Goal: Task Accomplishment & Management: Manage account settings

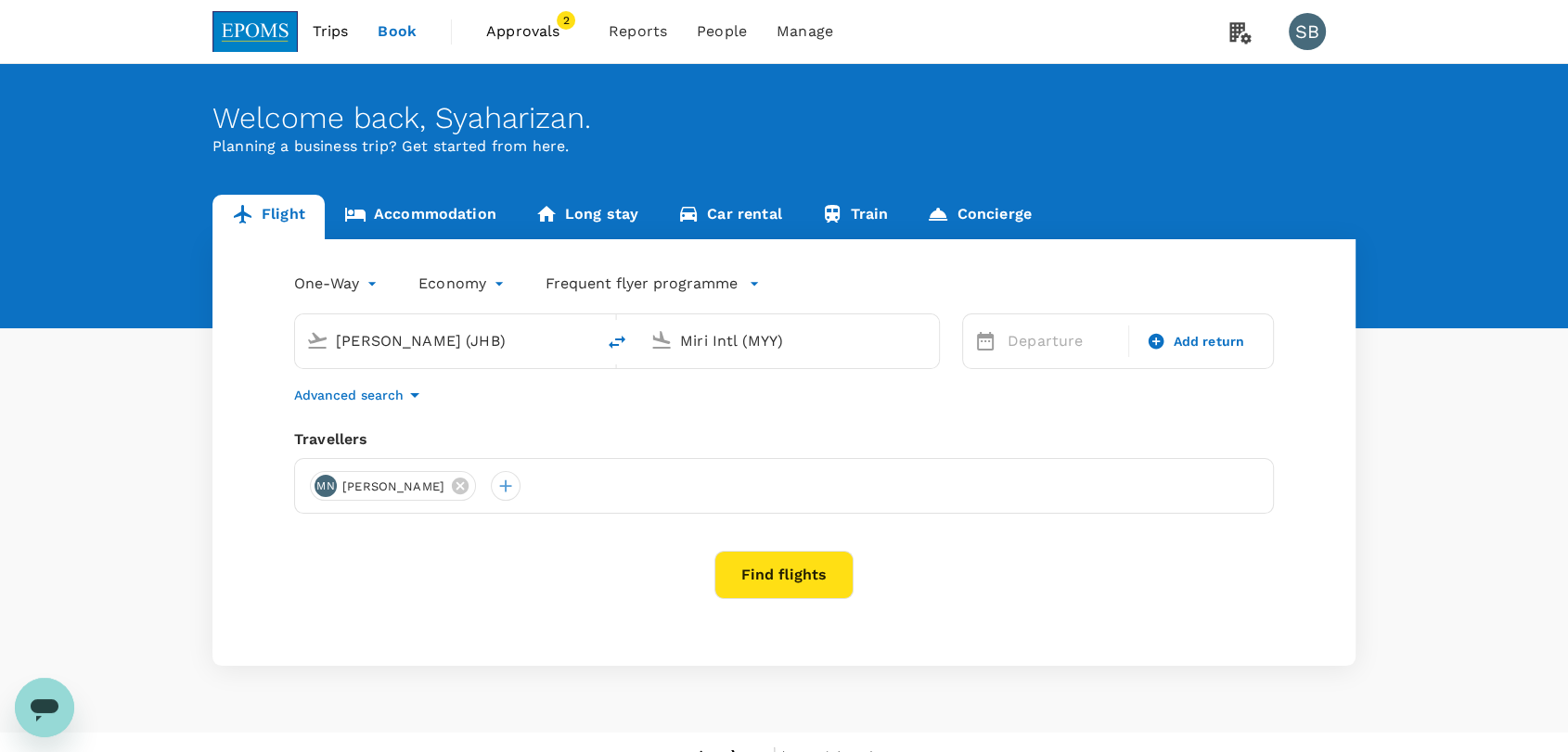
click at [462, 322] on div "[PERSON_NAME] (JHB)" at bounding box center [456, 338] width 255 height 37
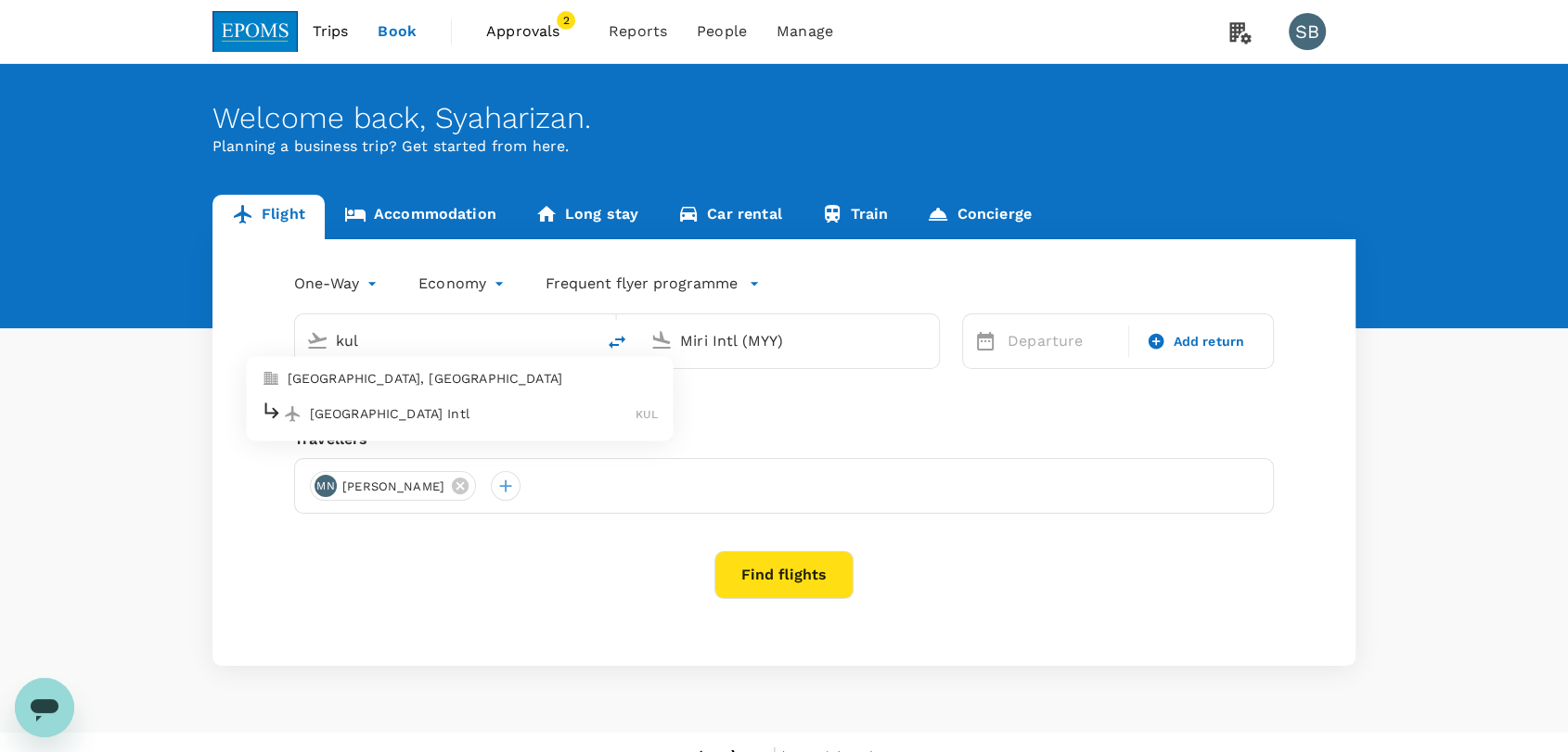
click at [433, 406] on p "[GEOGRAPHIC_DATA] Intl" at bounding box center [472, 413] width 326 height 19
type input "Kuala Lumpur Intl ([GEOGRAPHIC_DATA])"
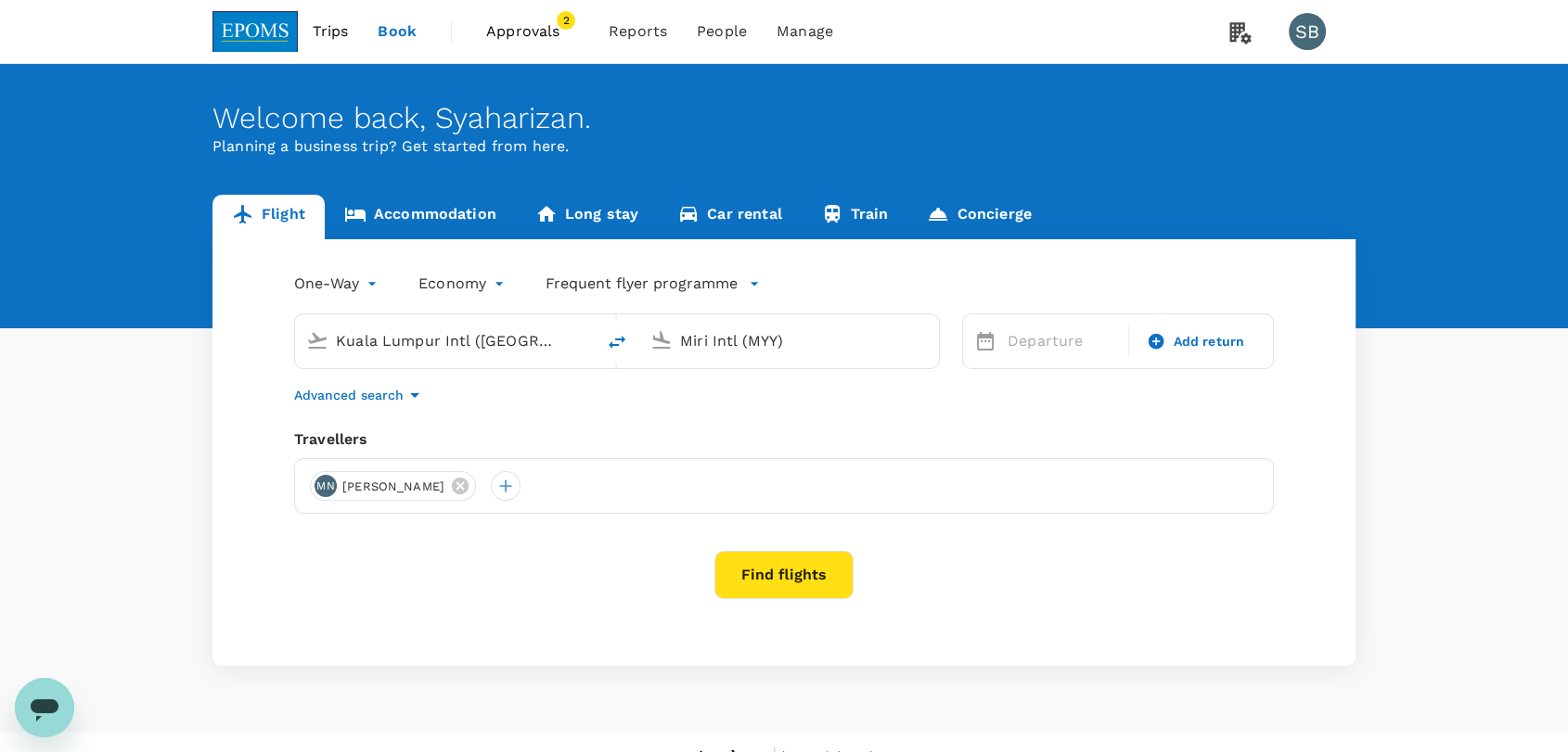
click at [761, 342] on input "Miri Intl (MYY)" at bounding box center [790, 340] width 220 height 29
click at [735, 416] on p "Kuching Intl" at bounding box center [817, 413] width 325 height 19
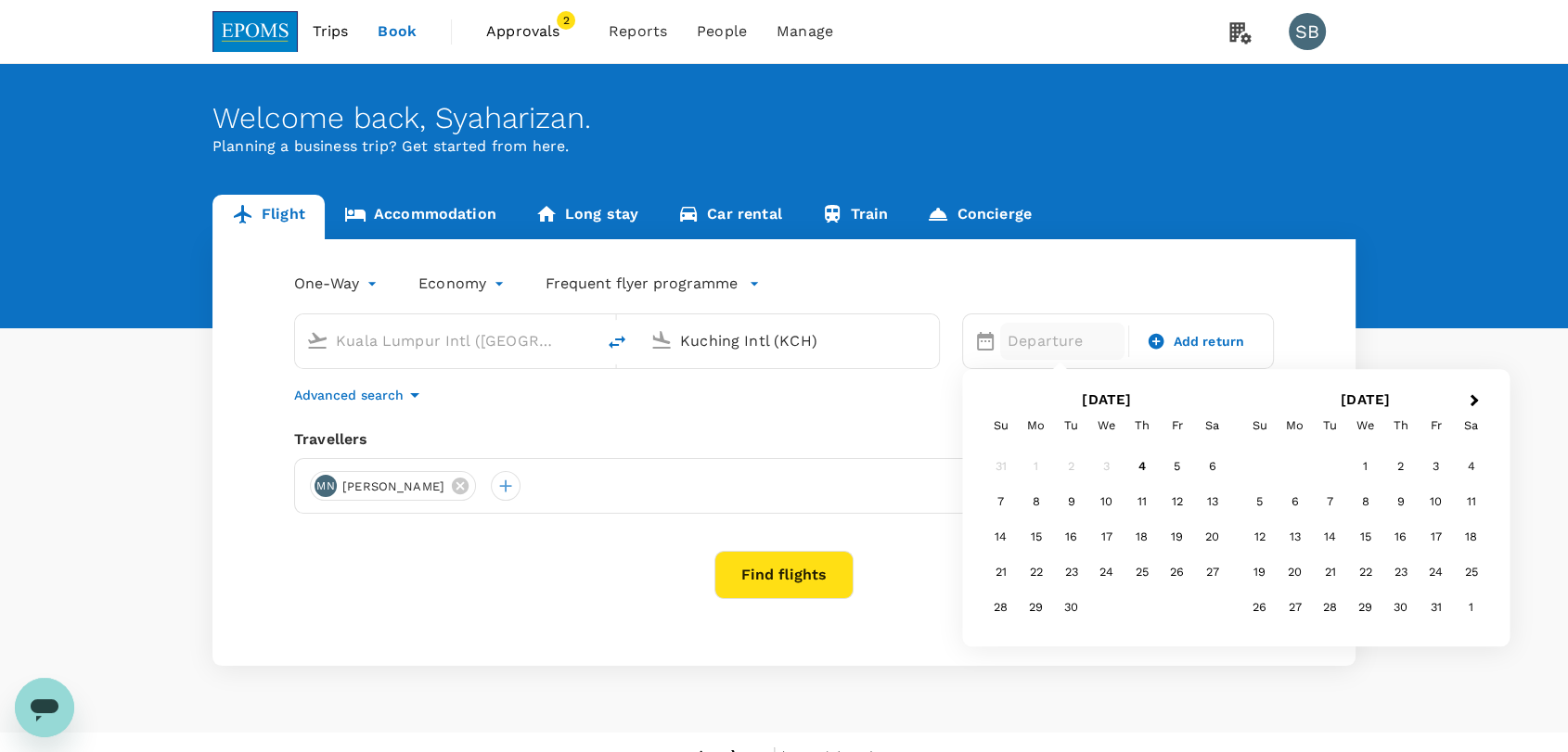
type input "Kuching Intl (KCH)"
click at [357, 285] on body "Trips Book Approvals 2 Reports People Manage SB Welcome back , [GEOGRAPHIC_DATA…" at bounding box center [784, 390] width 1568 height 781
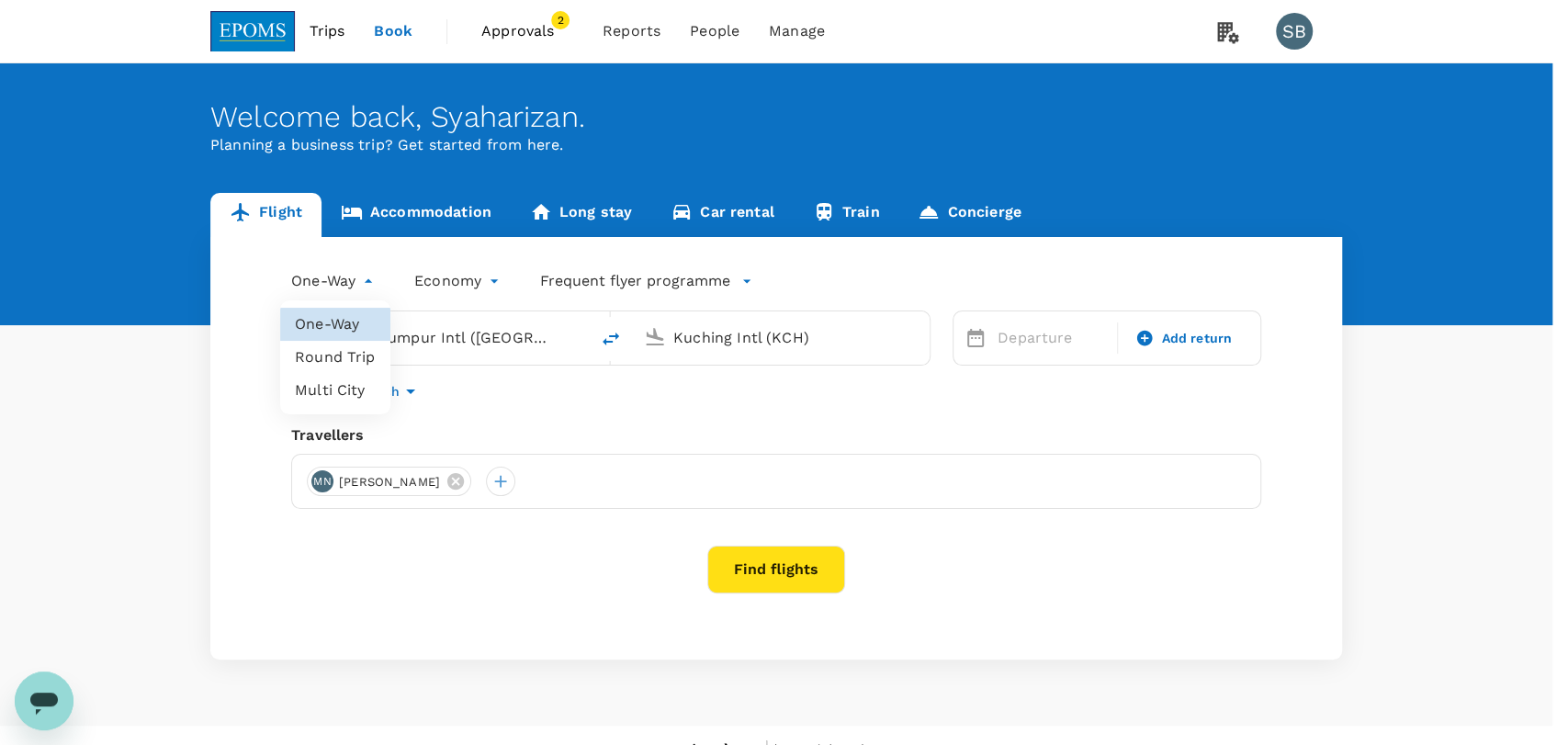
click at [335, 345] on li "Round Trip" at bounding box center [335, 357] width 110 height 33
type input "roundtrip"
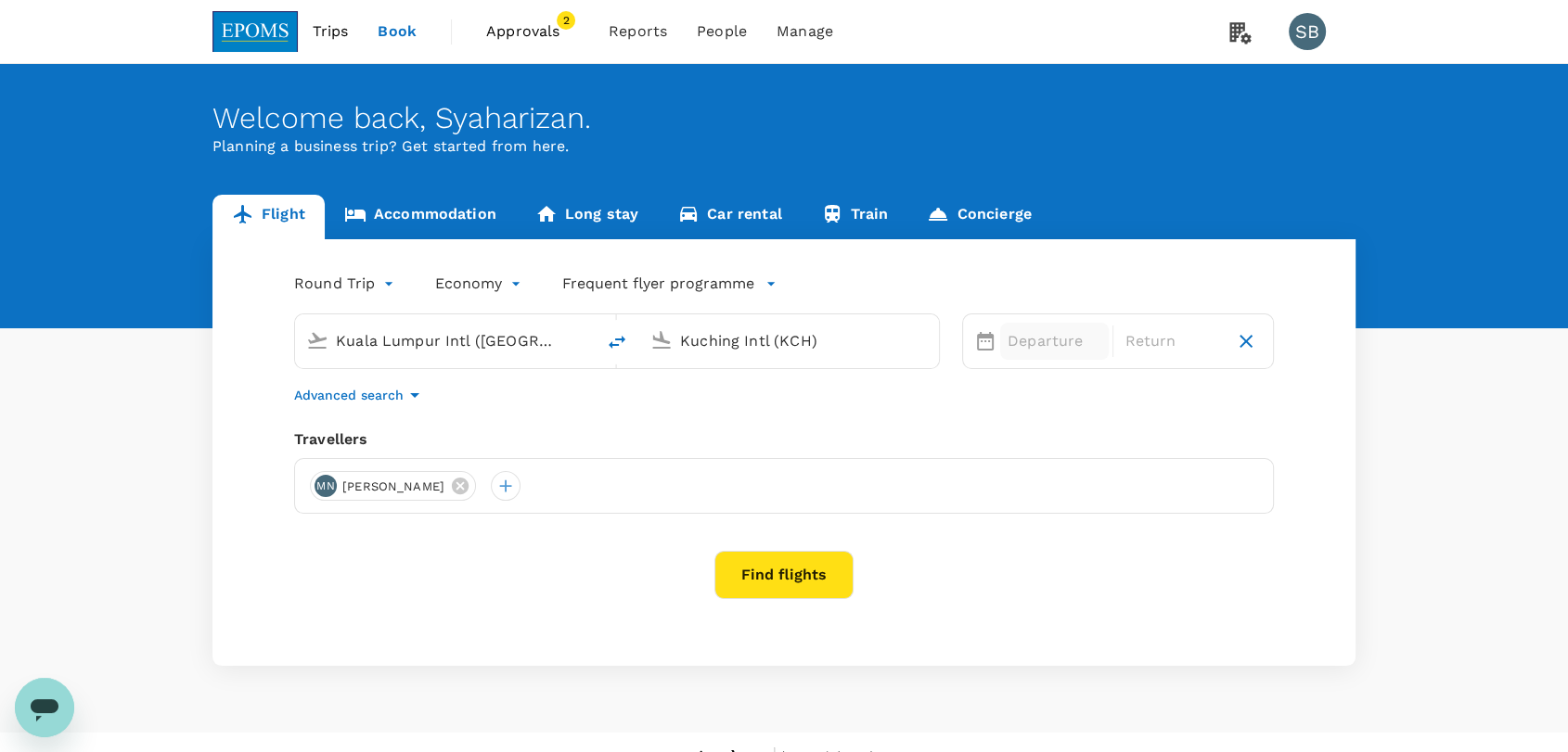
click at [1010, 346] on p "Departure" at bounding box center [1054, 341] width 94 height 23
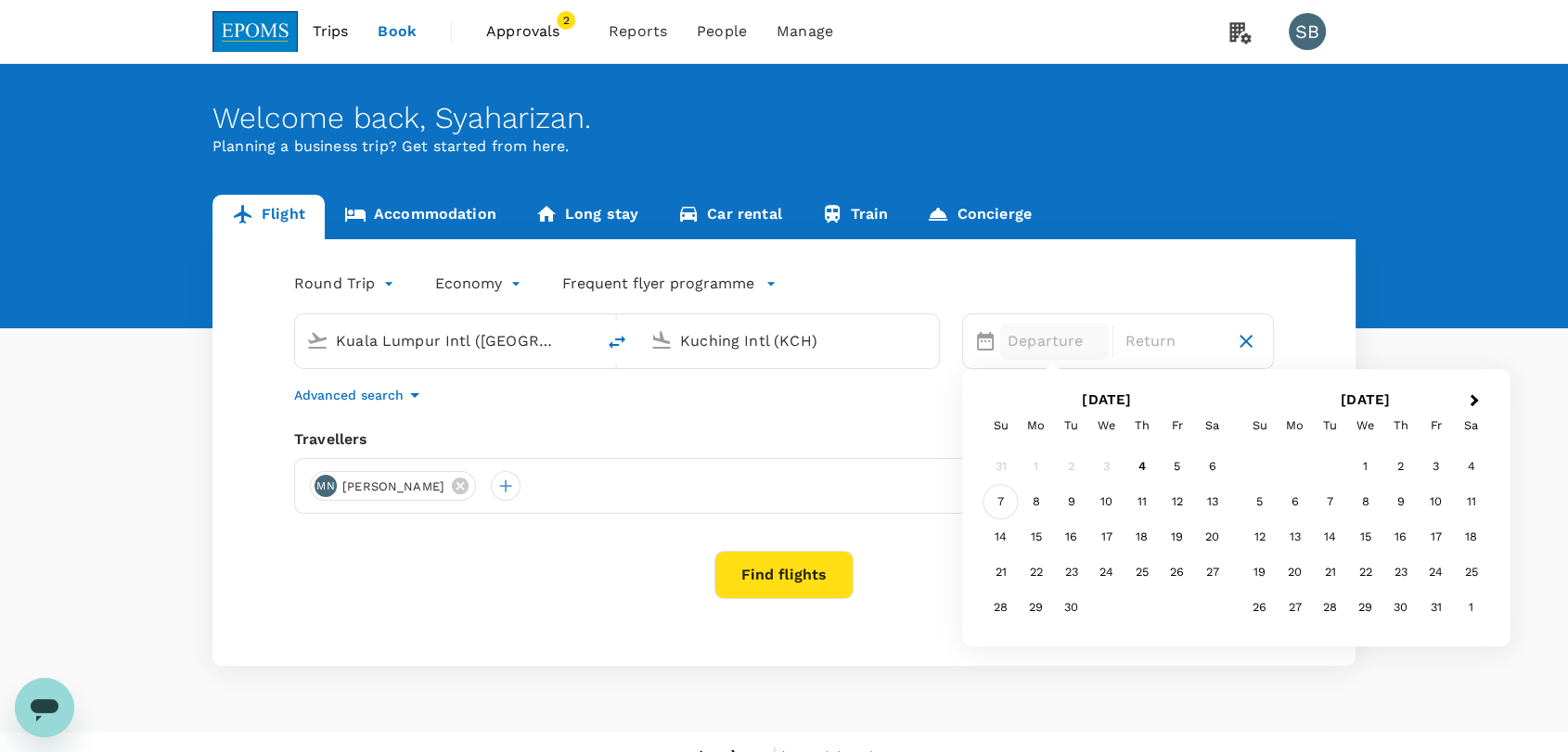
click at [1001, 492] on div "7" at bounding box center [1001, 503] width 36 height 35
click at [1067, 501] on div "9" at bounding box center [1072, 503] width 36 height 35
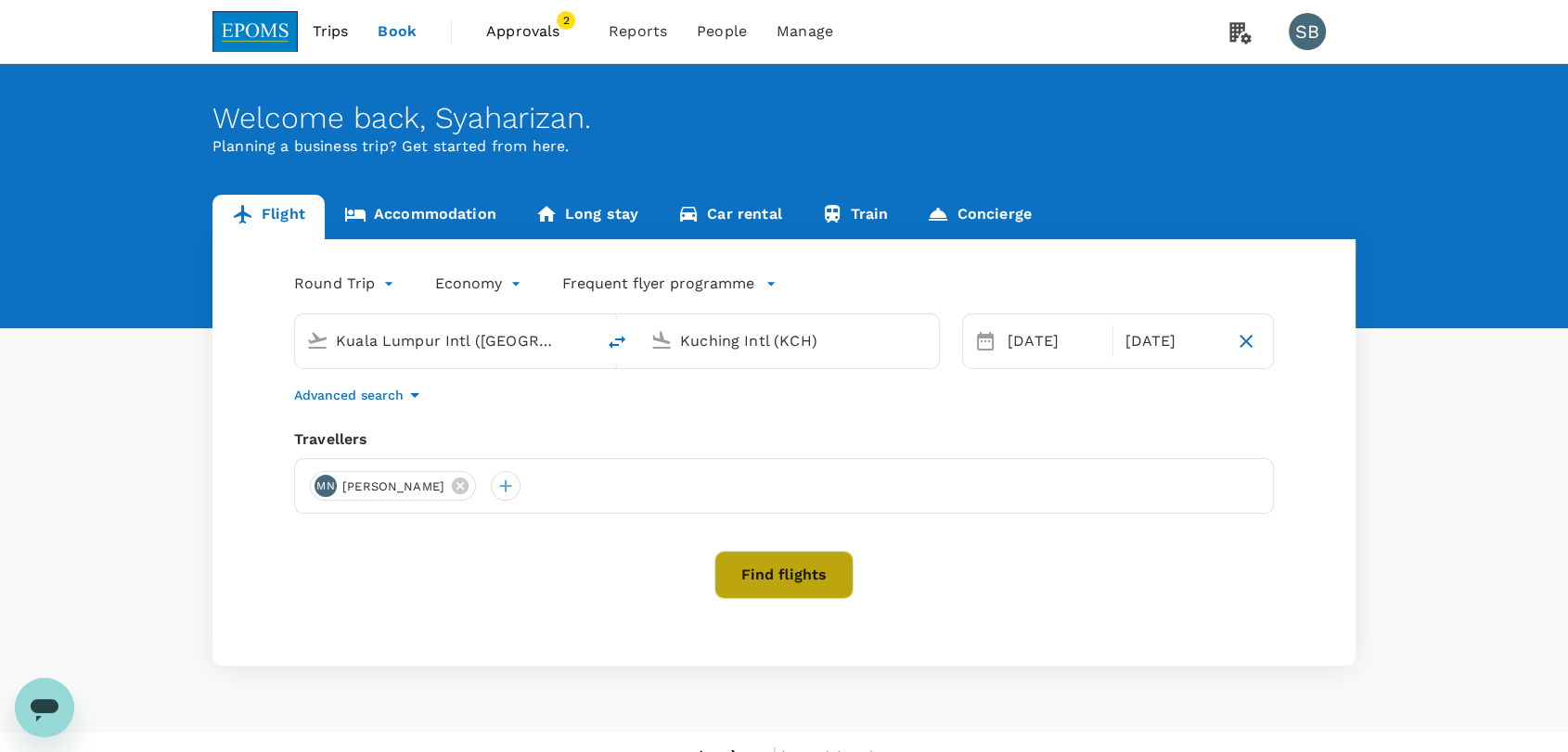
click at [738, 574] on button "Find flights" at bounding box center [784, 575] width 139 height 48
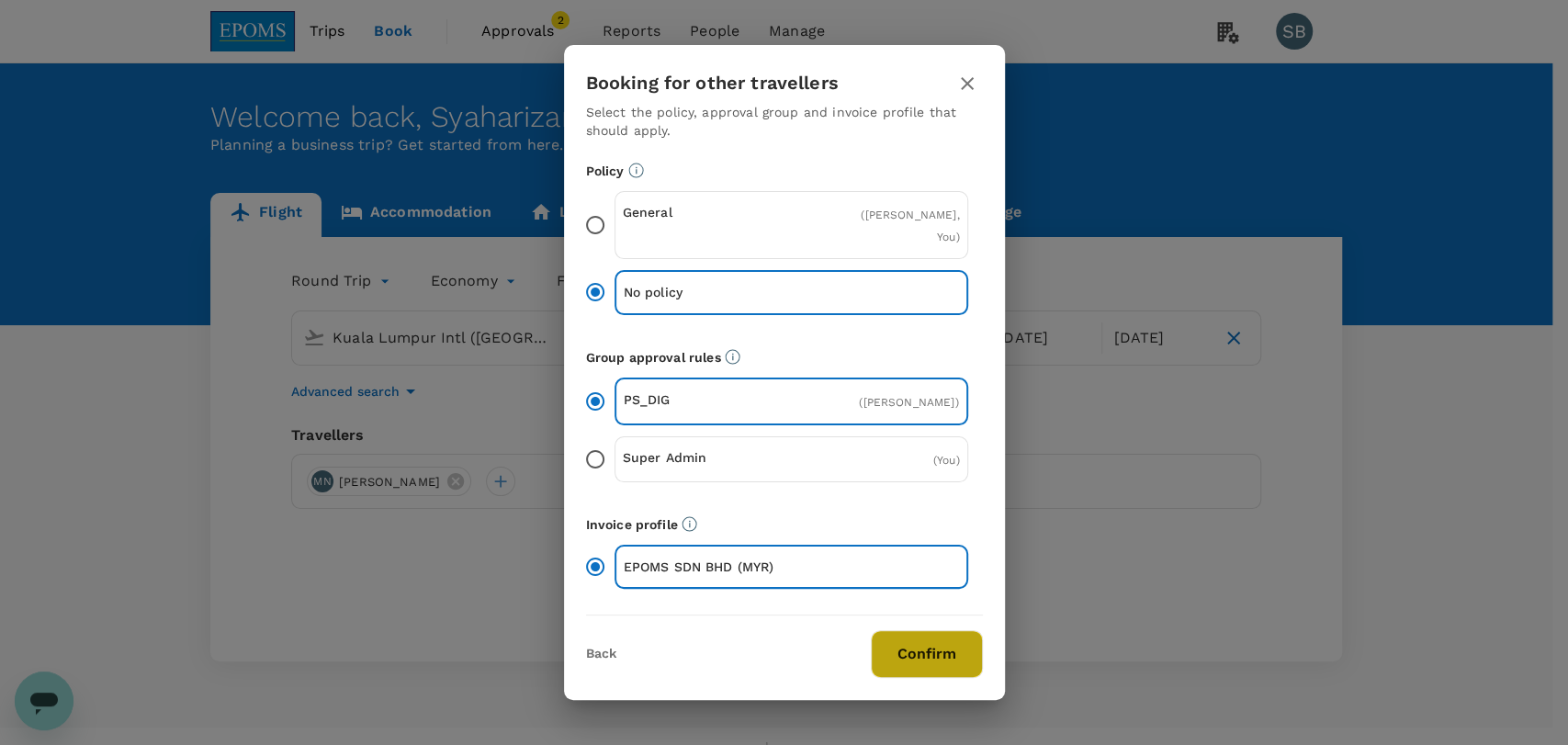
click at [958, 665] on button "Confirm" at bounding box center [927, 654] width 112 height 48
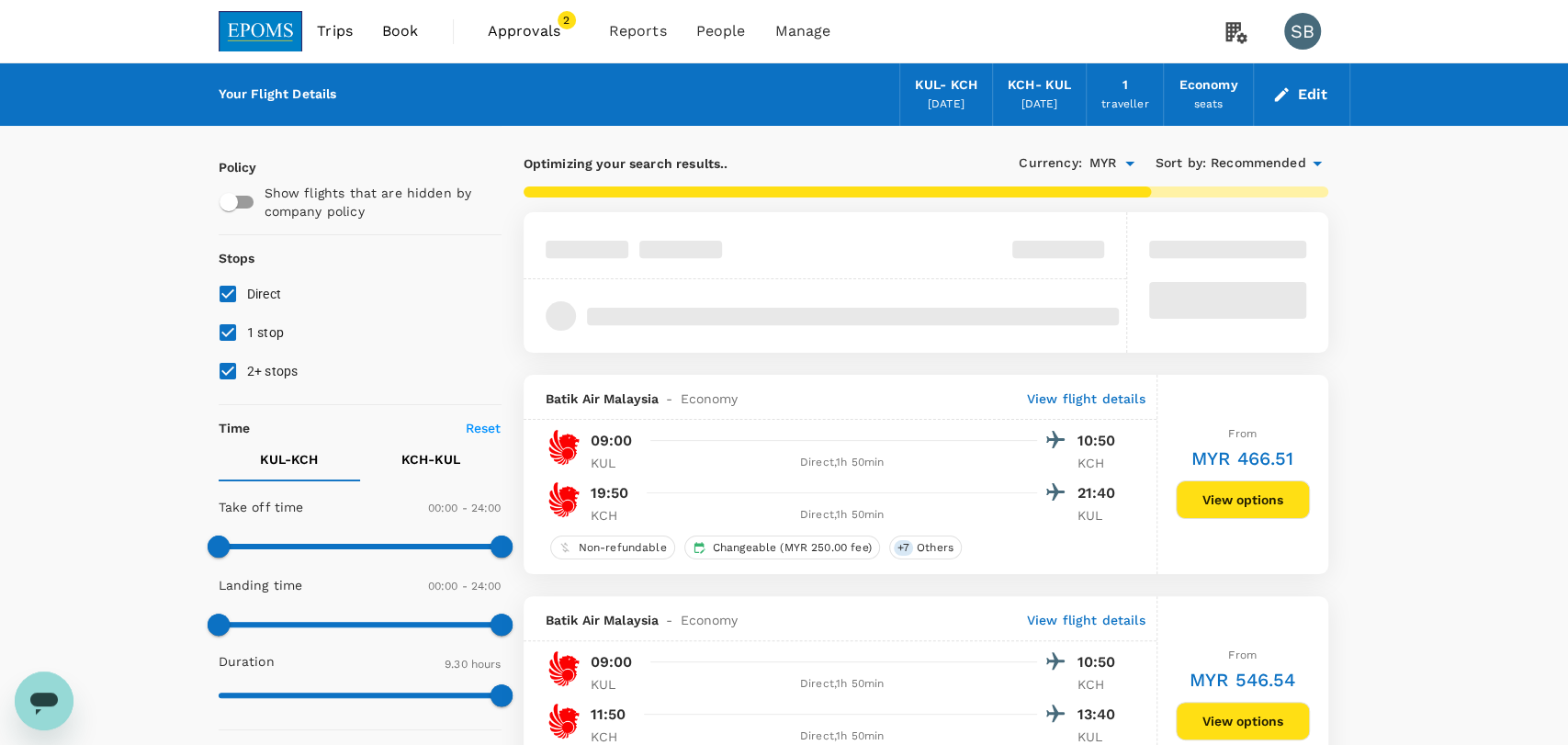
type input "870"
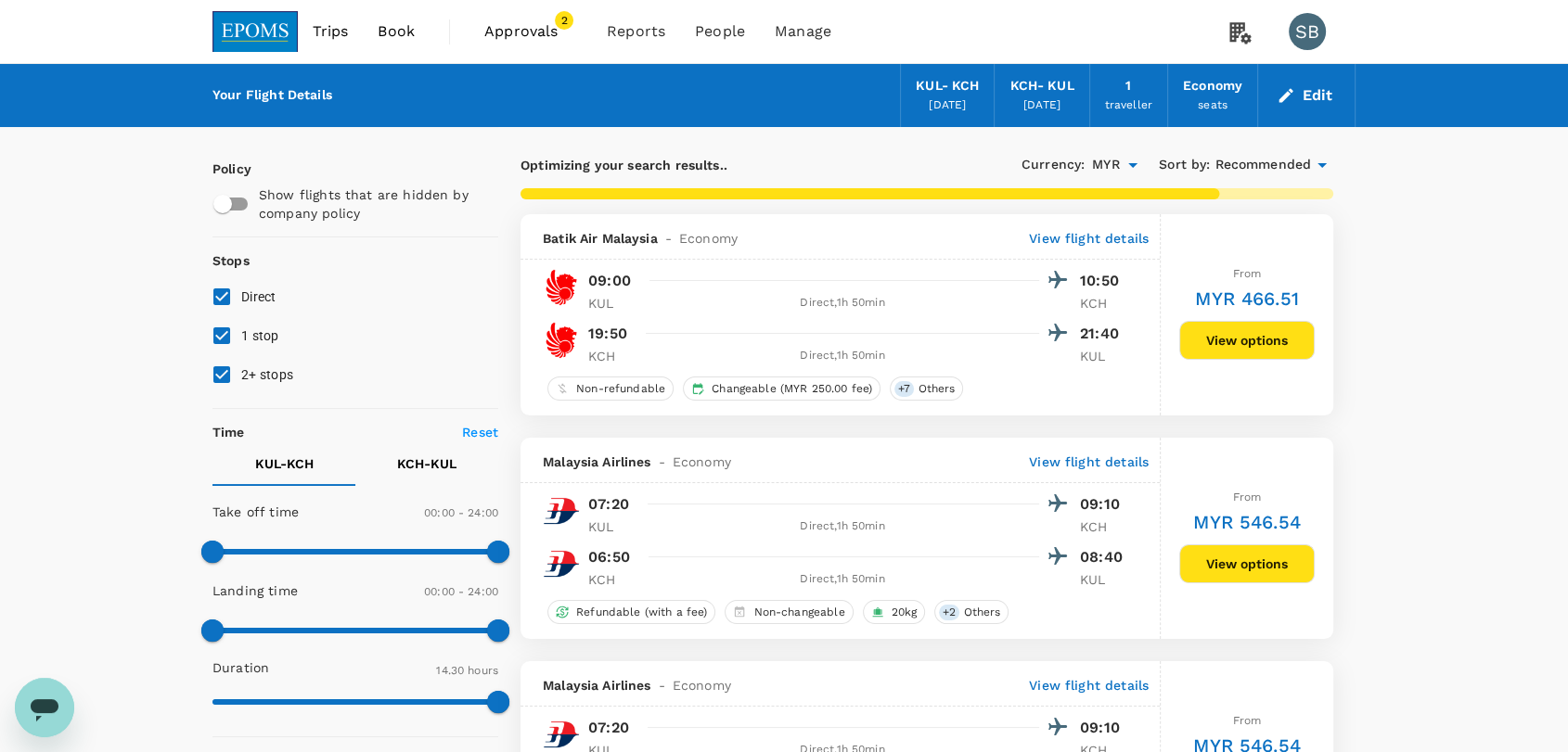
click at [1295, 158] on span "Recommended" at bounding box center [1263, 165] width 97 height 21
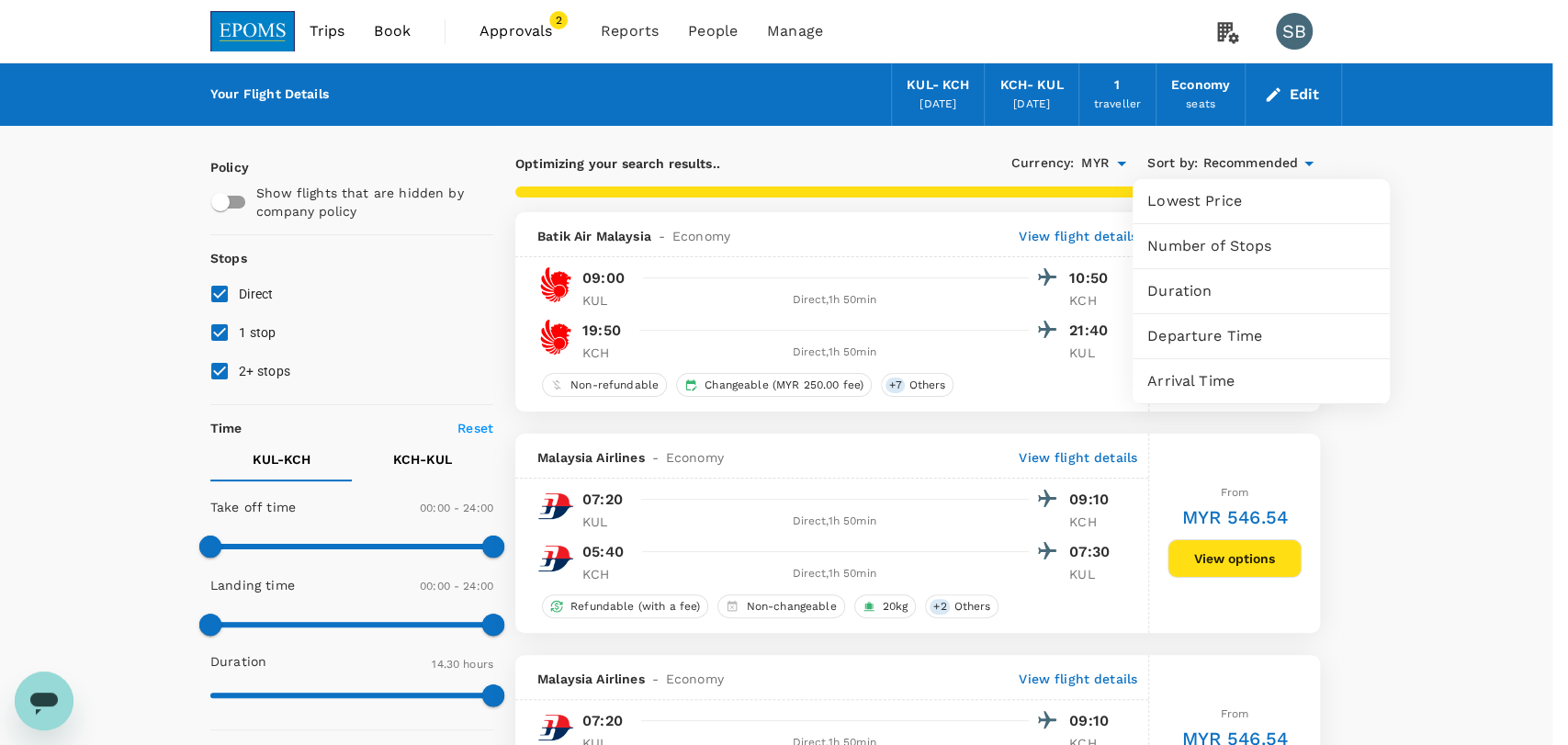
click at [1206, 340] on span "Departure Time" at bounding box center [1260, 336] width 227 height 22
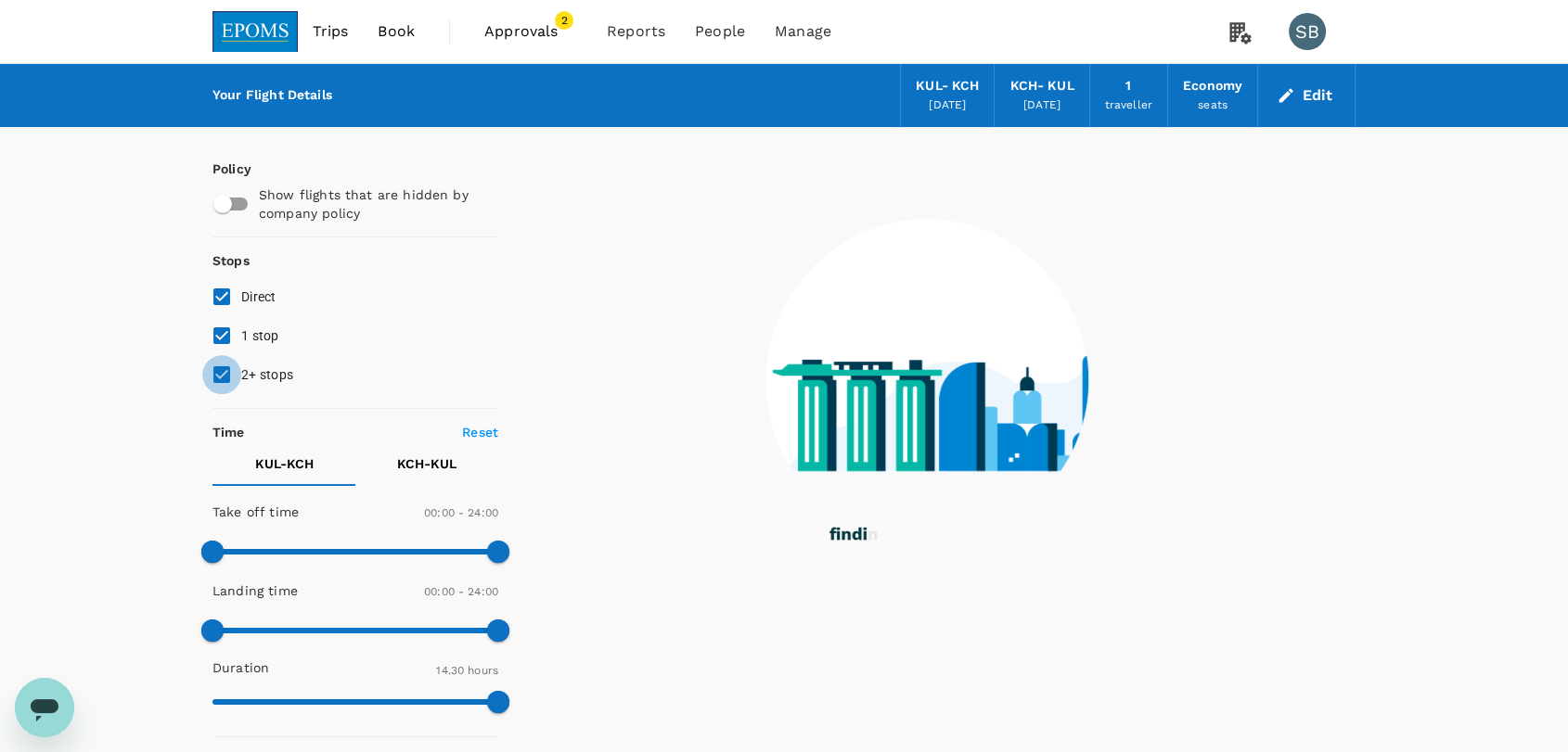
click at [224, 370] on input "2+ stops" at bounding box center [222, 375] width 39 height 39
checkbox input "false"
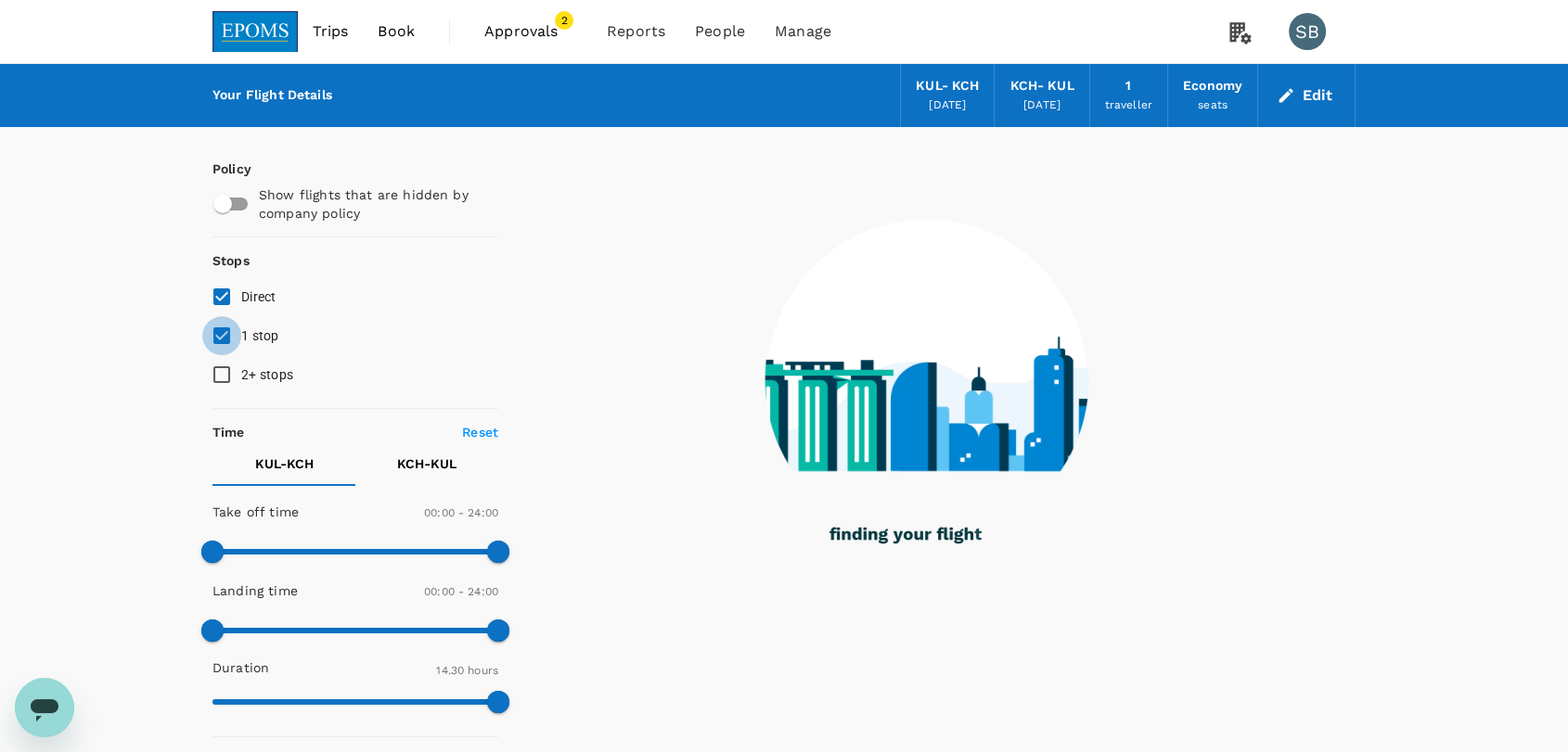
click at [223, 337] on input "1 stop" at bounding box center [222, 336] width 39 height 39
checkbox input "false"
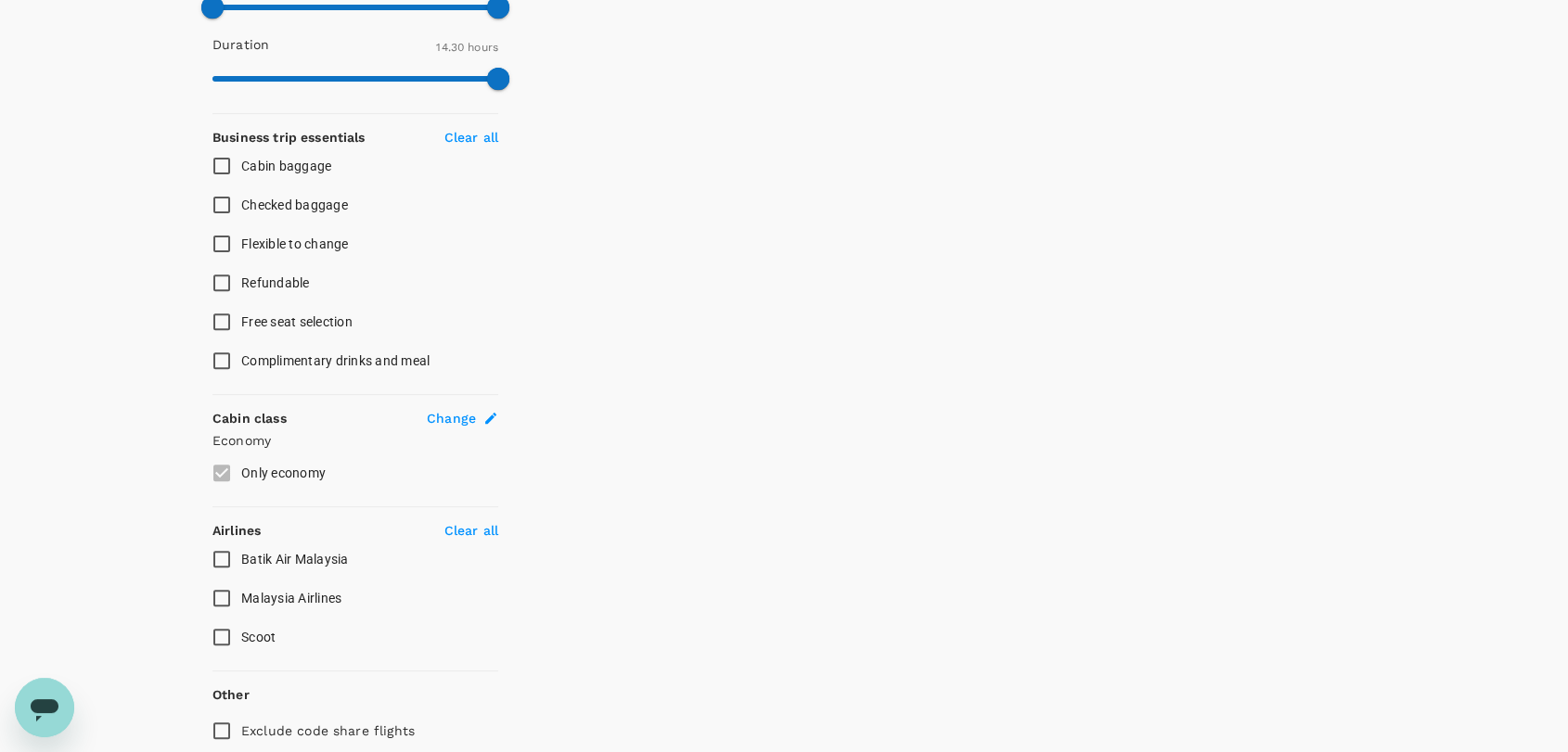
scroll to position [697, 0]
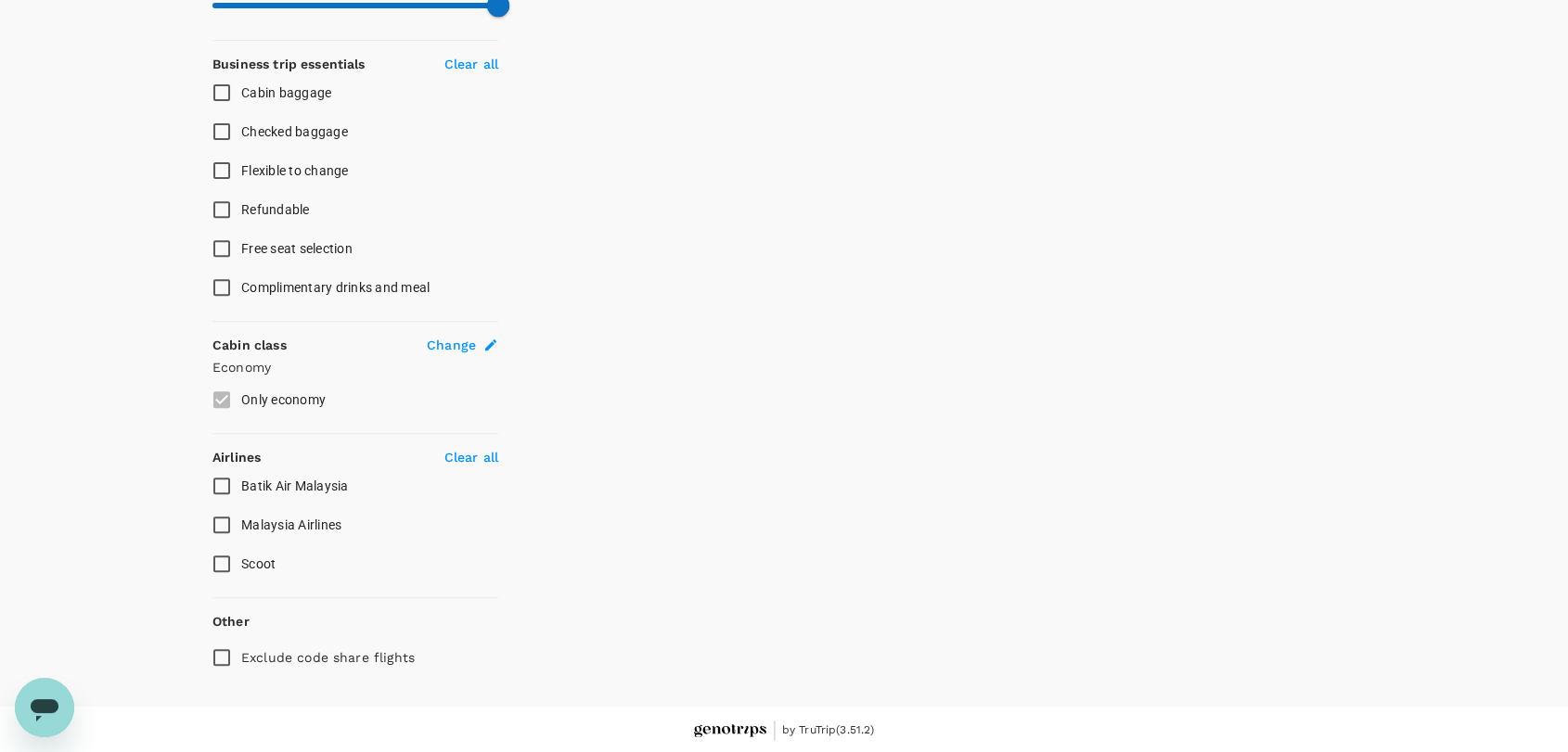
click at [219, 521] on input "Malaysia Airlines" at bounding box center [222, 525] width 39 height 39
checkbox input "true"
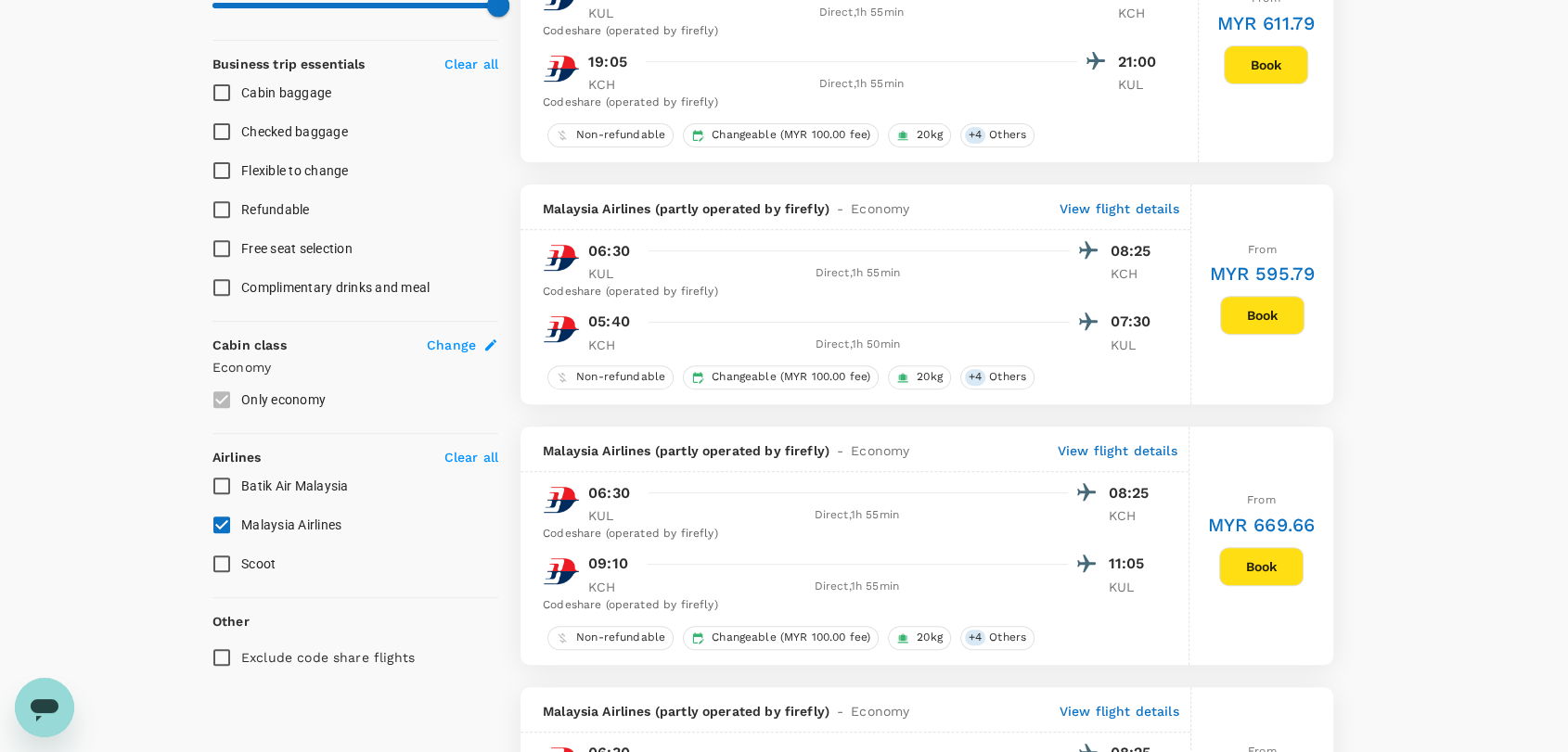
type input "MYR"
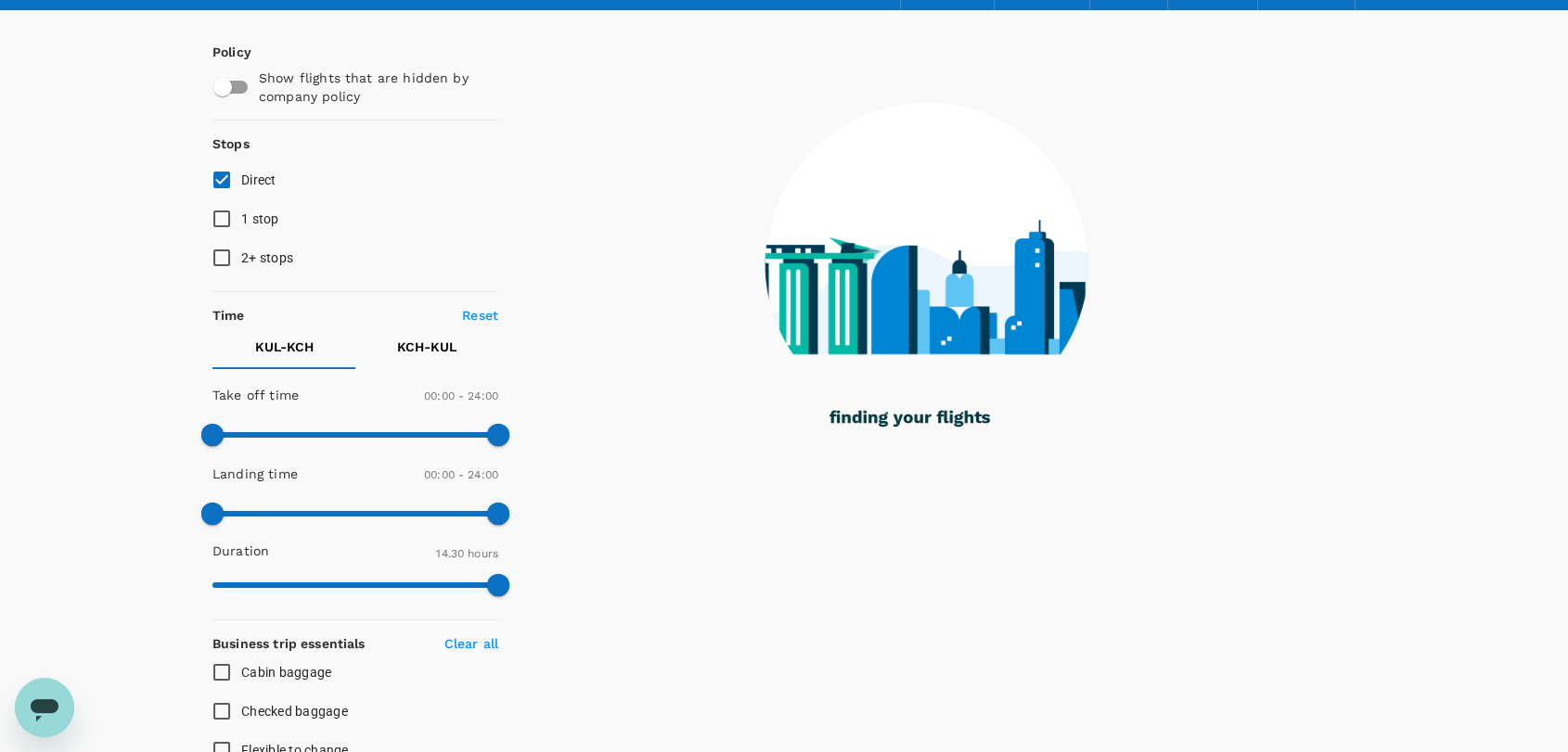
scroll to position [0, 0]
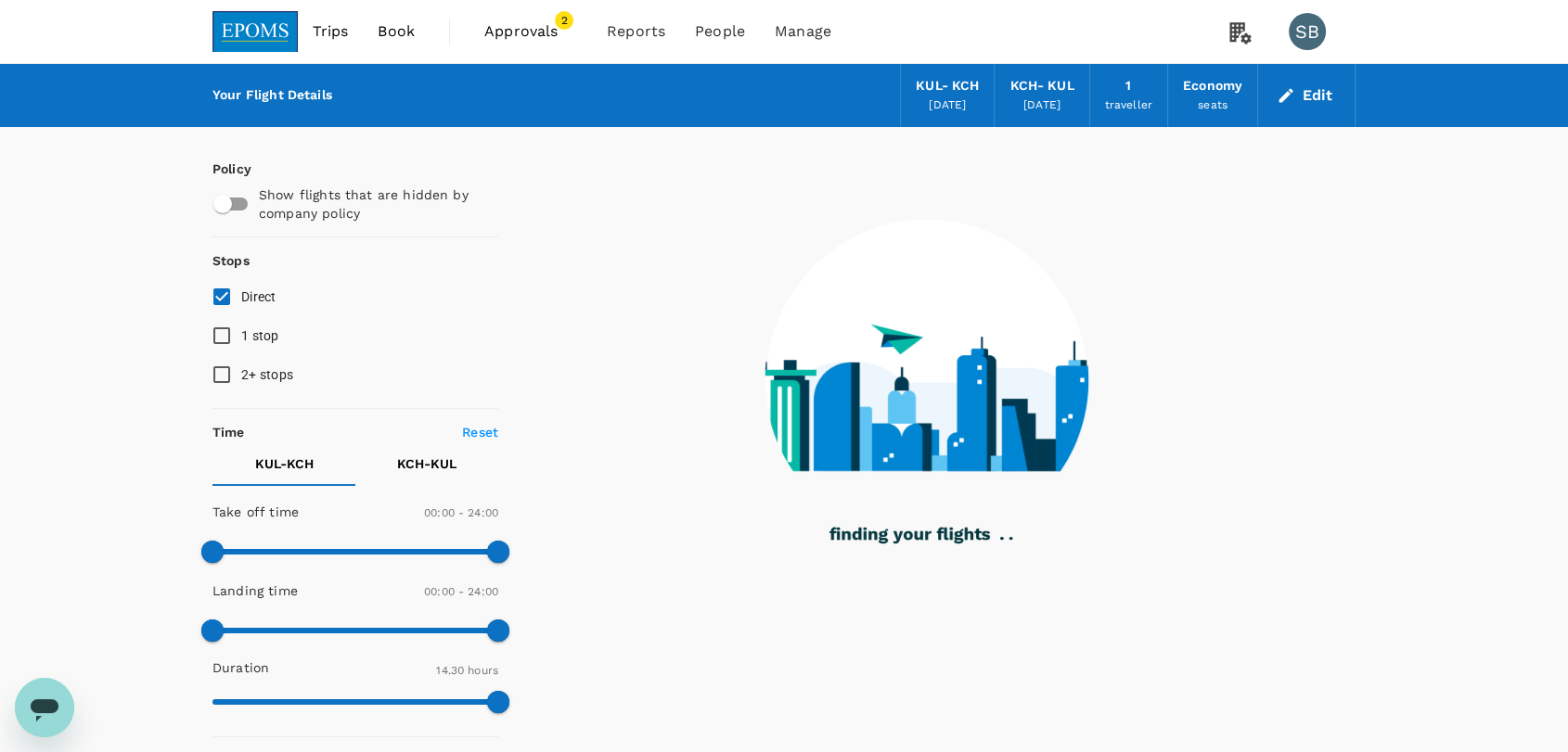
checkbox input "false"
checkbox input "true"
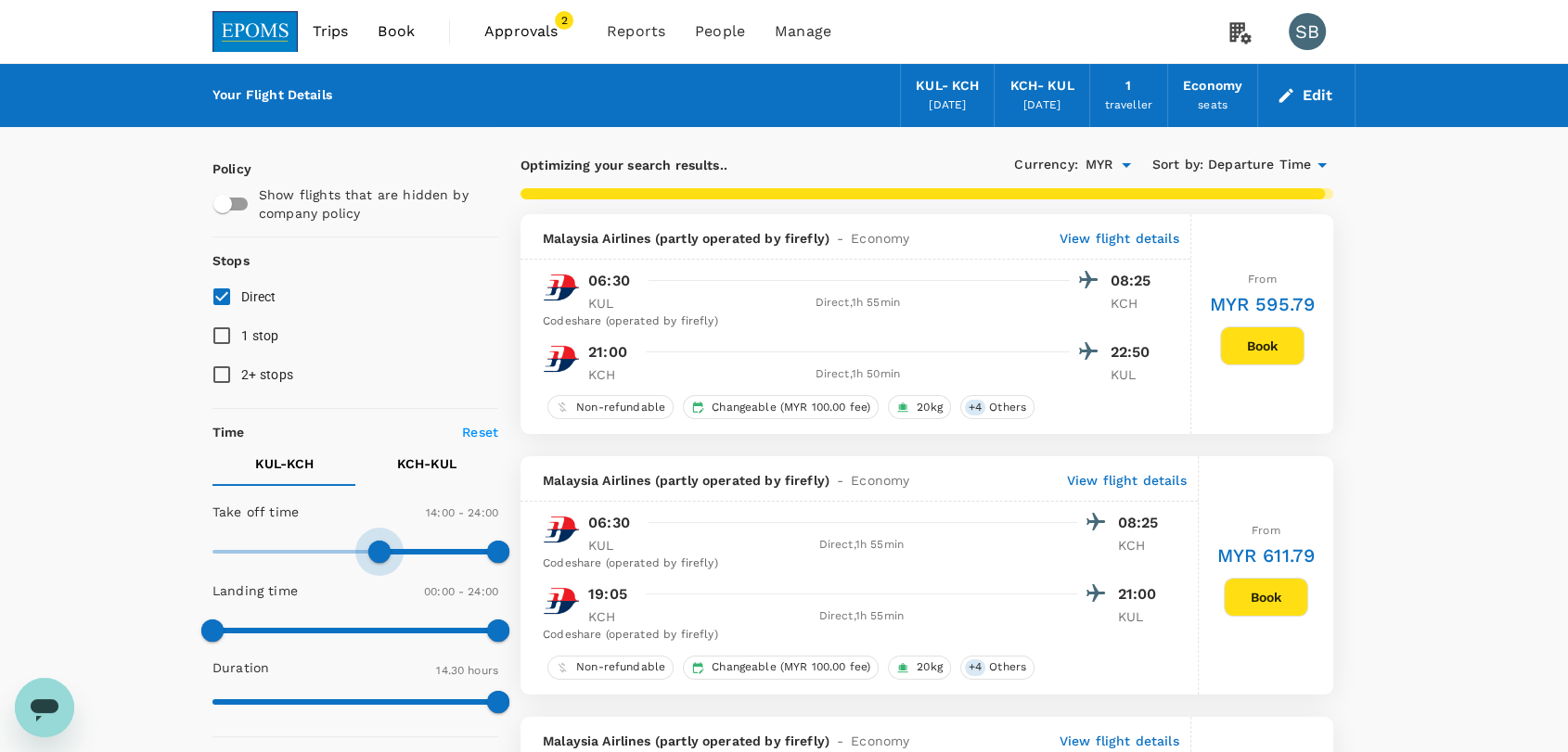
type input "810"
drag, startPoint x: 212, startPoint y: 559, endPoint x: 376, endPoint y: 590, distance: 166.9
click at [376, 590] on div "Take off time 13:30 - 24:00 Landing time 00:00 - 24:00 Duration 14.30 hours" at bounding box center [351, 608] width 293 height 229
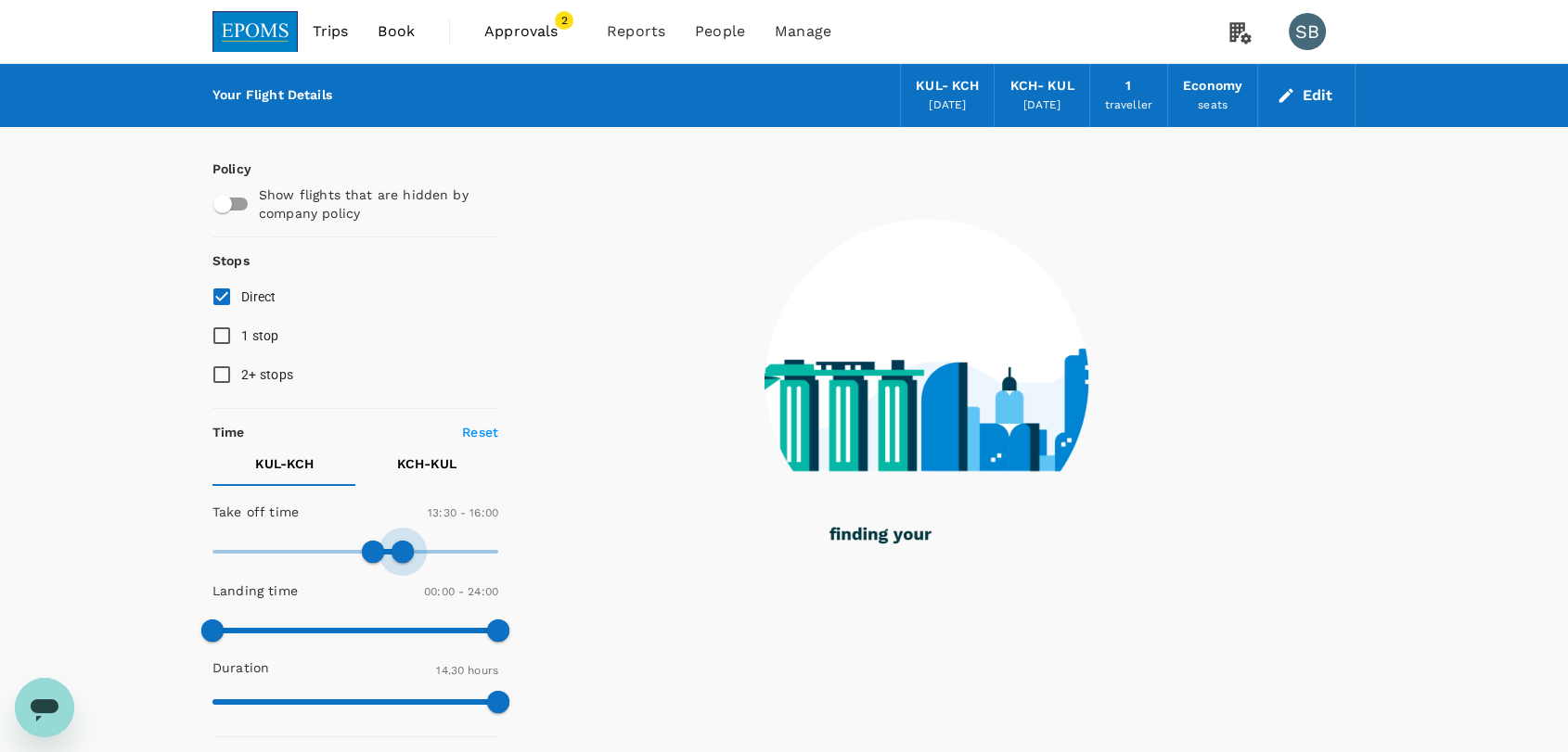
type input "930"
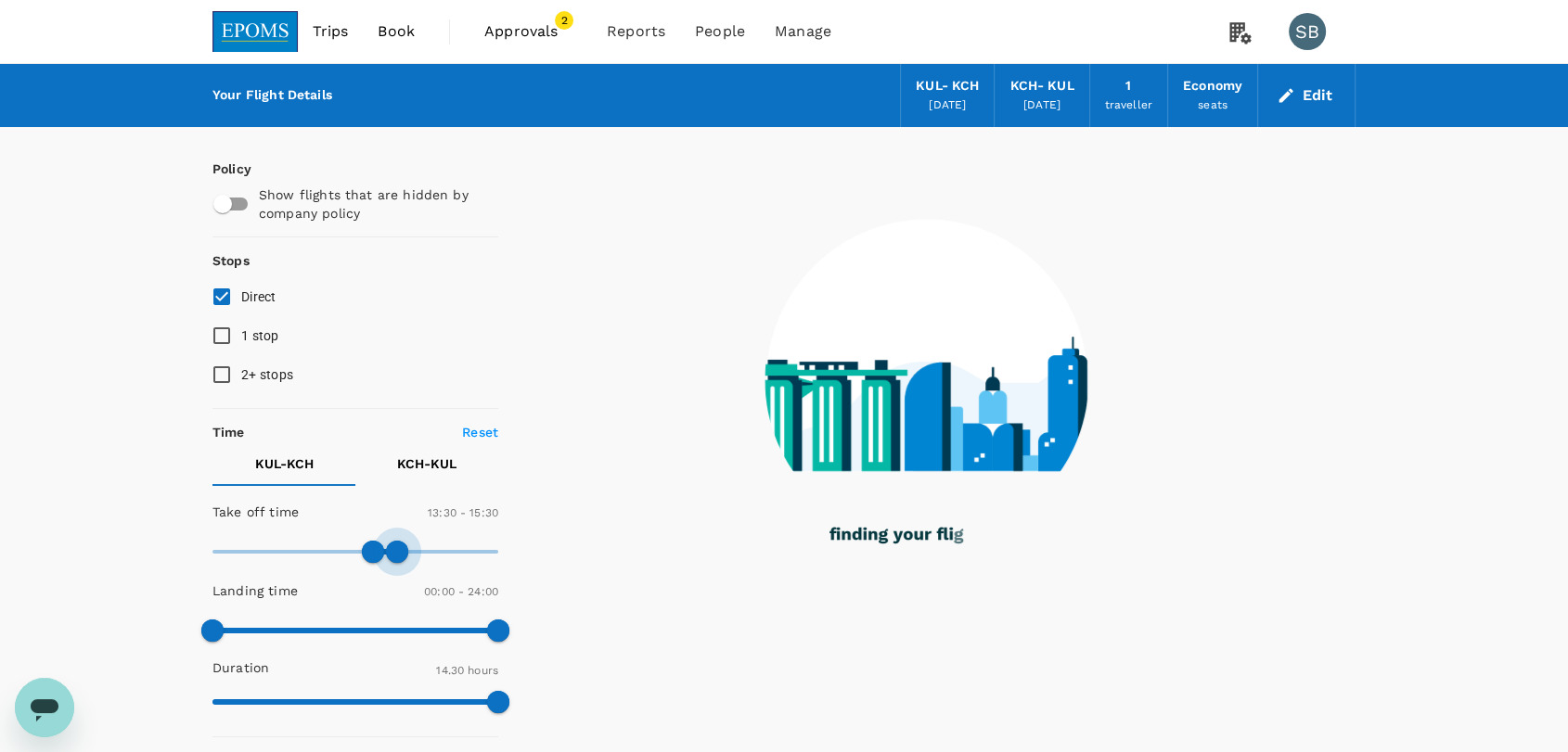
drag, startPoint x: 497, startPoint y: 557, endPoint x: 400, endPoint y: 544, distance: 97.9
click at [400, 544] on span at bounding box center [396, 552] width 23 height 23
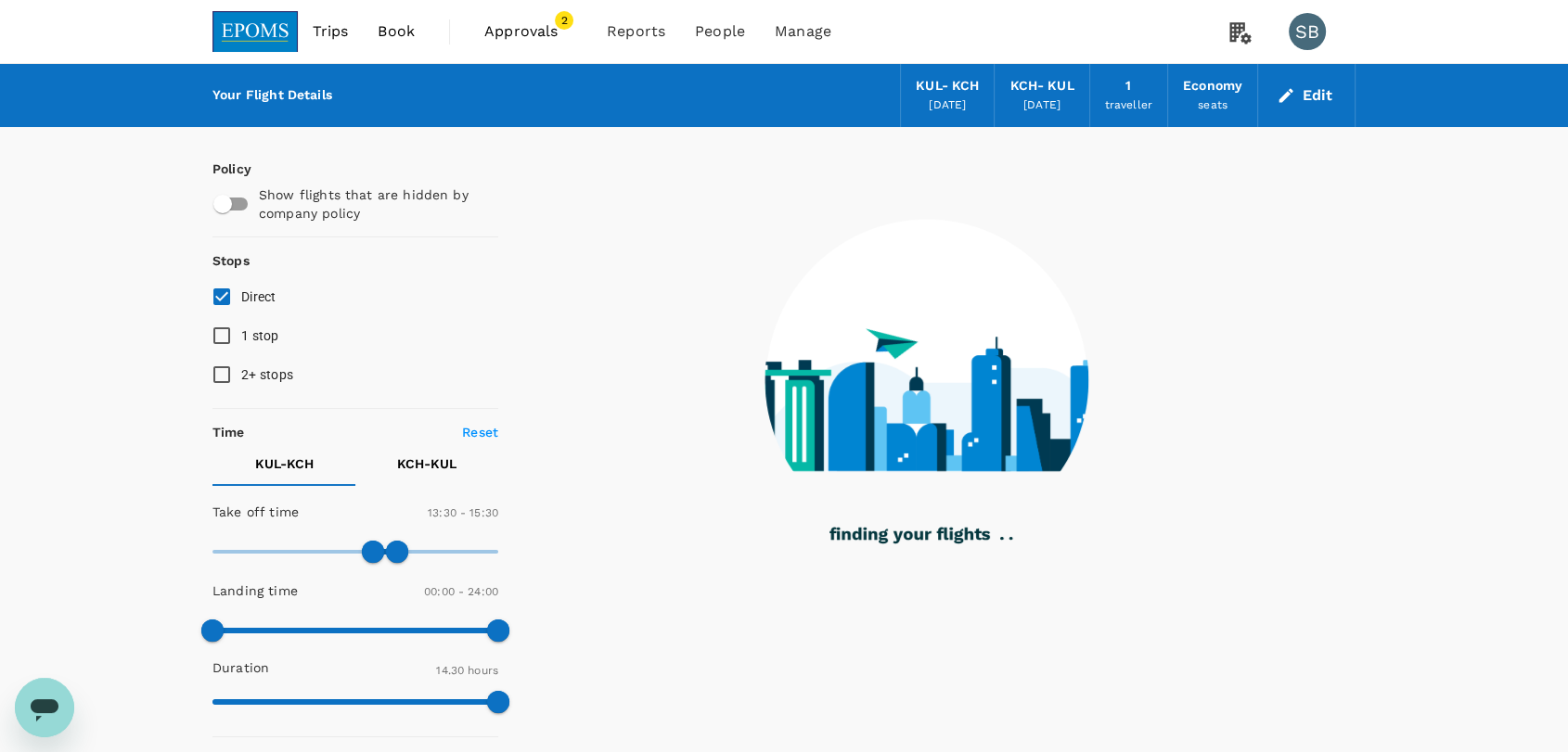
click at [442, 460] on p "KCH - KUL" at bounding box center [427, 463] width 59 height 19
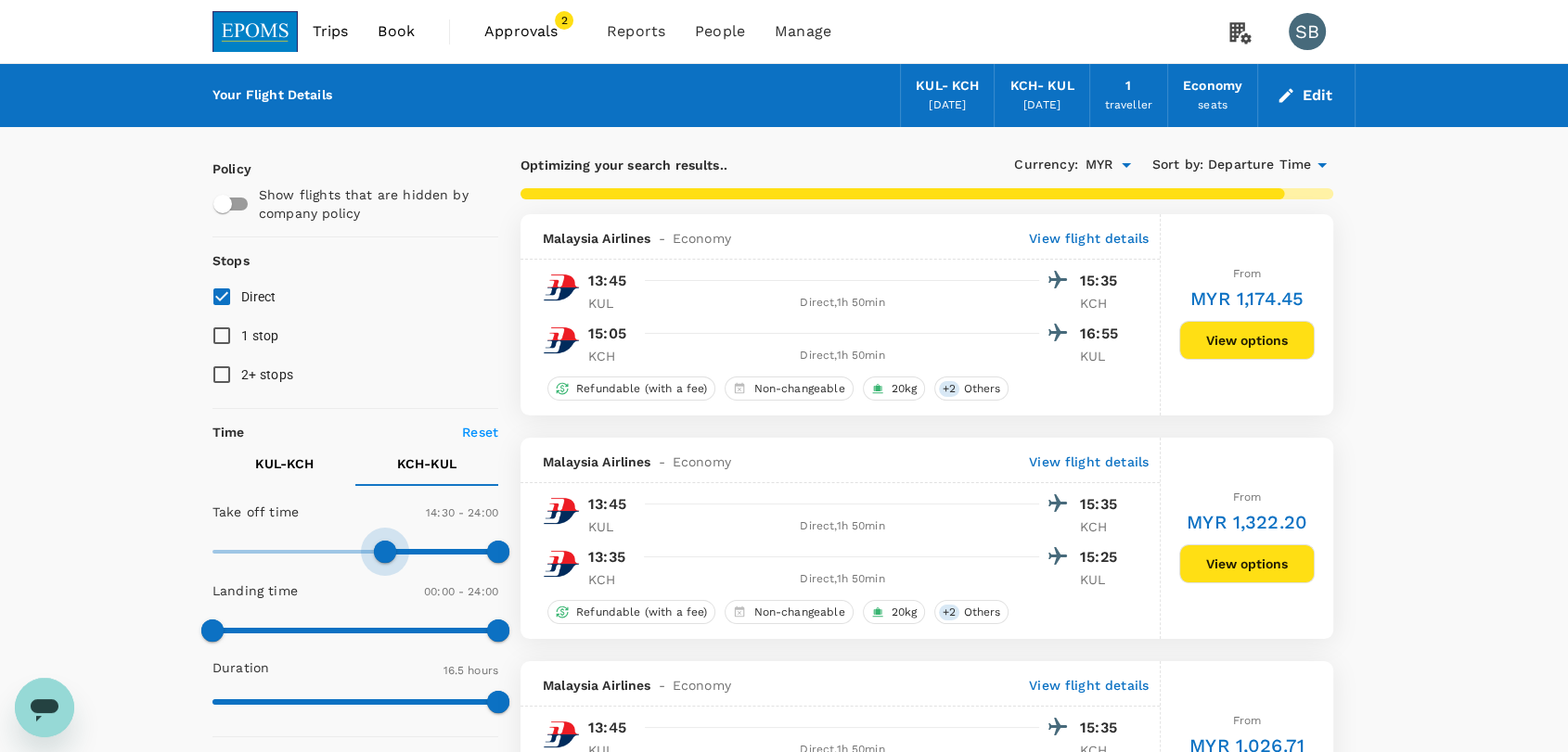
type input "900"
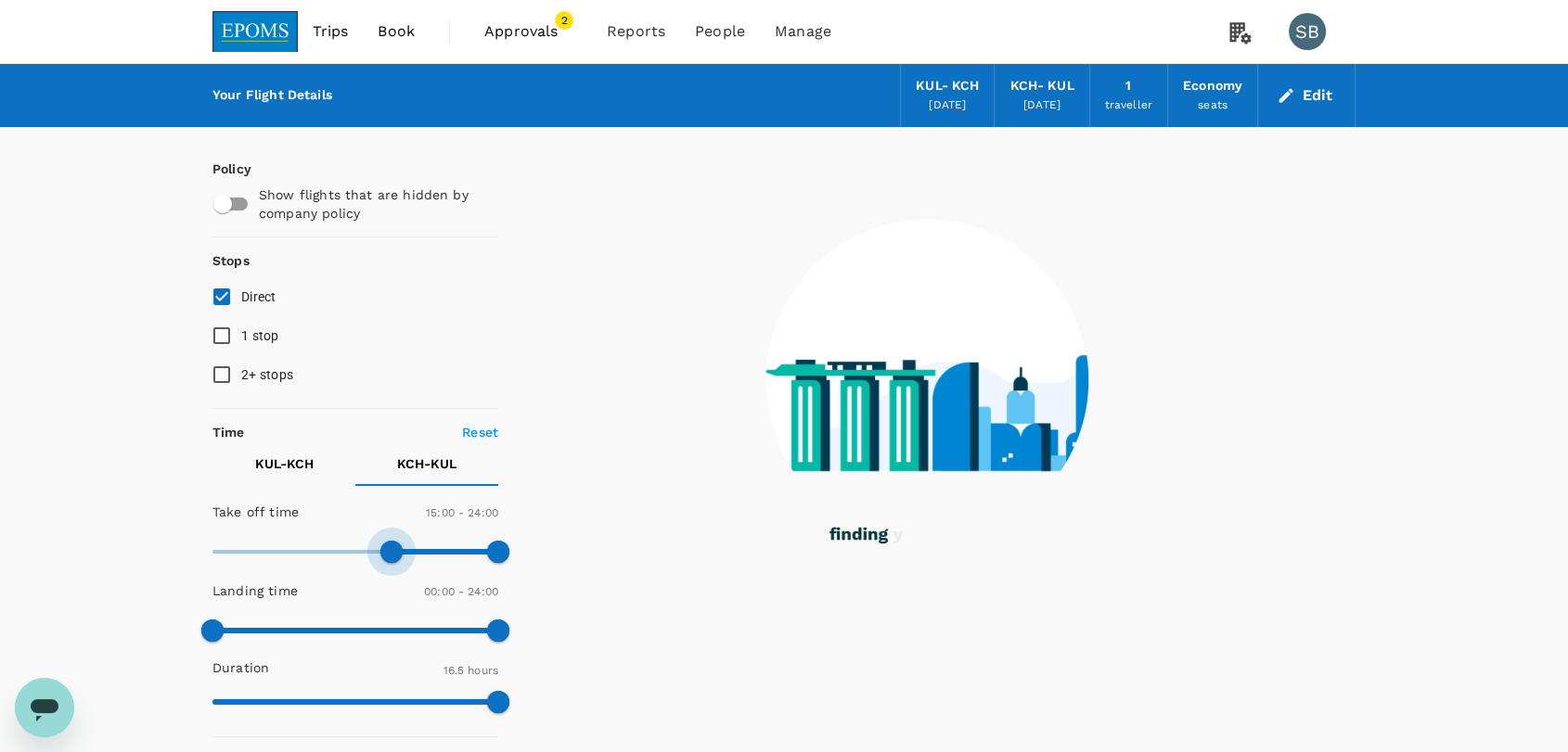
drag, startPoint x: 217, startPoint y: 556, endPoint x: 390, endPoint y: 553, distance: 173.0
click at [390, 553] on span at bounding box center [392, 552] width 23 height 23
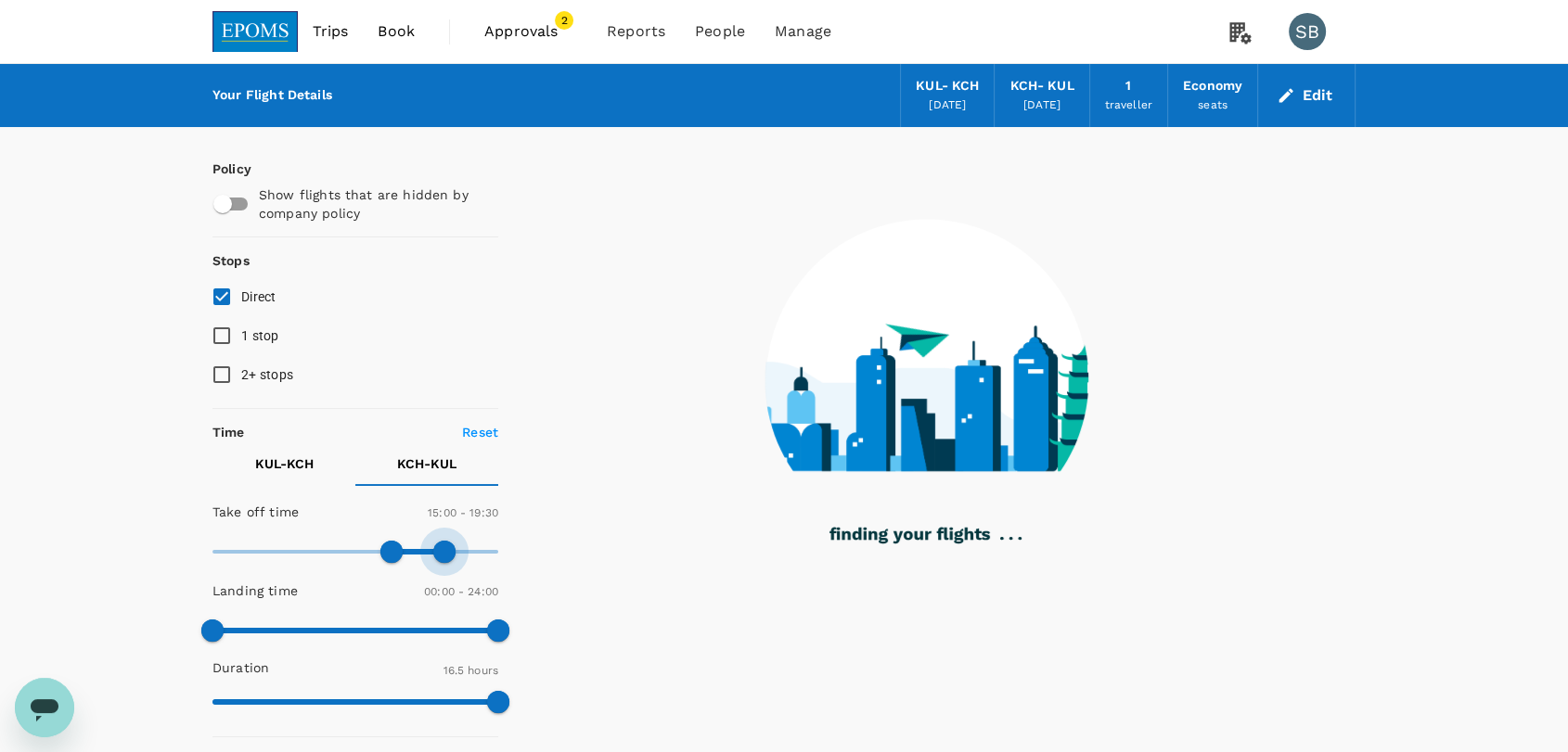
type input "1140"
drag, startPoint x: 502, startPoint y: 555, endPoint x: 438, endPoint y: 541, distance: 65.5
click at [438, 541] on span at bounding box center [444, 552] width 23 height 23
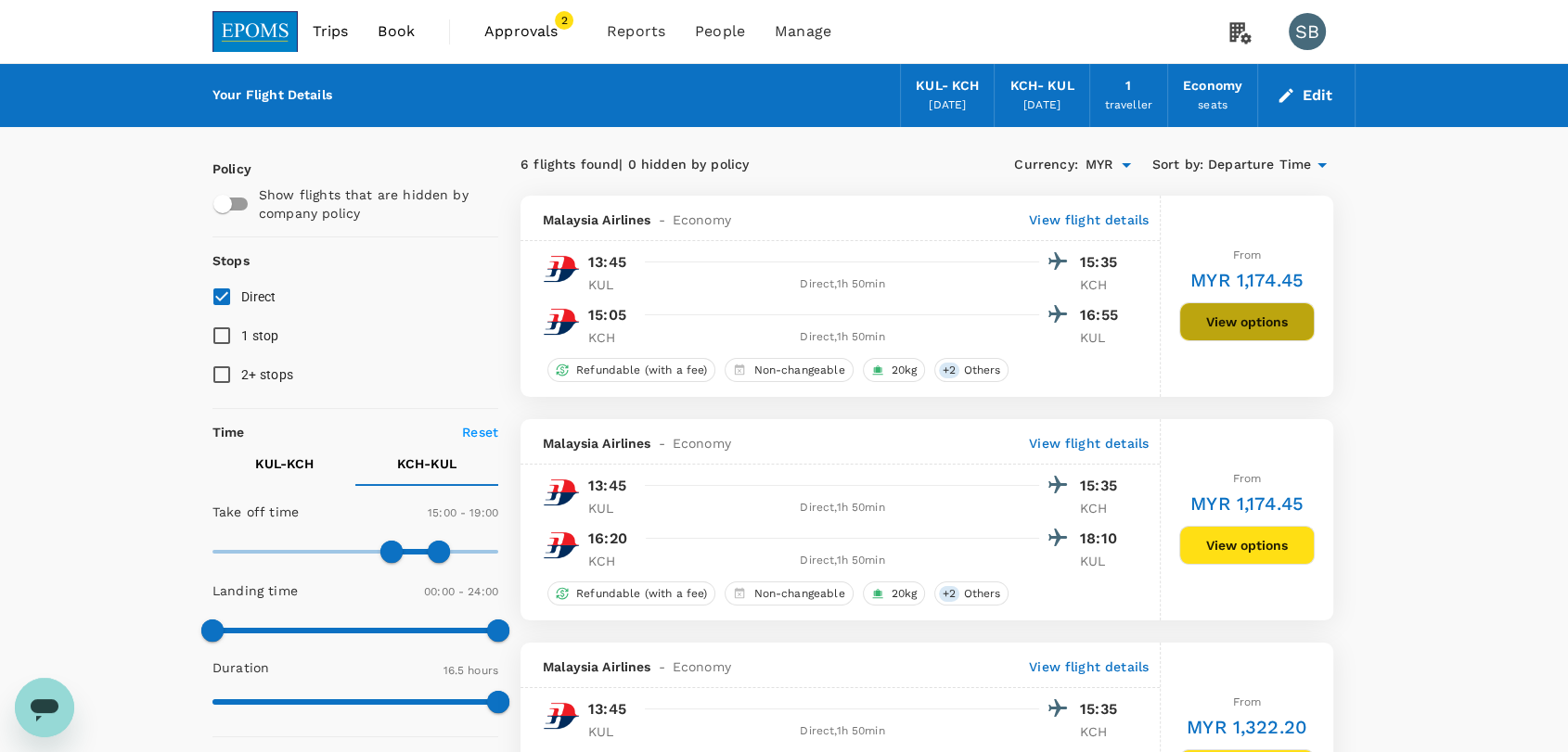
click at [1208, 318] on button "View options" at bounding box center [1247, 322] width 135 height 39
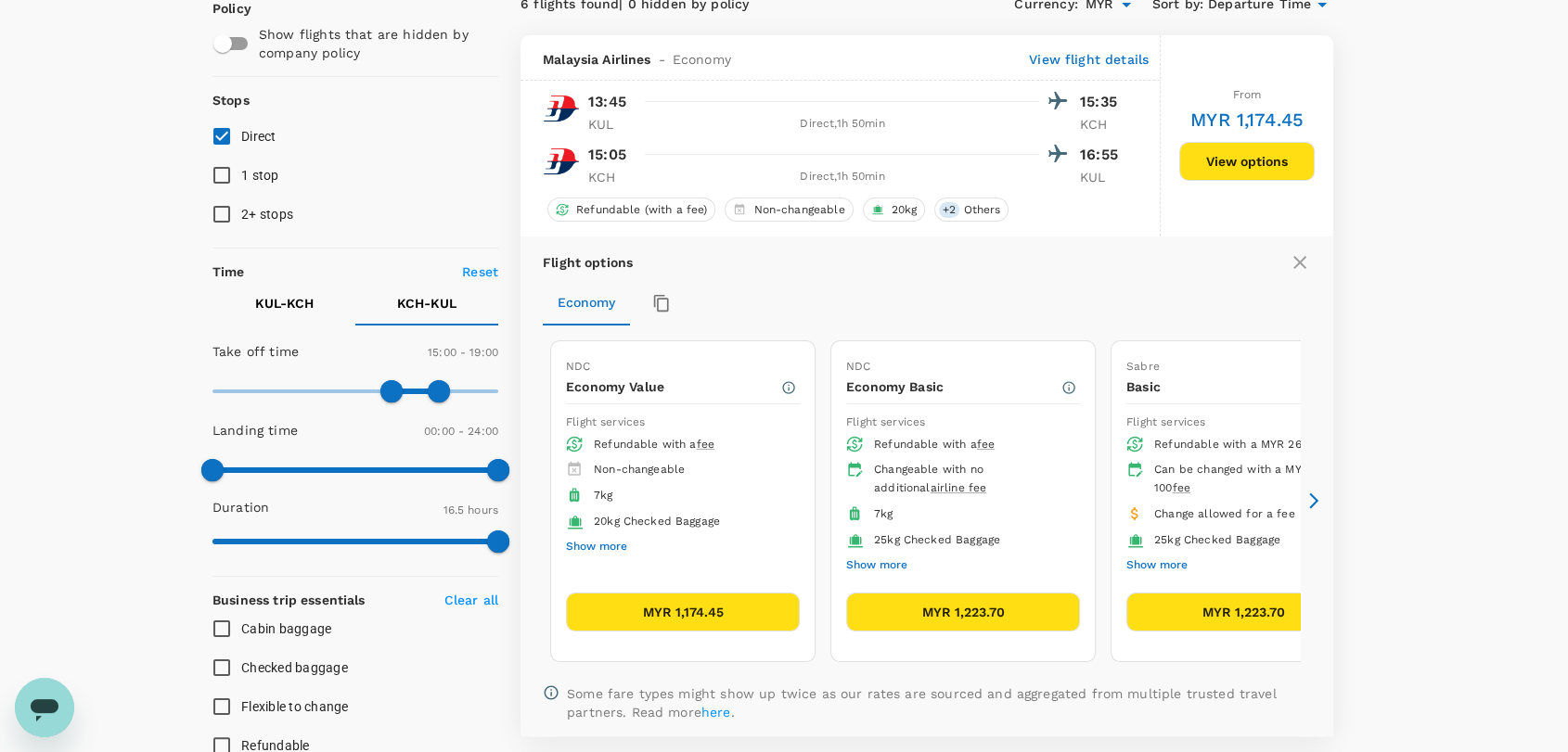
scroll to position [195, 0]
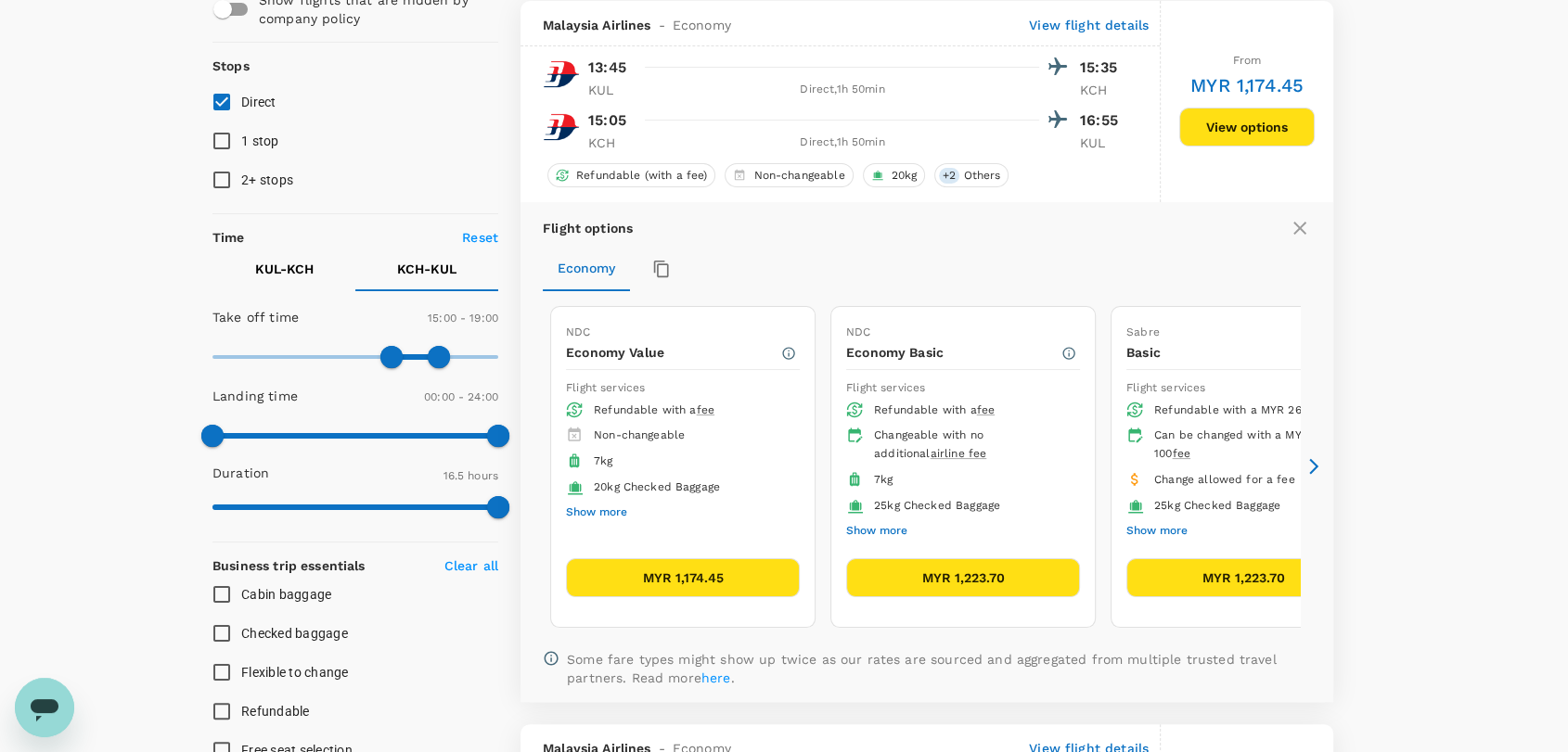
click at [728, 568] on button "MYR 1,174.45" at bounding box center [682, 579] width 234 height 39
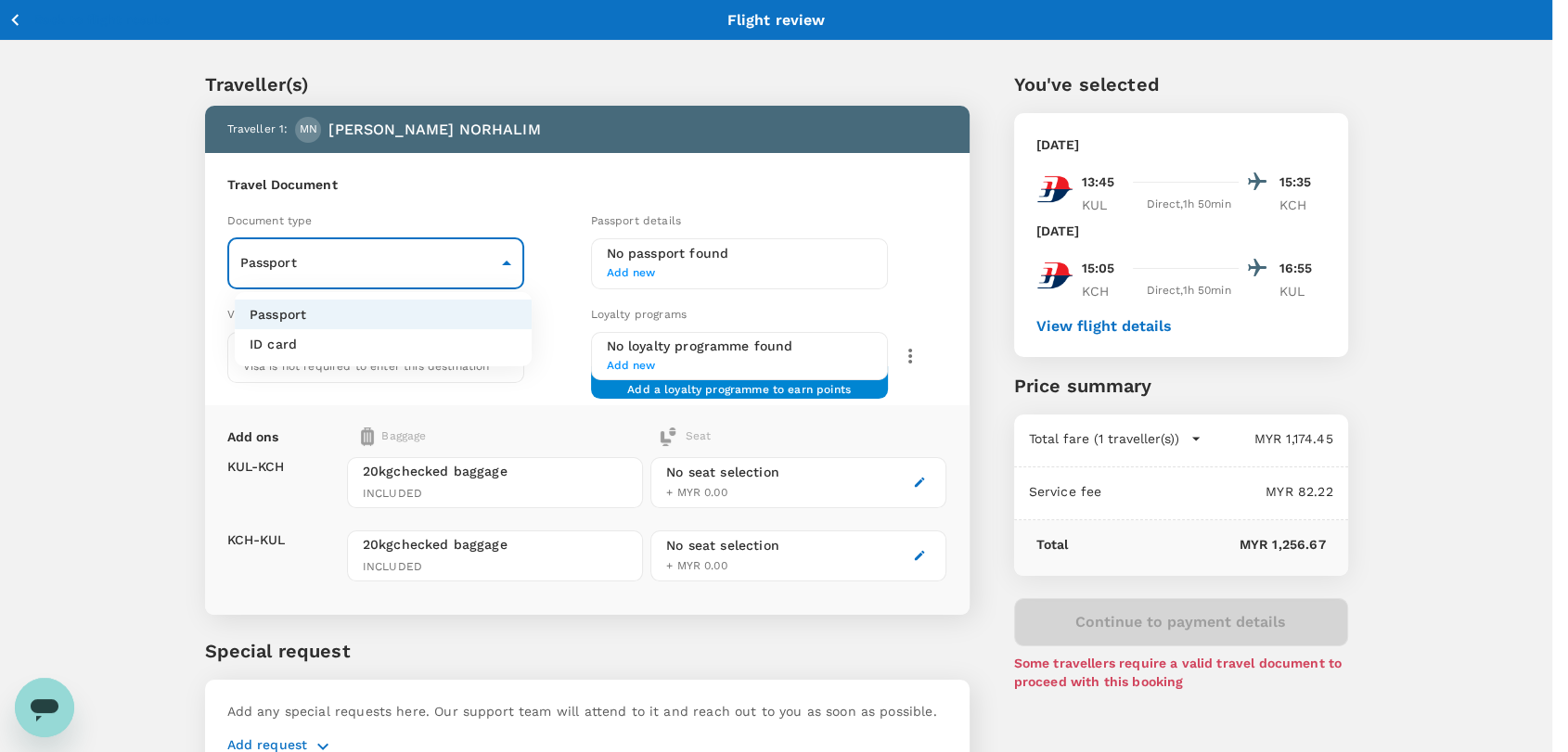
click at [497, 258] on body "Back to flight results Flight review Traveller(s) Traveller 1 : [GEOGRAPHIC_DAT…" at bounding box center [784, 425] width 1568 height 851
click at [491, 342] on li "ID card" at bounding box center [383, 344] width 297 height 30
type input "Id card"
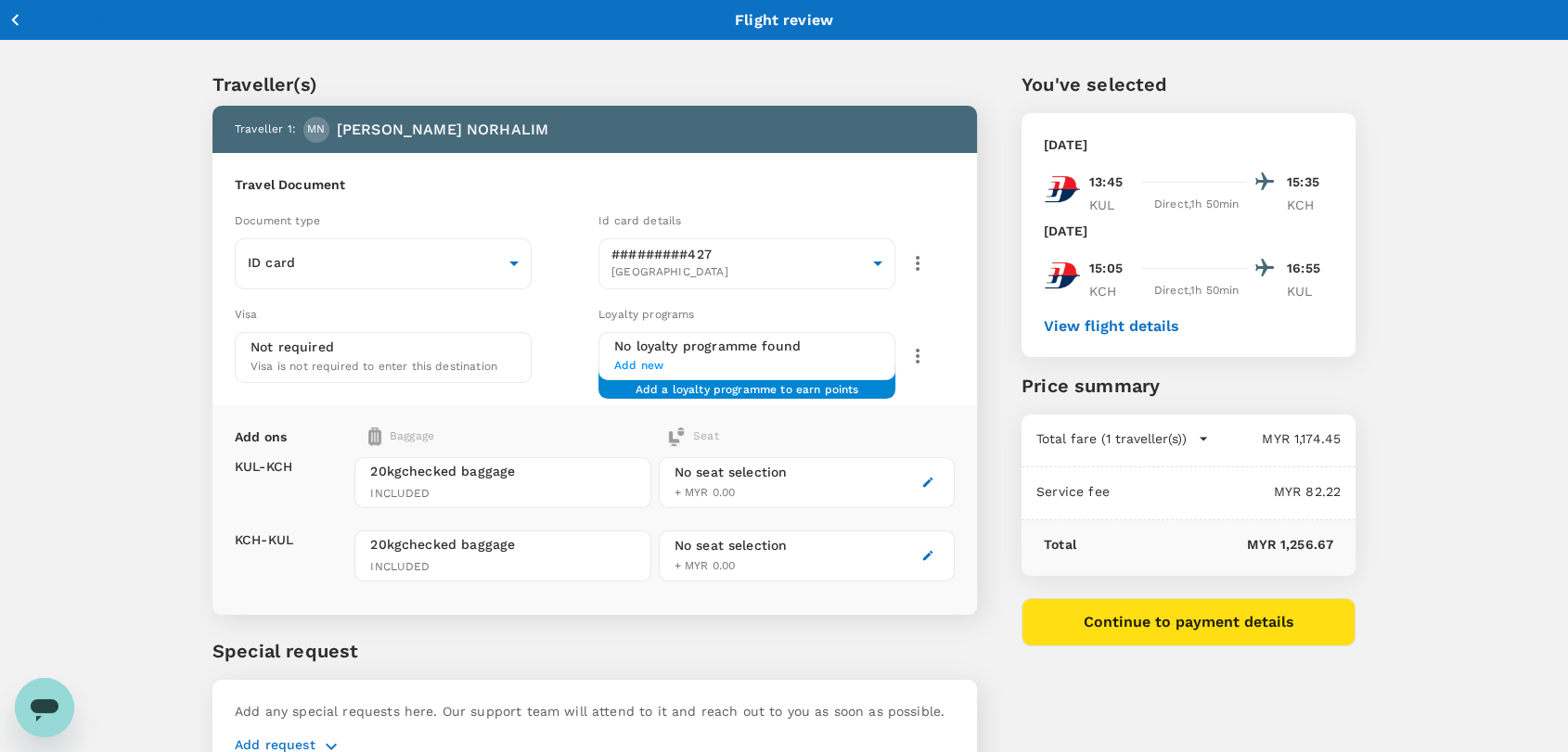
click at [20, 17] on icon "button" at bounding box center [16, 20] width 24 height 24
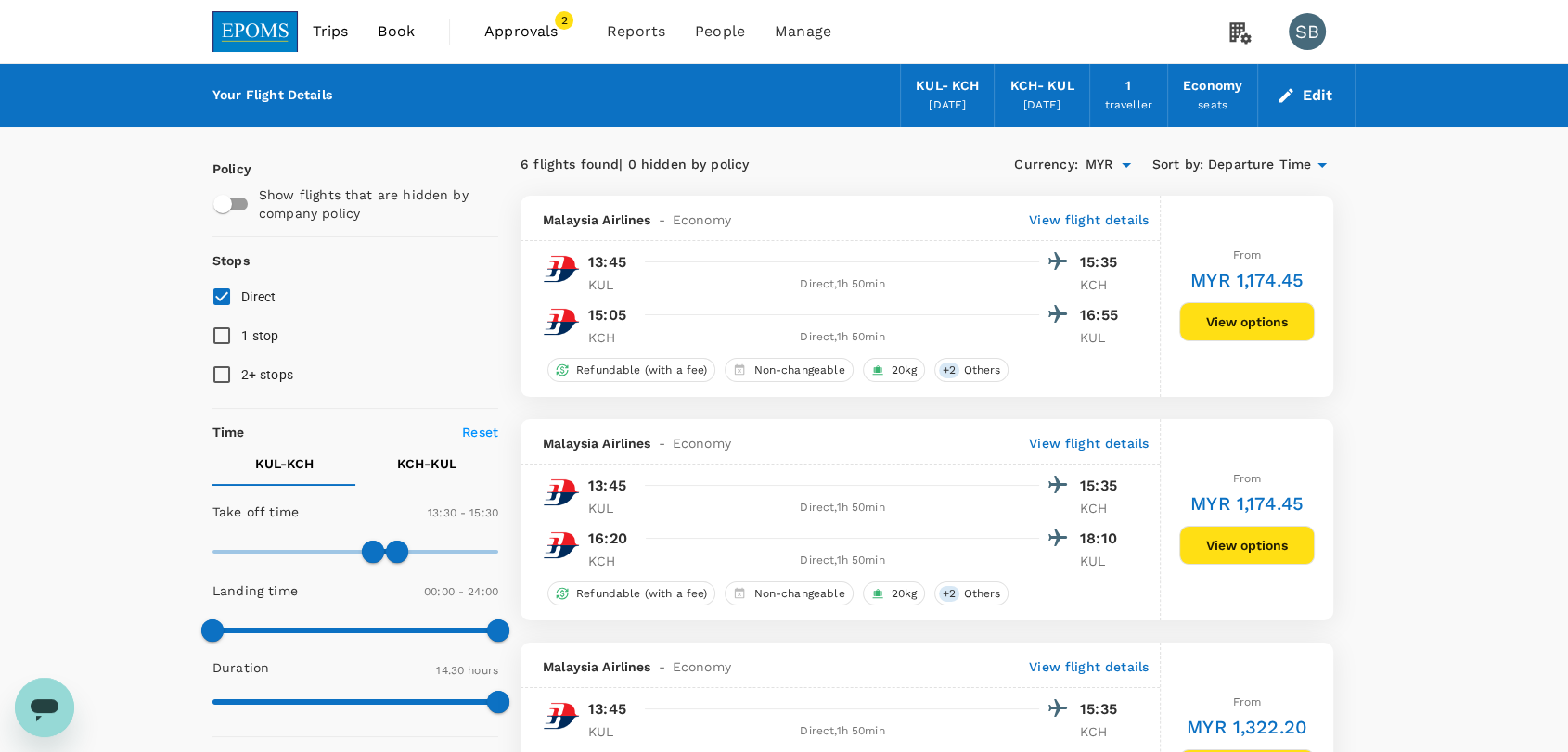
click at [275, 24] on img at bounding box center [254, 31] width 86 height 40
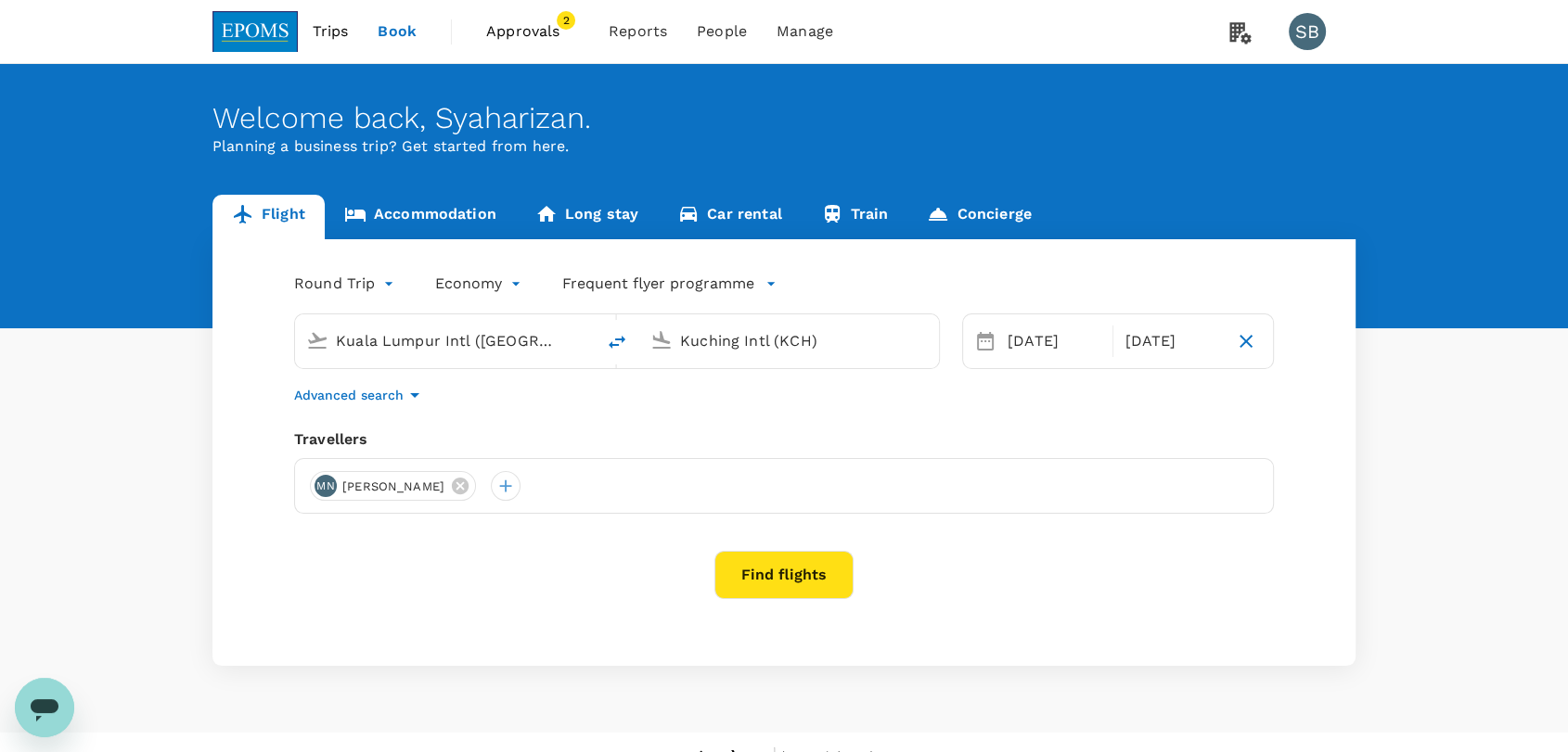
type input "Kuala Lumpur Intl ([GEOGRAPHIC_DATA])"
type input "Kuching Intl (KCH)"
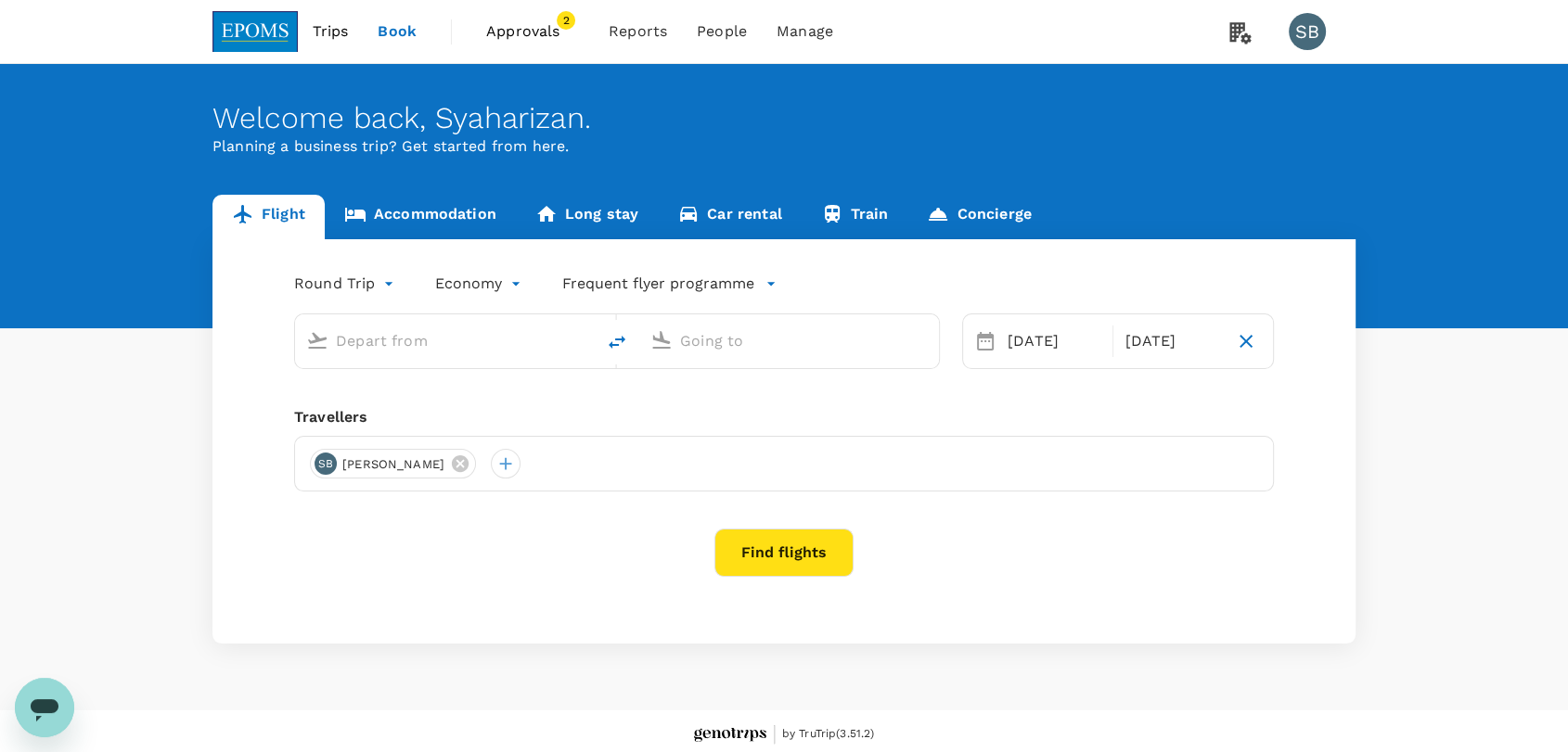
type input "Kuala Lumpur Intl ([GEOGRAPHIC_DATA])"
type input "Kuching Intl (KCH)"
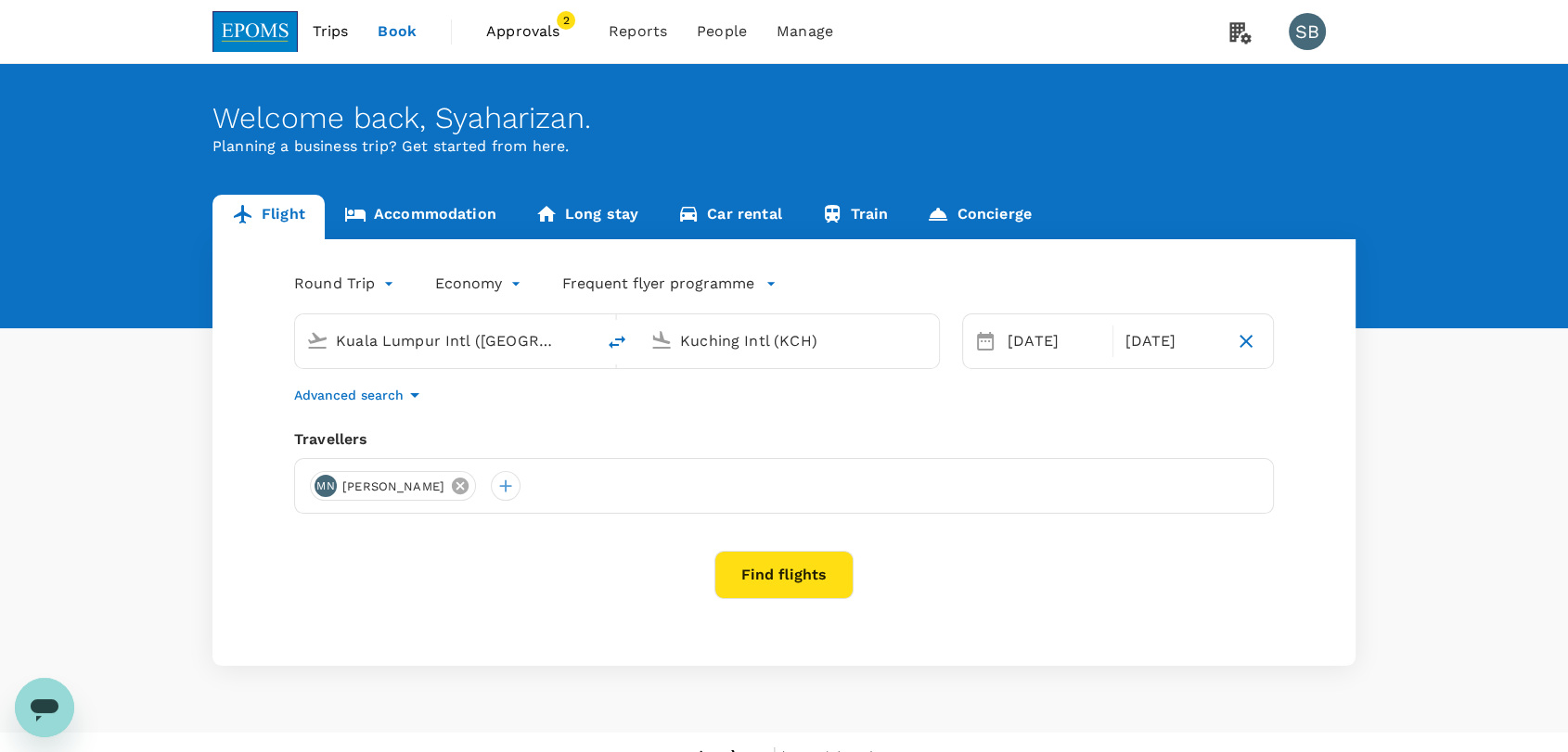
click at [470, 487] on icon at bounding box center [460, 486] width 21 height 21
click at [326, 484] on div at bounding box center [324, 486] width 30 height 30
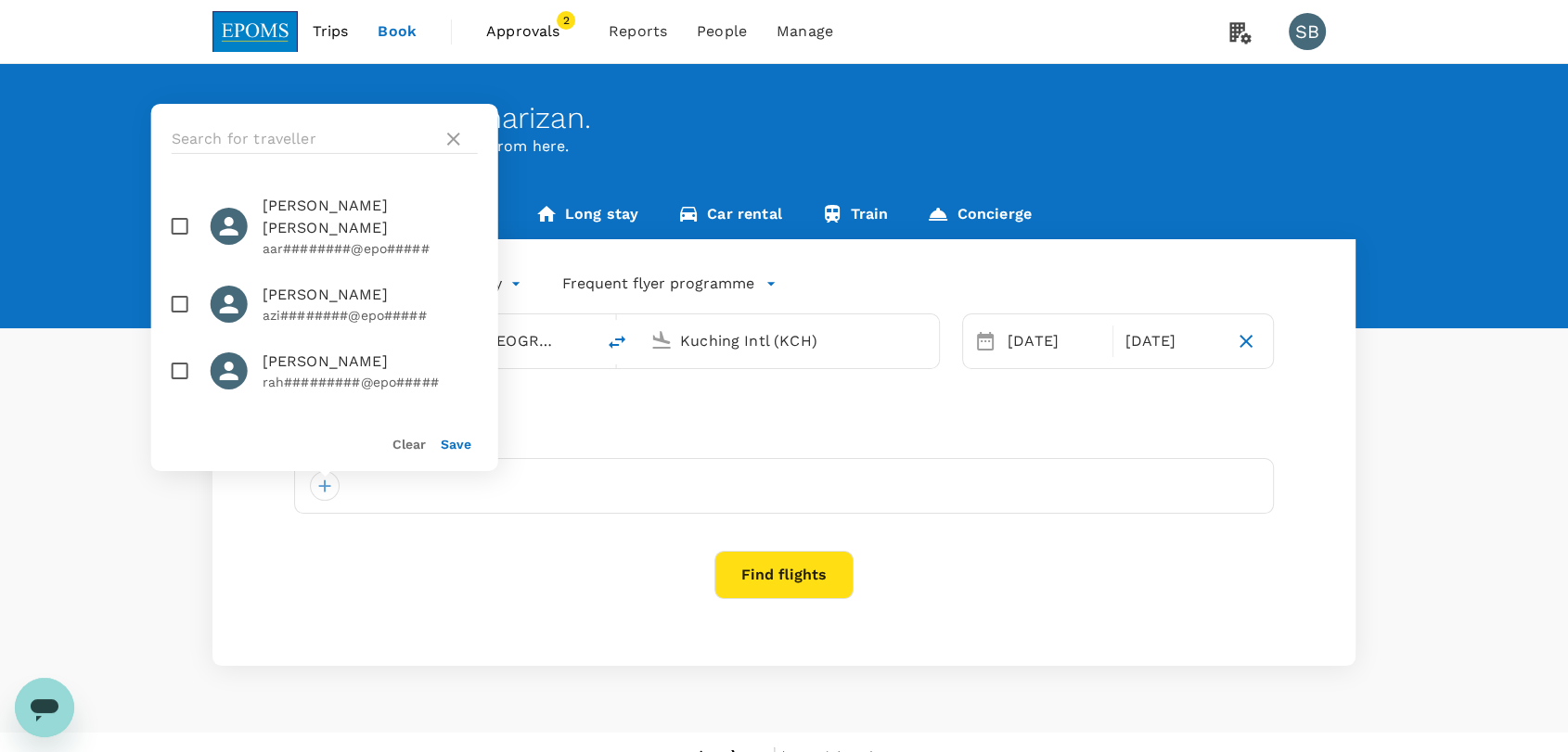
click at [356, 153] on div at bounding box center [324, 139] width 347 height 71
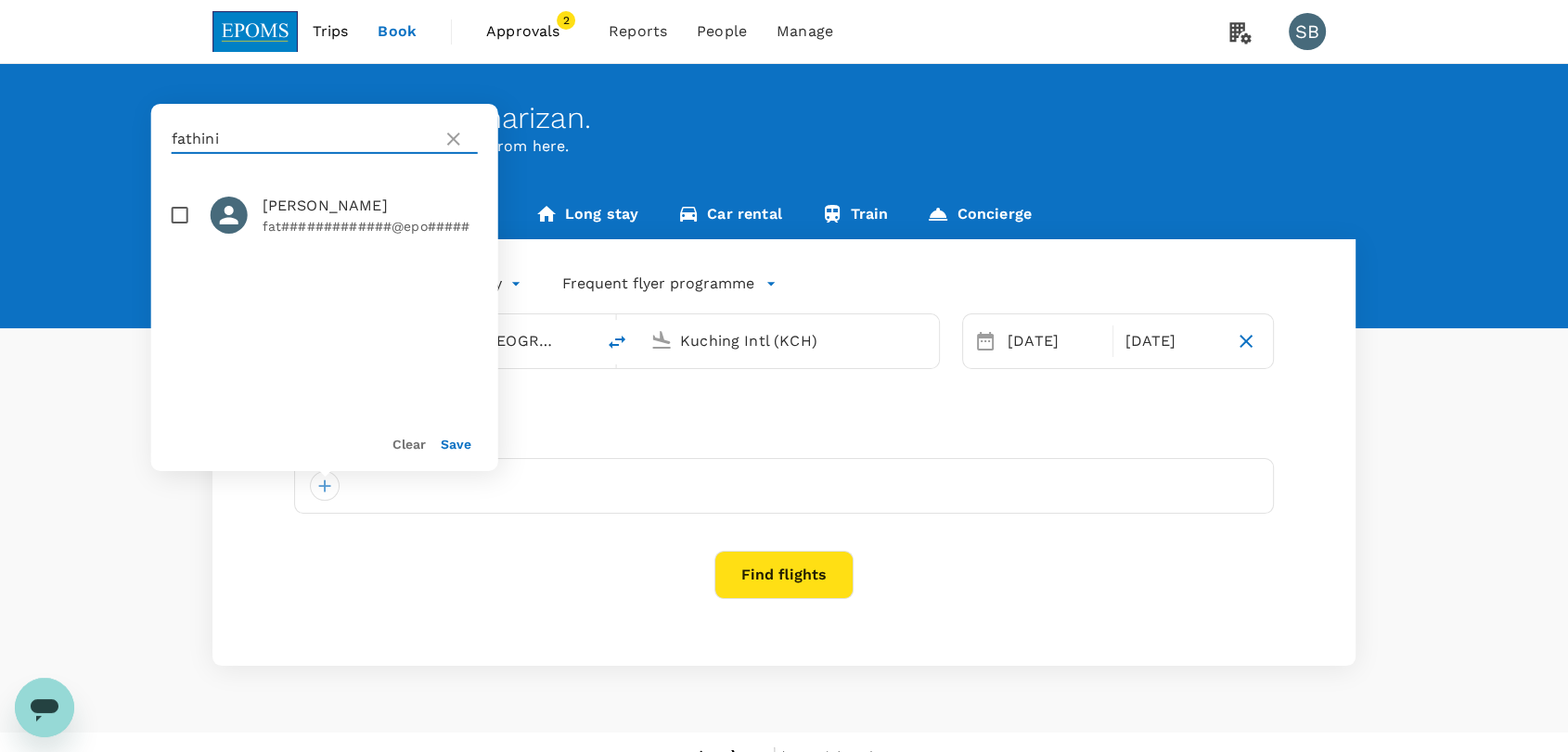
type input "fathini"
click at [171, 225] on input "checkbox" at bounding box center [180, 216] width 39 height 39
checkbox input "true"
click at [461, 448] on button "Save" at bounding box center [456, 444] width 31 height 15
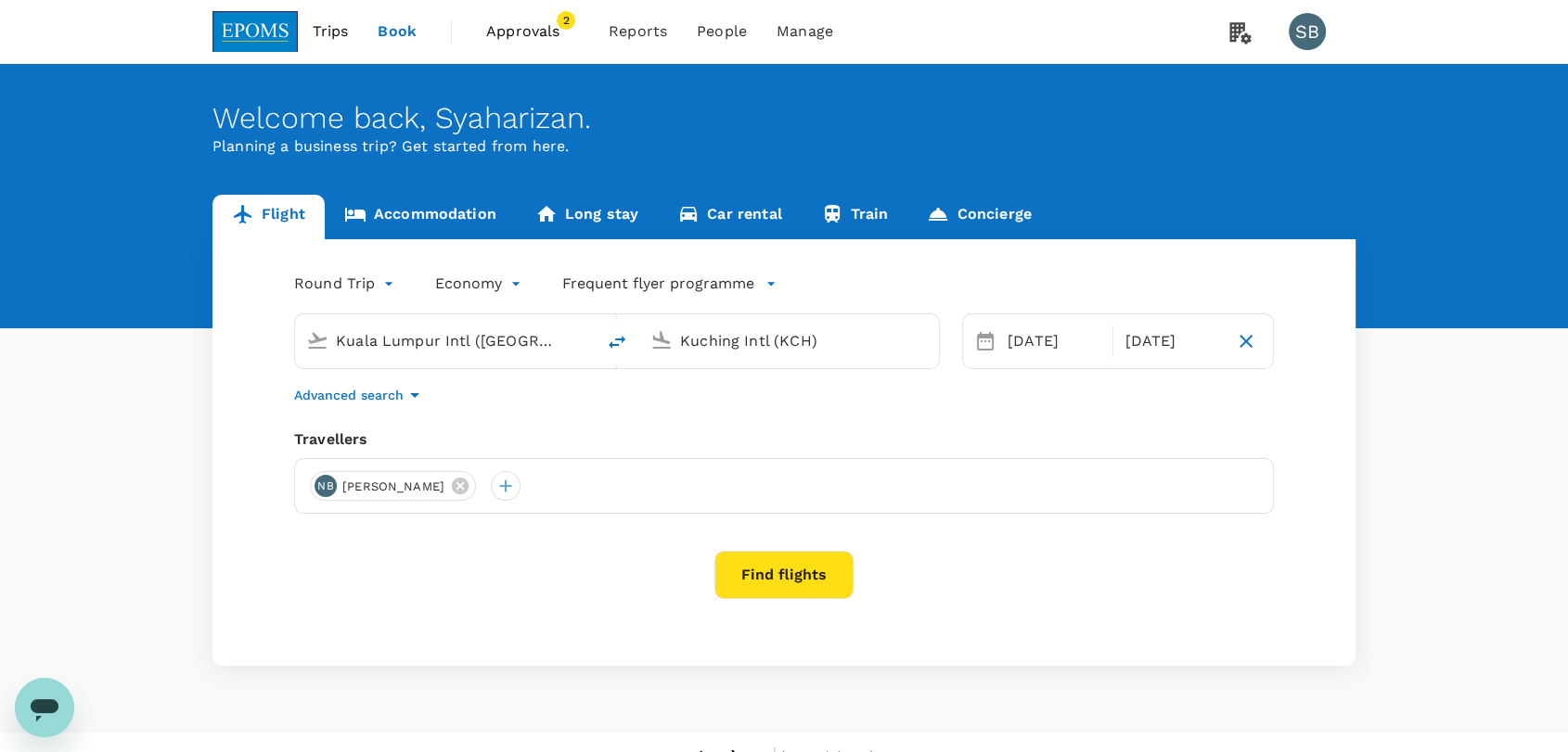
click at [786, 575] on button "Find flights" at bounding box center [784, 575] width 139 height 48
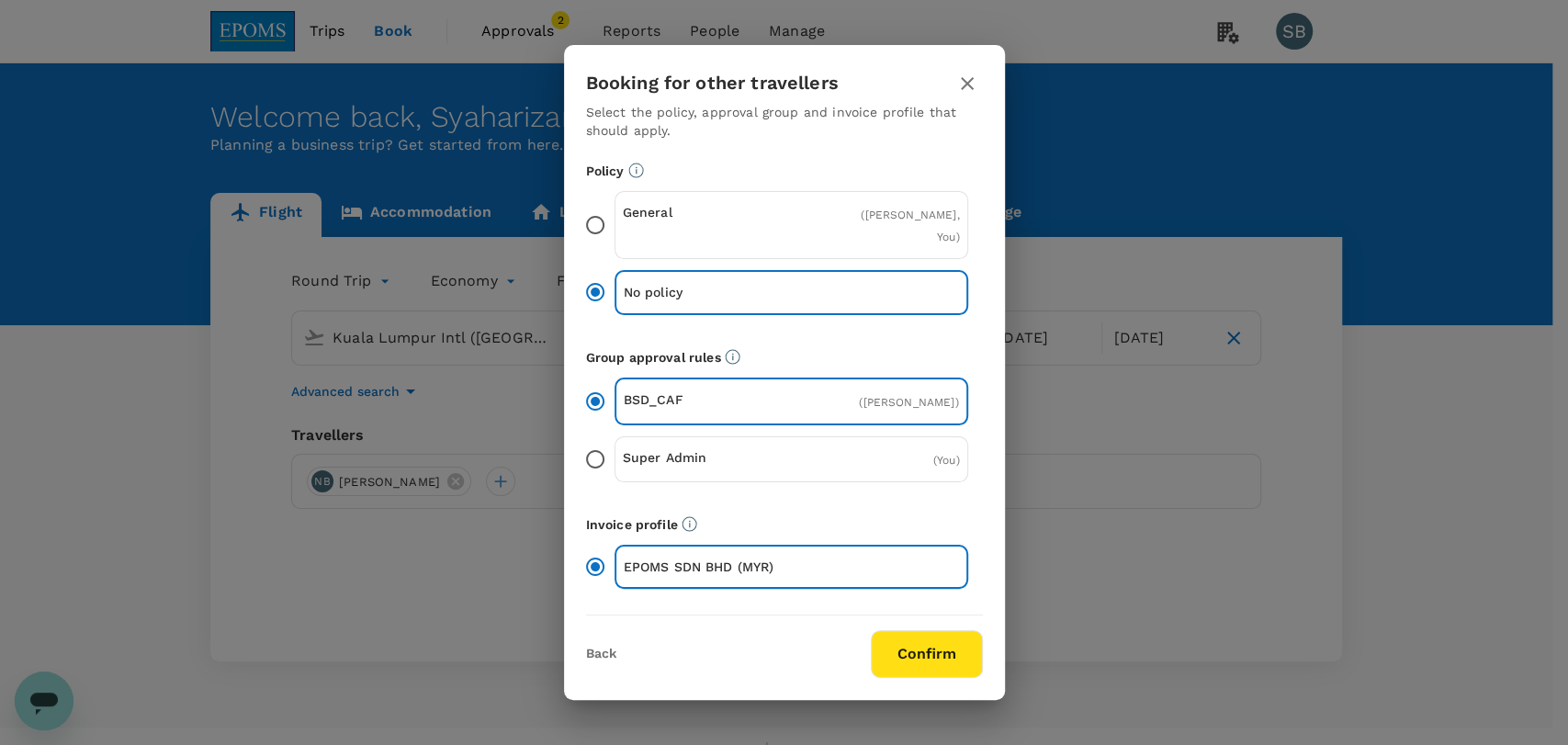
click at [923, 653] on button "Confirm" at bounding box center [927, 654] width 112 height 48
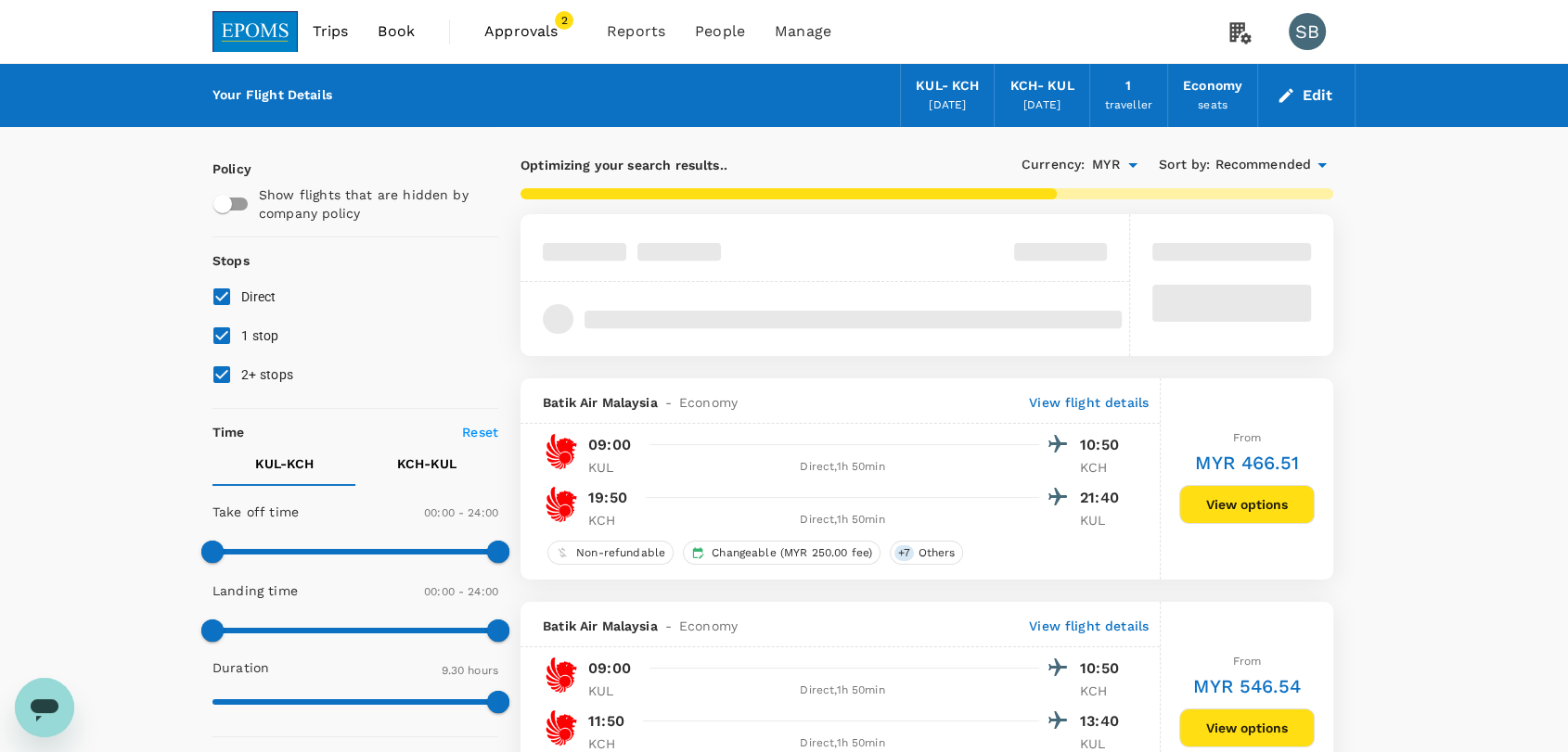
click at [1260, 170] on span "Recommended" at bounding box center [1263, 165] width 97 height 21
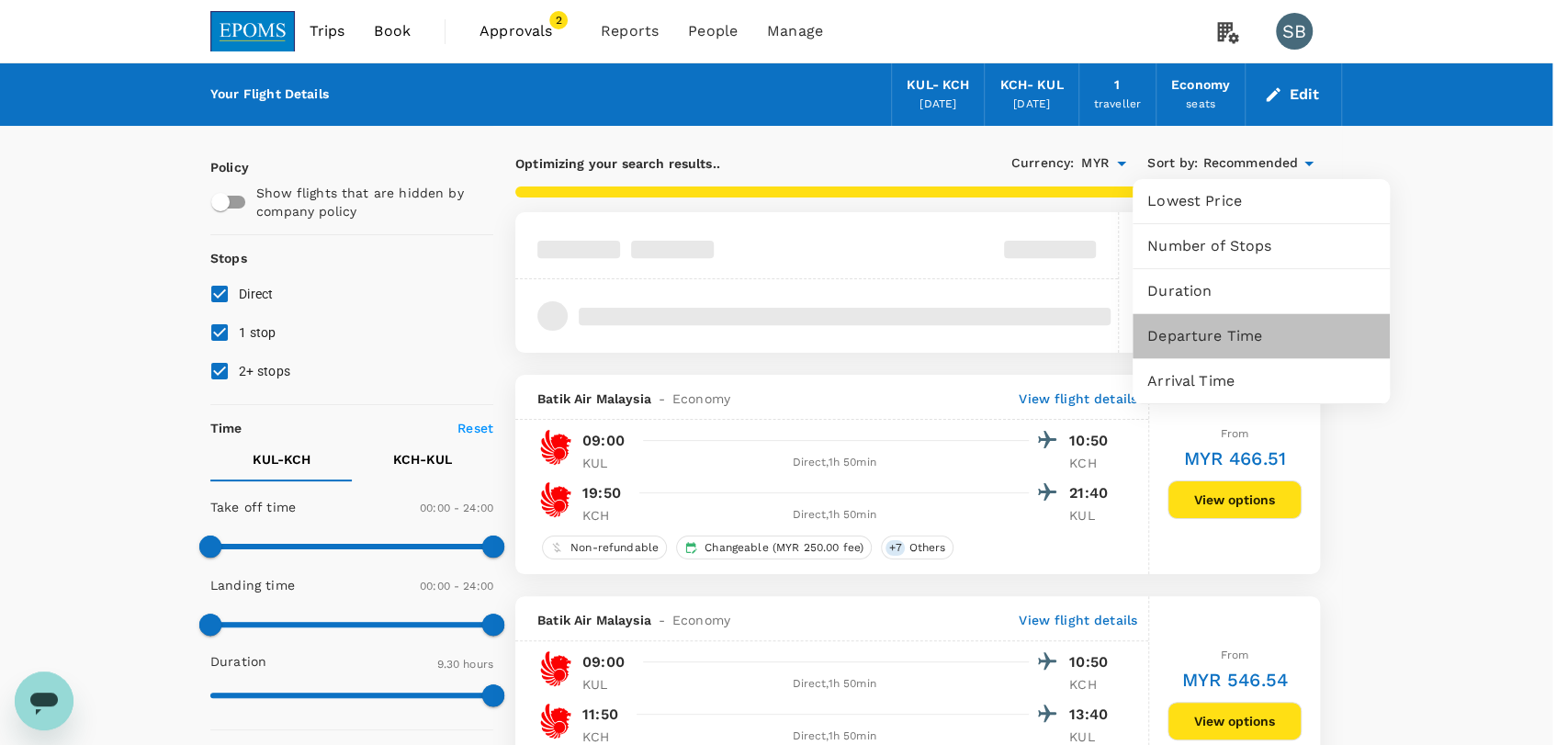
click at [1238, 340] on span "Departure Time" at bounding box center [1260, 336] width 227 height 22
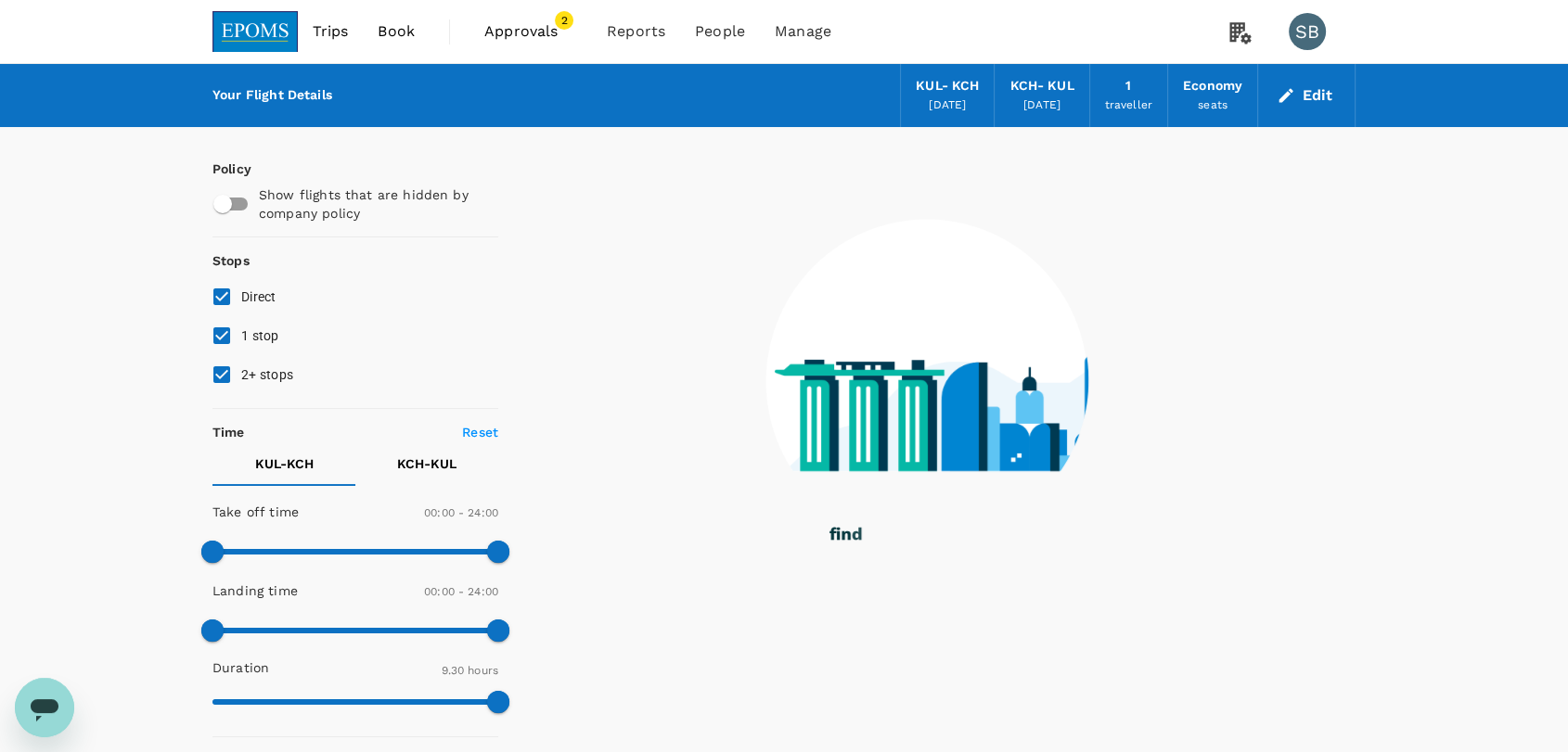
click at [212, 380] on input "2+ stops" at bounding box center [222, 375] width 39 height 39
checkbox input "false"
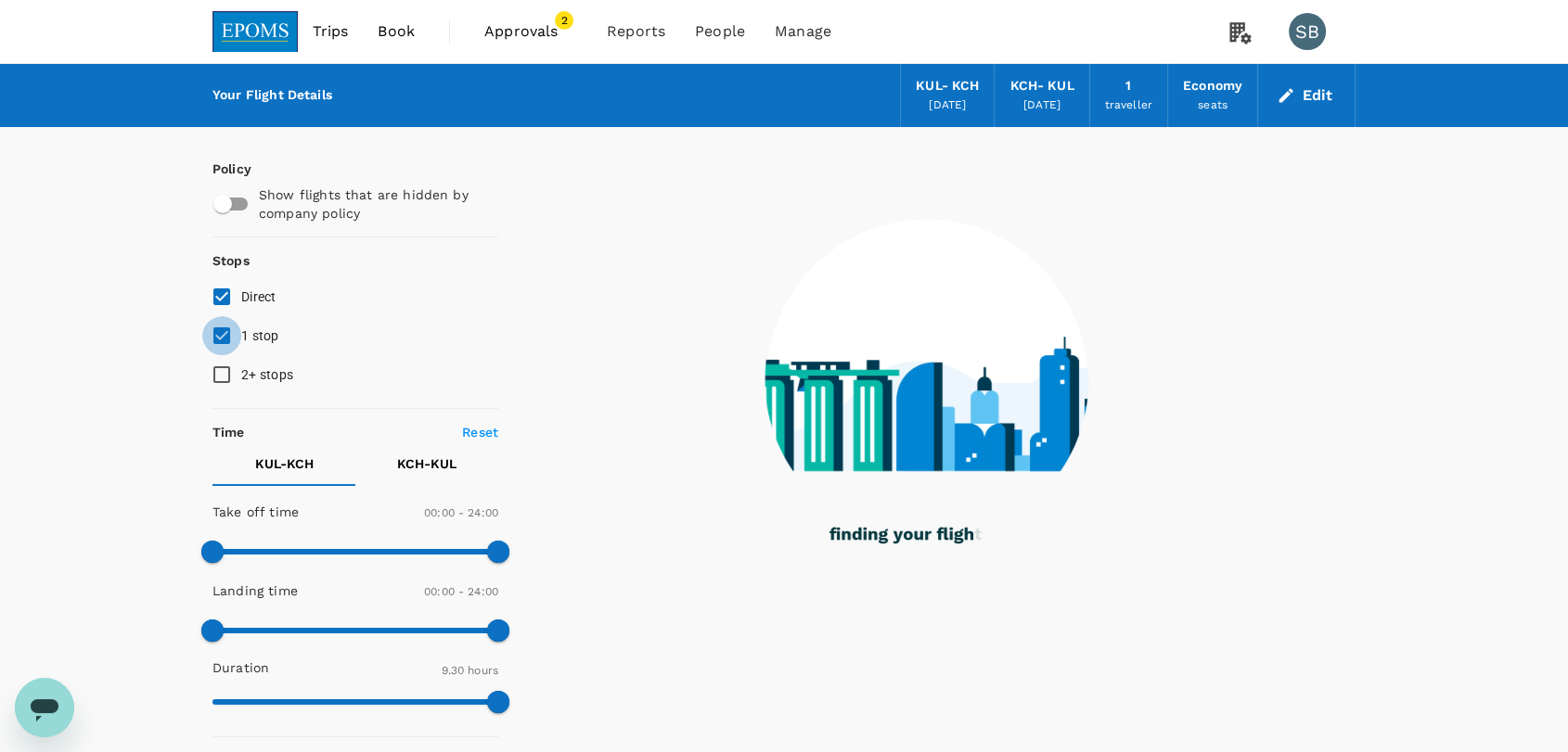
click at [211, 340] on input "1 stop" at bounding box center [222, 336] width 39 height 39
checkbox input "false"
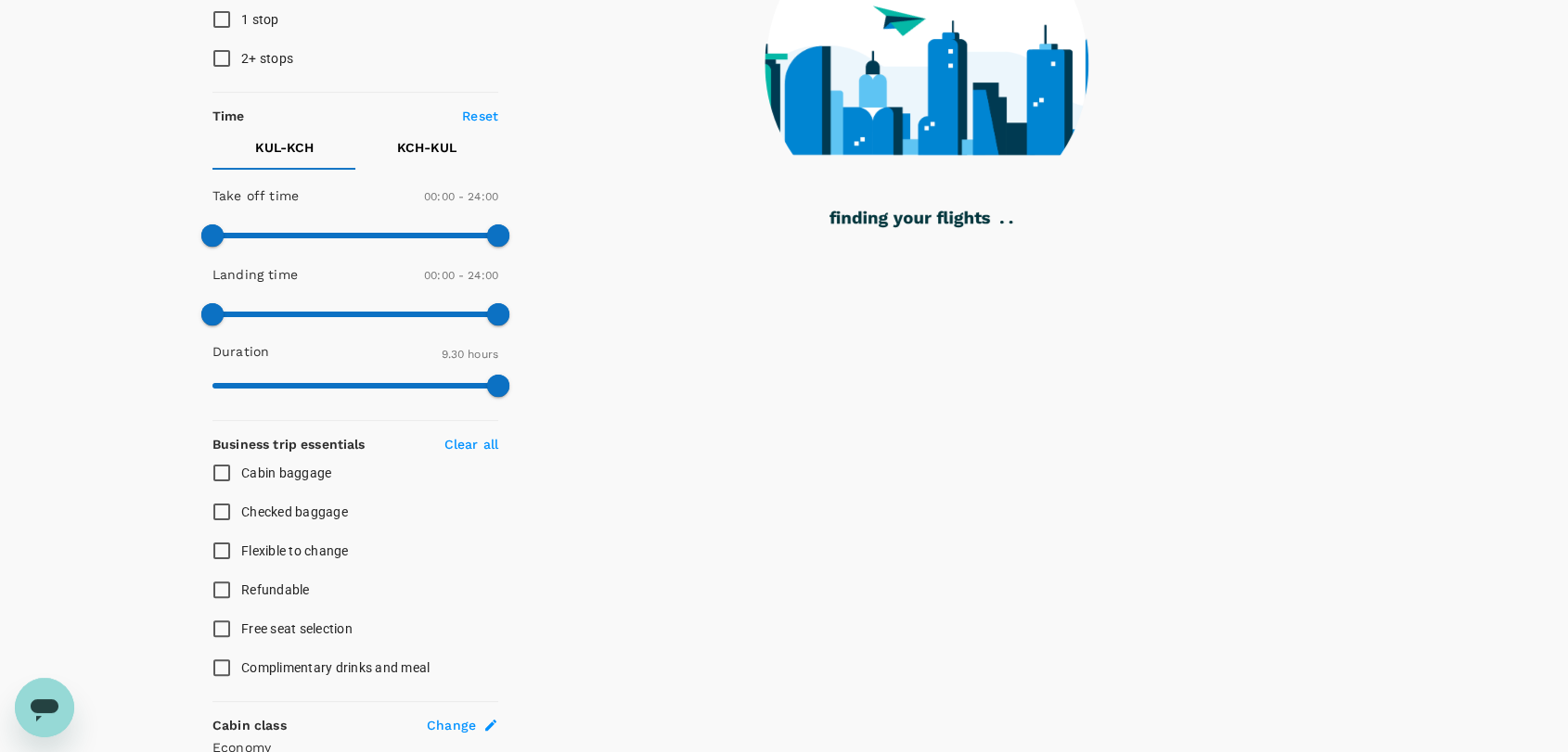
scroll to position [697, 0]
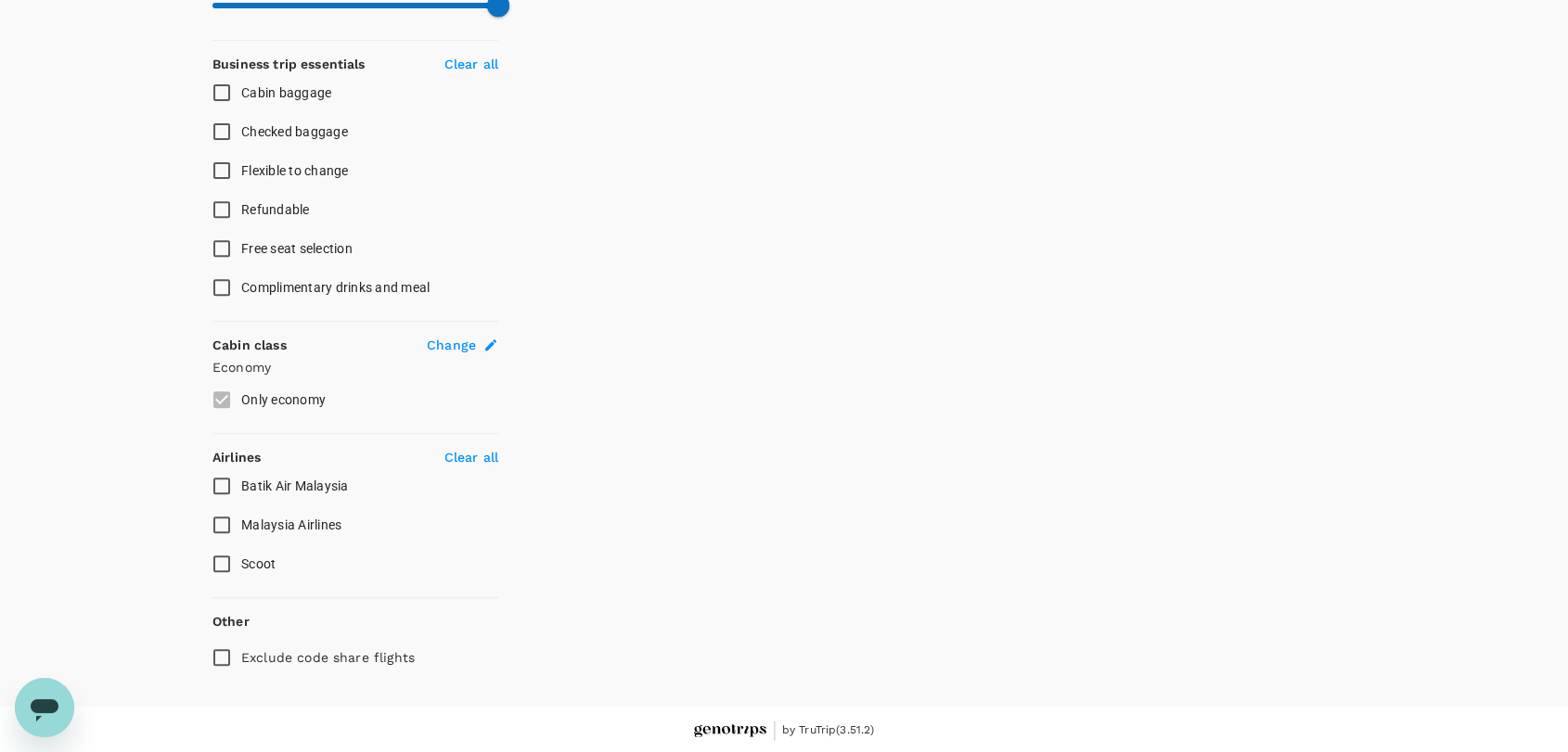
click at [216, 524] on input "Malaysia Airlines" at bounding box center [222, 525] width 39 height 39
checkbox input "true"
type input "870"
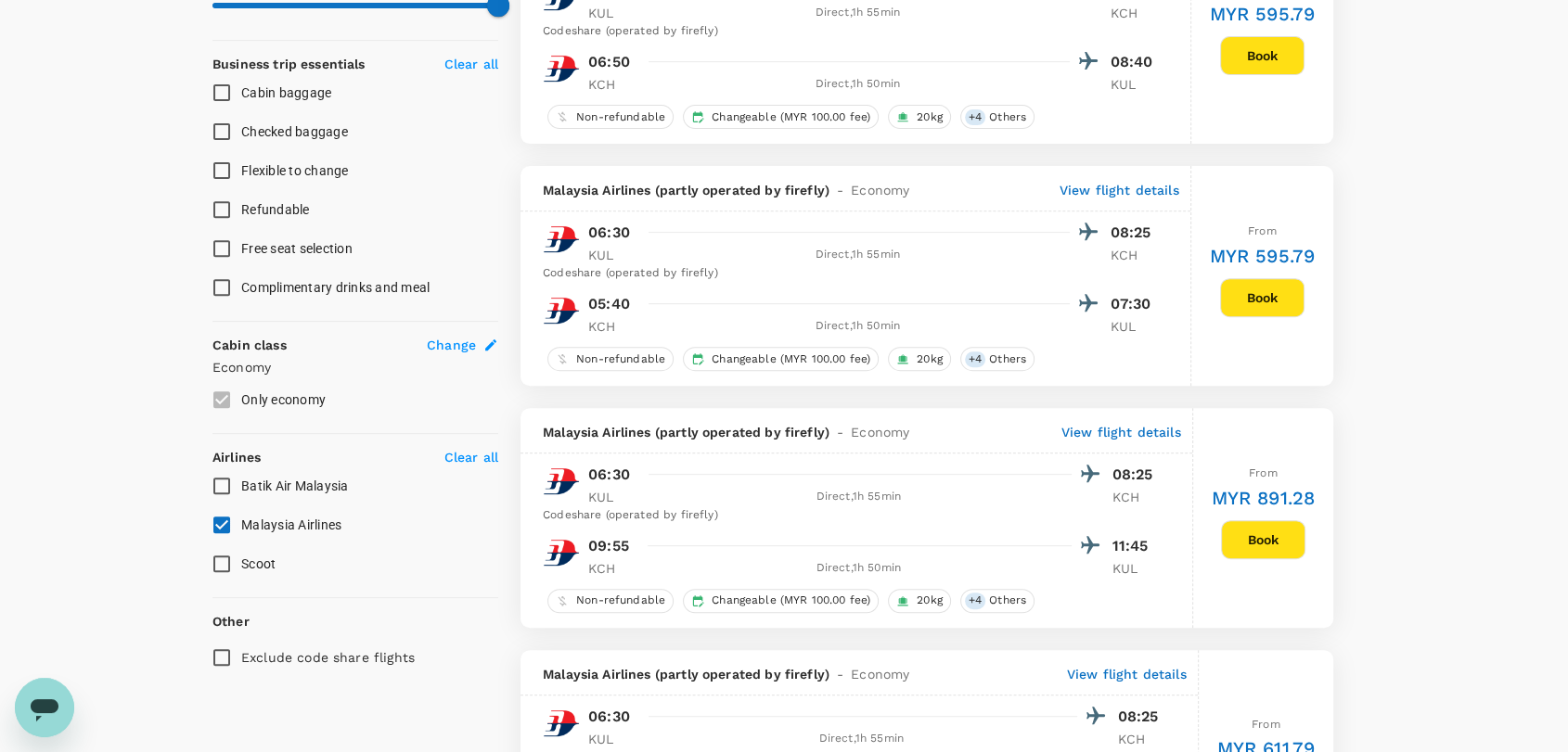
scroll to position [181, 0]
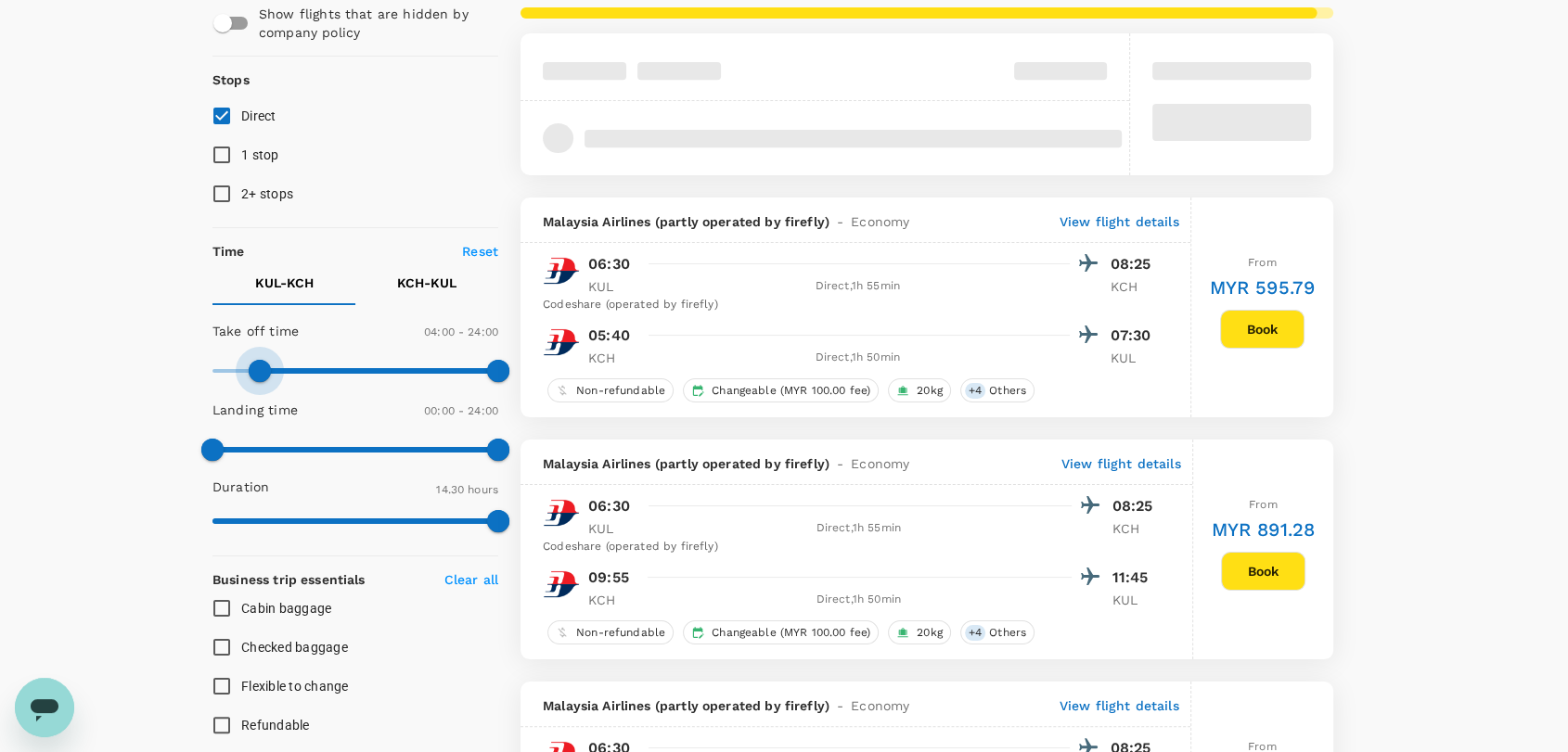
type input "390"
checkbox input "false"
checkbox input "true"
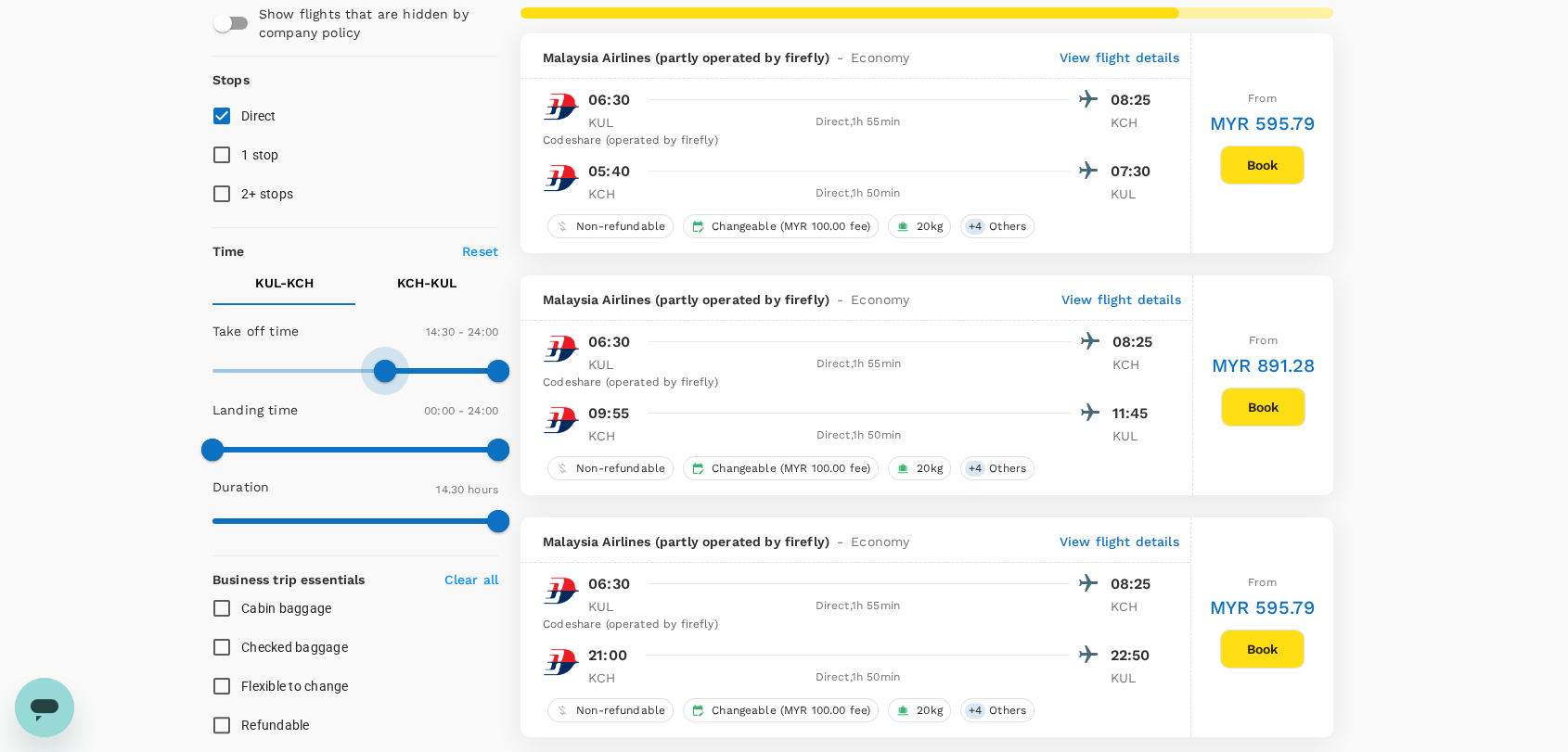
type input "810"
drag, startPoint x: 219, startPoint y: 360, endPoint x: 374, endPoint y: 349, distance: 155.4
click at [374, 349] on div "Take off time 13:30 - 24:00" at bounding box center [351, 352] width 293 height 79
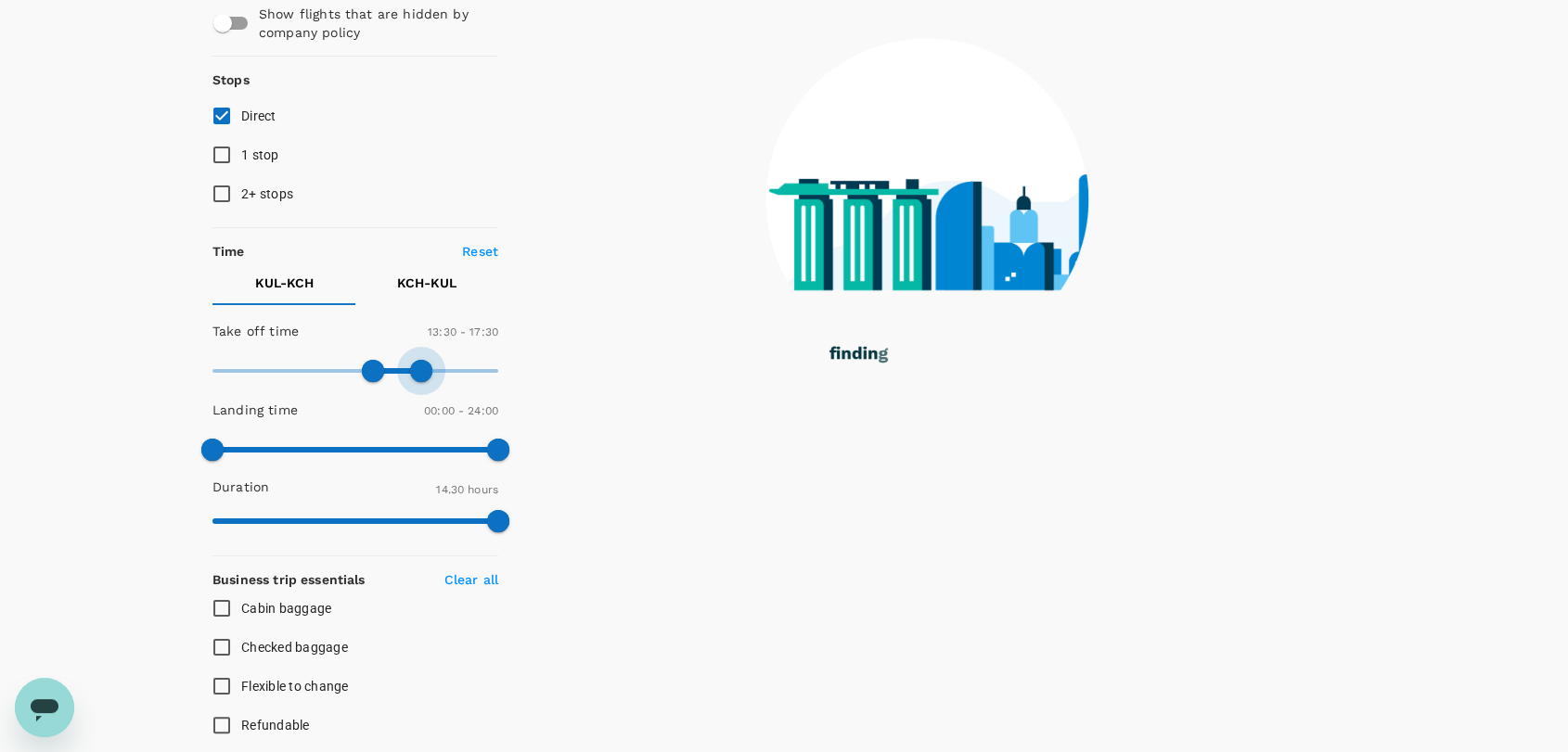
type input "990"
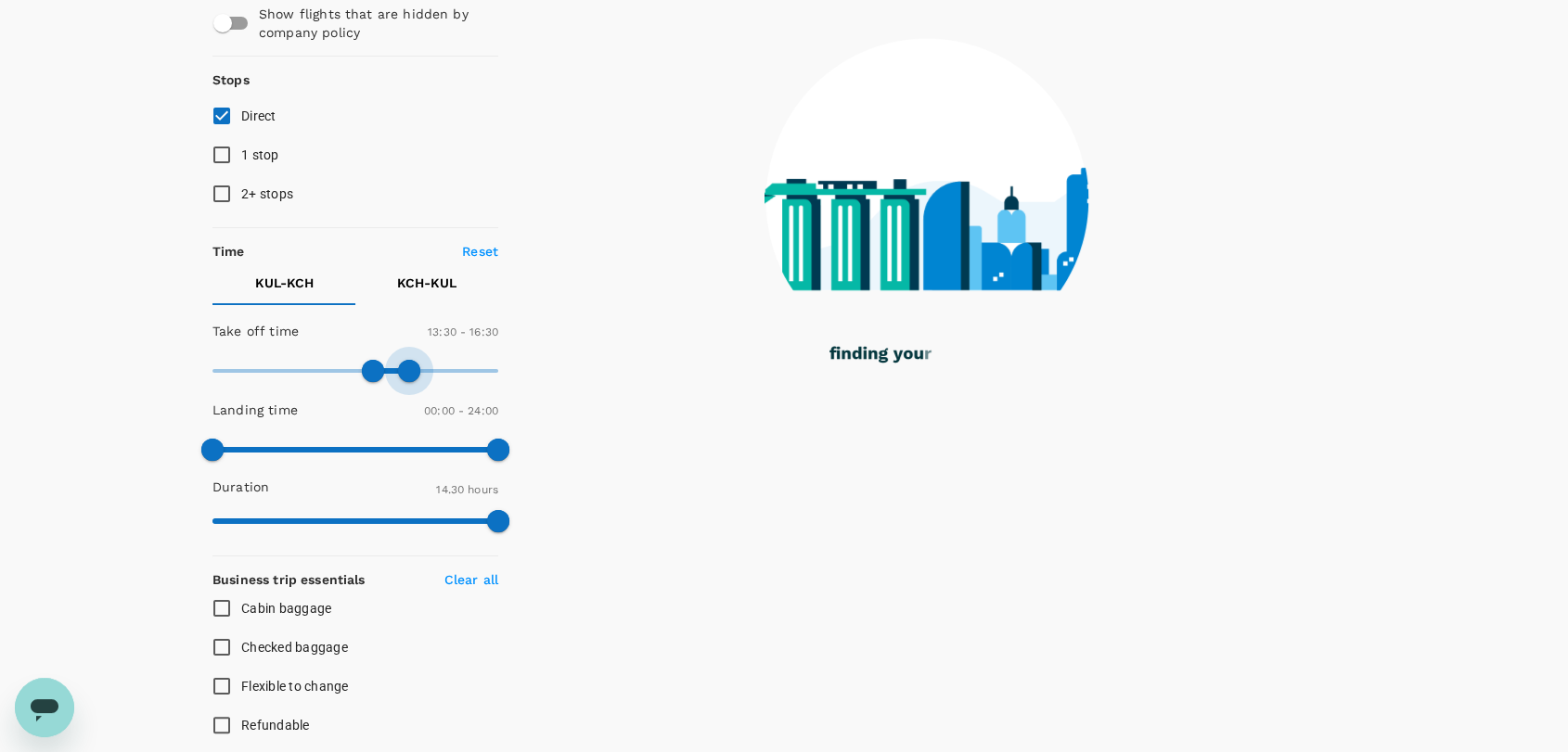
drag, startPoint x: 489, startPoint y: 359, endPoint x: 416, endPoint y: 321, distance: 82.3
click at [408, 360] on span at bounding box center [409, 371] width 23 height 23
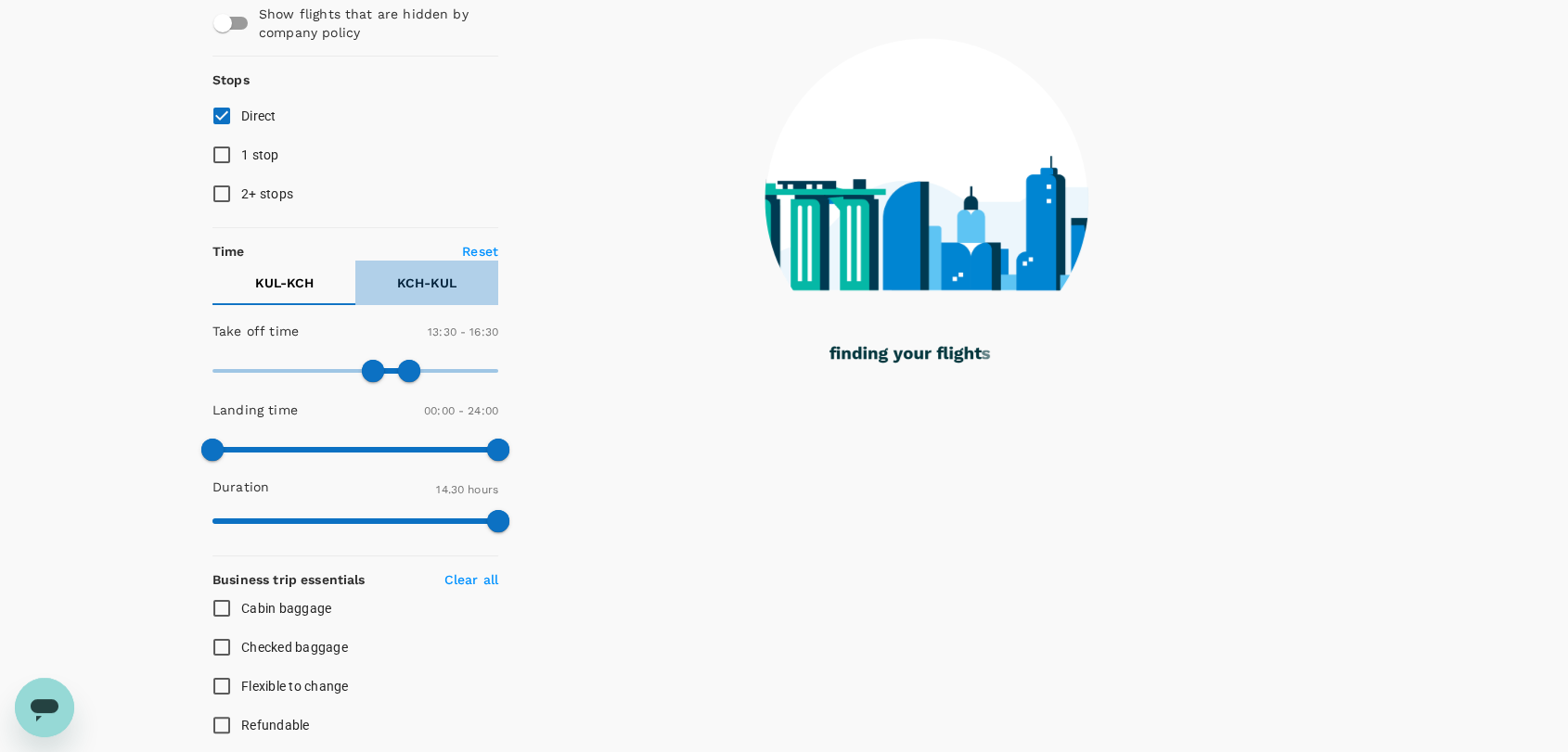
click at [424, 277] on p "KCH - KUL" at bounding box center [427, 283] width 59 height 19
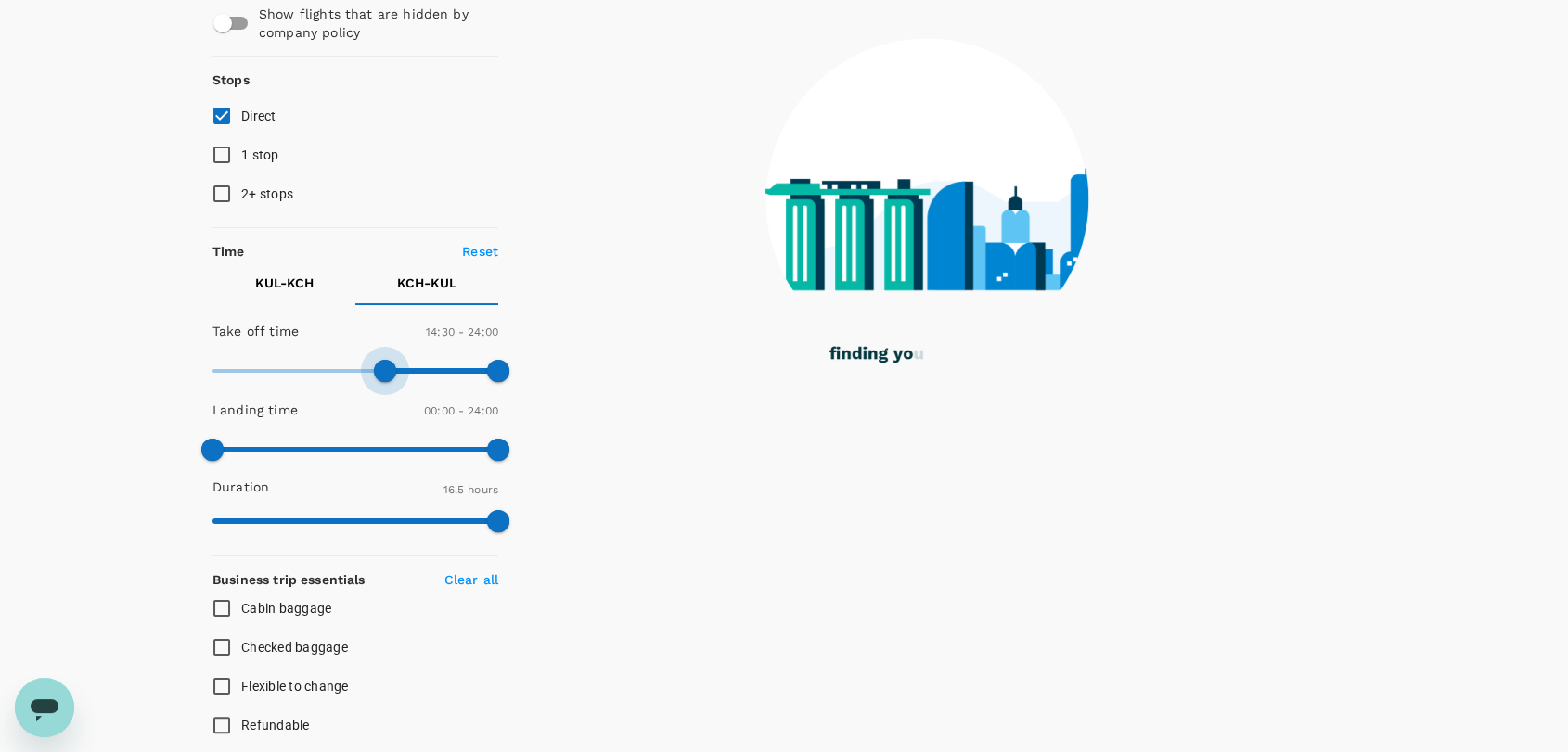
type input "900"
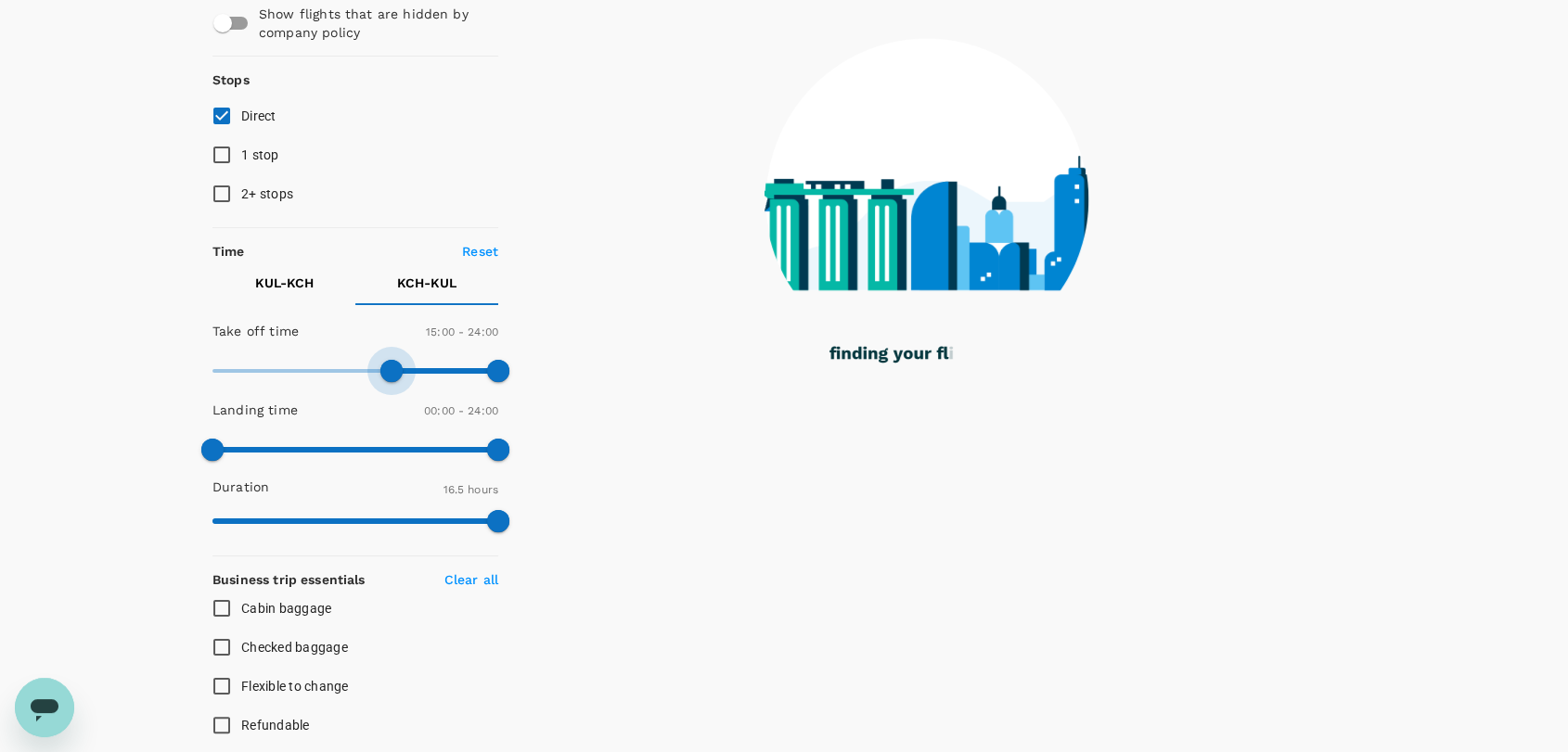
drag, startPoint x: 226, startPoint y: 378, endPoint x: 393, endPoint y: 379, distance: 167.0
click at [393, 379] on span at bounding box center [392, 371] width 23 height 23
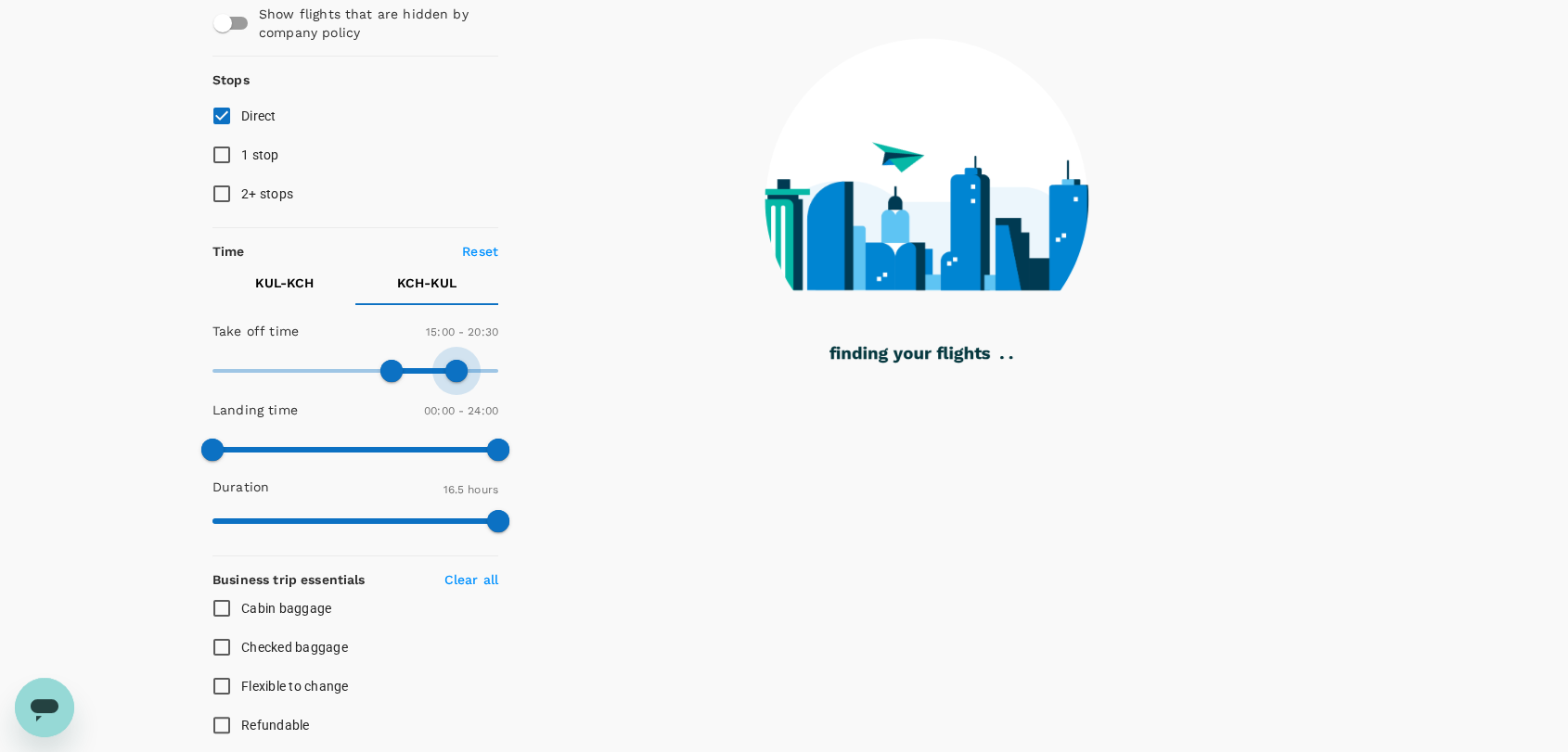
type input "1080"
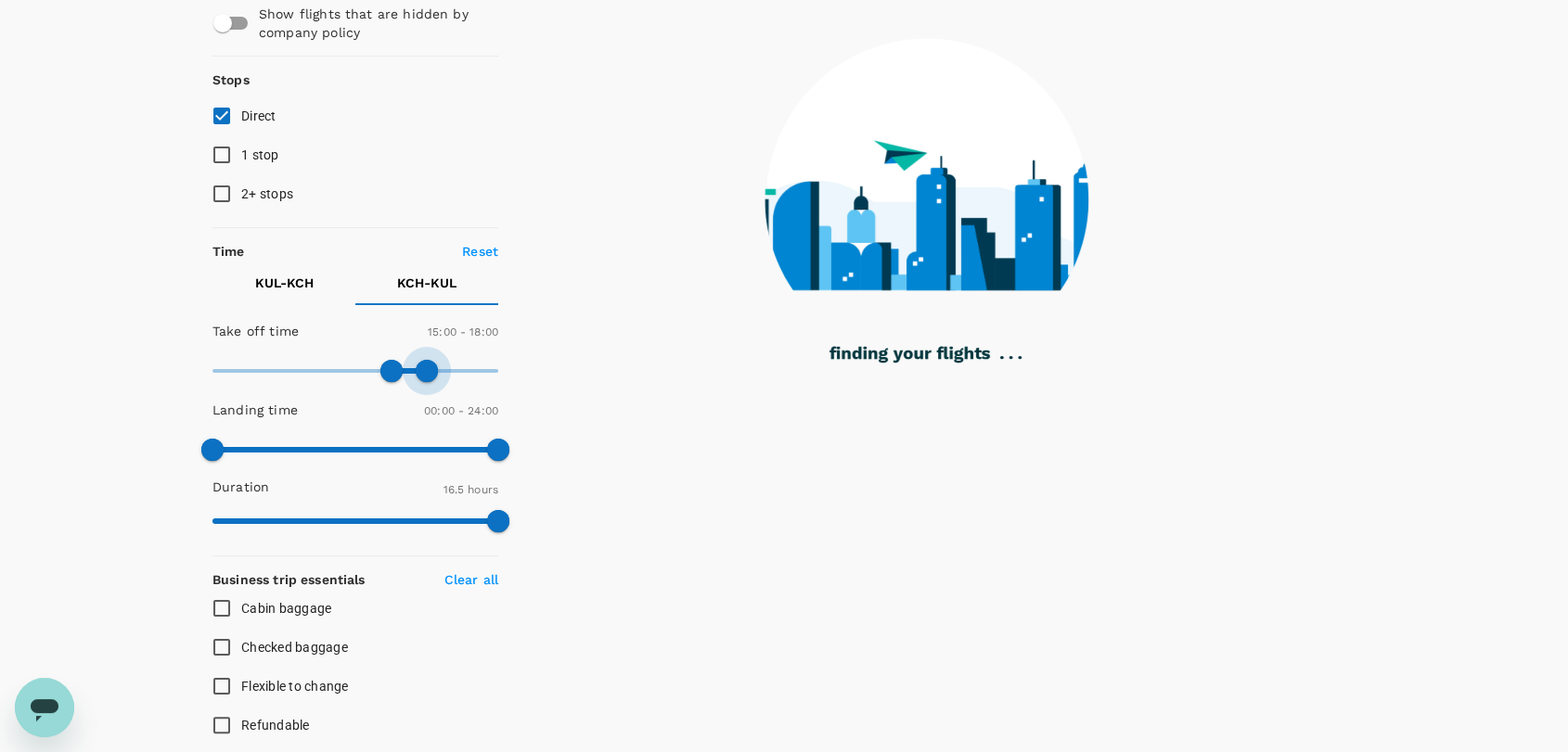
drag, startPoint x: 490, startPoint y: 373, endPoint x: 425, endPoint y: 364, distance: 65.6
click at [425, 364] on span at bounding box center [427, 371] width 23 height 23
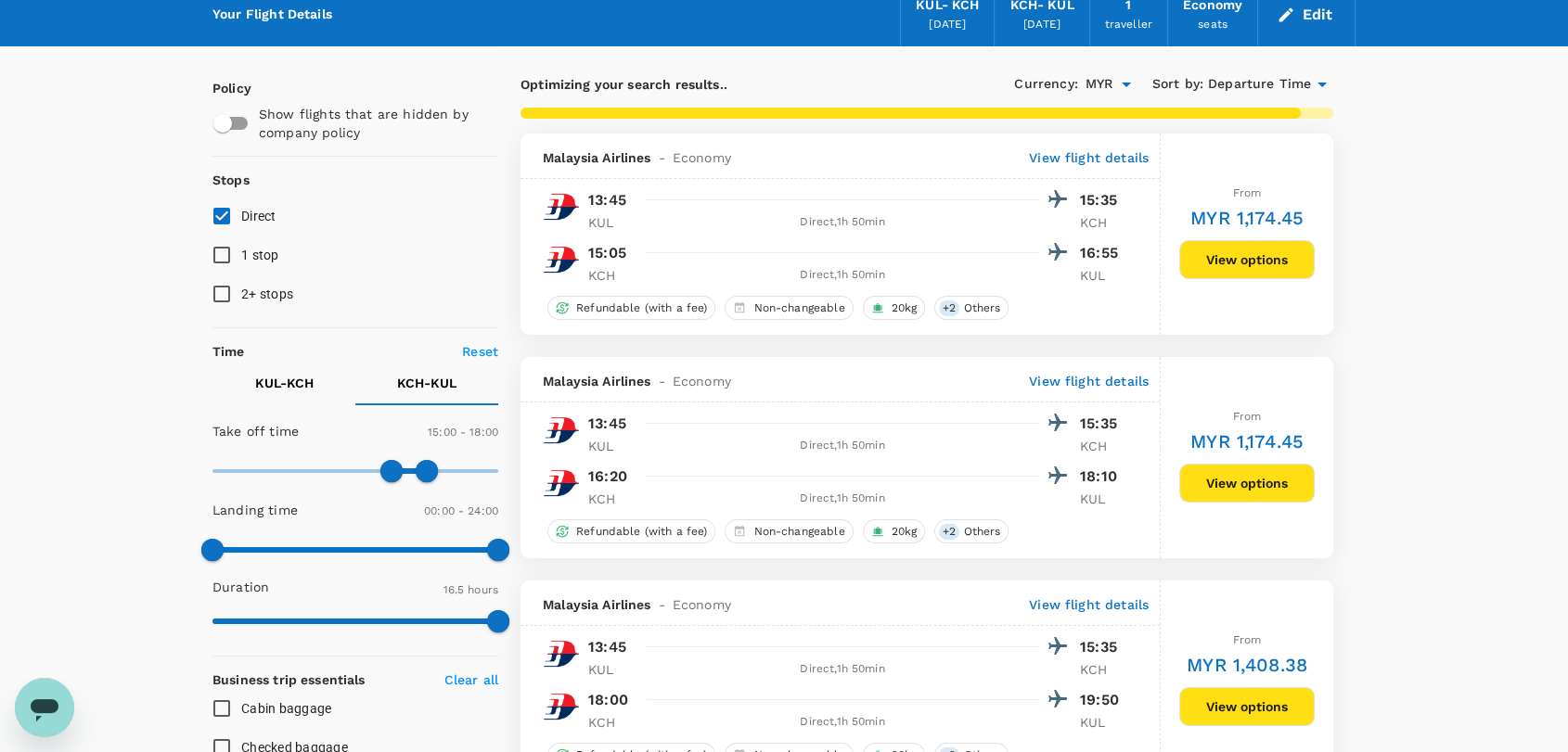
scroll to position [0, 0]
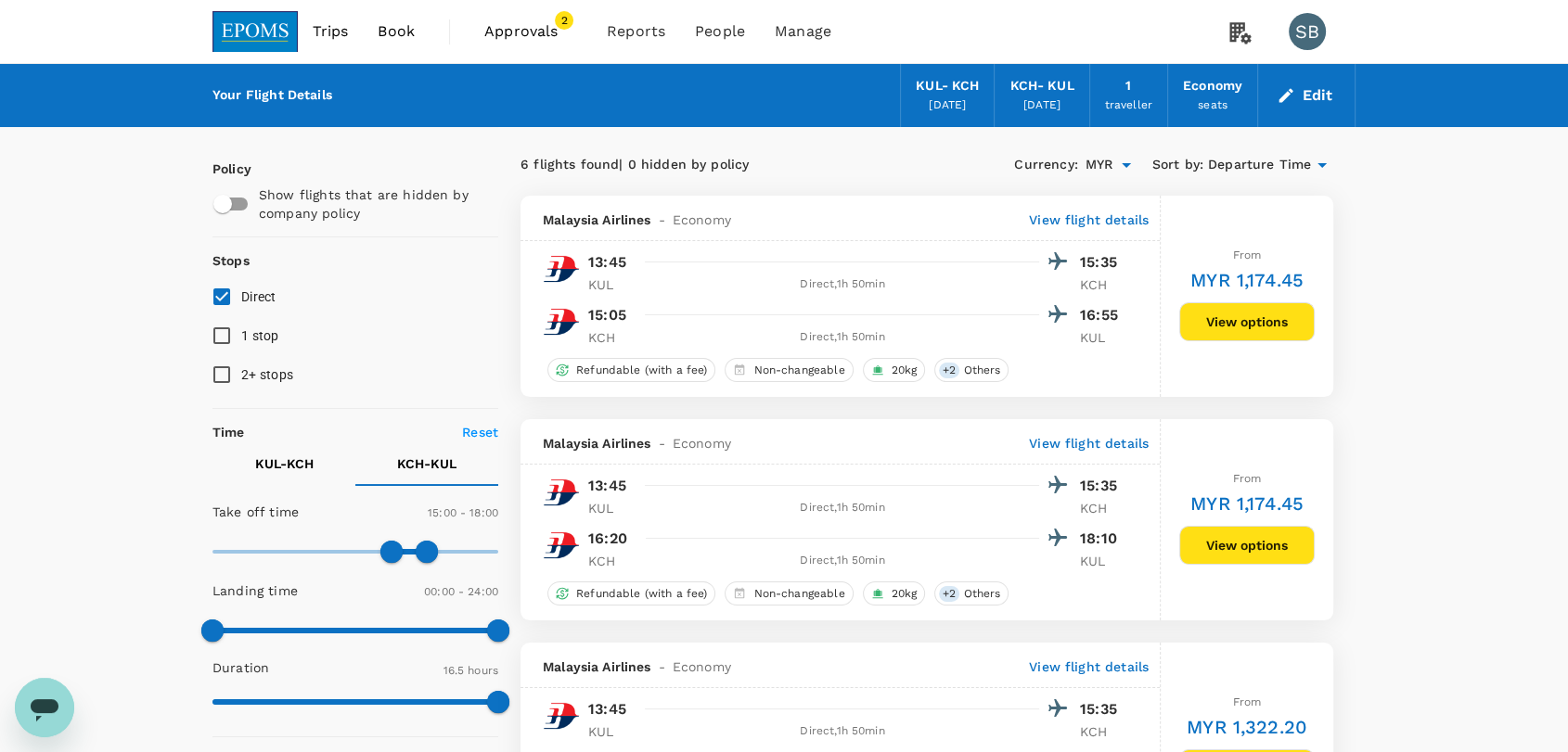
click at [1245, 327] on button "View options" at bounding box center [1247, 322] width 135 height 39
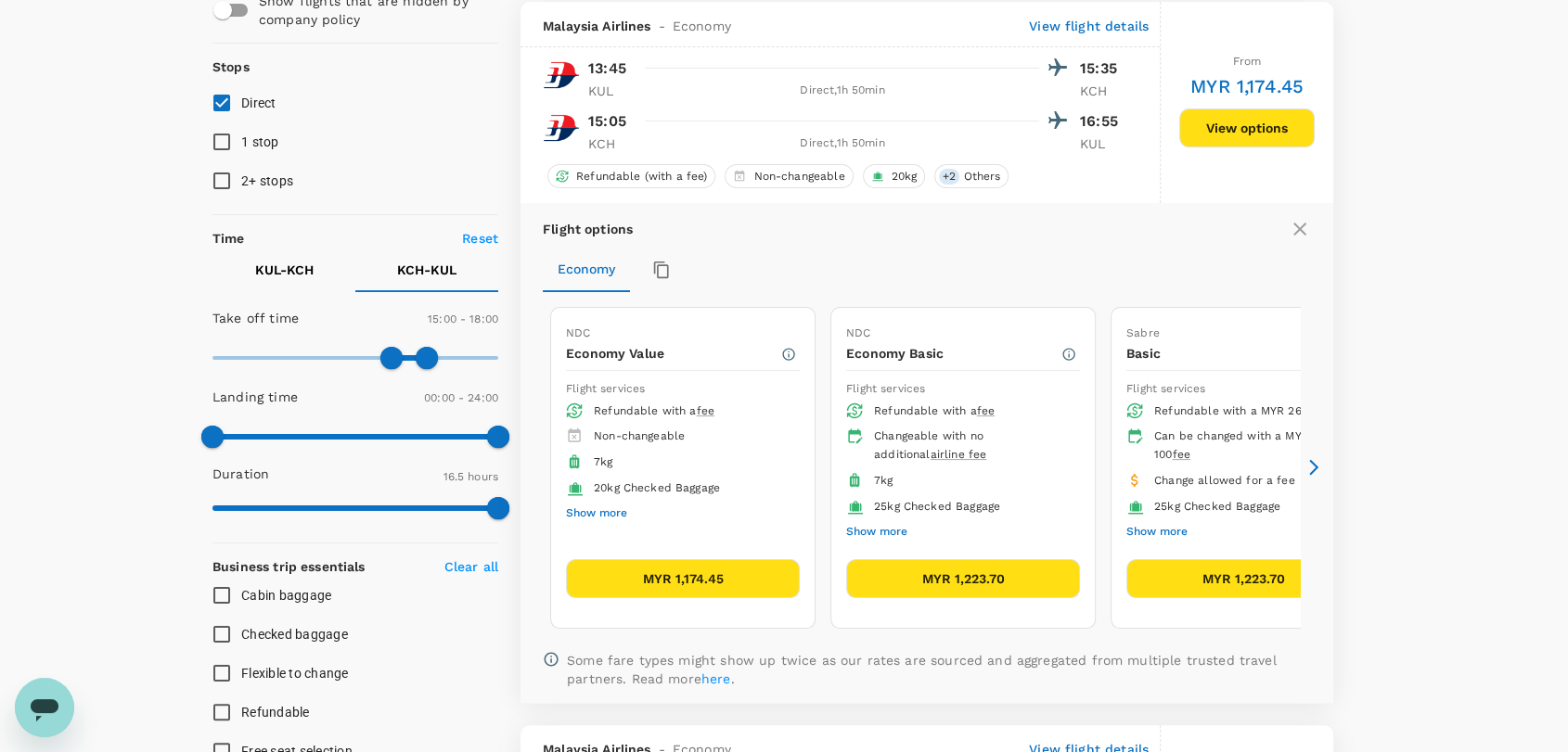
scroll to position [195, 0]
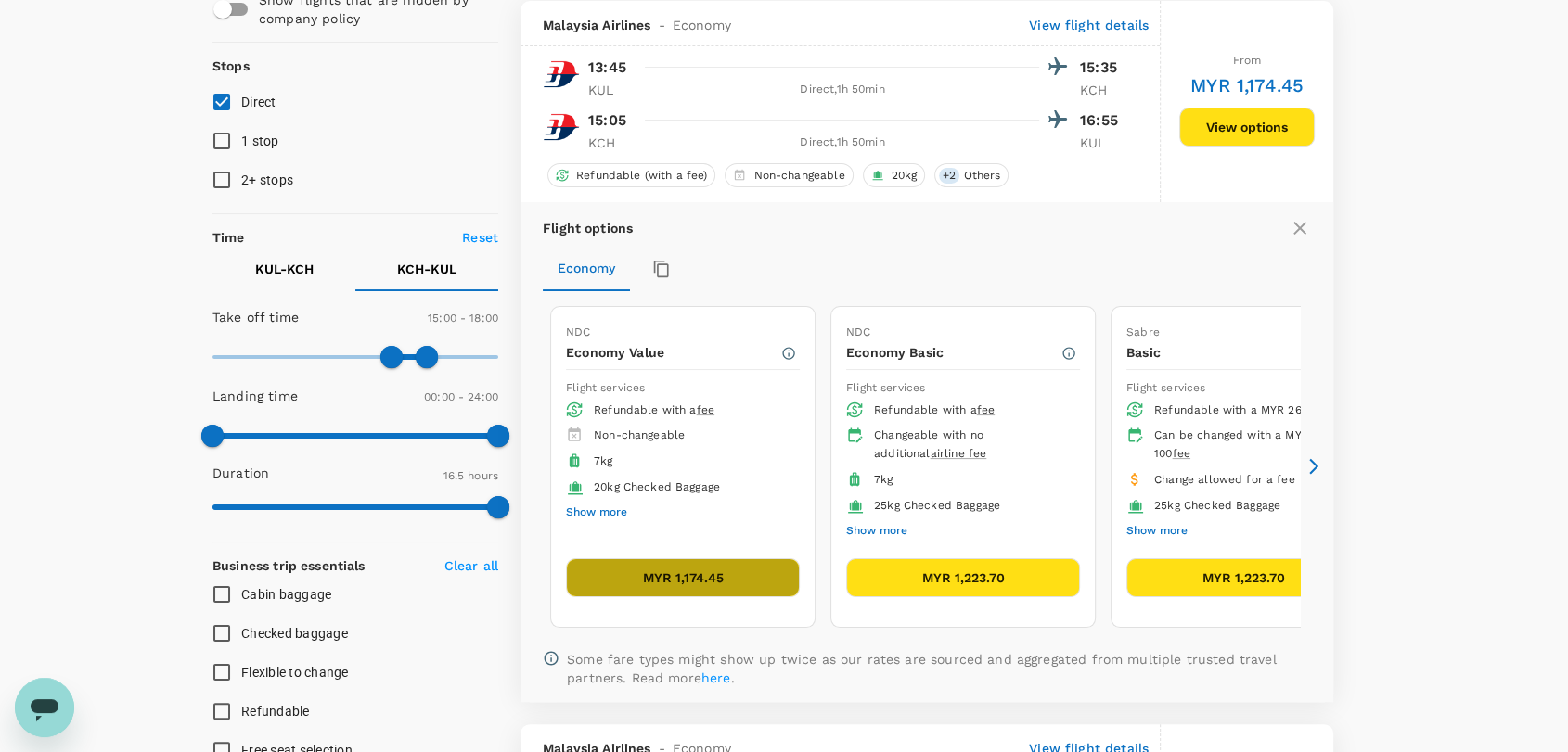
click at [691, 567] on button "MYR 1,174.45" at bounding box center [682, 579] width 234 height 39
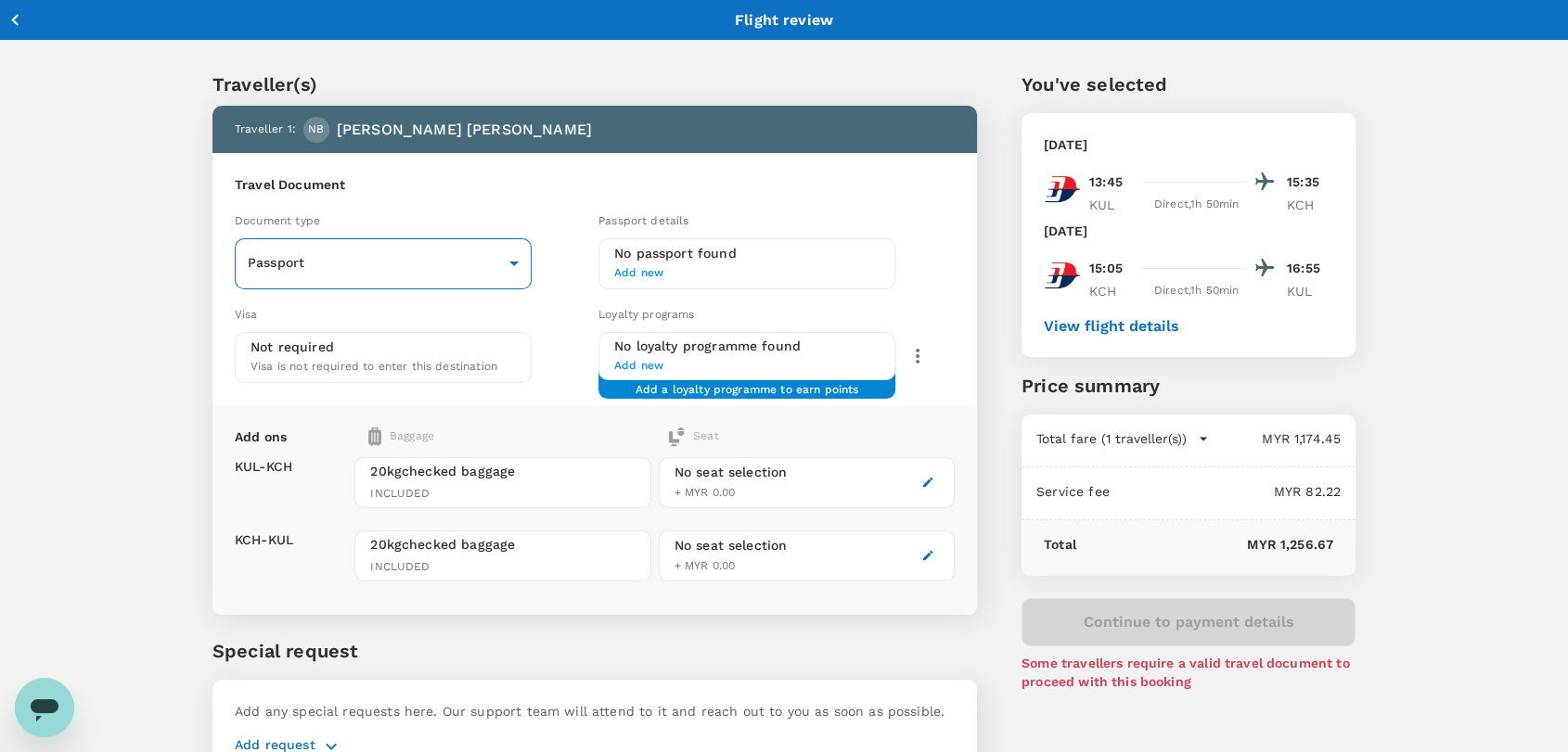
click at [466, 259] on body "Back to flight results Flight review Traveller(s) Traveller 1 : NB NURUL FATHIN…" at bounding box center [784, 425] width 1568 height 851
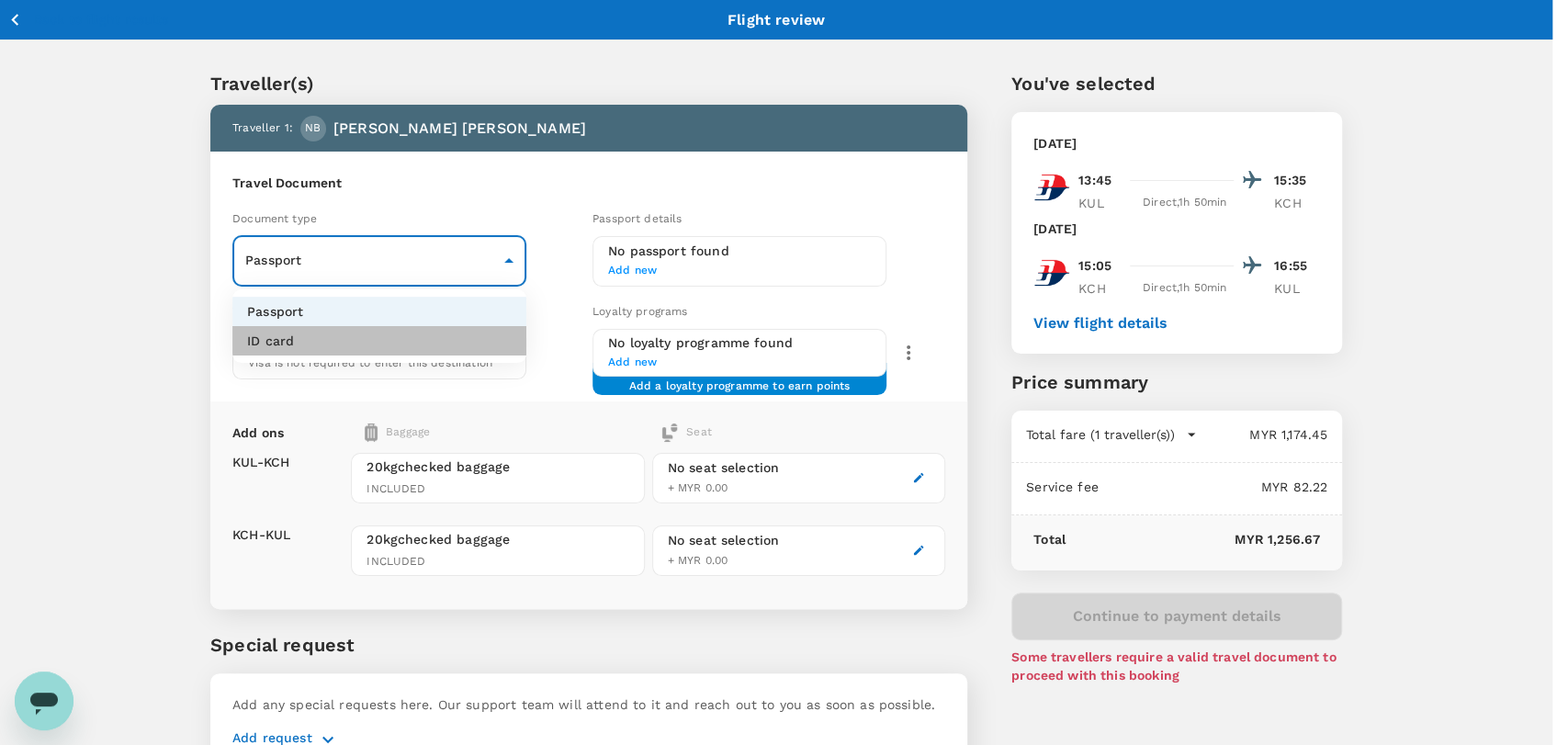
click at [459, 340] on li "ID card" at bounding box center [379, 341] width 294 height 29
type input "Id card"
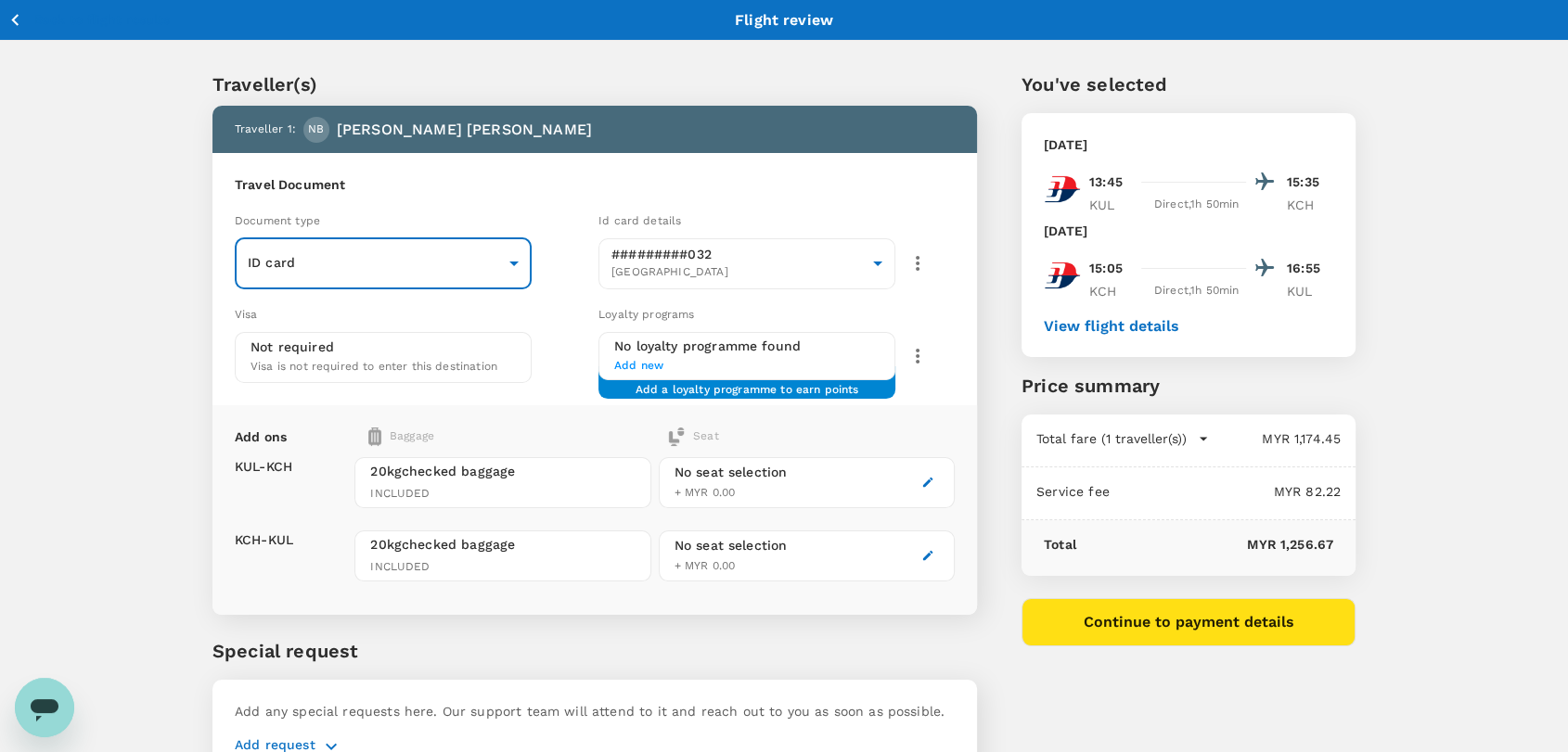
click at [23, 20] on icon "button" at bounding box center [16, 20] width 24 height 24
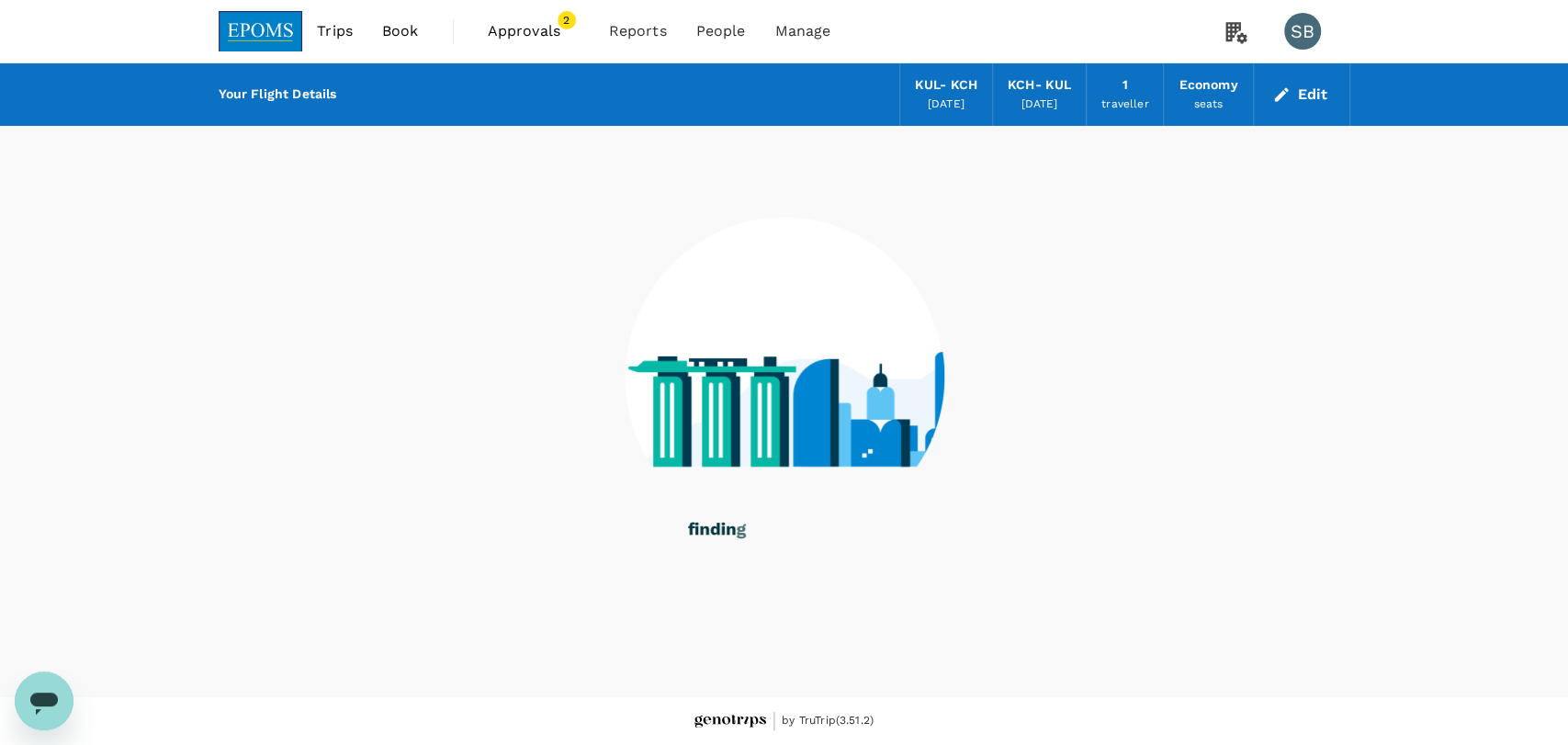
click at [538, 31] on span "Approvals" at bounding box center [534, 31] width 92 height 22
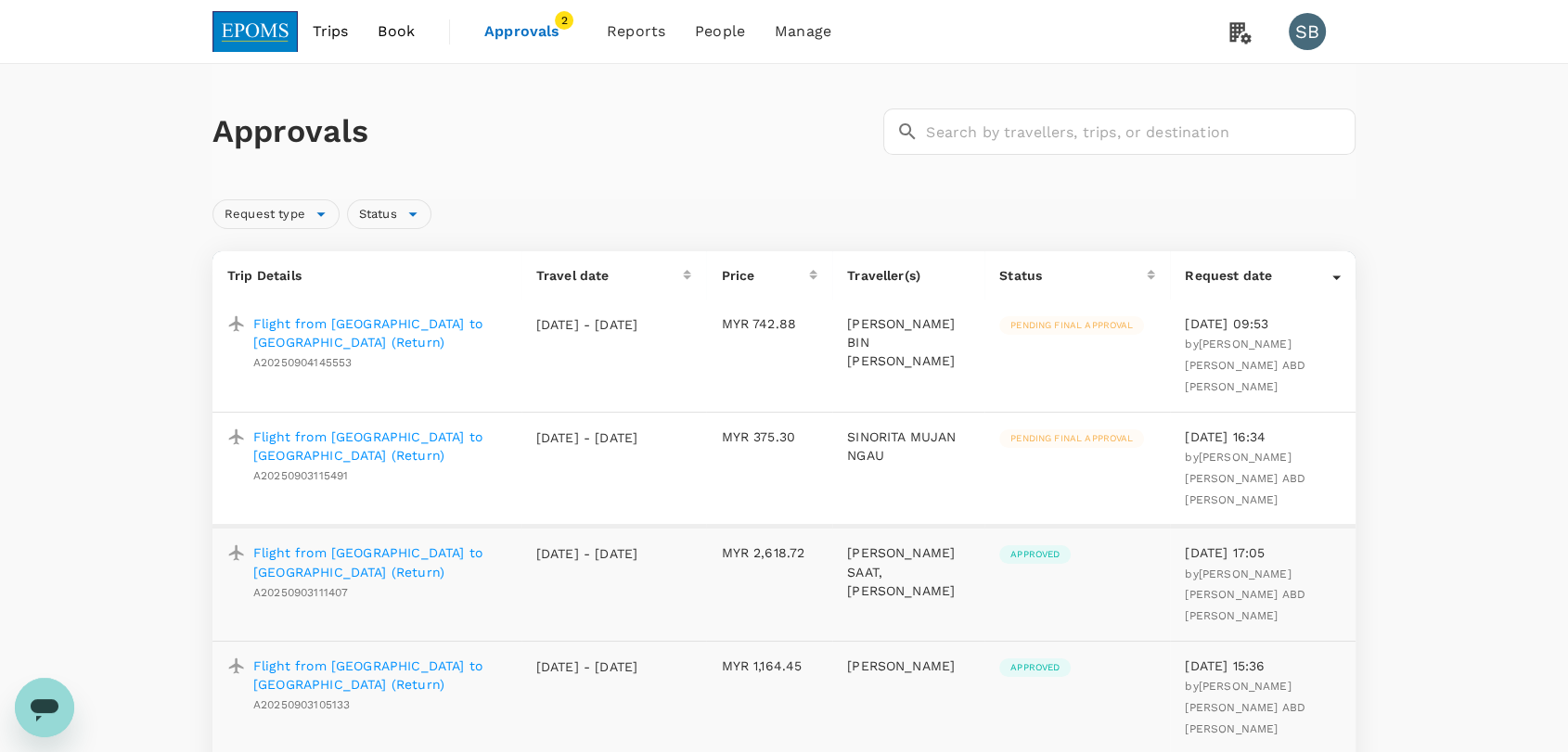
click at [444, 656] on p "Flight from [GEOGRAPHIC_DATA] to [GEOGRAPHIC_DATA] (Return)" at bounding box center [380, 675] width 253 height 37
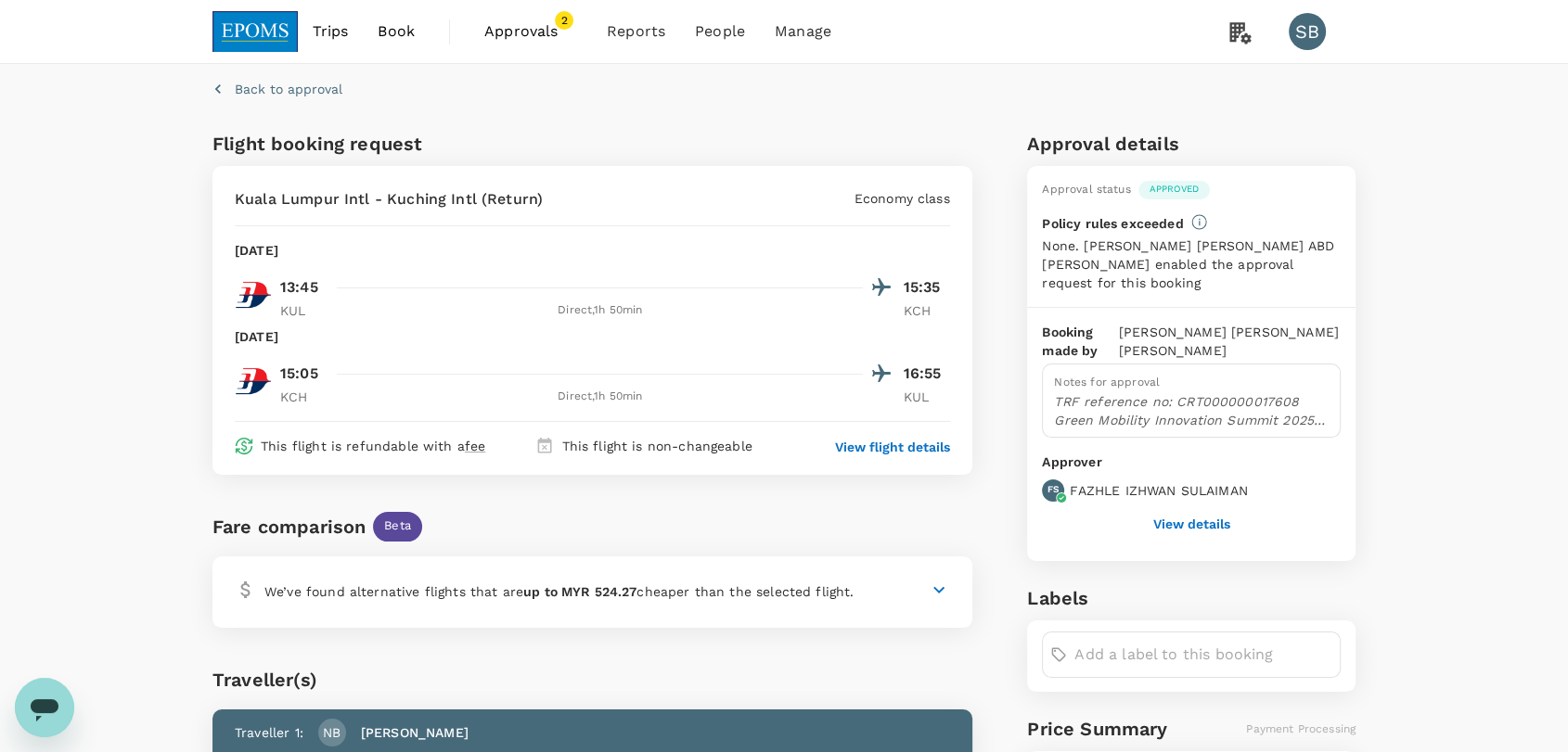
click at [1183, 526] on button "View details" at bounding box center [1192, 523] width 77 height 15
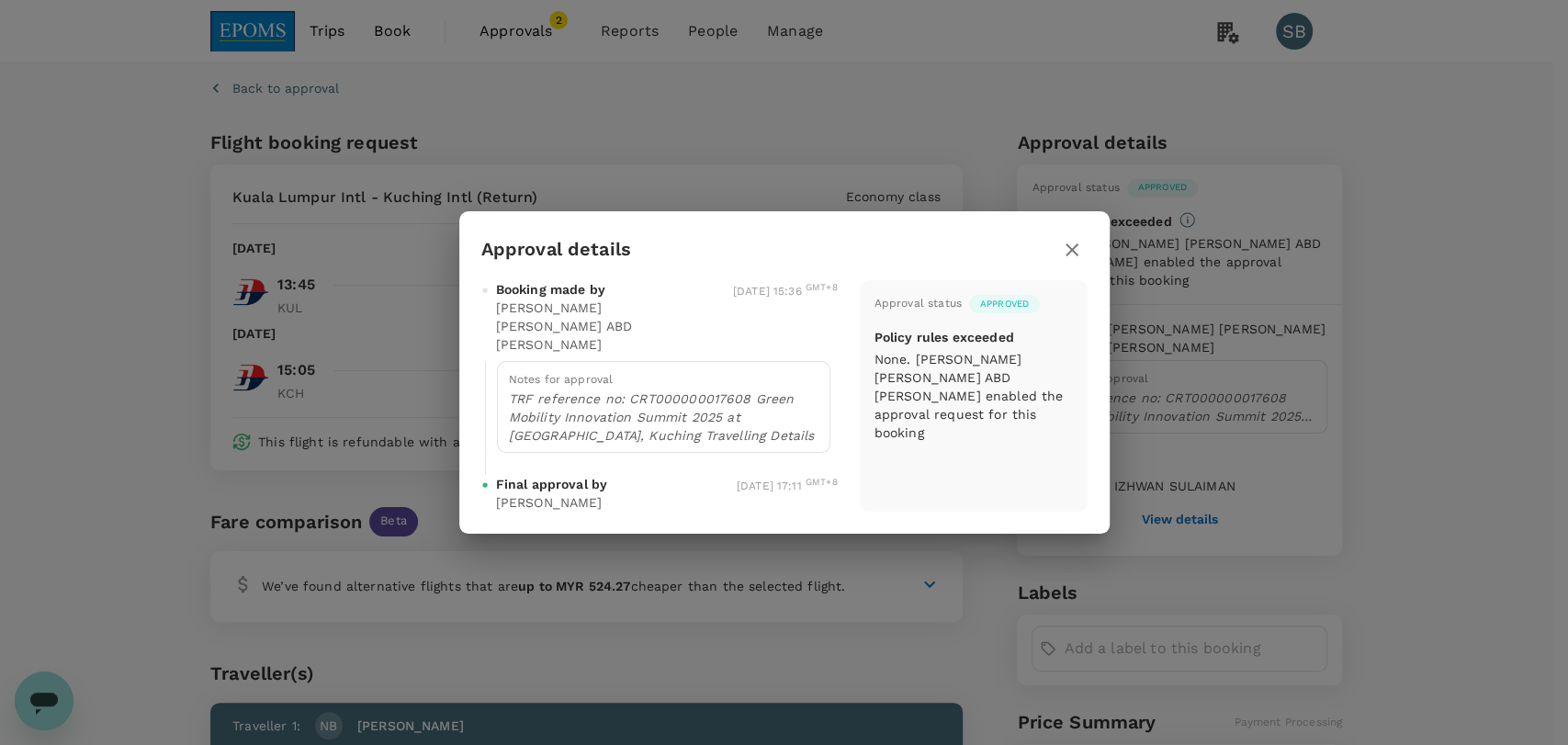
click at [1068, 257] on icon "button" at bounding box center [1072, 250] width 22 height 22
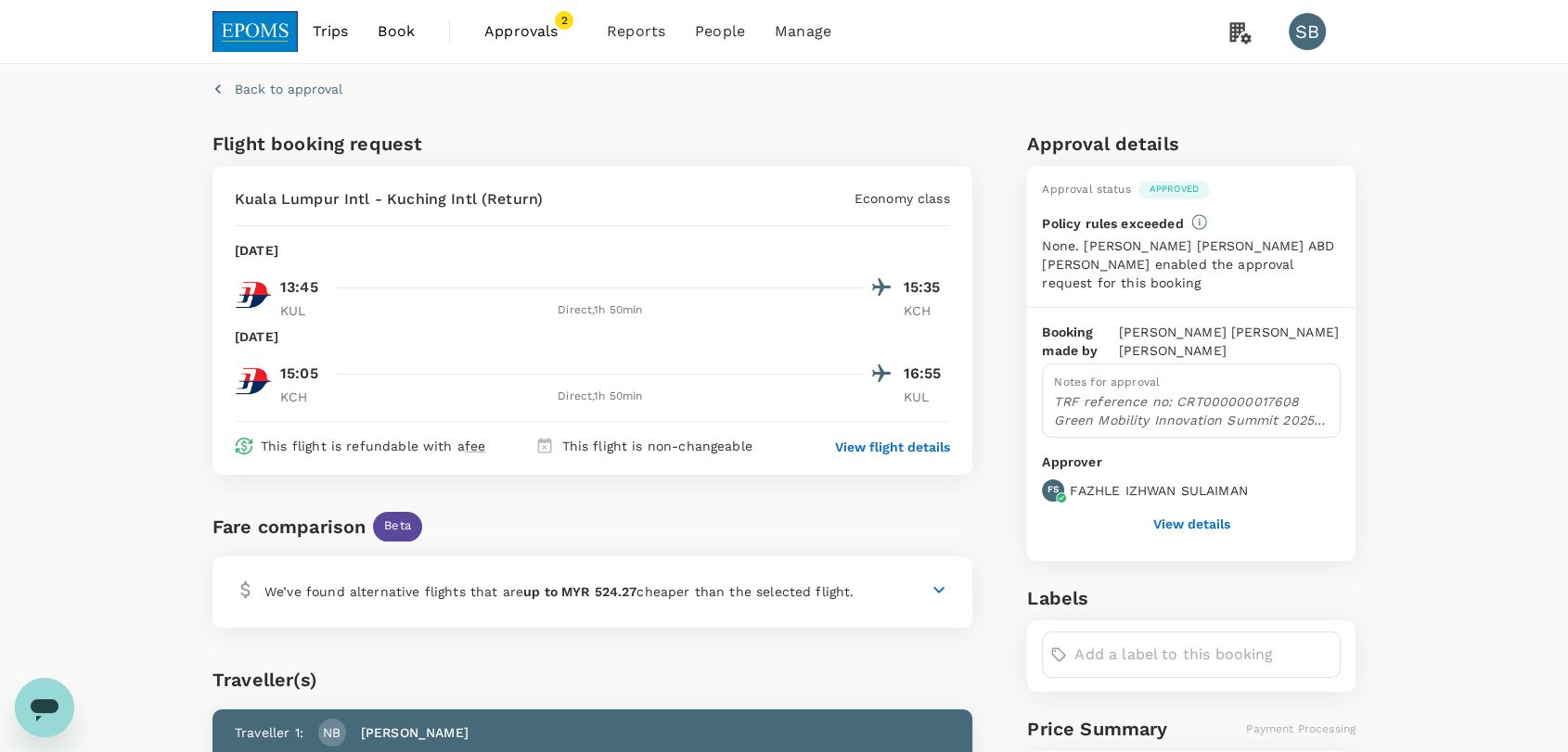
click at [264, 28] on img at bounding box center [254, 31] width 86 height 40
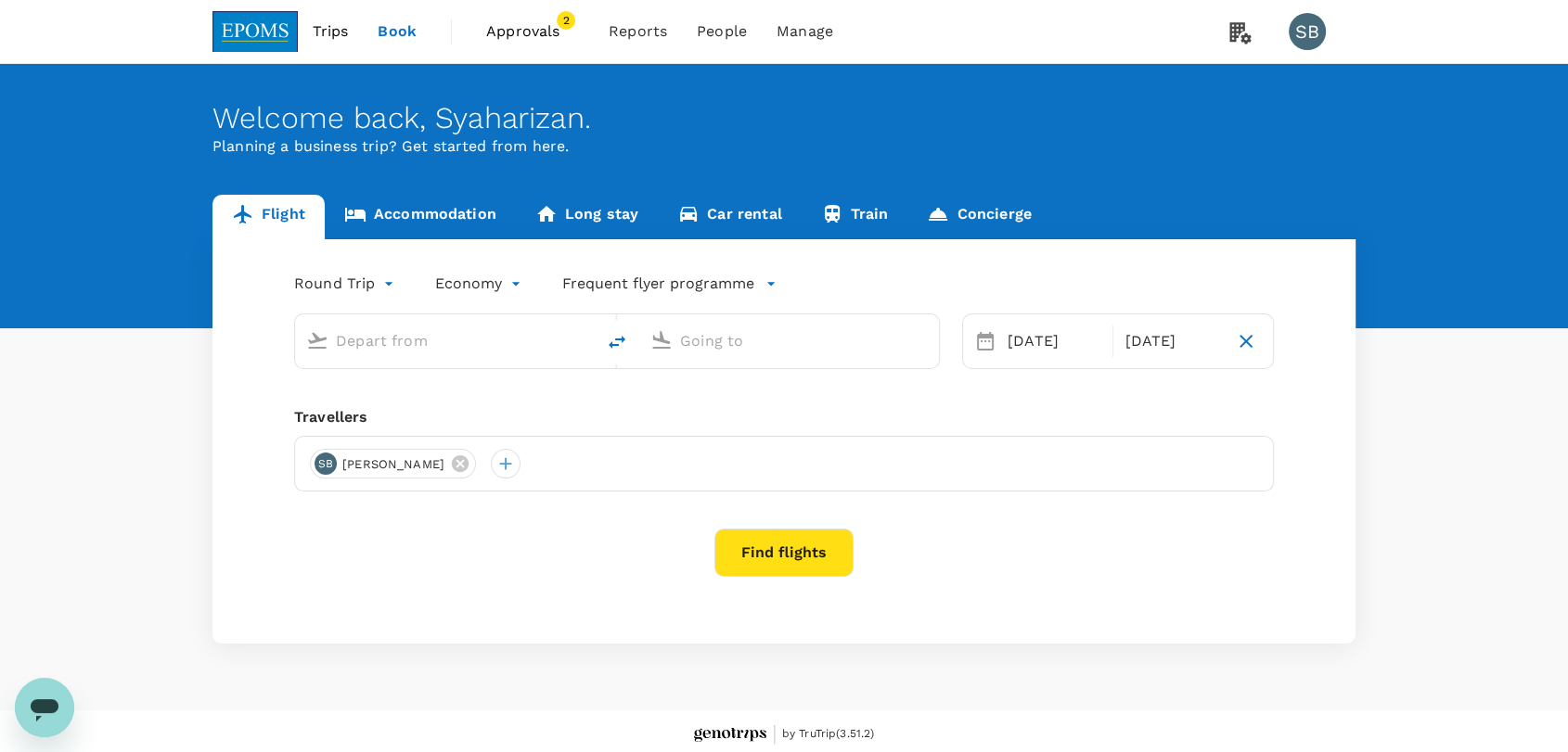
type input "Kuala Lumpur Intl ([GEOGRAPHIC_DATA])"
type input "Kuching Intl (KCH)"
type input "Kuala Lumpur Intl ([GEOGRAPHIC_DATA])"
type input "Kuching Intl (KCH)"
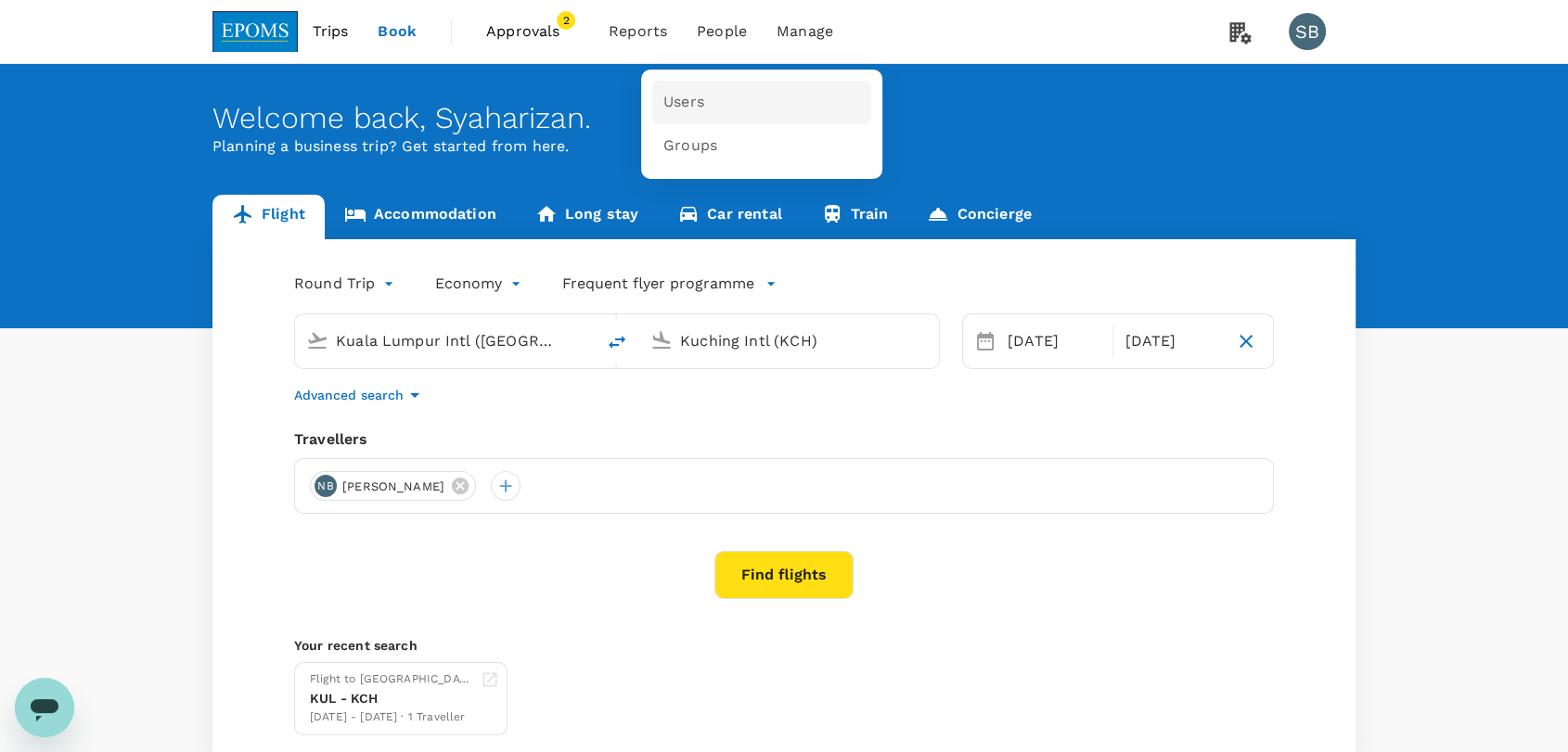
click at [711, 109] on link "Users" at bounding box center [762, 103] width 219 height 43
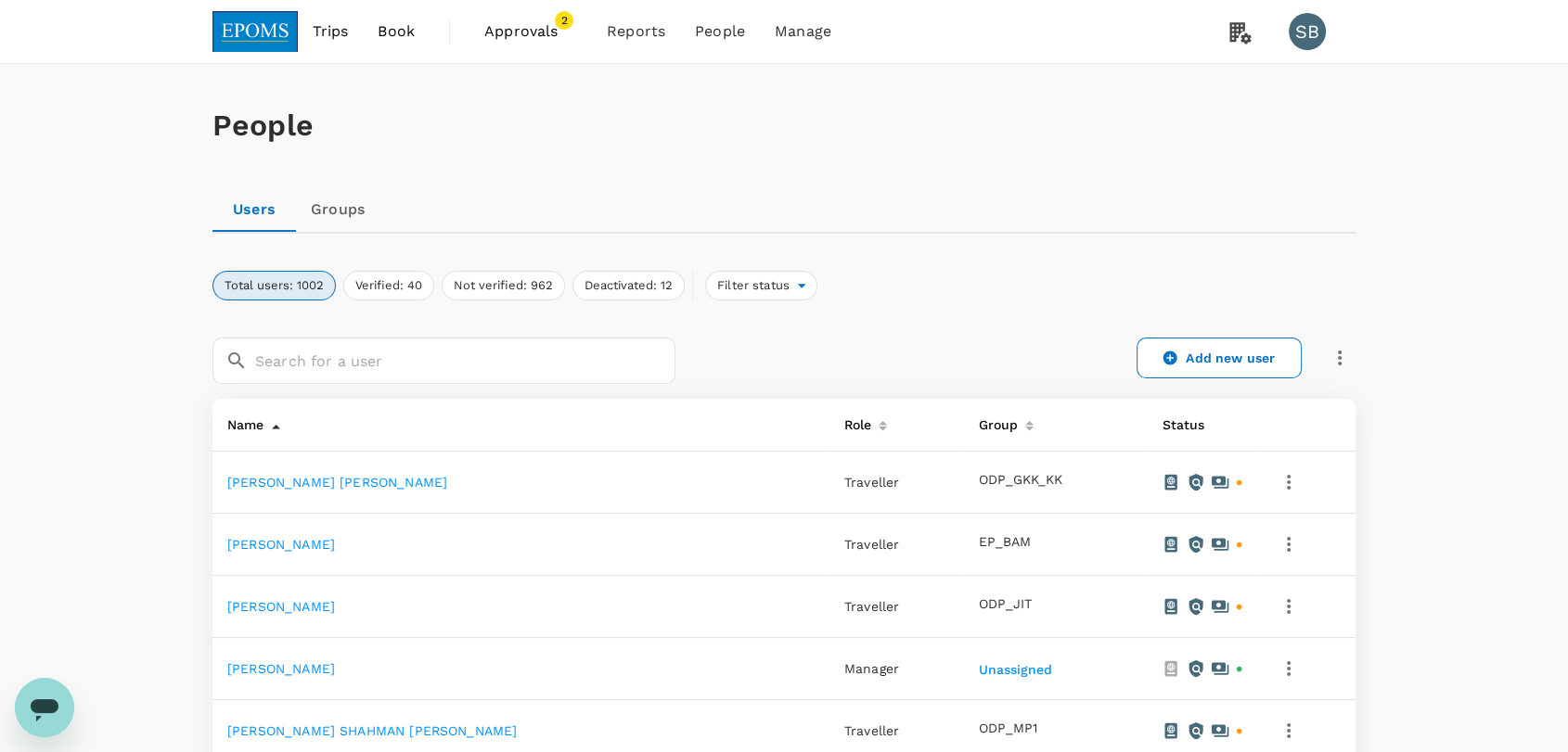
click at [268, 32] on img at bounding box center [254, 31] width 86 height 40
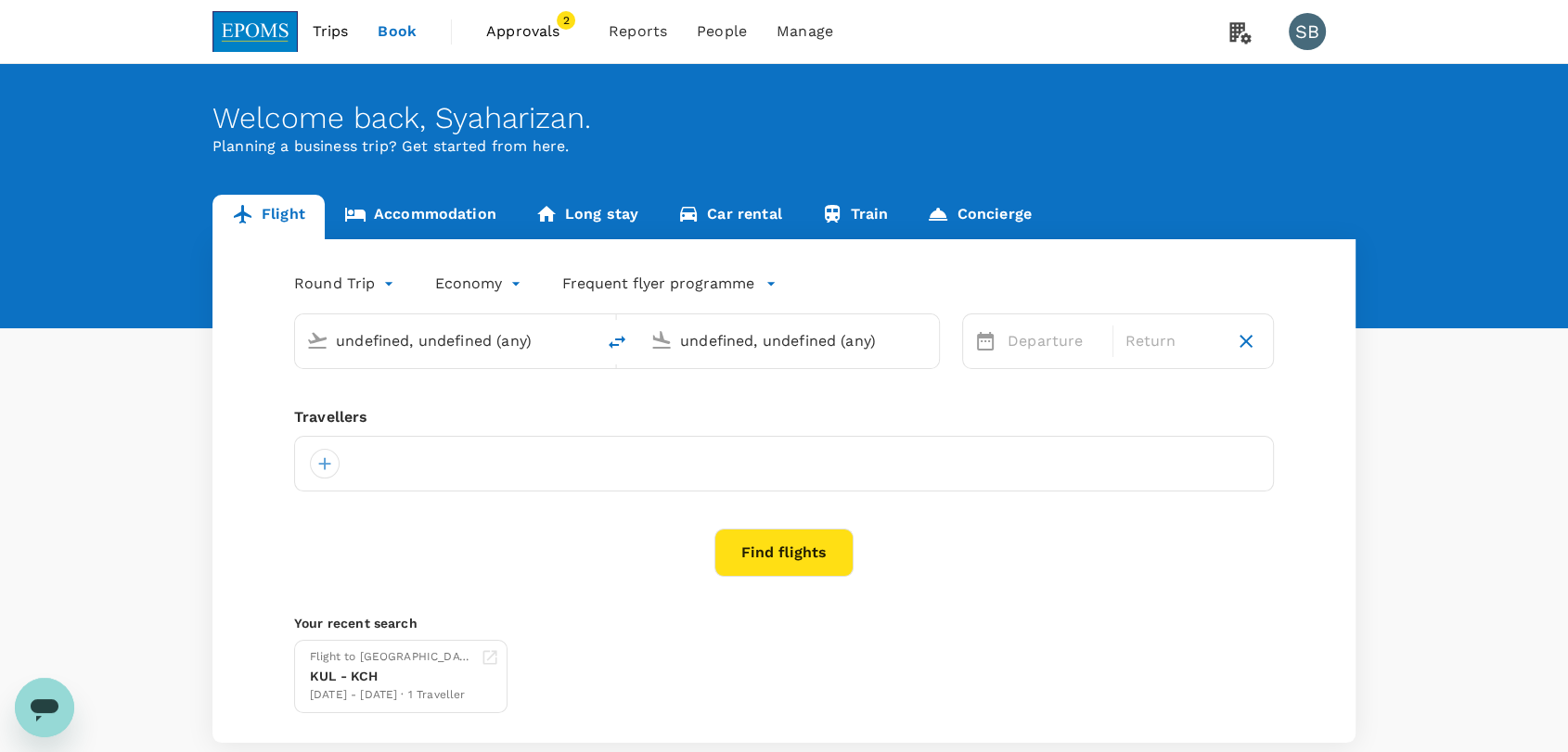
type input "Kuala Lumpur Intl ([GEOGRAPHIC_DATA])"
type input "Kuching Intl (KCH)"
type input "Kuala Lumpur Intl ([GEOGRAPHIC_DATA])"
type input "Kuching Intl (KCH)"
type input "Kuala Lumpur Intl ([GEOGRAPHIC_DATA])"
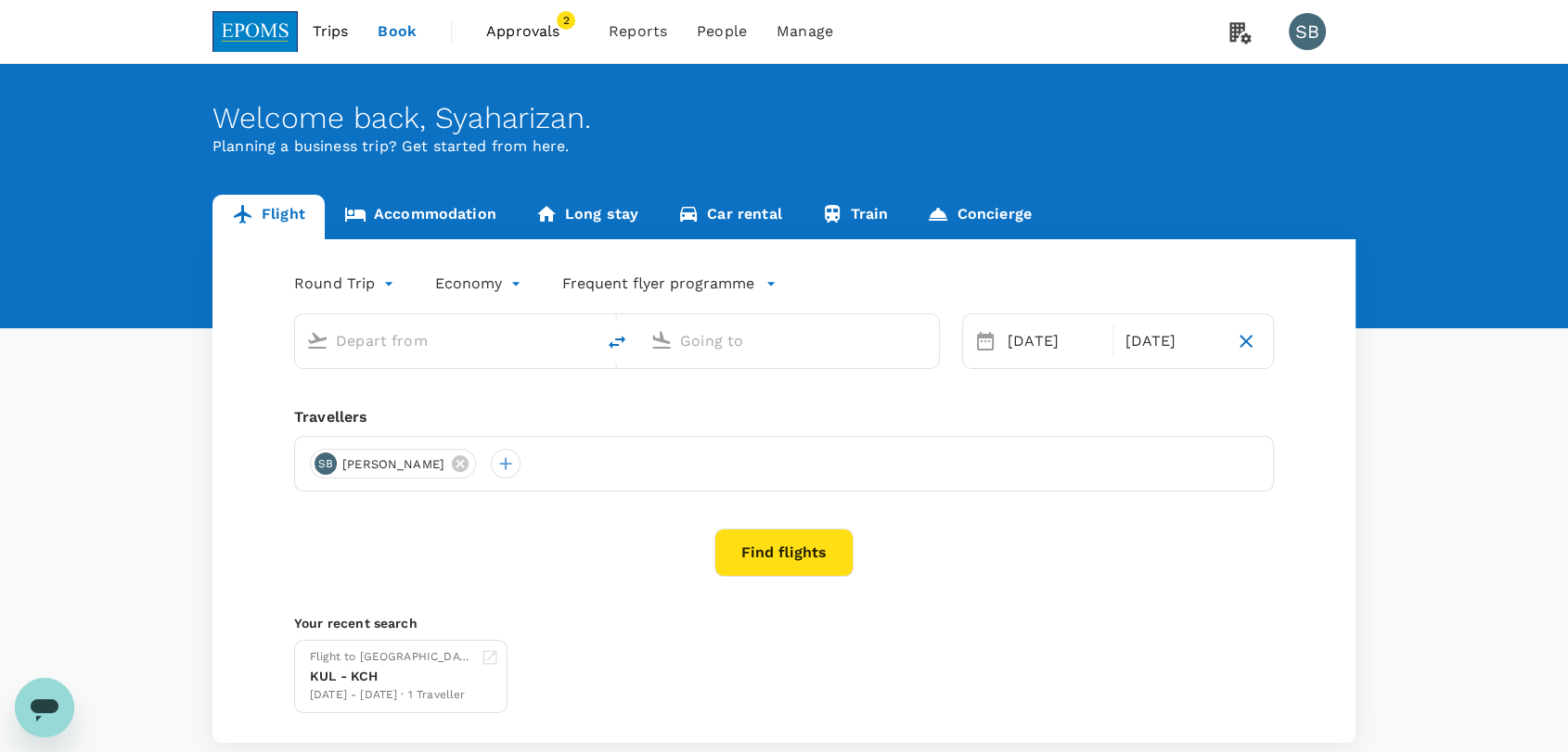
type input "Kuching Intl (KCH)"
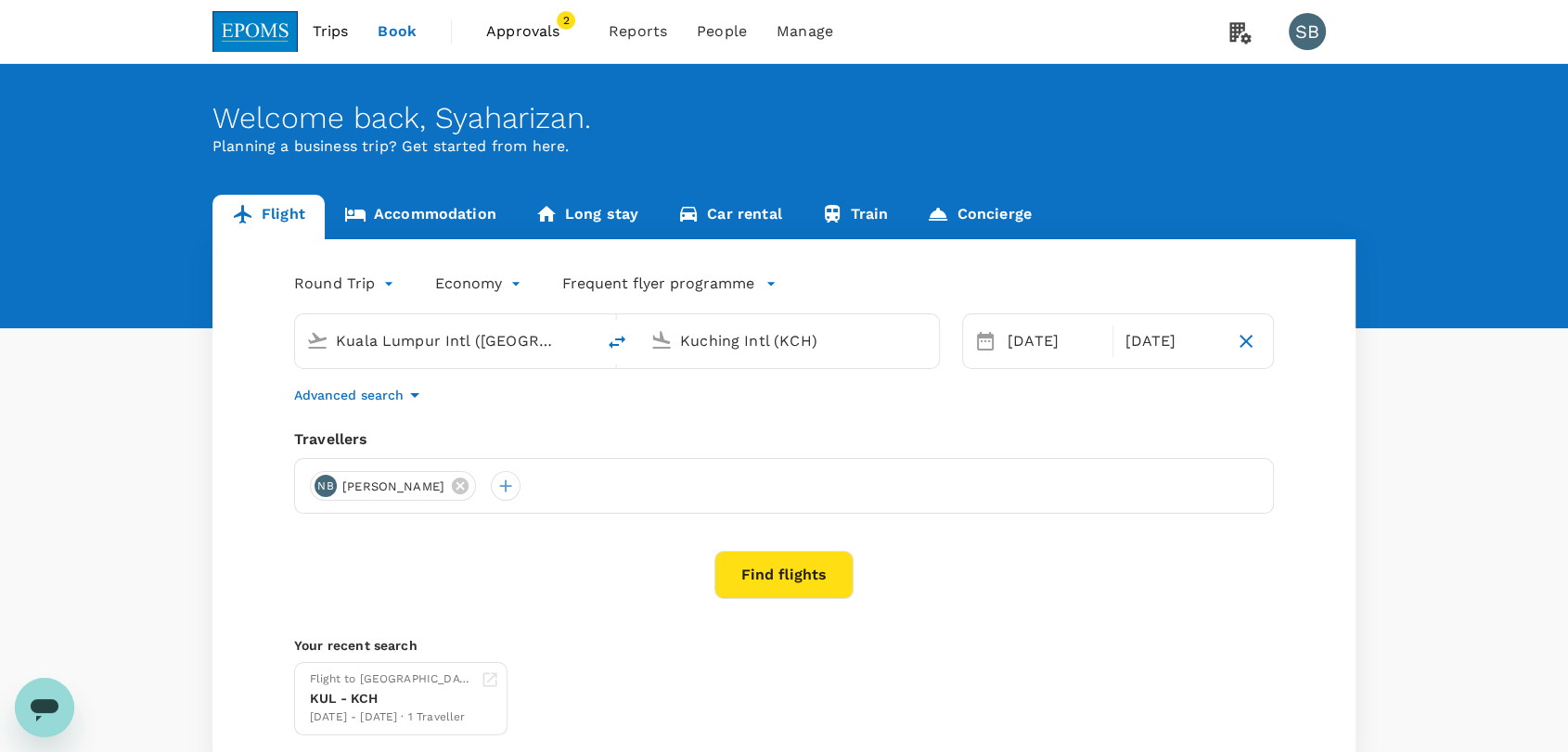
click at [533, 469] on div "NB [PERSON_NAME]" at bounding box center [784, 486] width 980 height 55
click at [470, 477] on icon at bounding box center [460, 486] width 21 height 21
click at [321, 488] on div at bounding box center [324, 486] width 30 height 30
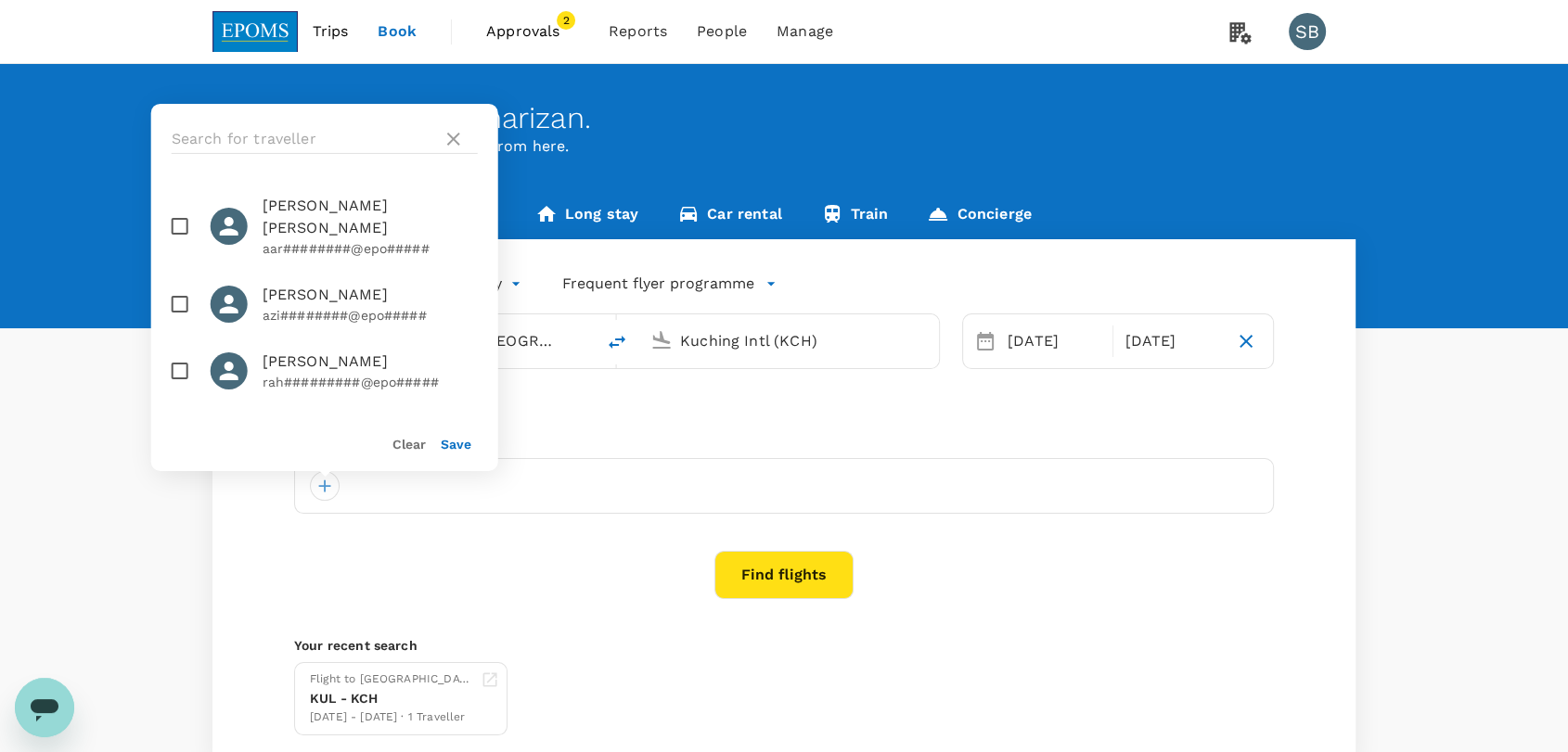
click at [280, 120] on div at bounding box center [324, 139] width 347 height 71
click at [279, 135] on input "text" at bounding box center [303, 139] width 263 height 30
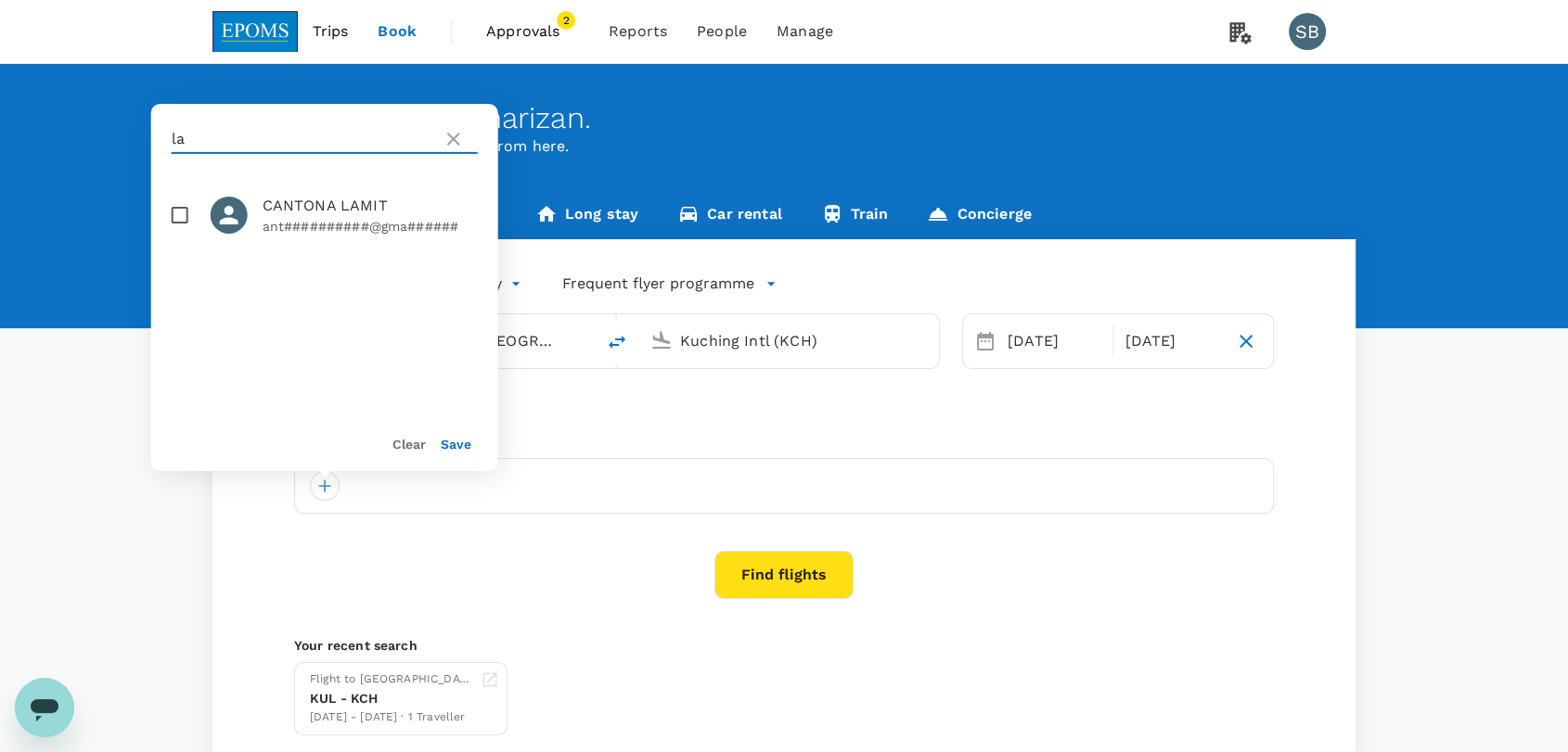
type input "l"
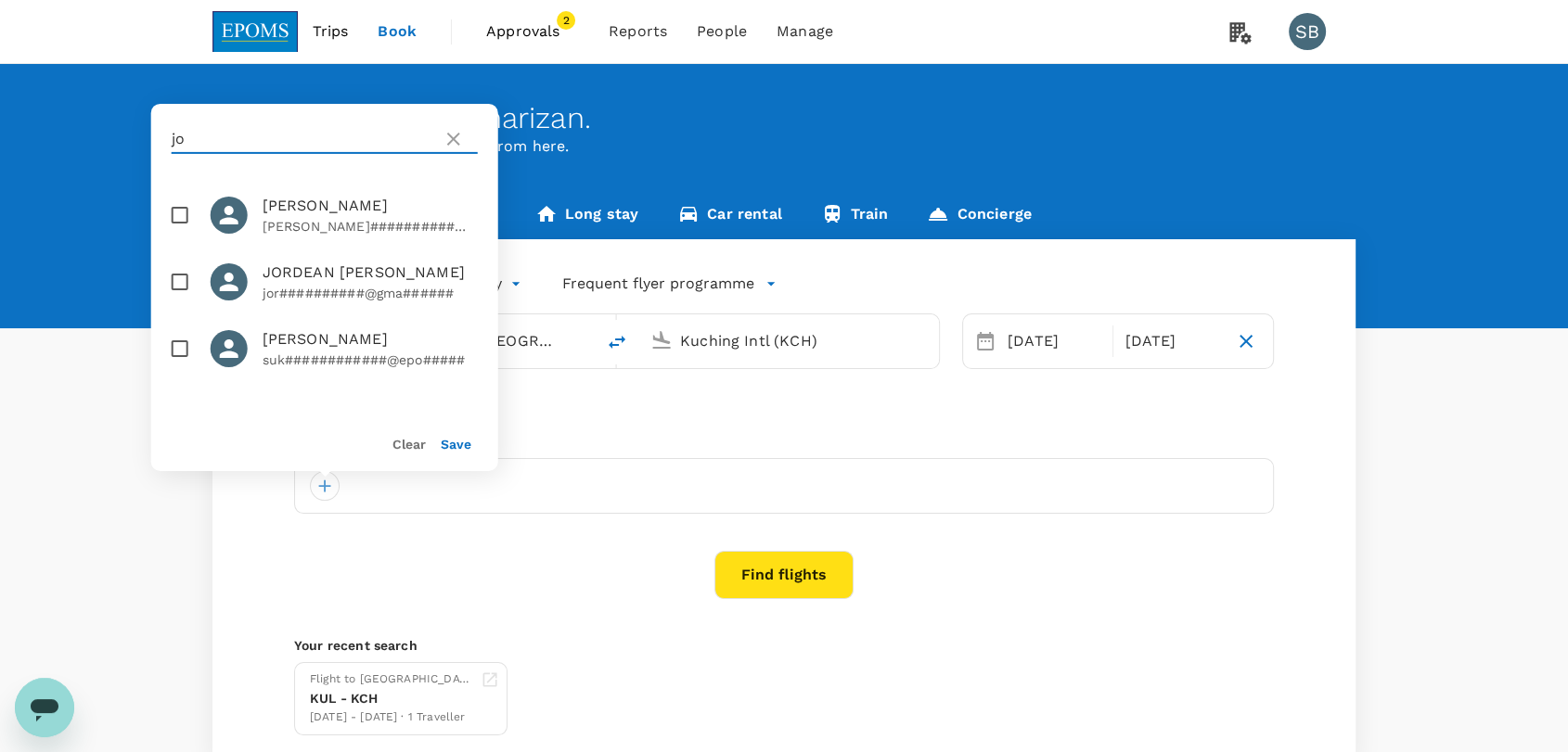
type input "j"
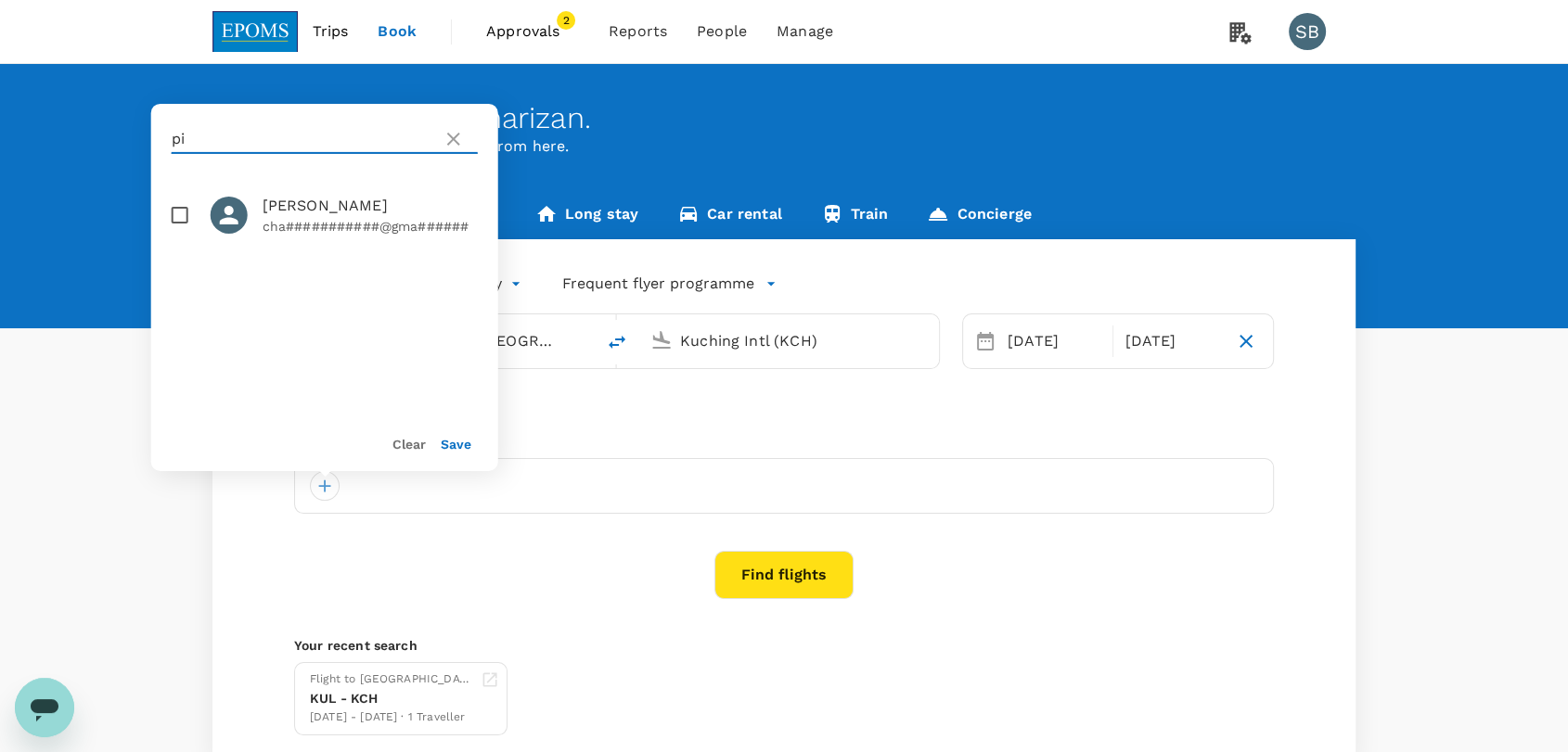
type input "p"
type input "s"
drag, startPoint x: 201, startPoint y: 145, endPoint x: 164, endPoint y: 137, distance: 37.9
click at [164, 137] on div "pasu" at bounding box center [324, 139] width 347 height 71
paste input "[PERSON_NAME]"
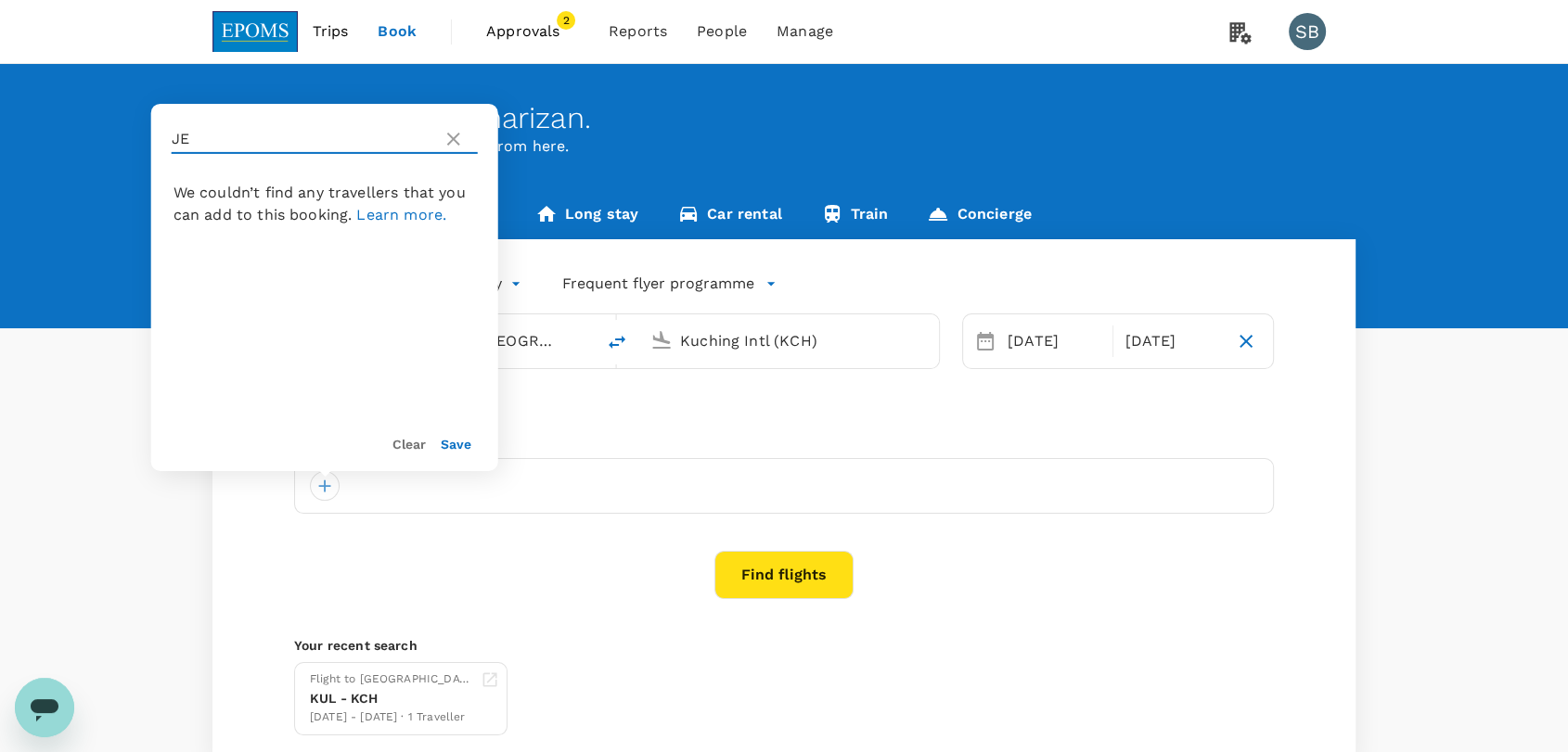
type input "J"
type input "m"
type input "b"
type input "dudil"
drag, startPoint x: 230, startPoint y: 135, endPoint x: 120, endPoint y: 146, distance: 110.5
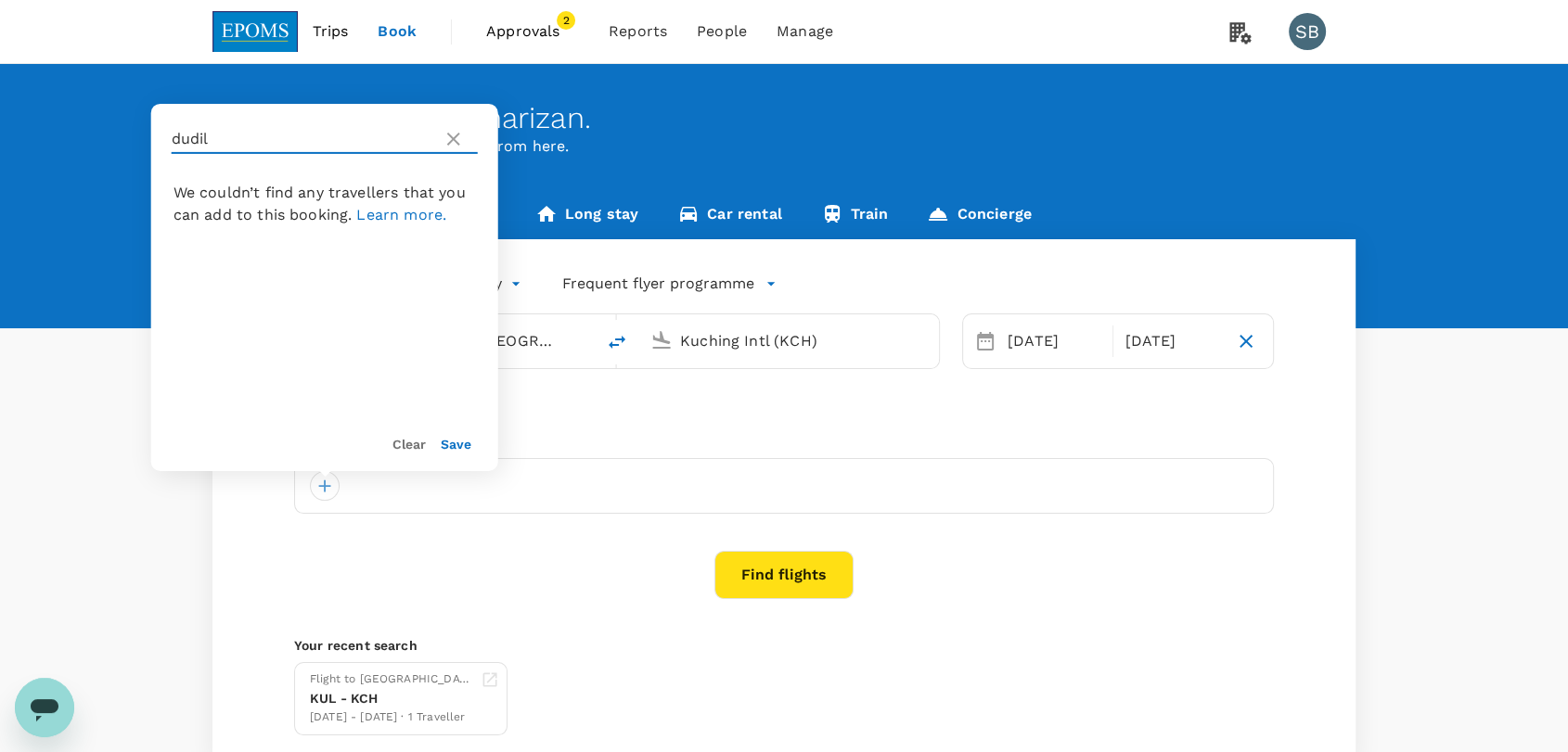
click at [120, 146] on div "Welcome back , Syaharizan . Planning a business trip? Get started from here. Fl…" at bounding box center [784, 414] width 1568 height 701
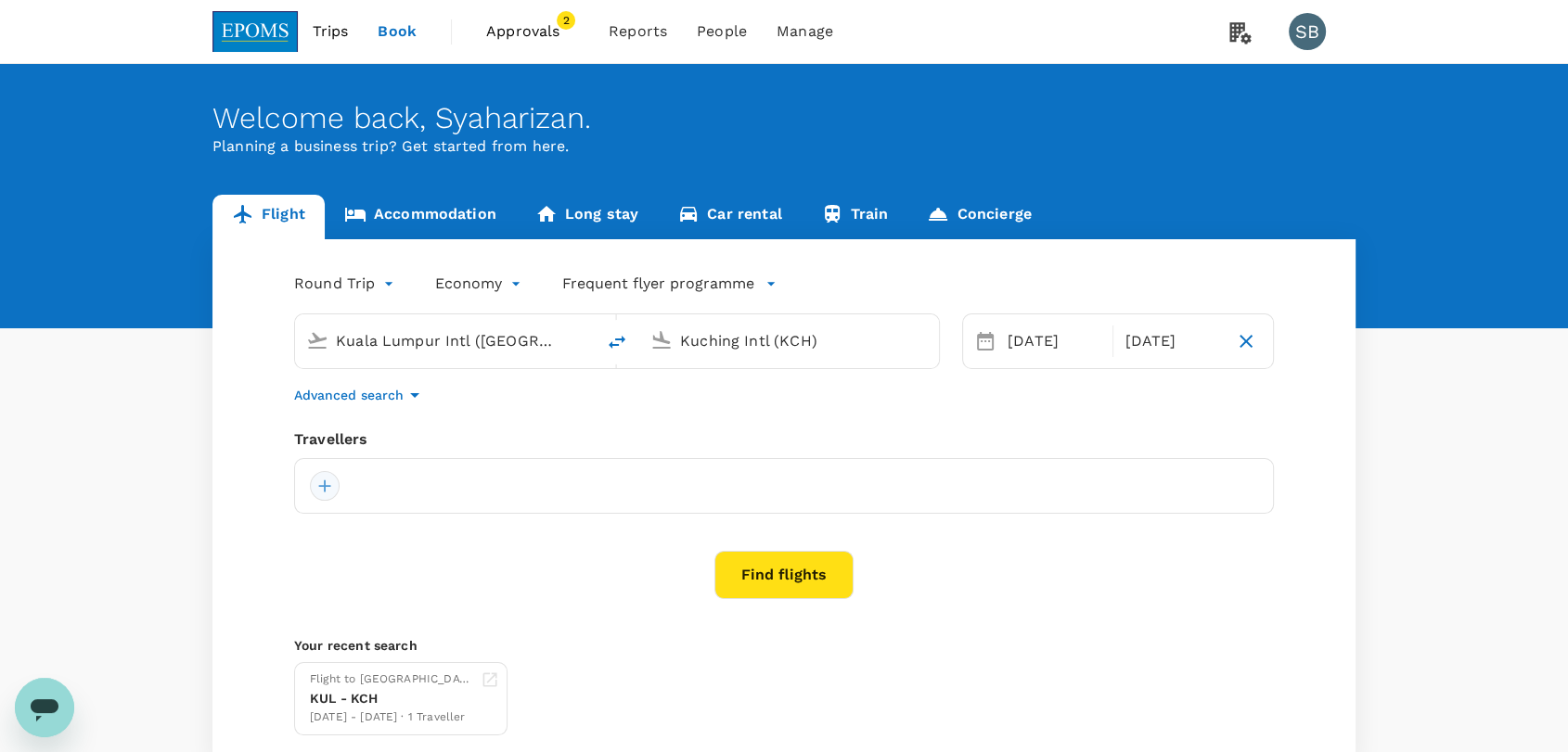
click at [321, 484] on div at bounding box center [324, 486] width 30 height 30
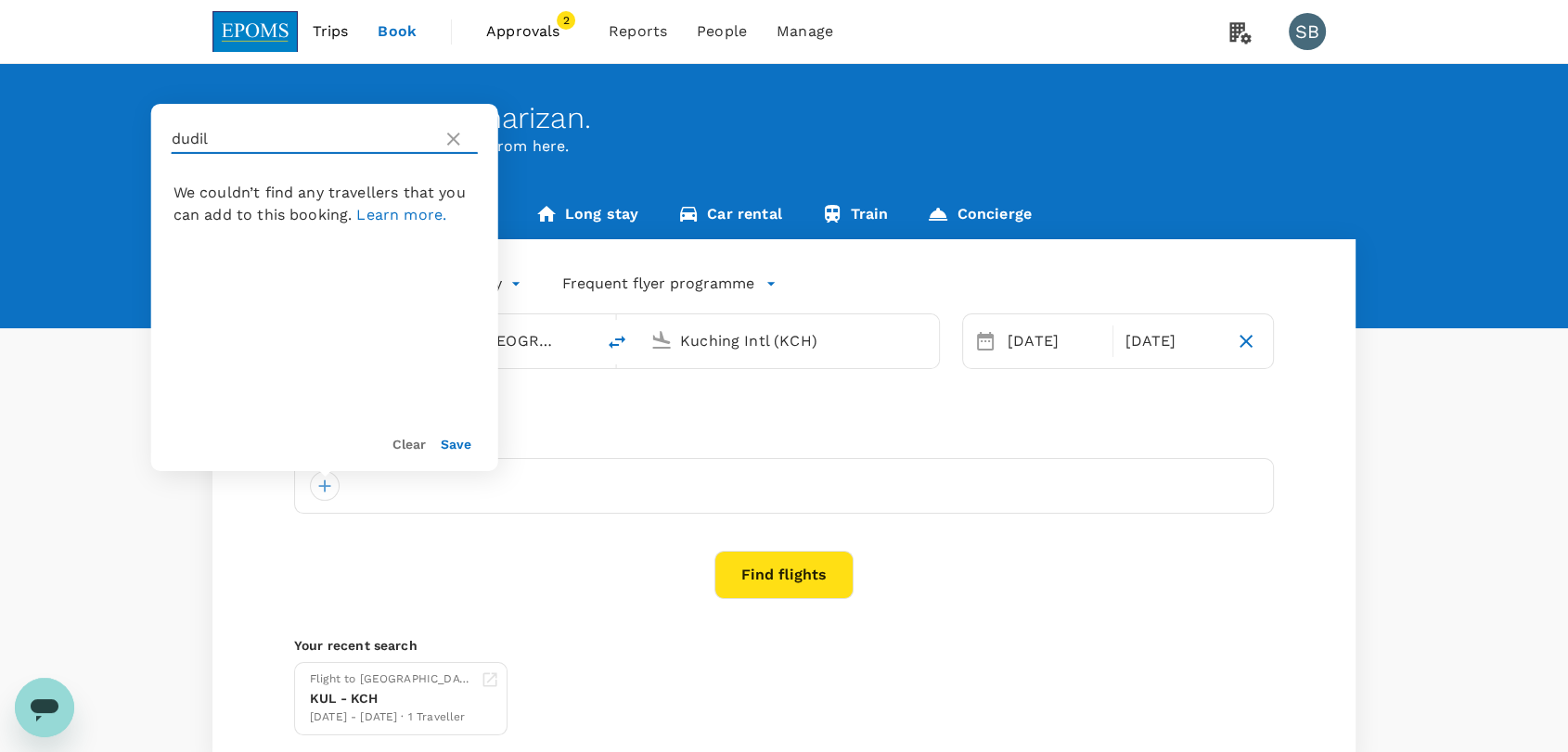
click at [215, 128] on input "dudil" at bounding box center [303, 139] width 263 height 30
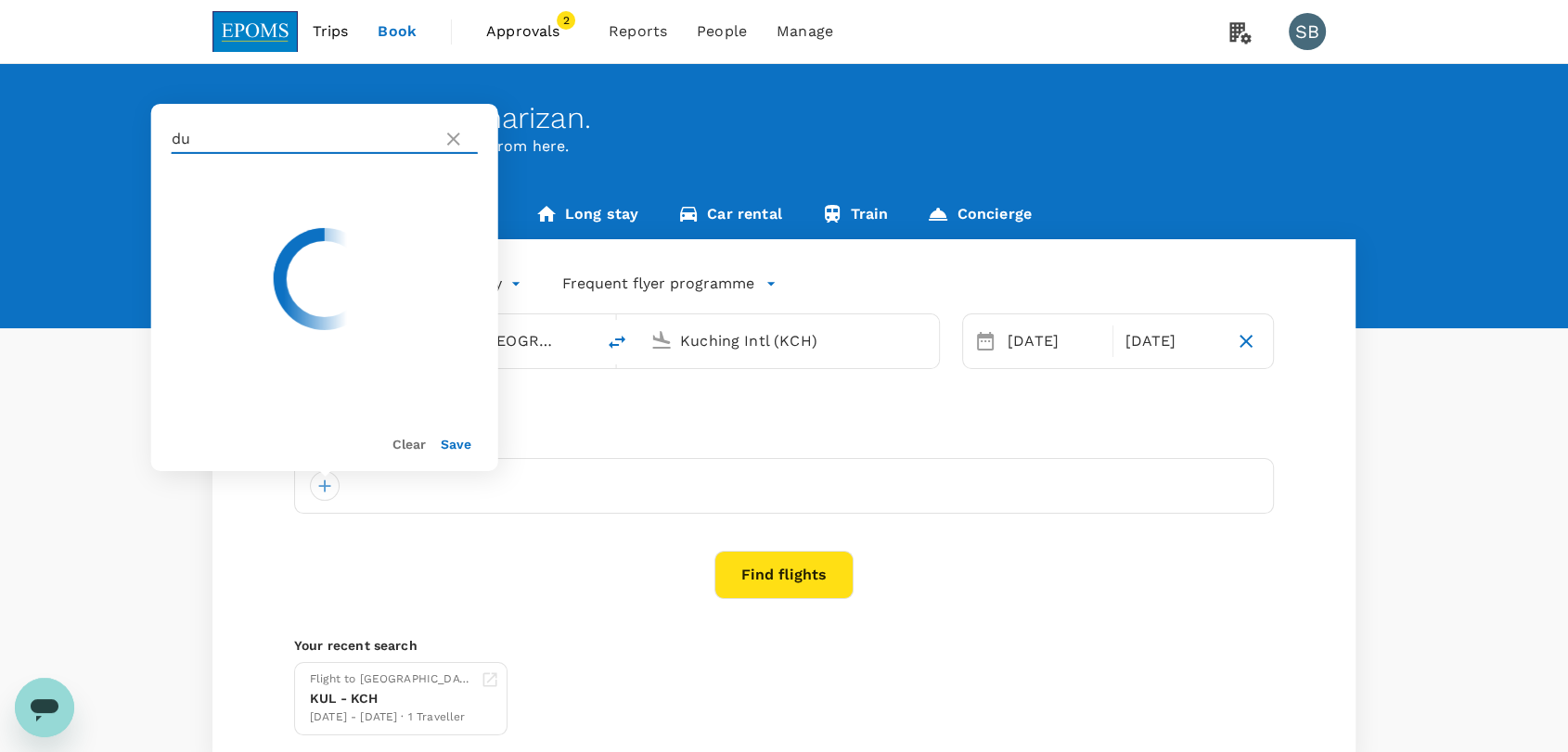
type input "d"
paste input "MAXCHALLS"
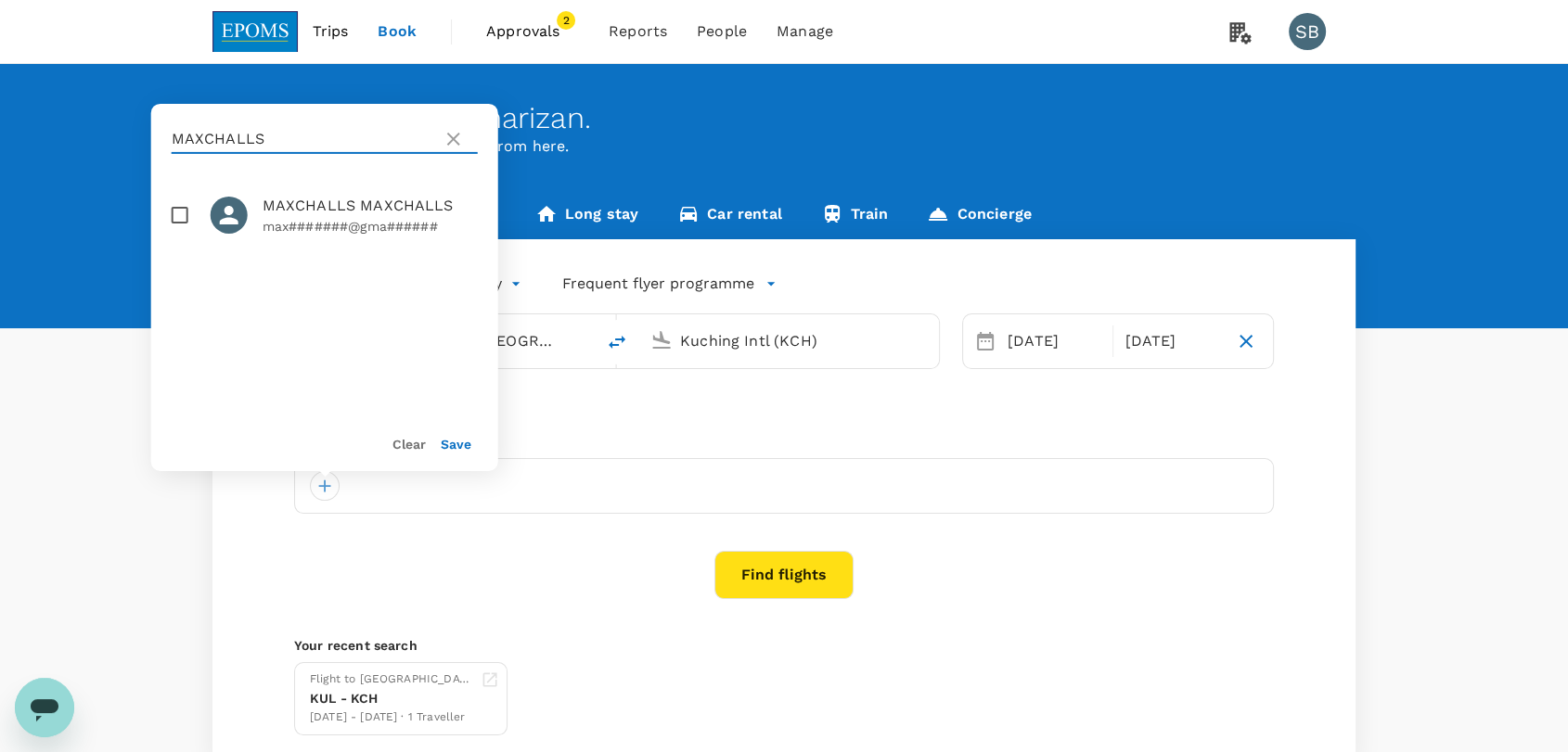
type input "MAXCHALLS"
drag, startPoint x: 277, startPoint y: 141, endPoint x: 103, endPoint y: 141, distance: 174.0
click at [103, 141] on div "Welcome back , Syaharizan . Planning a business trip? Get started from here. Fl…" at bounding box center [784, 414] width 1568 height 701
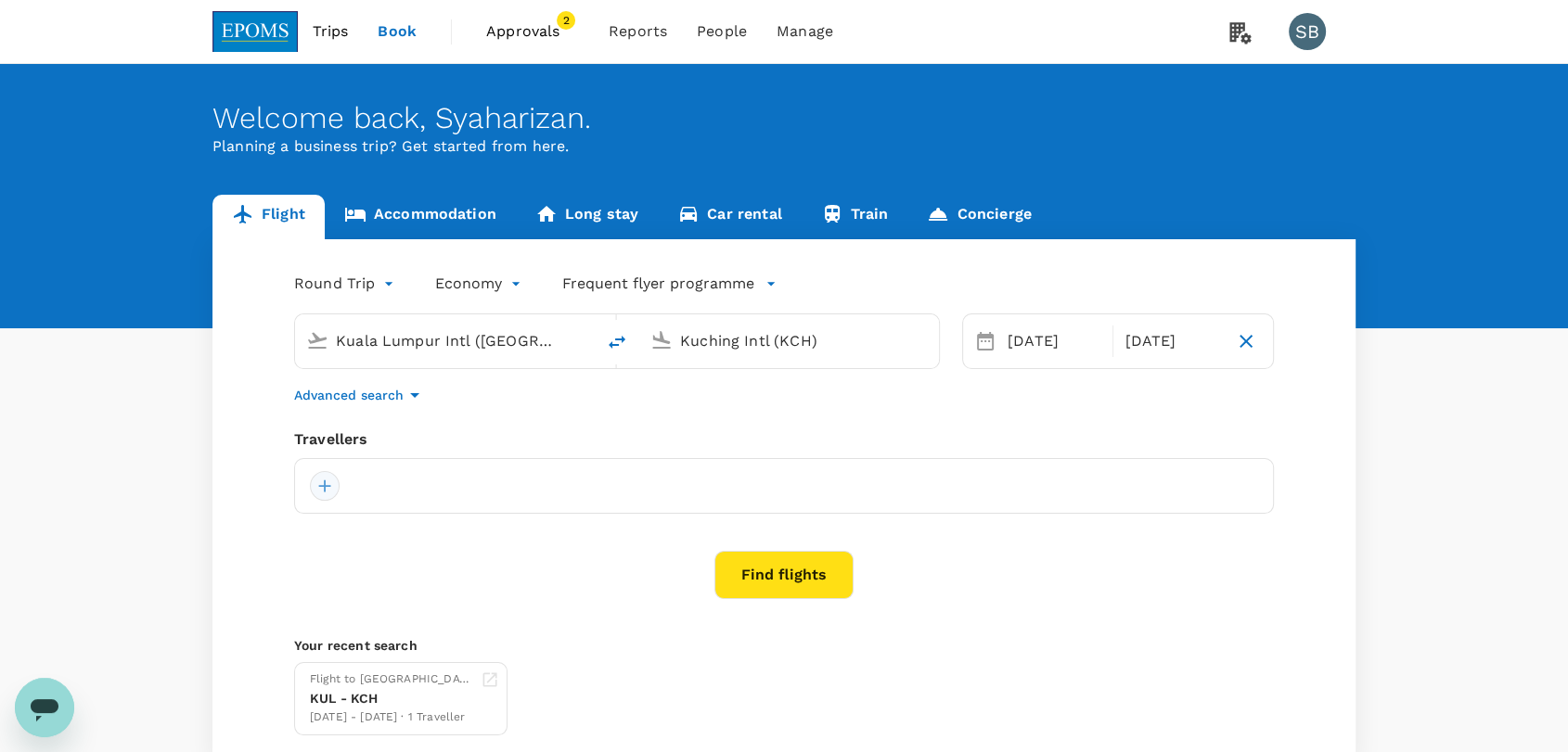
click at [318, 496] on div at bounding box center [324, 486] width 30 height 30
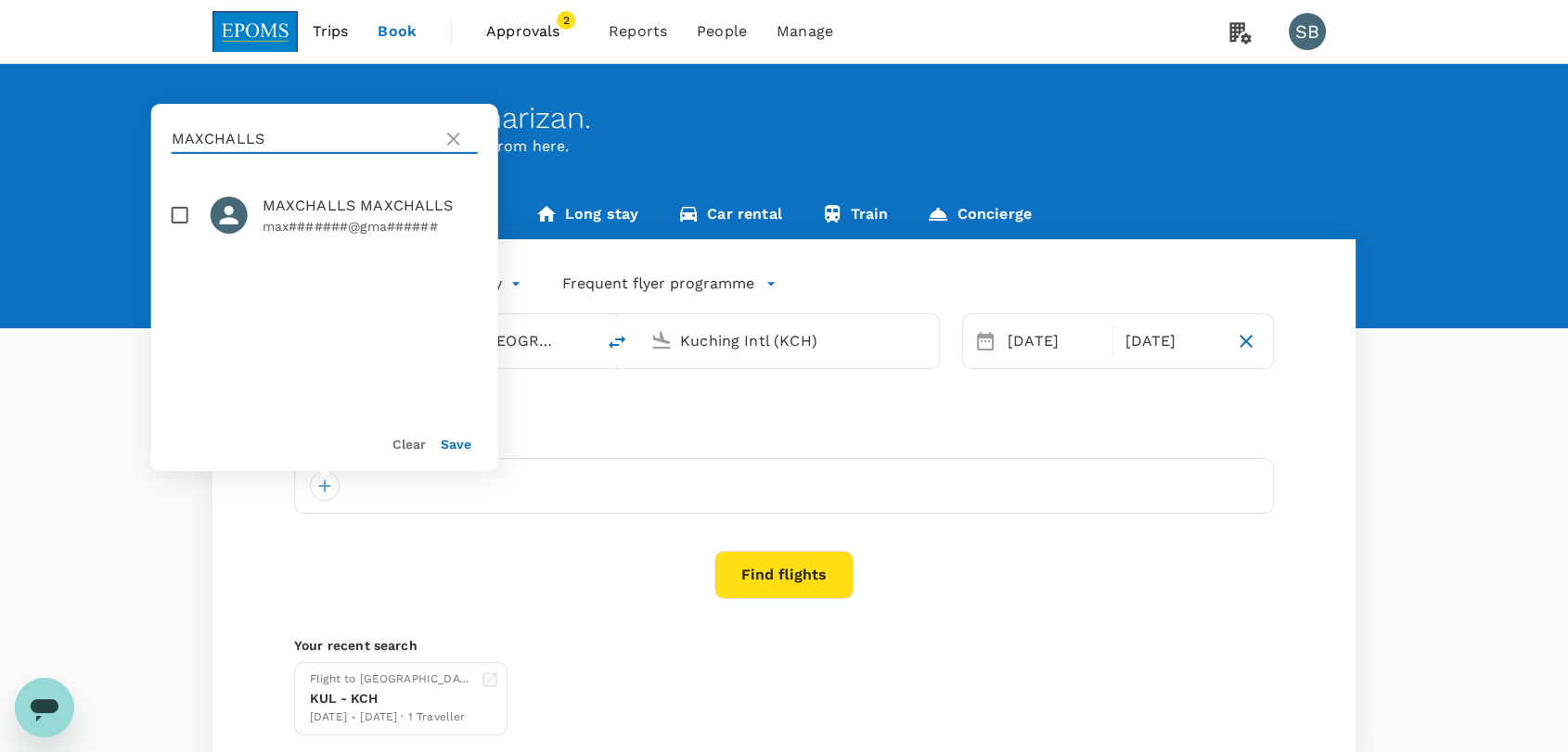
click at [272, 134] on input "MAXCHALLS" at bounding box center [303, 139] width 263 height 30
type input "M"
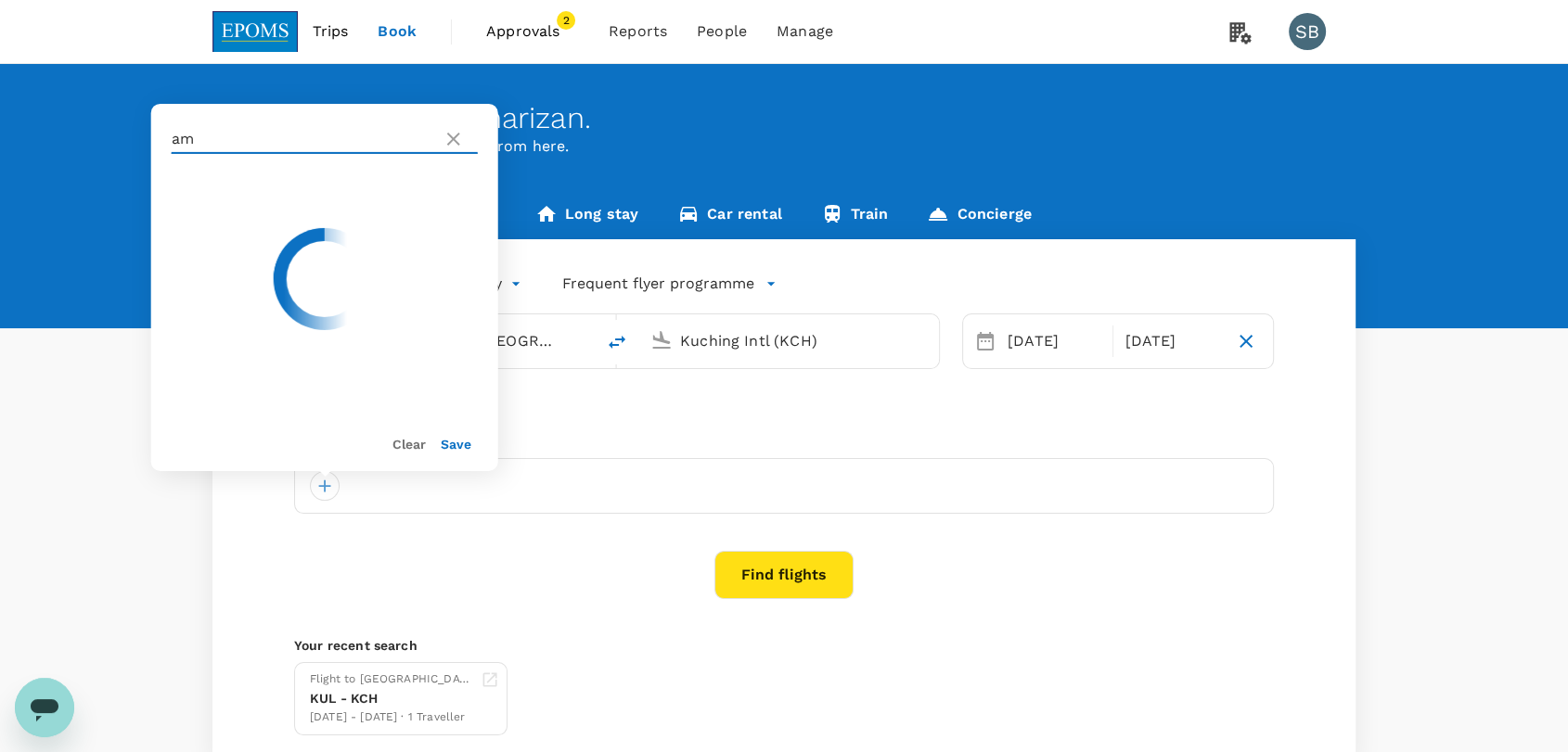
type input "a"
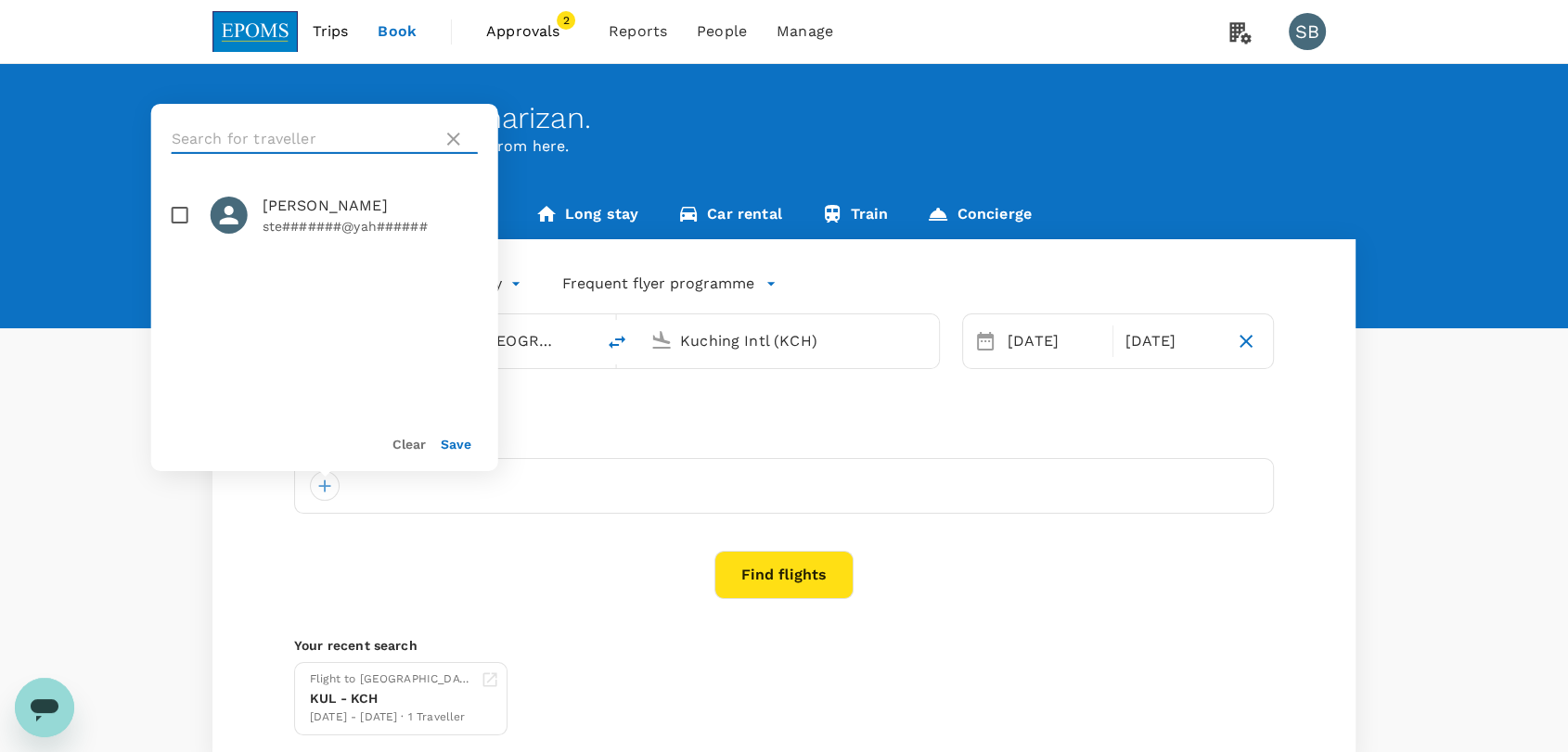
paste input "[PERSON_NAME]"
drag, startPoint x: 351, startPoint y: 144, endPoint x: 148, endPoint y: 118, distance: 204.7
click at [154, 120] on div "[PERSON_NAME]" at bounding box center [324, 139] width 347 height 71
paste input "FREDOLINE"
drag, startPoint x: 297, startPoint y: 141, endPoint x: 152, endPoint y: 134, distance: 145.2
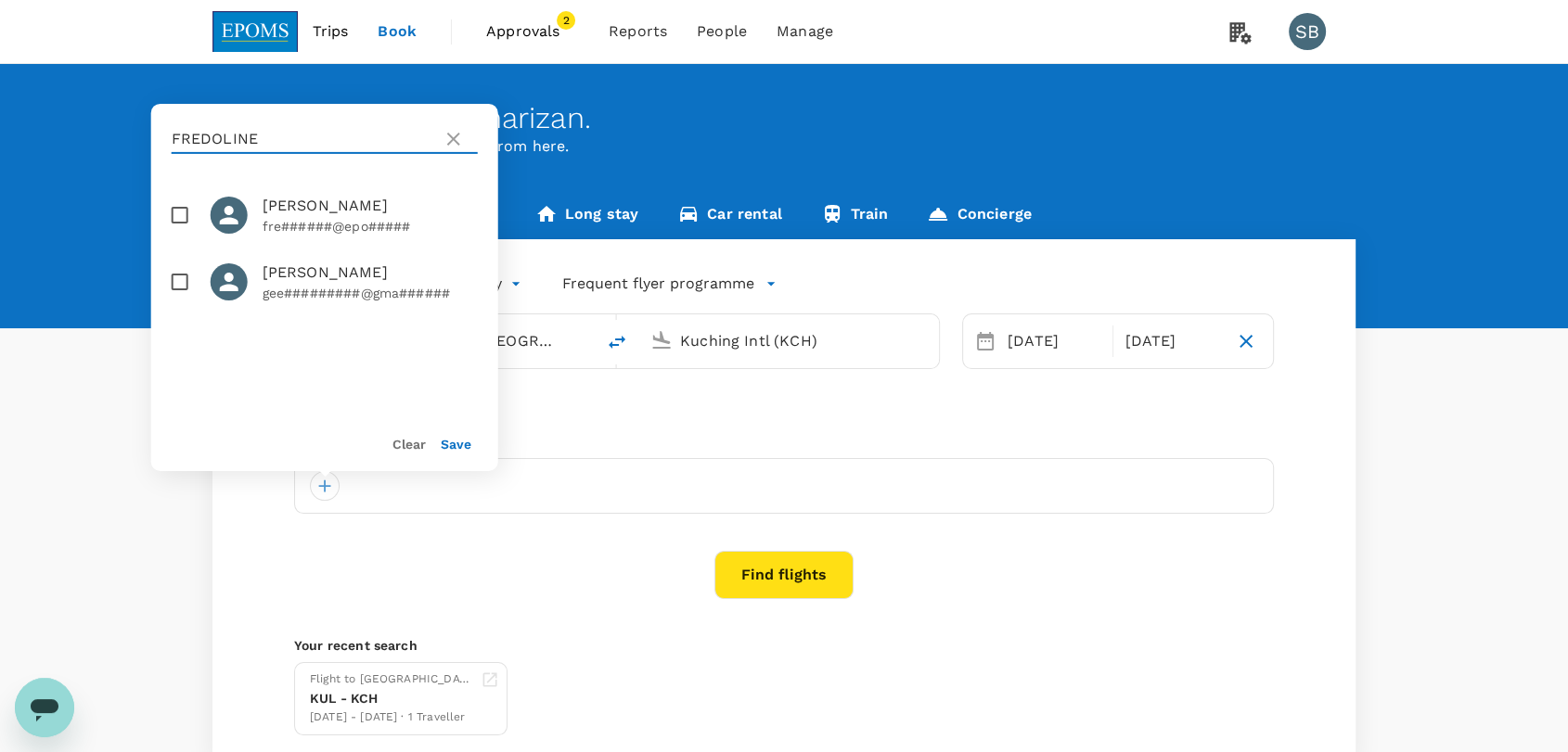
click at [152, 134] on div "FREDOLINE" at bounding box center [324, 139] width 347 height 71
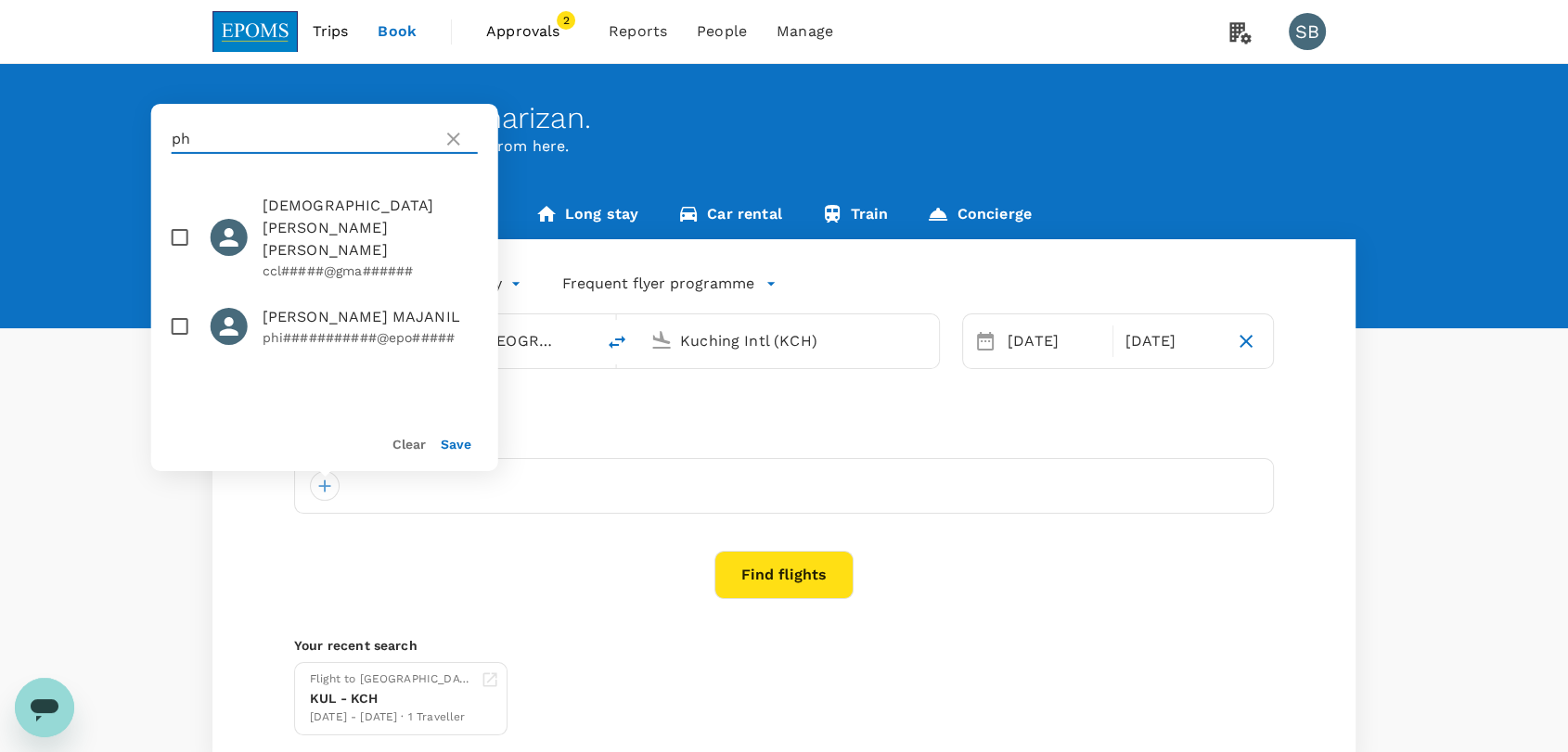
type input "p"
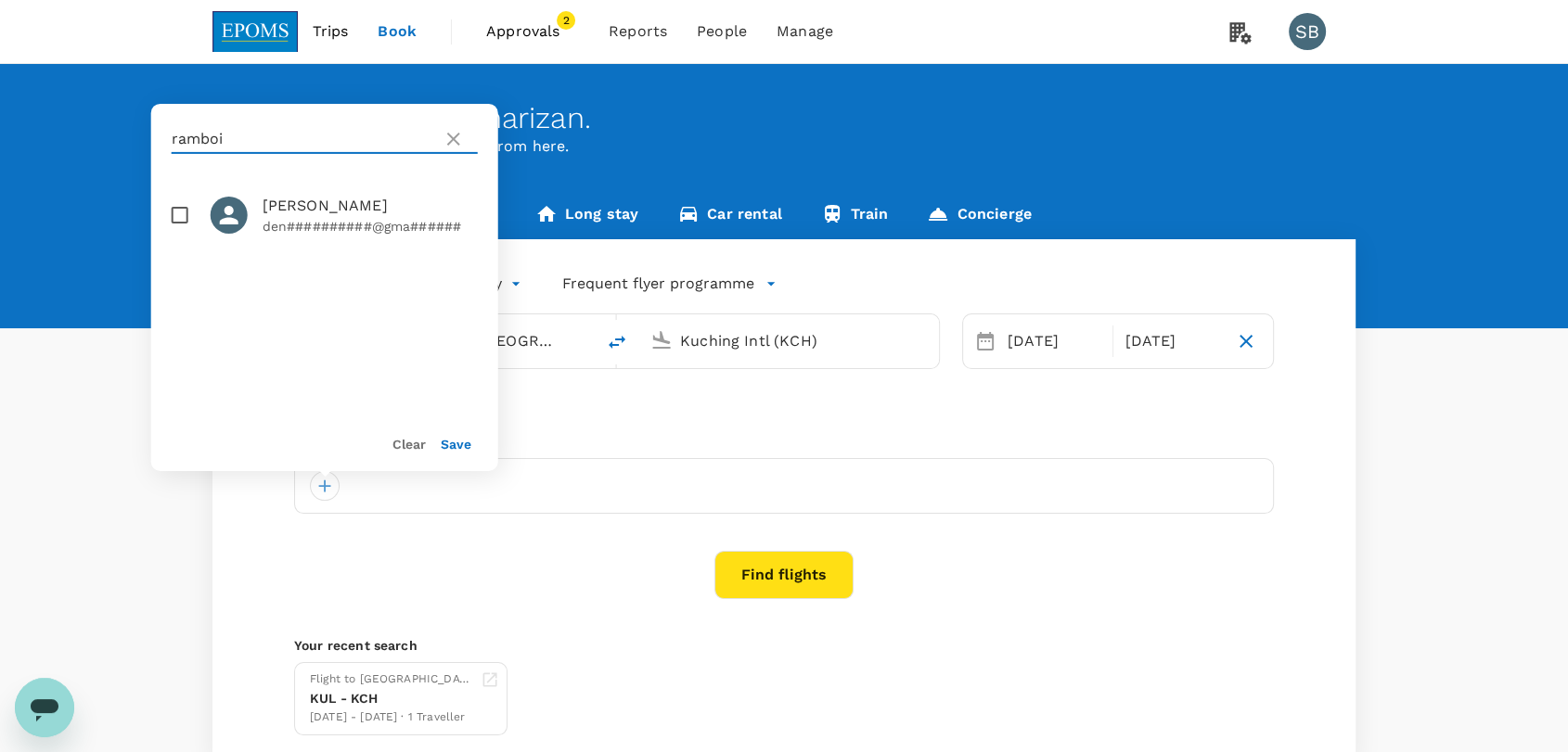
type input "ramboi"
drag, startPoint x: 256, startPoint y: 134, endPoint x: 122, endPoint y: 126, distance: 134.2
click at [122, 126] on div "Welcome back , Syaharizan . Planning a business trip? Get started from here. Fl…" at bounding box center [784, 414] width 1568 height 701
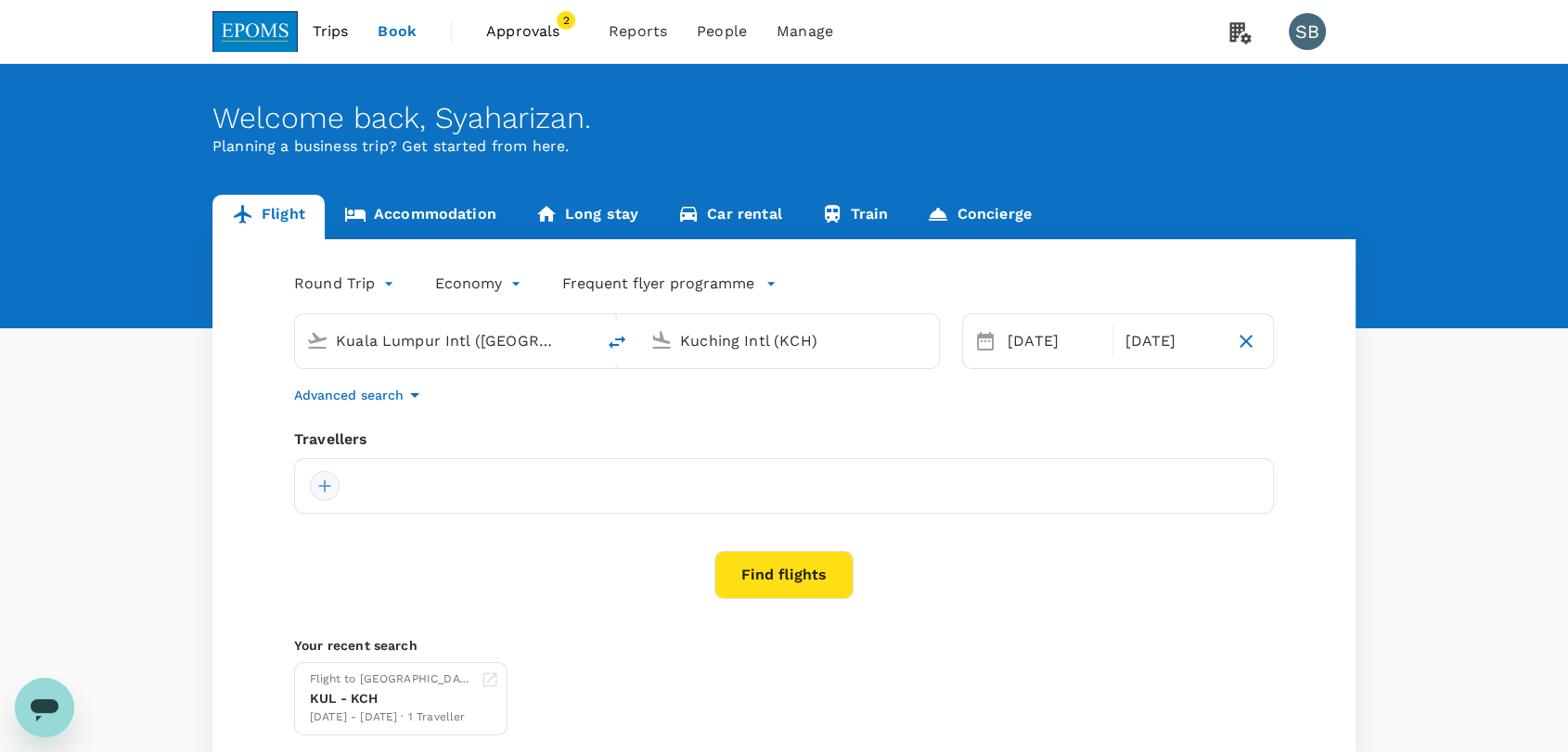
click at [319, 484] on div at bounding box center [324, 486] width 30 height 30
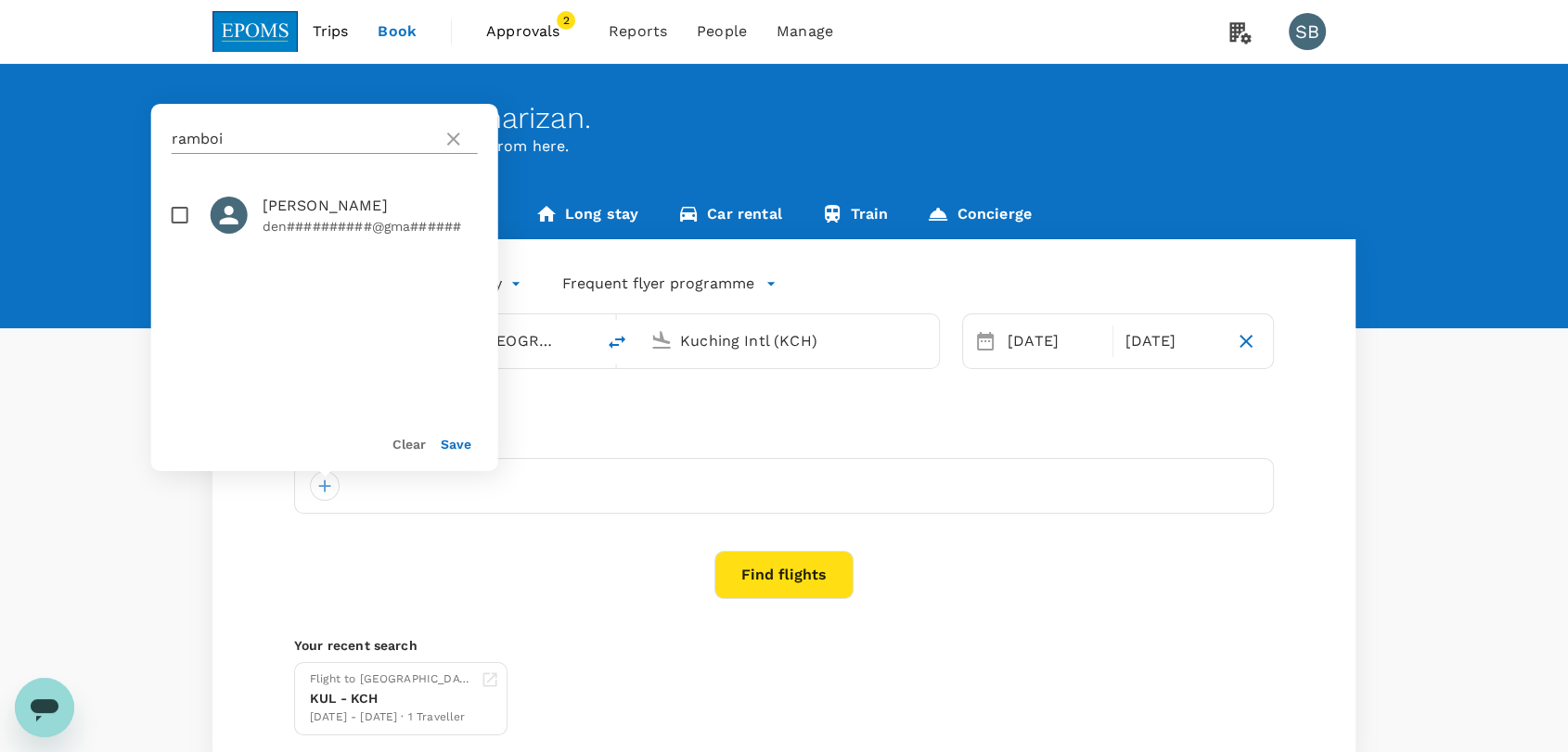
click at [231, 139] on input "ramboi" at bounding box center [303, 139] width 263 height 30
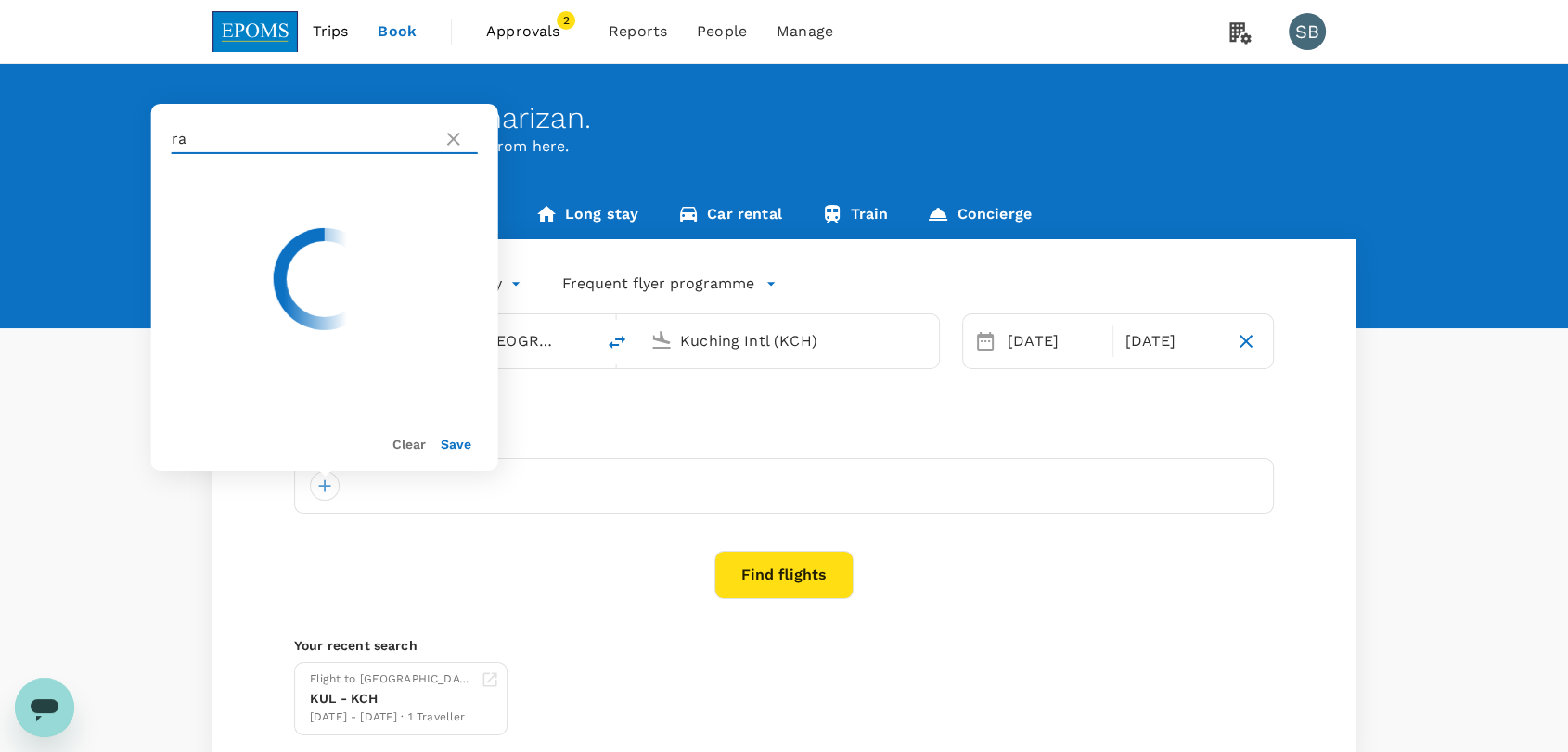
type input "r"
type input "j"
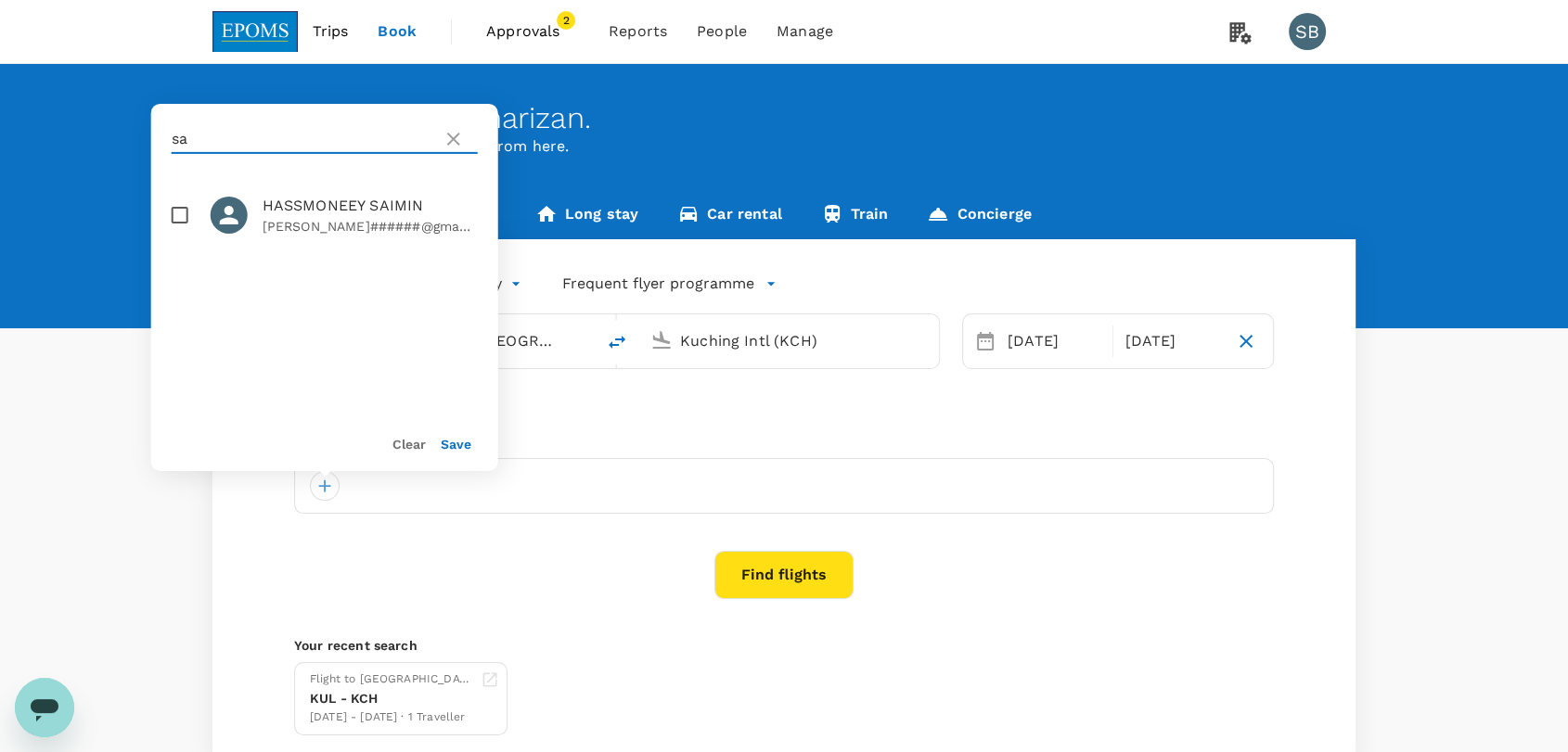
type input "s"
type input "t"
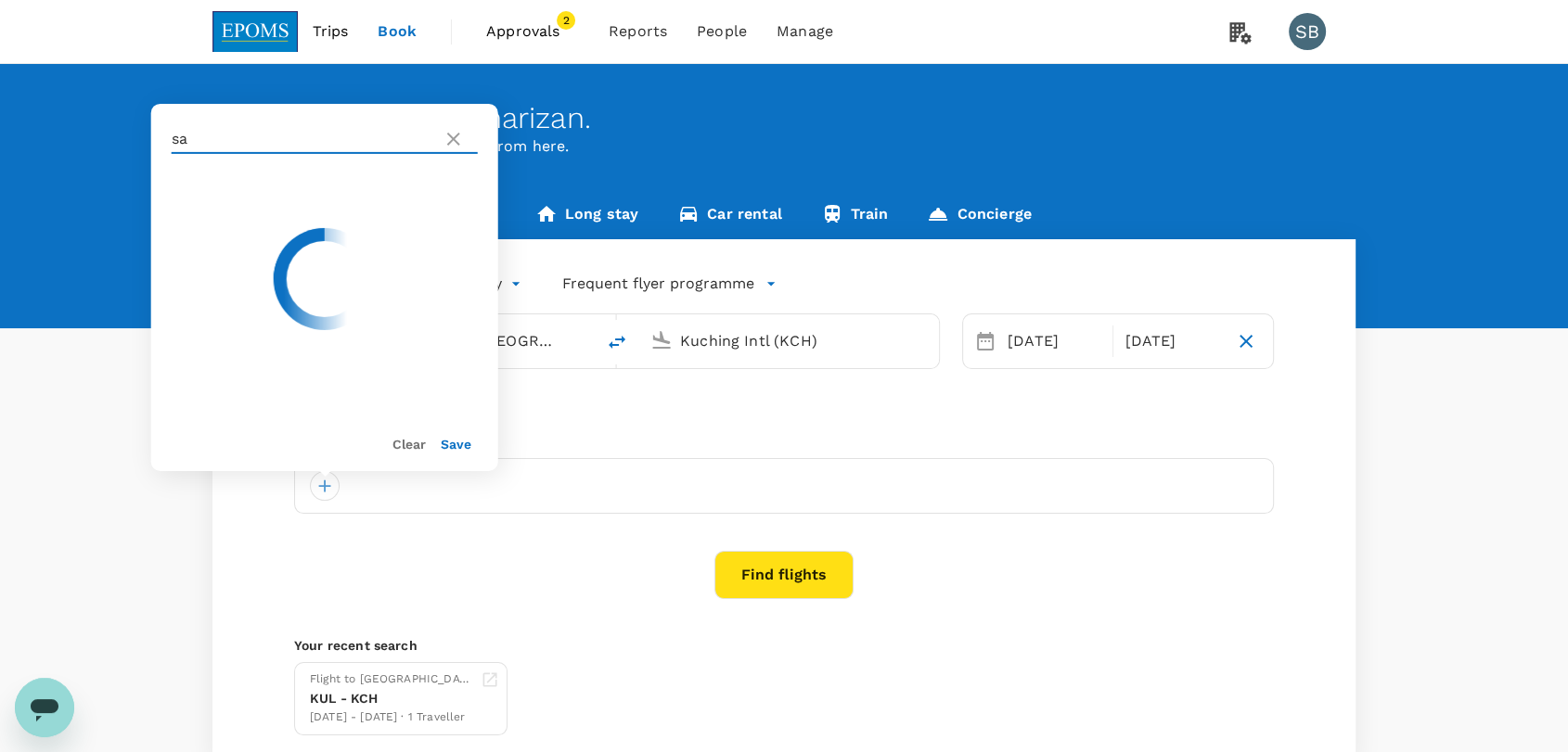
type input "s"
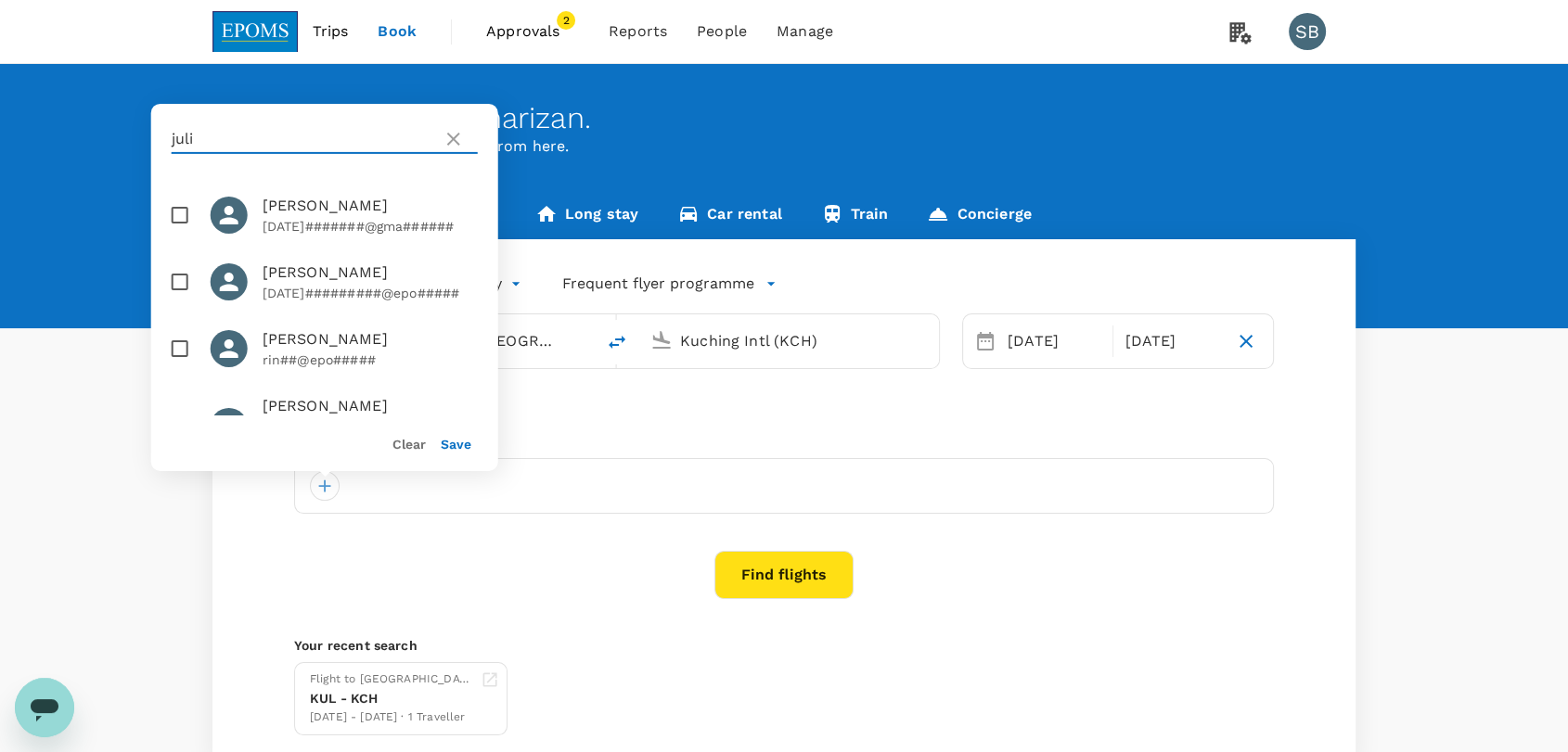
type input "juli"
click at [461, 135] on icon at bounding box center [454, 139] width 23 height 23
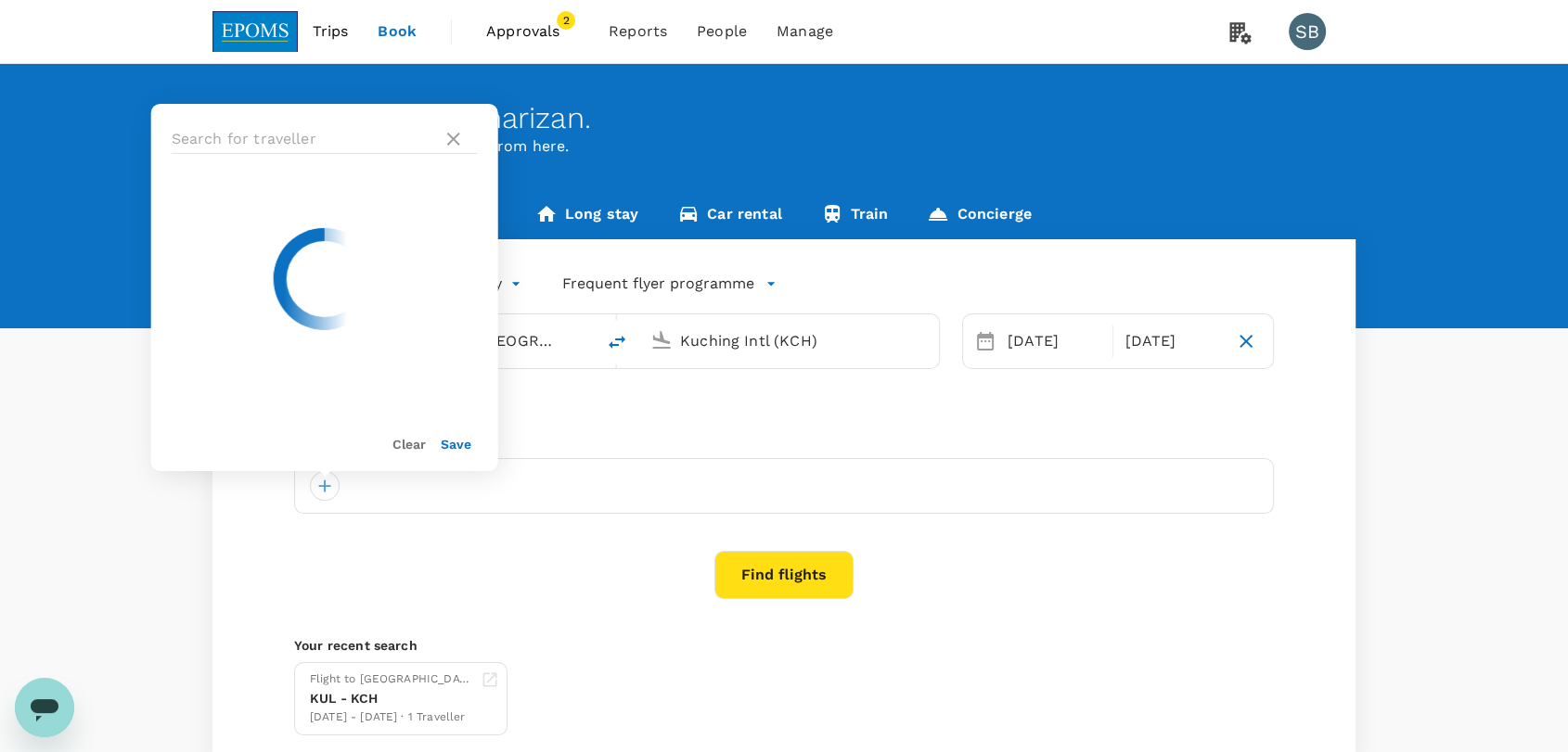
click at [244, 120] on div at bounding box center [324, 139] width 347 height 71
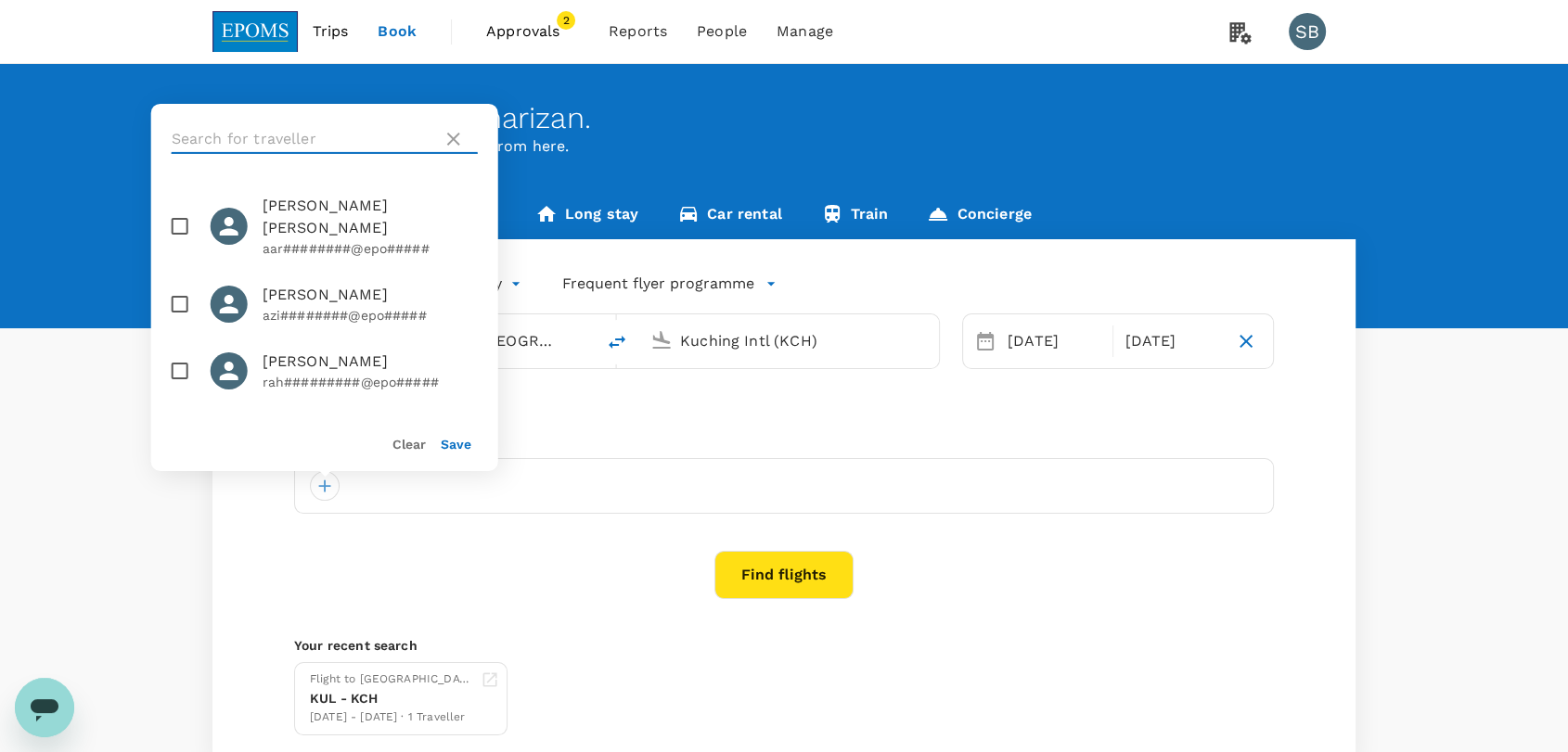
click at [250, 133] on input "text" at bounding box center [303, 139] width 263 height 30
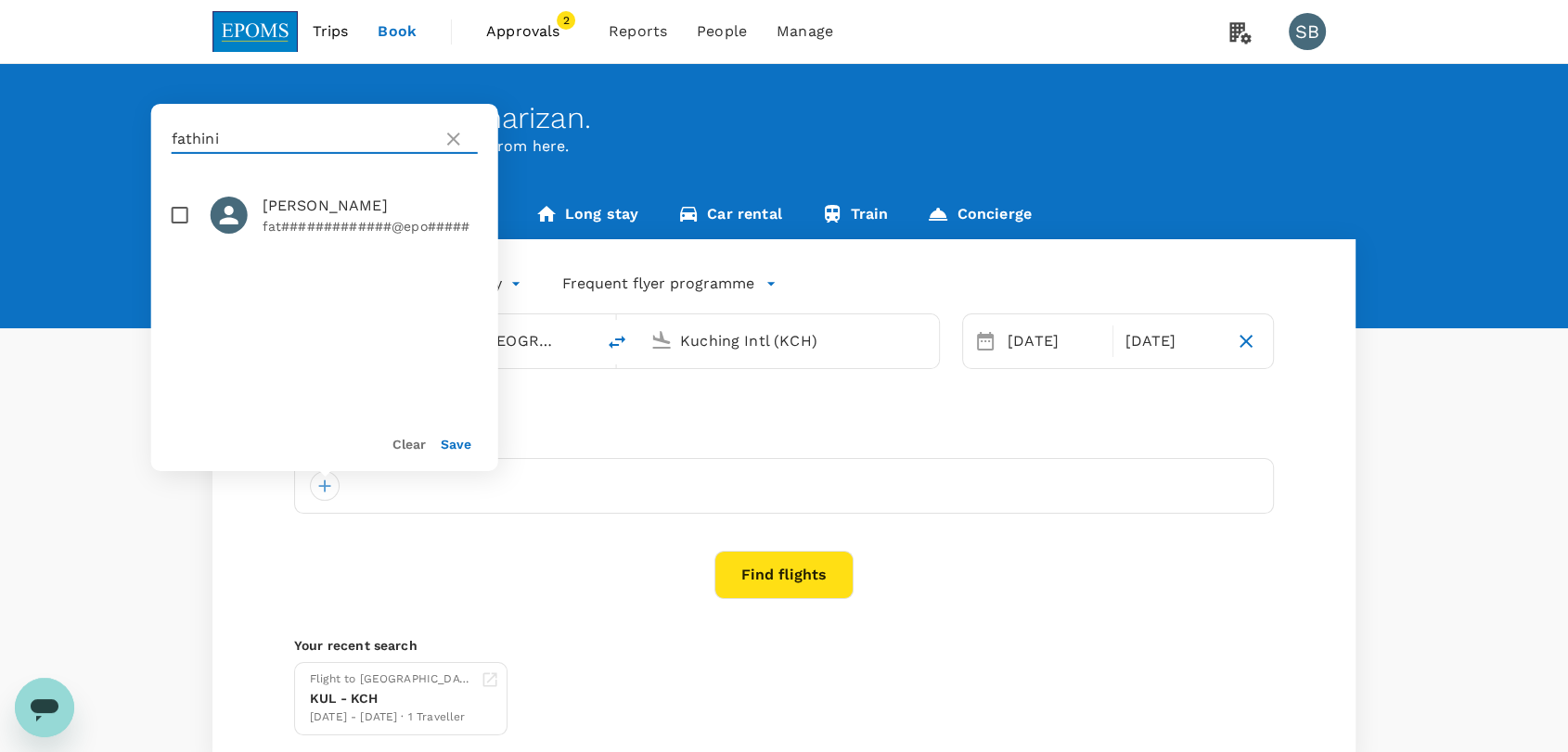
type input "fathini"
click at [174, 228] on input "checkbox" at bounding box center [180, 216] width 39 height 39
checkbox input "true"
click at [453, 448] on button "Save" at bounding box center [456, 444] width 31 height 15
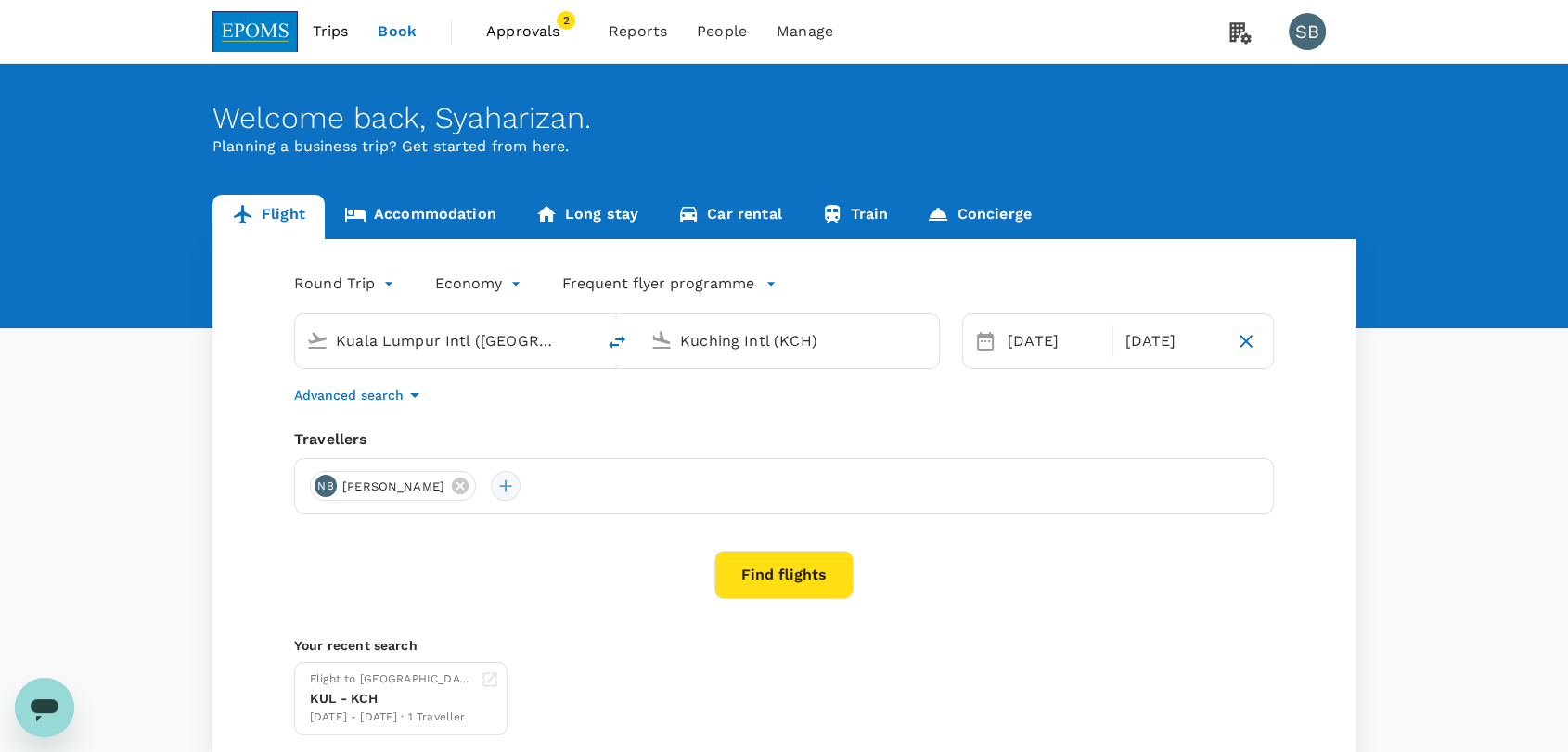
click at [521, 484] on div at bounding box center [506, 486] width 30 height 30
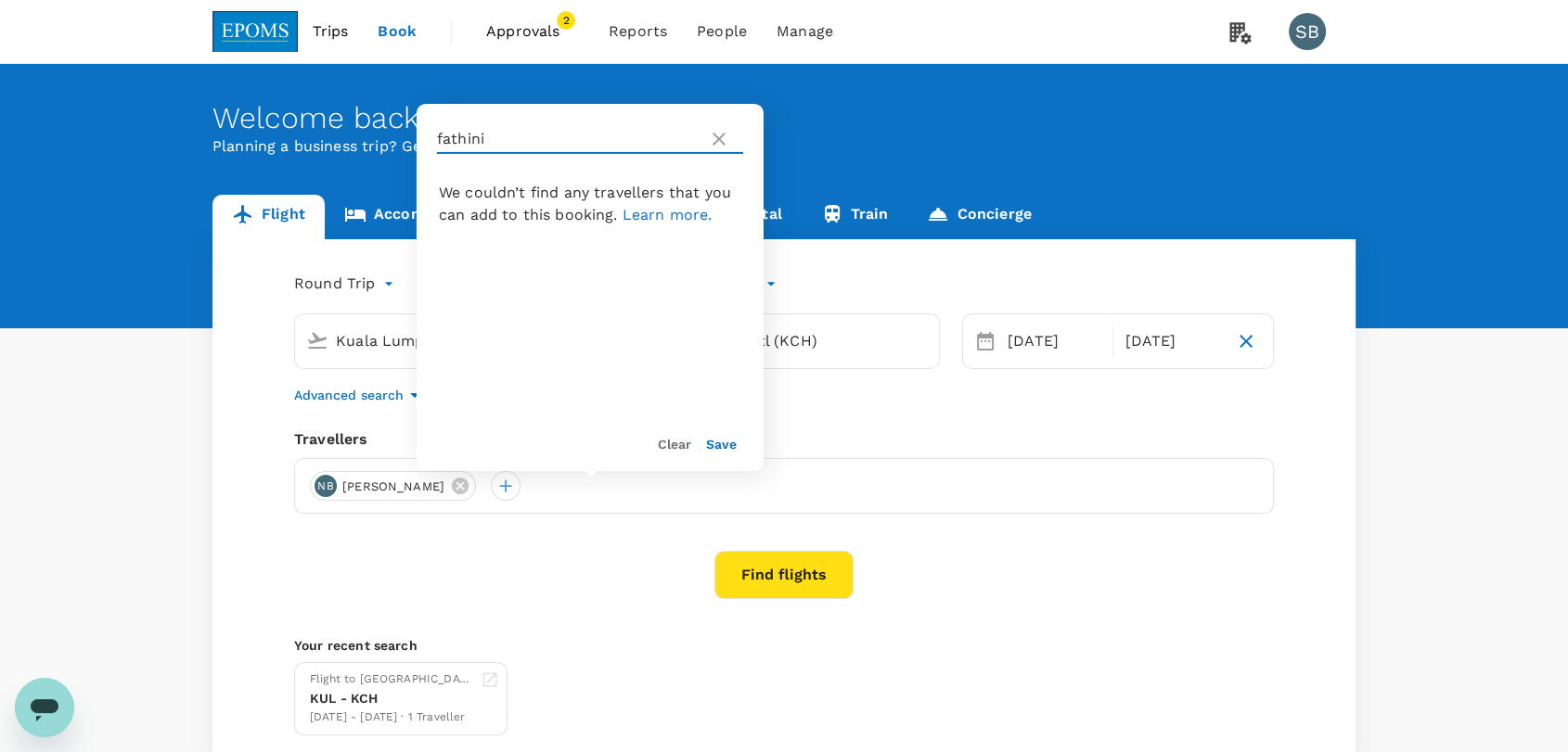
drag, startPoint x: 526, startPoint y: 142, endPoint x: 317, endPoint y: 119, distance: 210.3
click at [317, 119] on div "Welcome back , Syaharizan . Planning a business trip? Get started from here. Fl…" at bounding box center [784, 414] width 1568 height 701
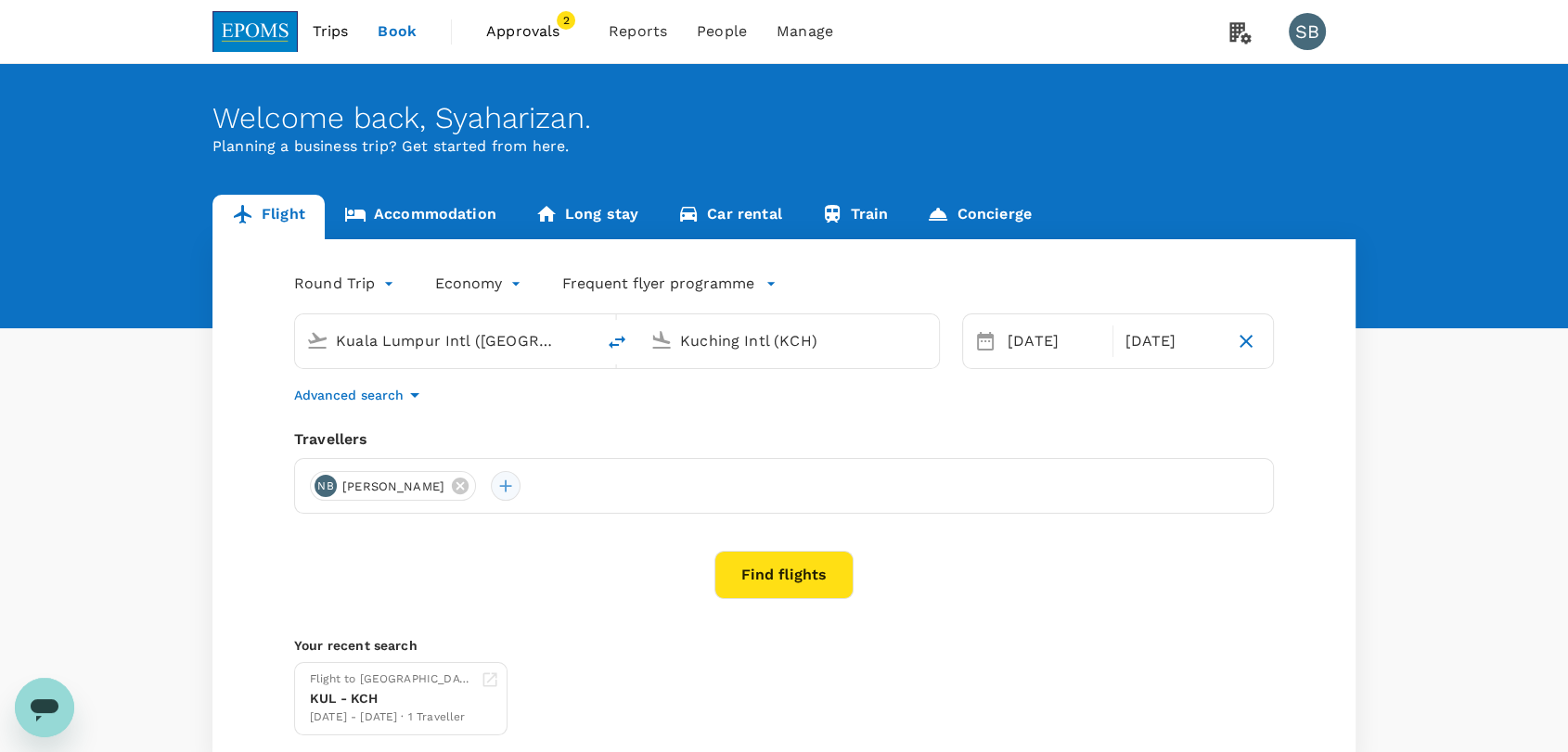
click at [521, 478] on div at bounding box center [506, 486] width 30 height 30
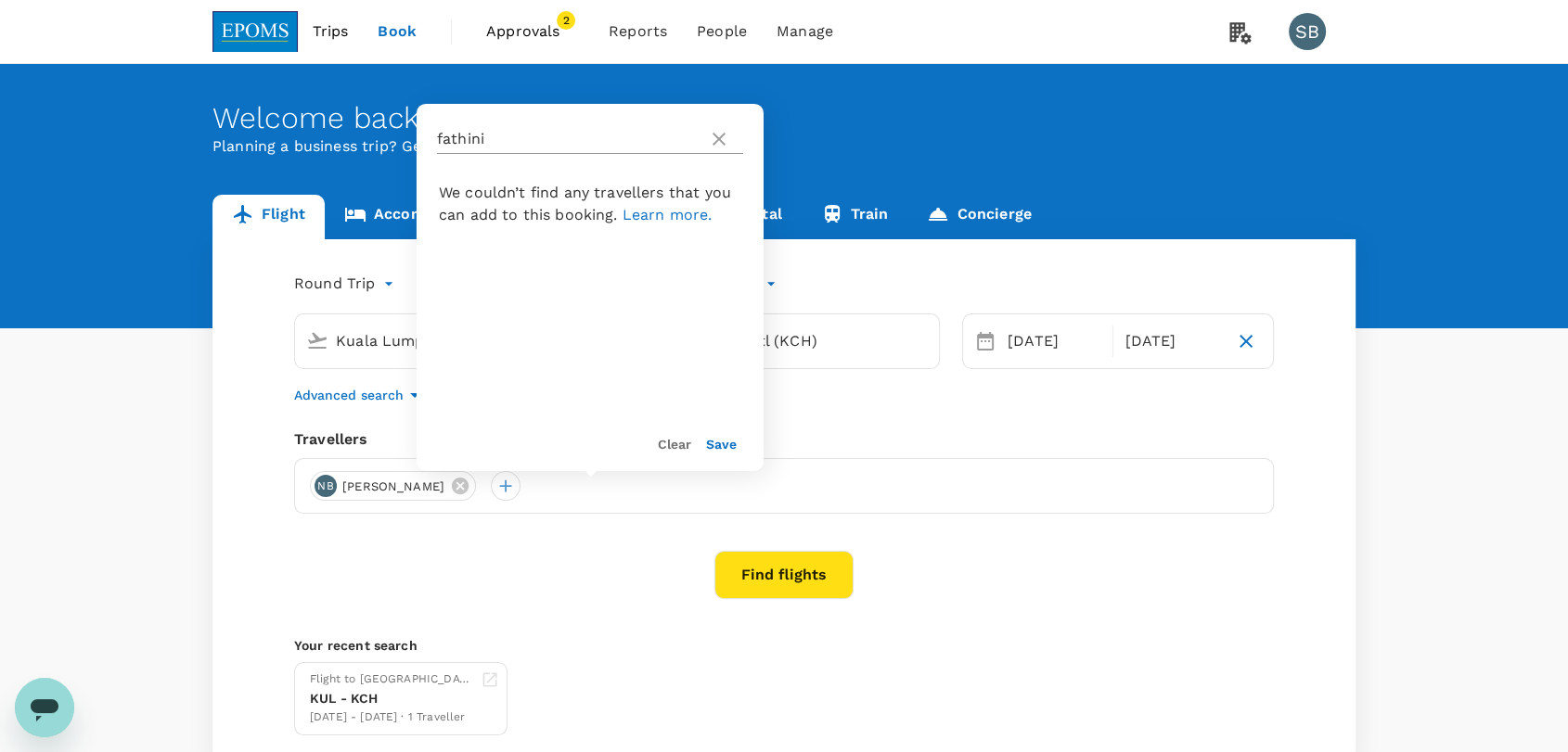
click at [526, 133] on input "fathini" at bounding box center [568, 139] width 263 height 30
type input "f"
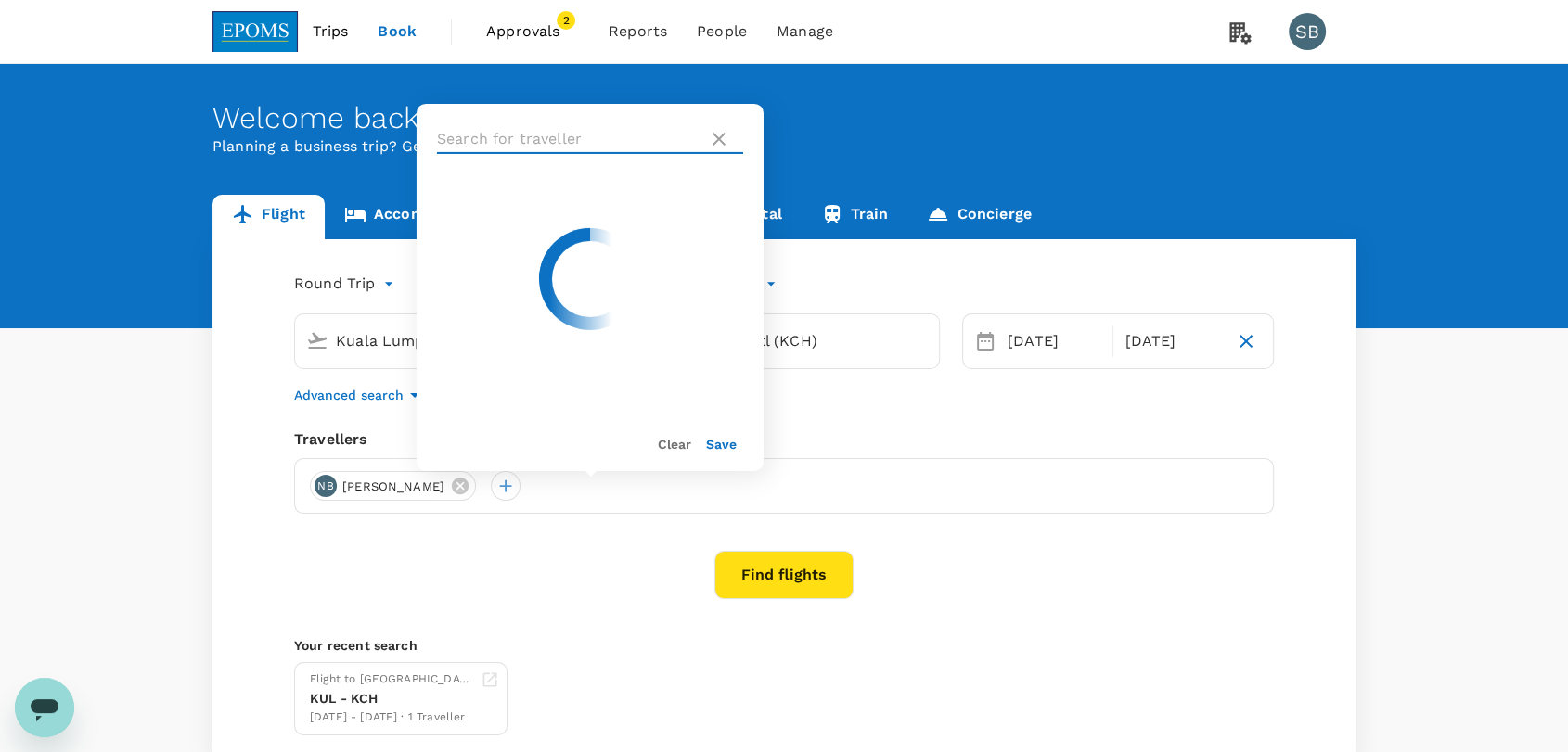
paste input "GANDANA"
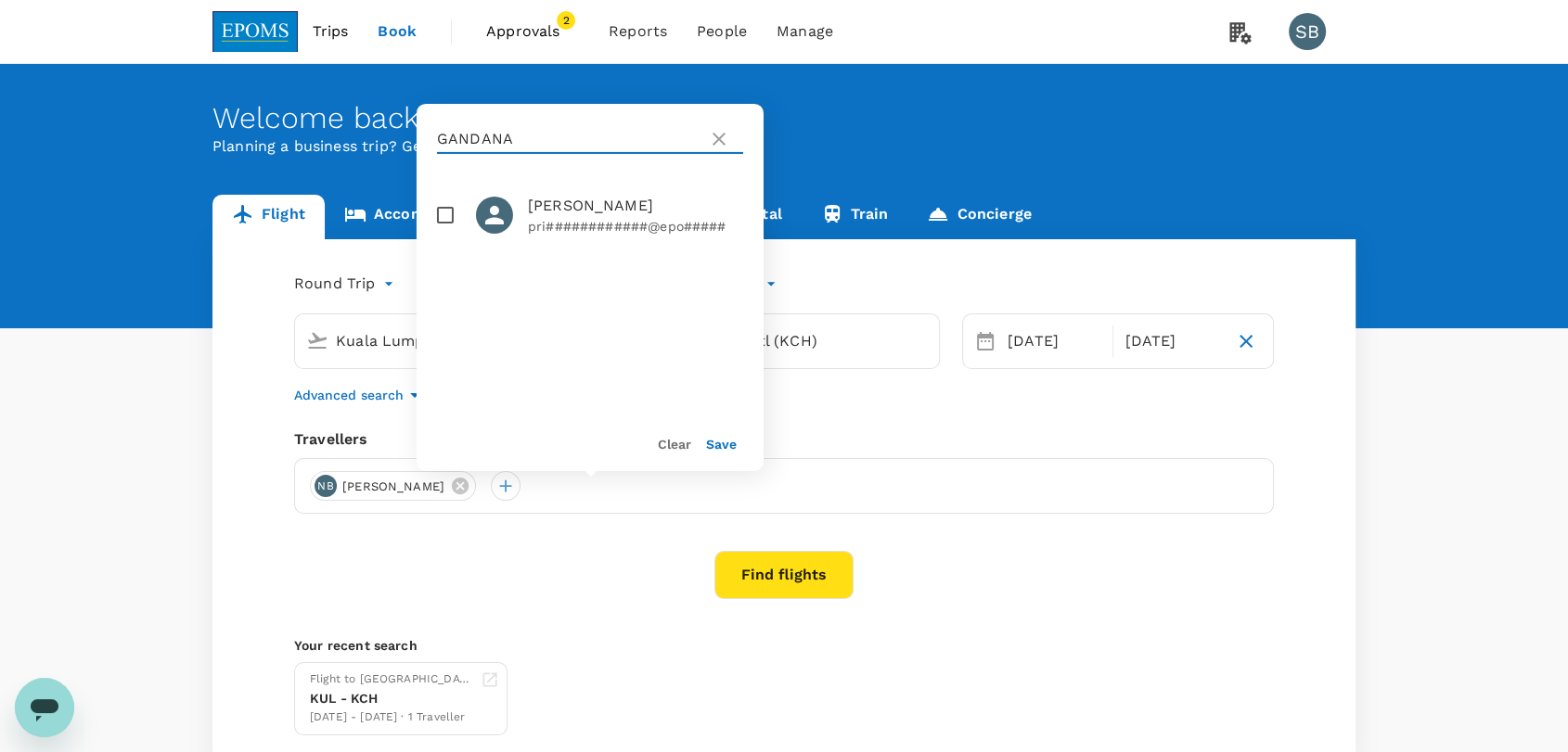
type input "GANDANA"
click at [729, 147] on icon at bounding box center [719, 139] width 23 height 23
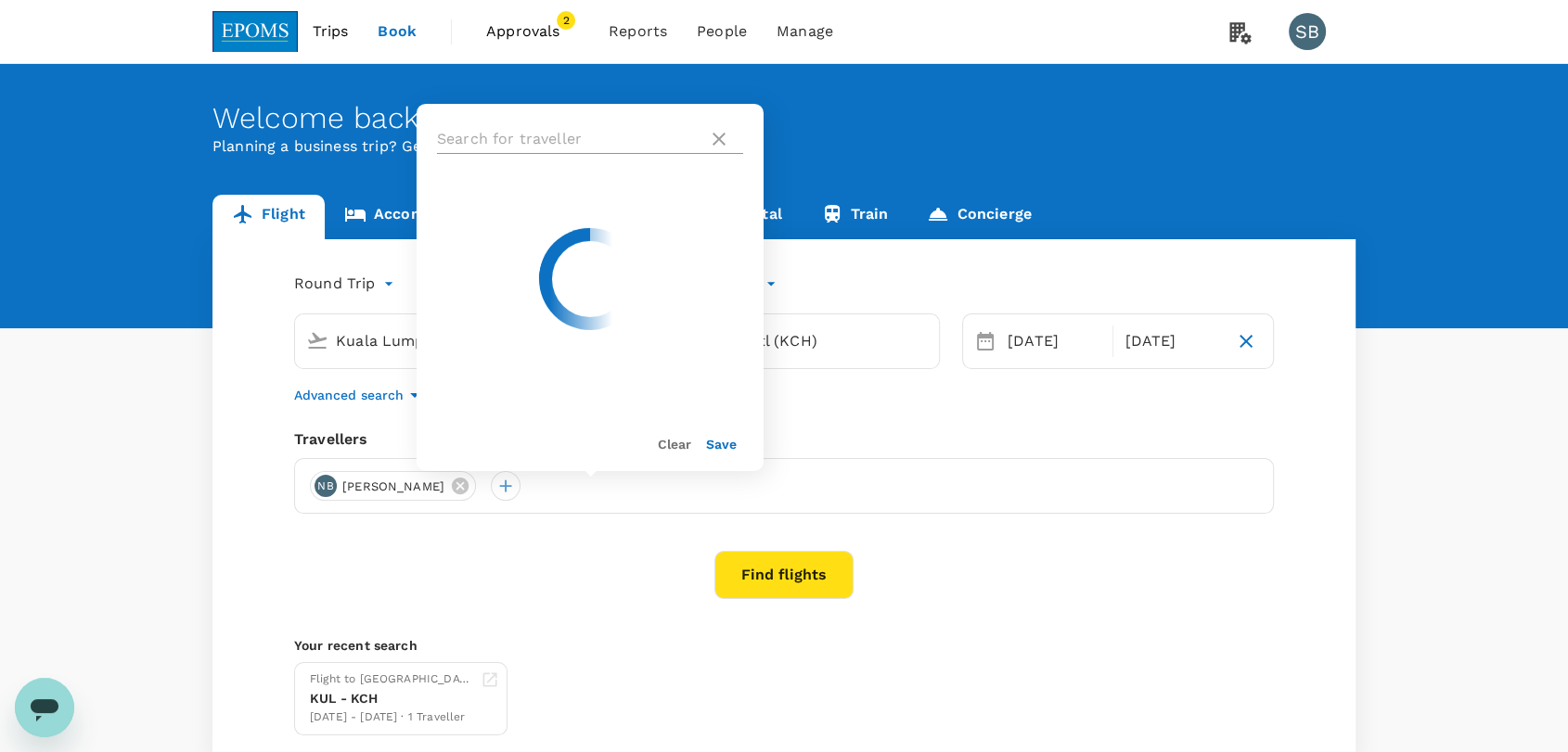
click at [717, 141] on icon at bounding box center [719, 139] width 13 height 13
click at [713, 425] on div "Save" at bounding box center [714, 436] width 45 height 37
click at [446, 208] on input "checkbox" at bounding box center [446, 216] width 39 height 39
checkbox input "true"
click at [719, 443] on button "Save" at bounding box center [721, 444] width 31 height 15
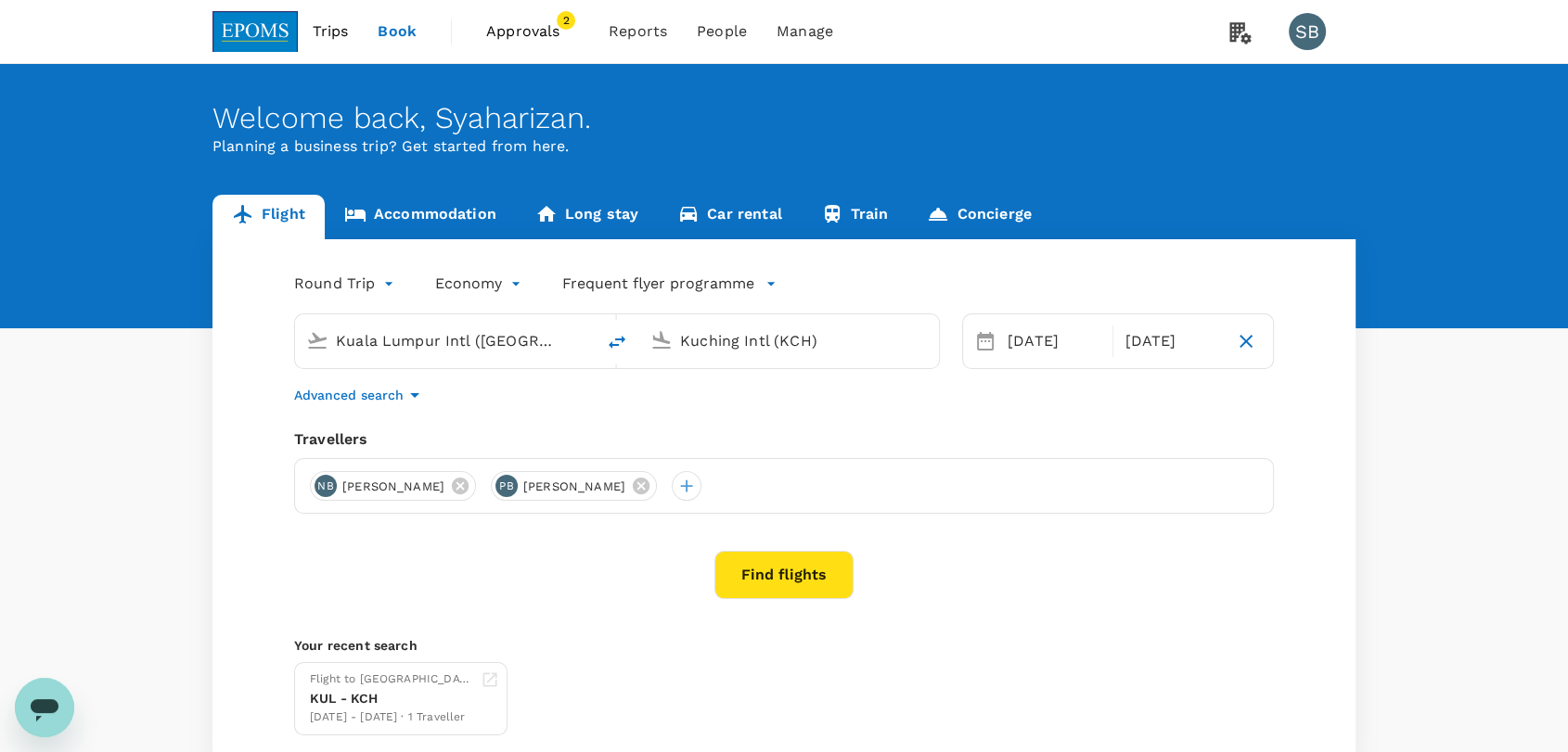
click at [652, 484] on icon at bounding box center [641, 486] width 21 height 21
click at [629, 576] on div "Find flights" at bounding box center [784, 575] width 980 height 48
click at [521, 490] on div at bounding box center [506, 486] width 30 height 30
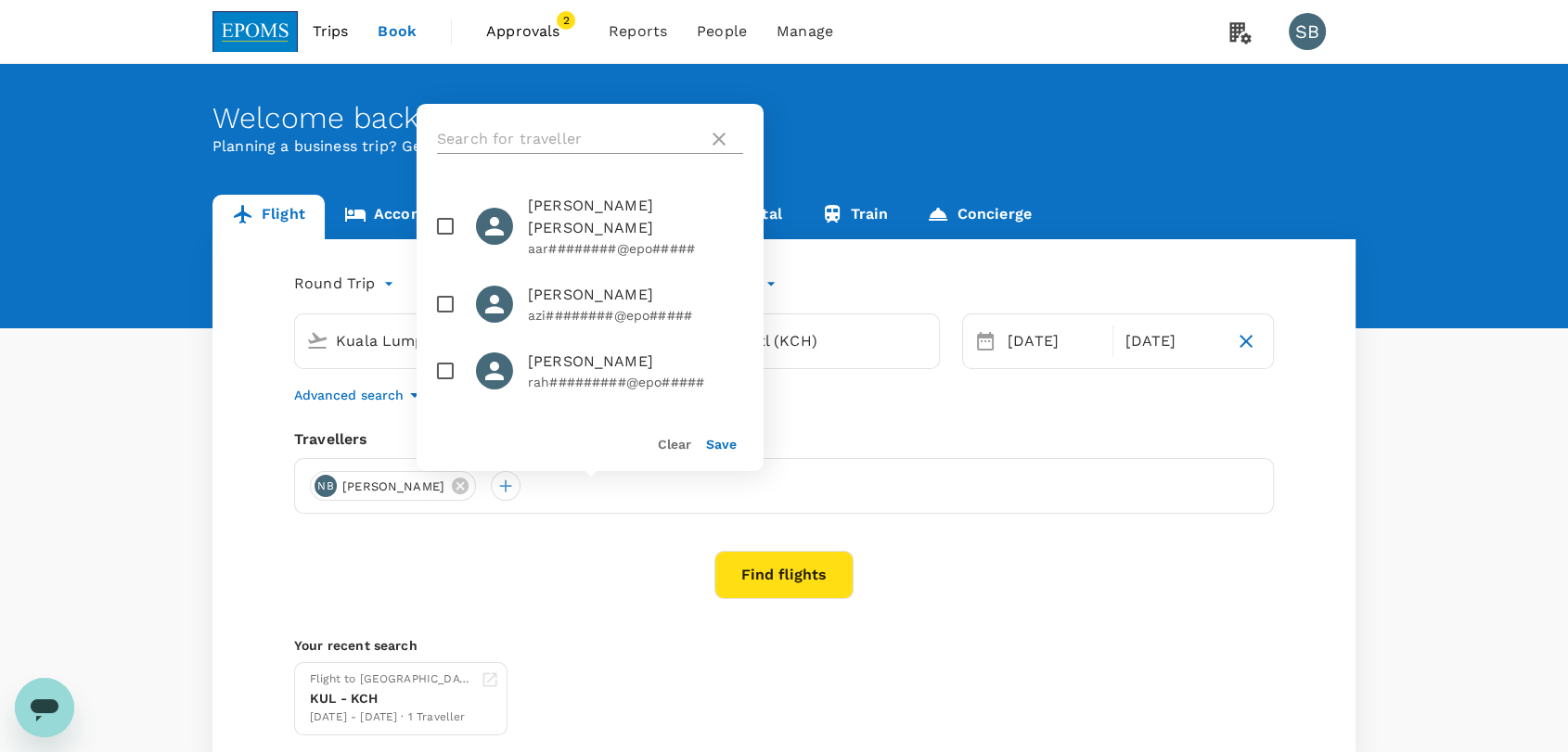
click at [565, 133] on input "text" at bounding box center [568, 139] width 263 height 30
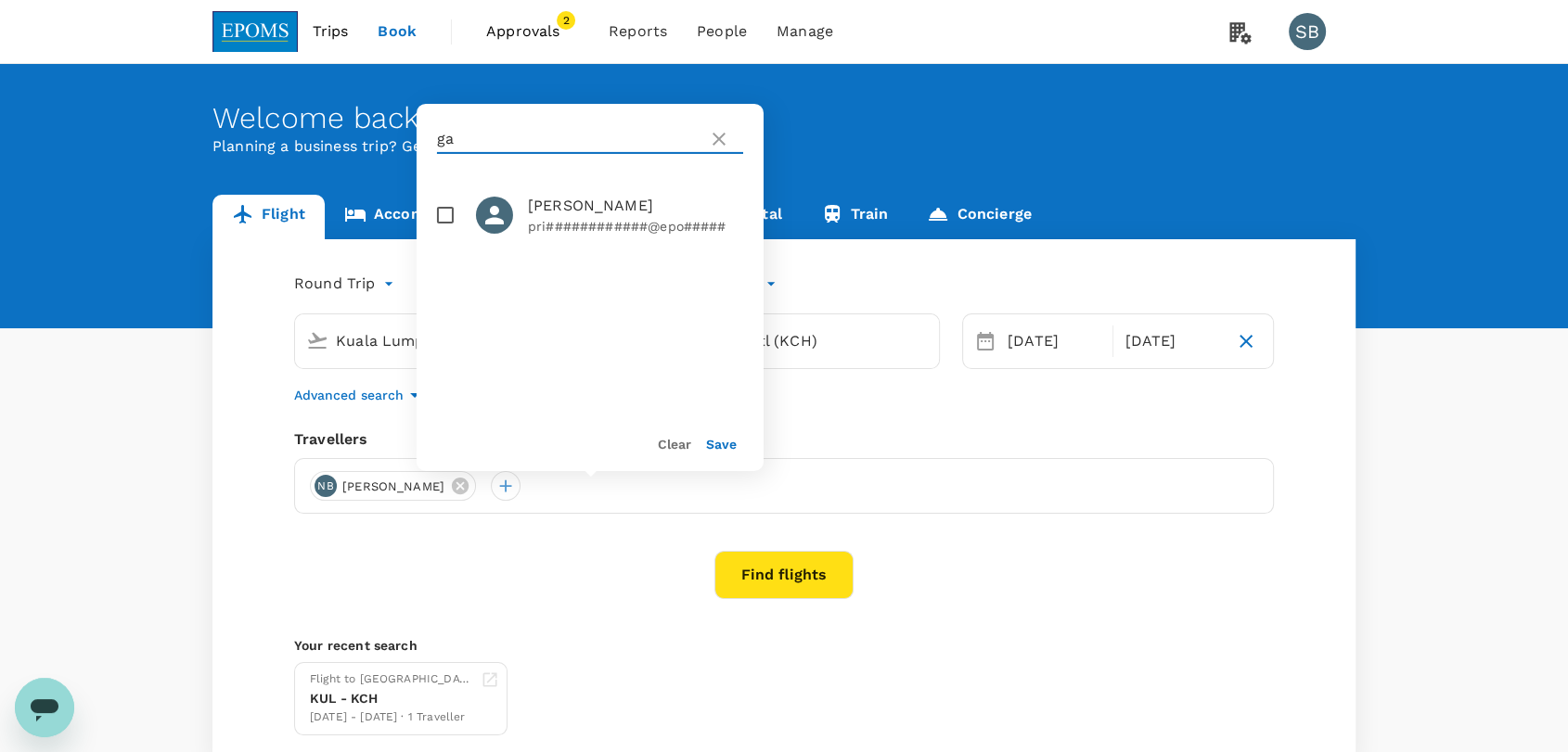
type input "g"
type input "GANDANA"
drag, startPoint x: 724, startPoint y: 446, endPoint x: 706, endPoint y: 442, distance: 18.4
click at [723, 446] on button "Save" at bounding box center [721, 444] width 31 height 15
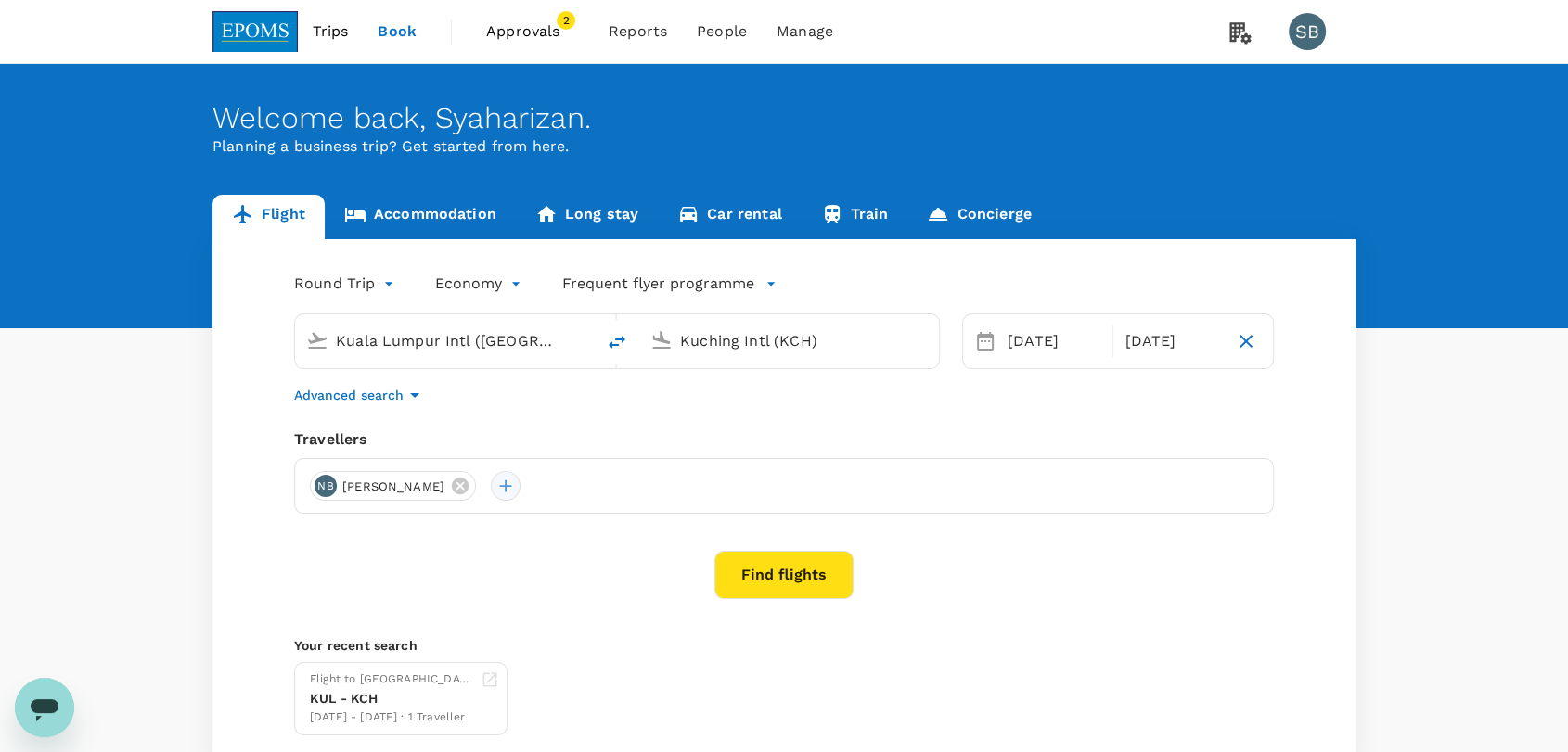
click at [521, 496] on div at bounding box center [506, 486] width 30 height 30
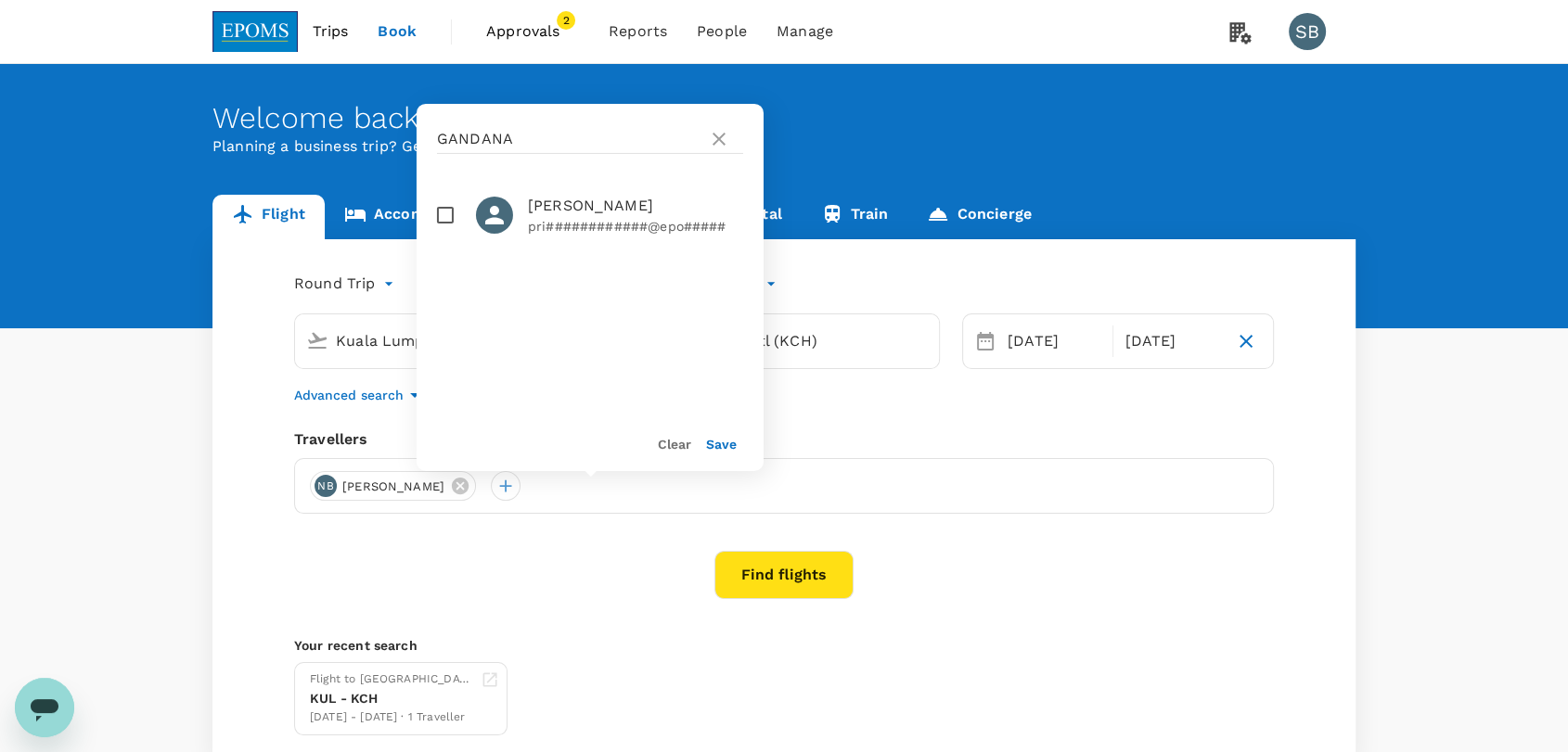
click at [713, 445] on button "Save" at bounding box center [721, 444] width 31 height 15
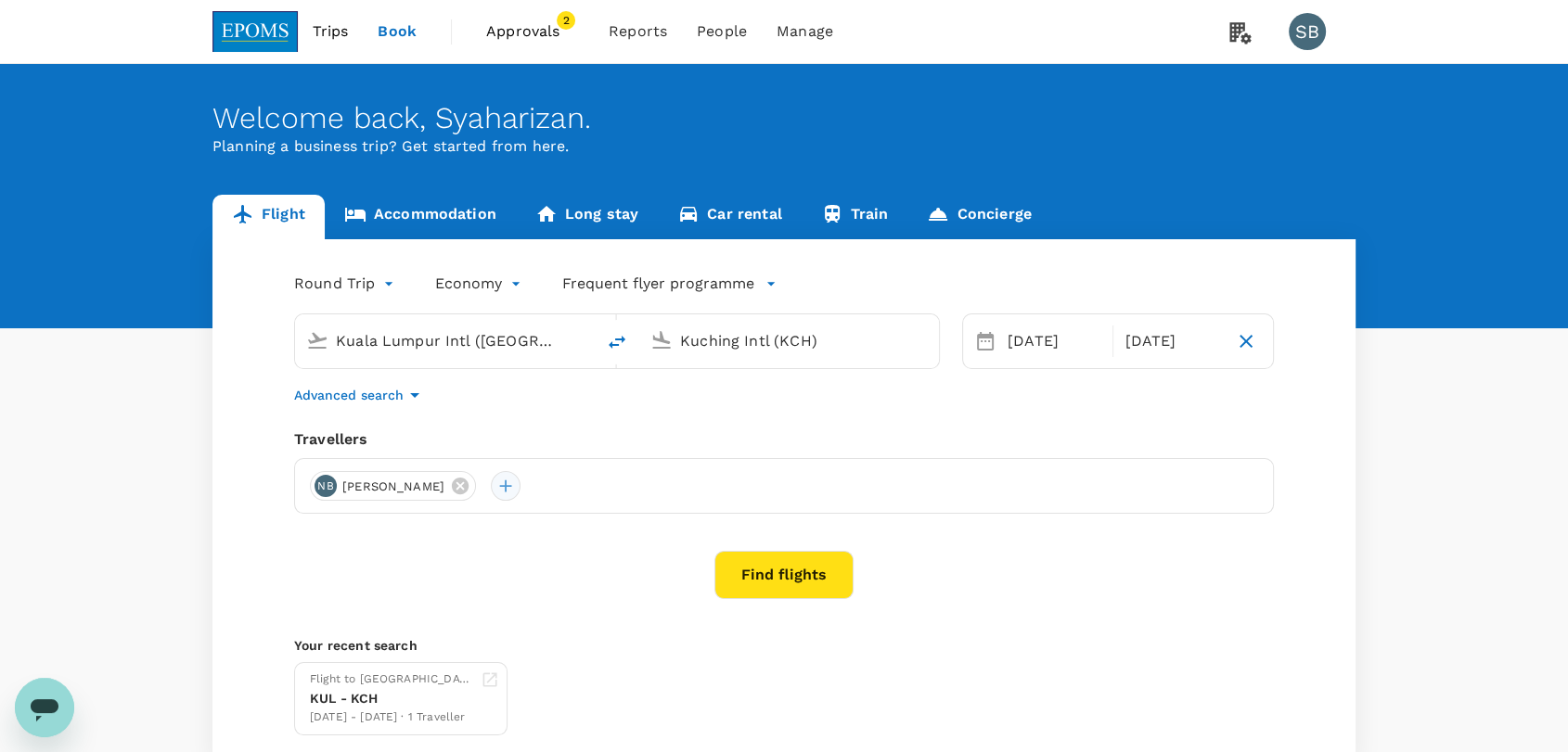
click at [521, 495] on div at bounding box center [506, 486] width 30 height 30
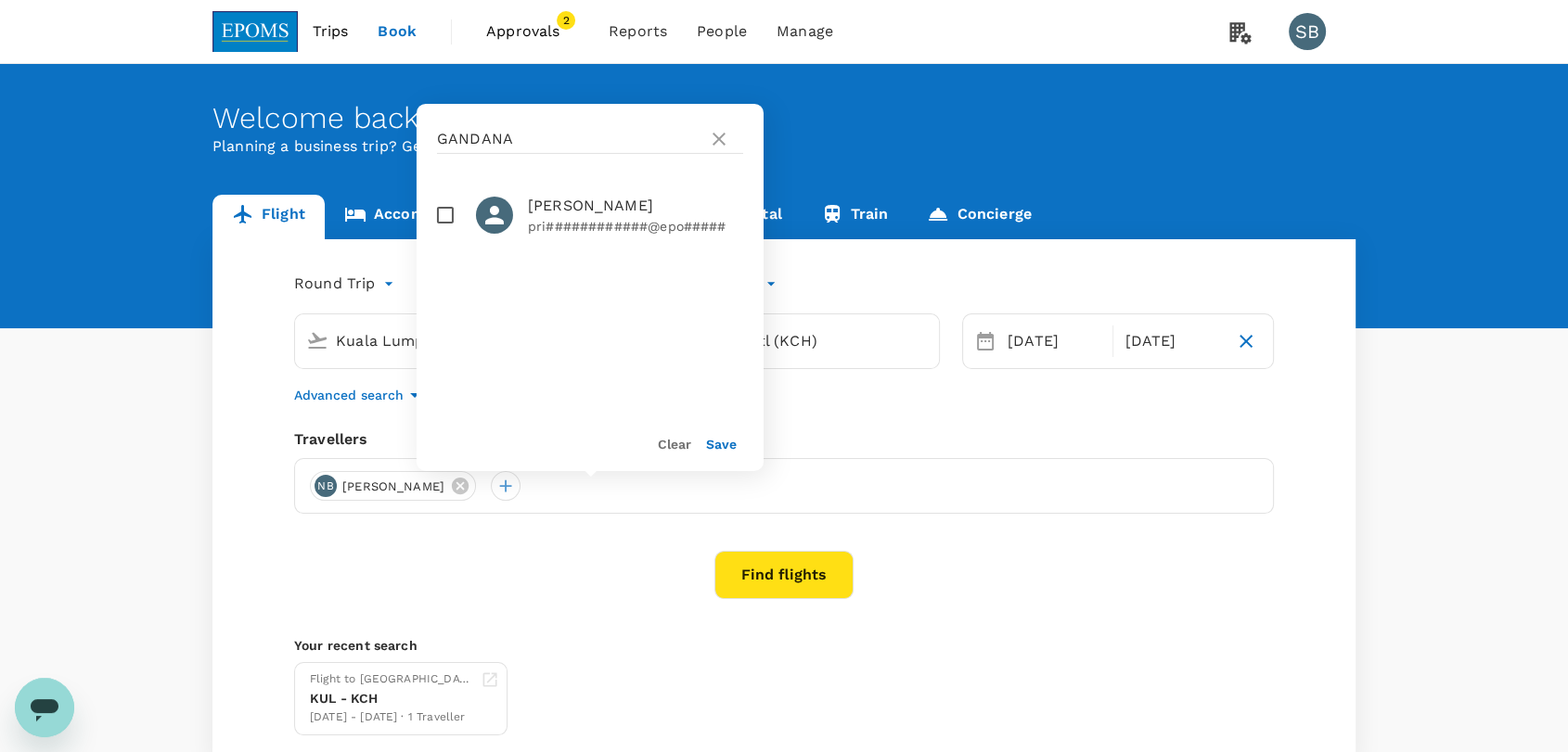
click at [442, 220] on input "checkbox" at bounding box center [446, 216] width 39 height 39
checkbox input "true"
click at [708, 441] on button "Save" at bounding box center [721, 444] width 31 height 15
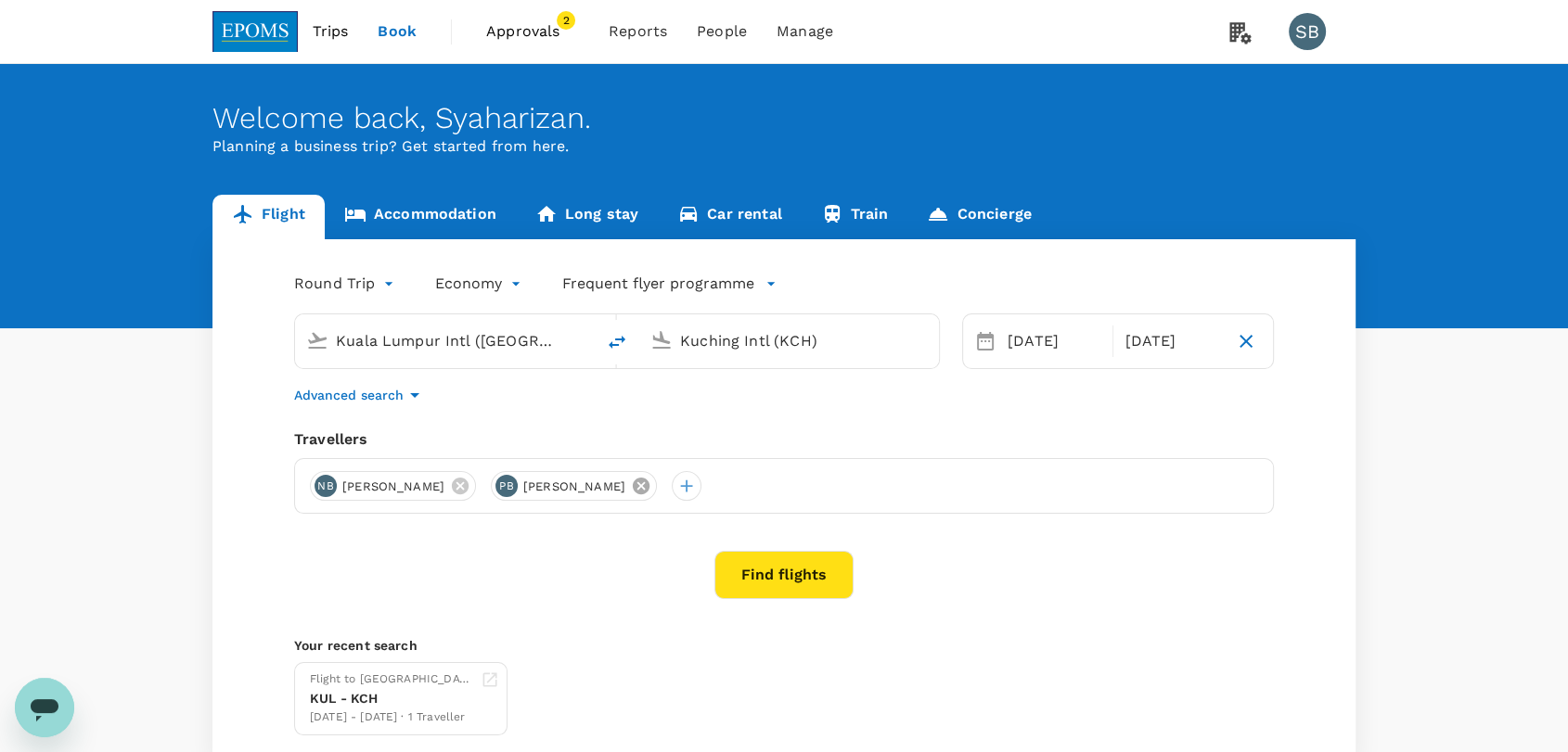
click at [650, 480] on icon at bounding box center [641, 486] width 17 height 17
click at [1106, 651] on p "Your recent search" at bounding box center [784, 646] width 980 height 19
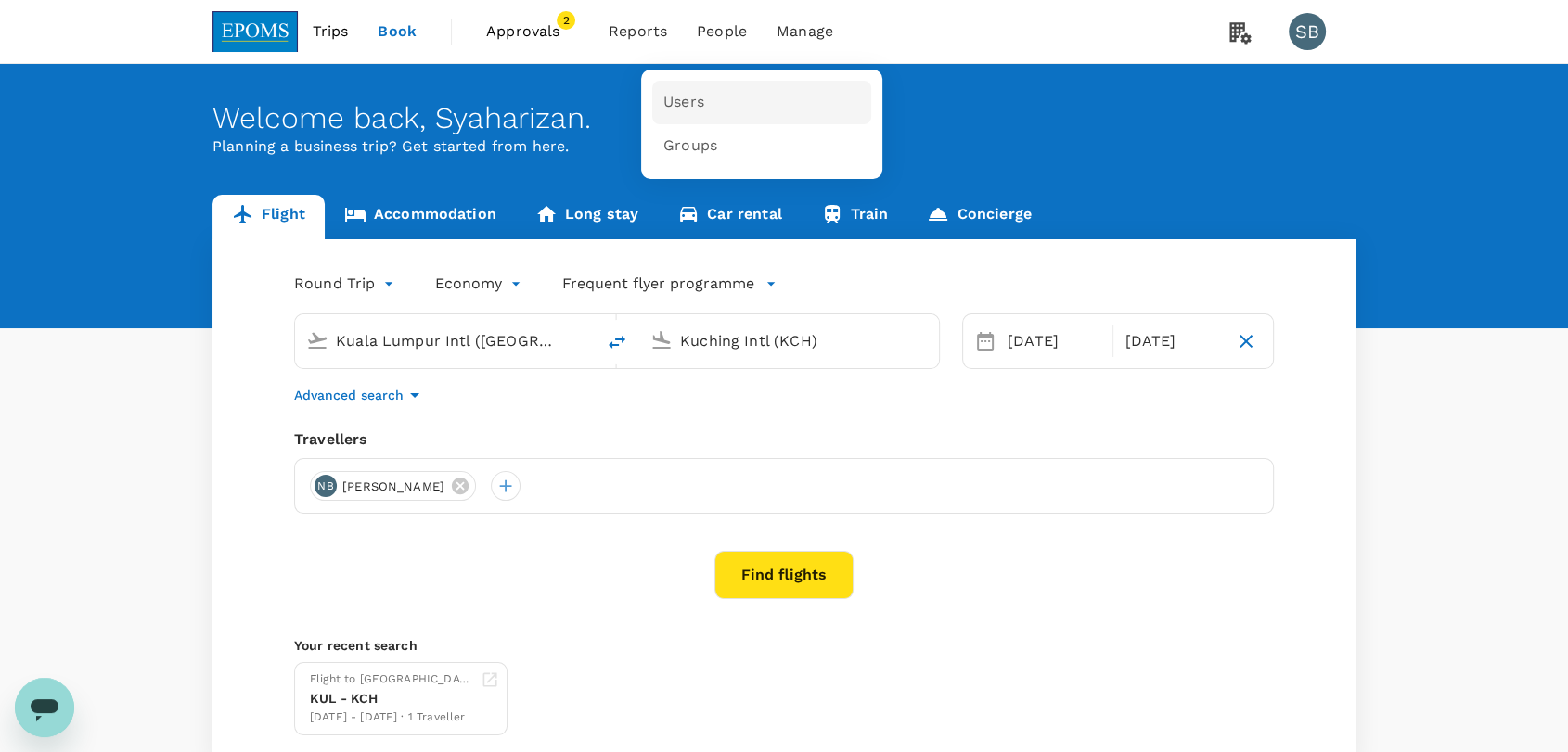
click at [698, 91] on link "Users" at bounding box center [762, 103] width 219 height 43
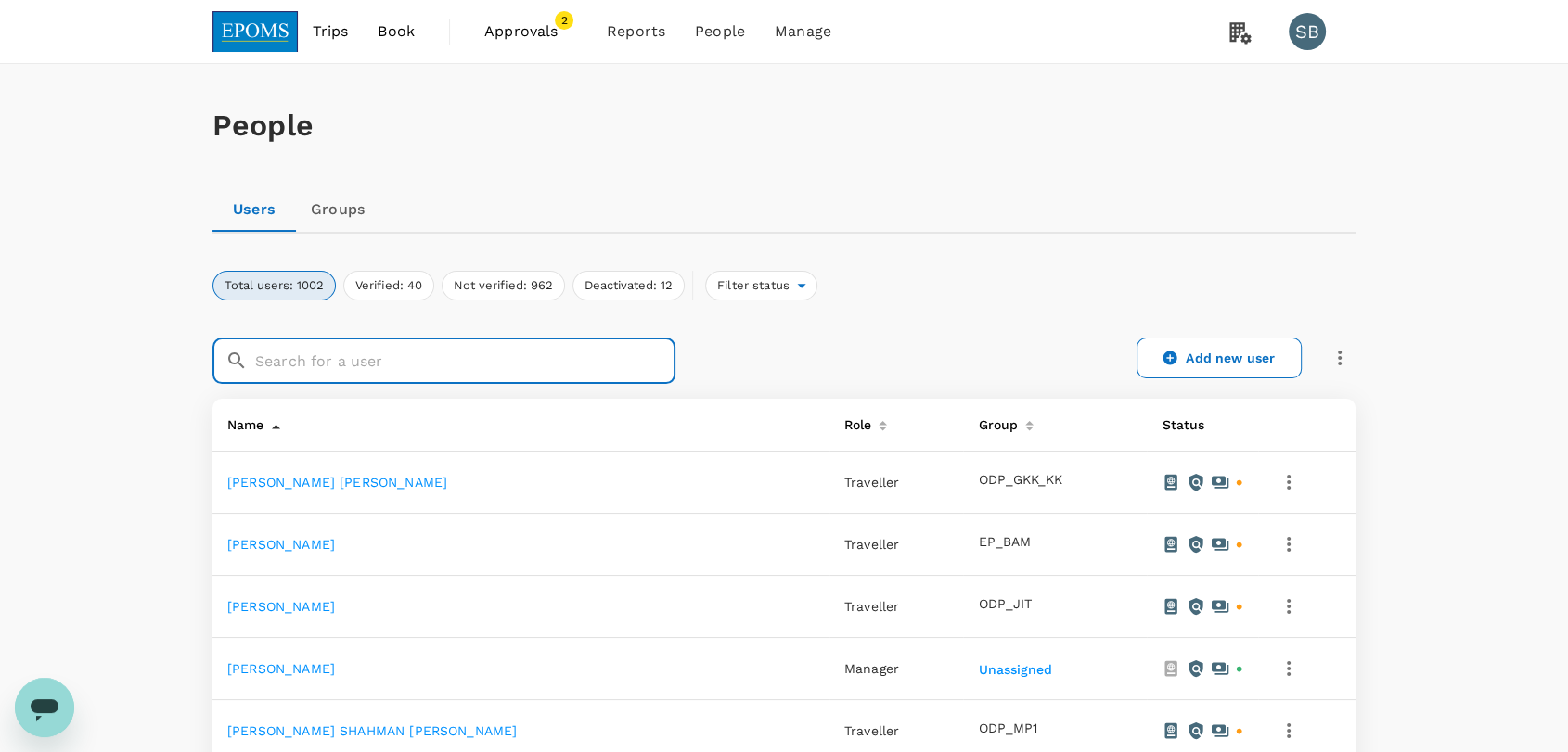
click at [411, 358] on input "text" at bounding box center [465, 361] width 420 height 46
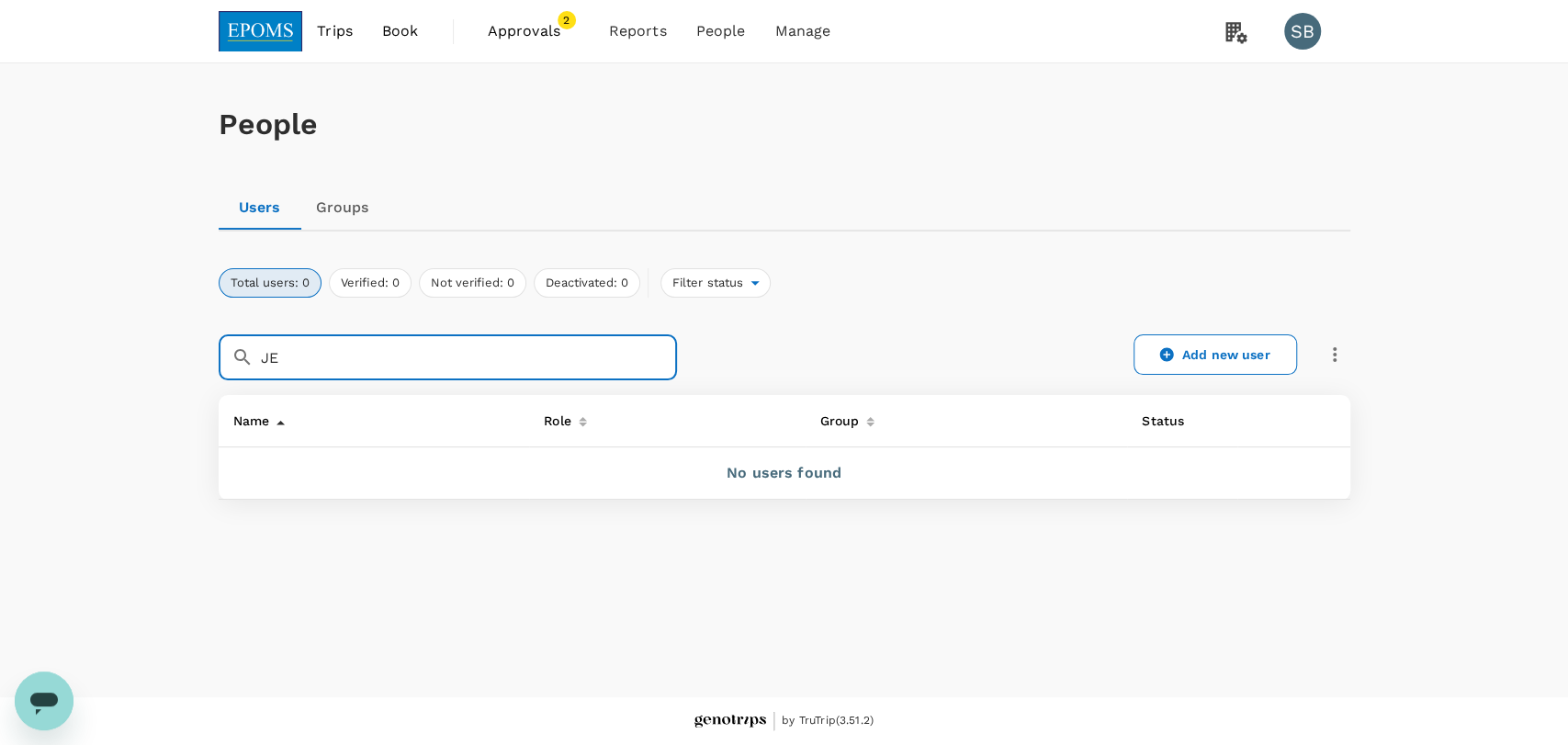
type input "J"
type input "B"
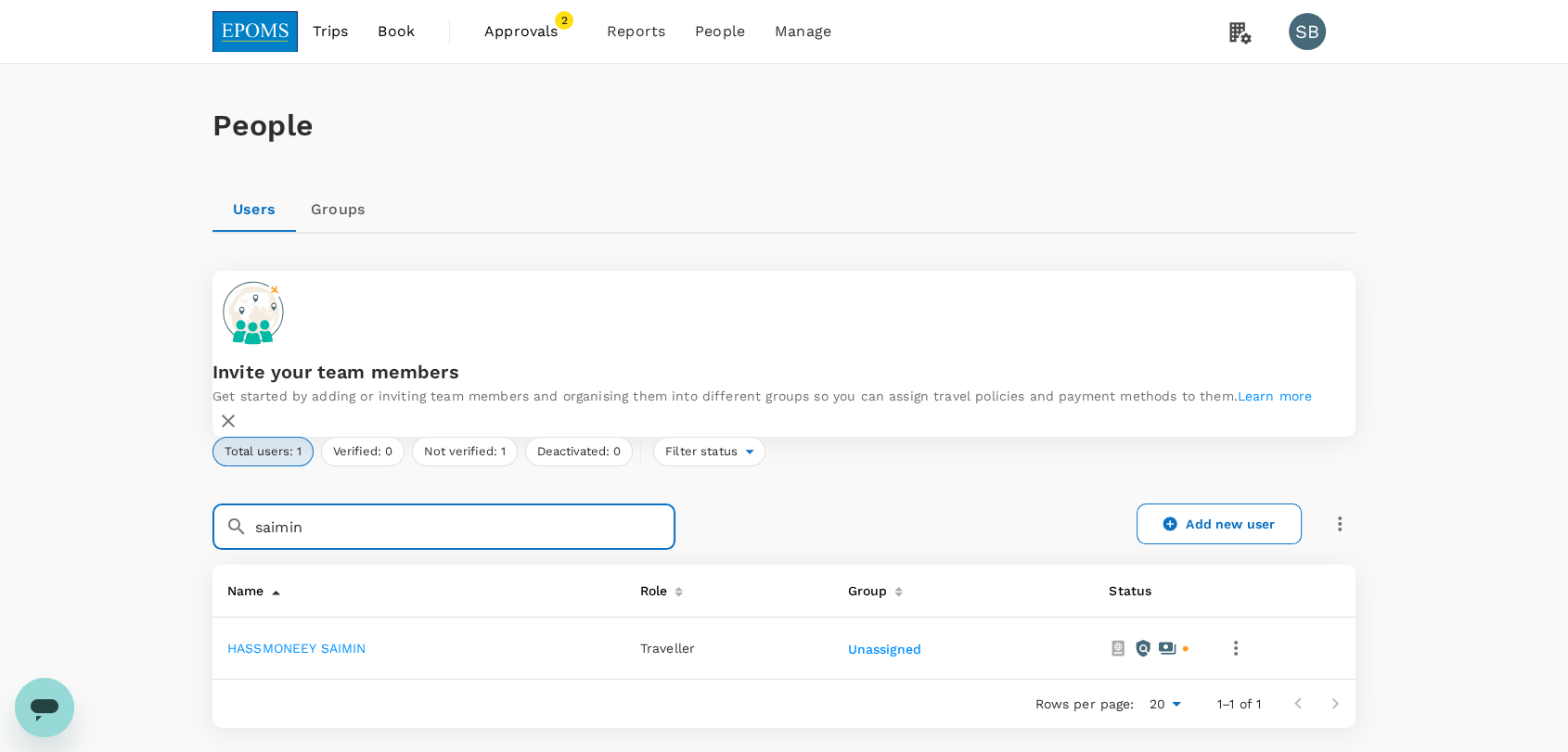
type input "saimin"
click at [326, 641] on link "HASSMONEEY SAIMIN" at bounding box center [297, 648] width 139 height 15
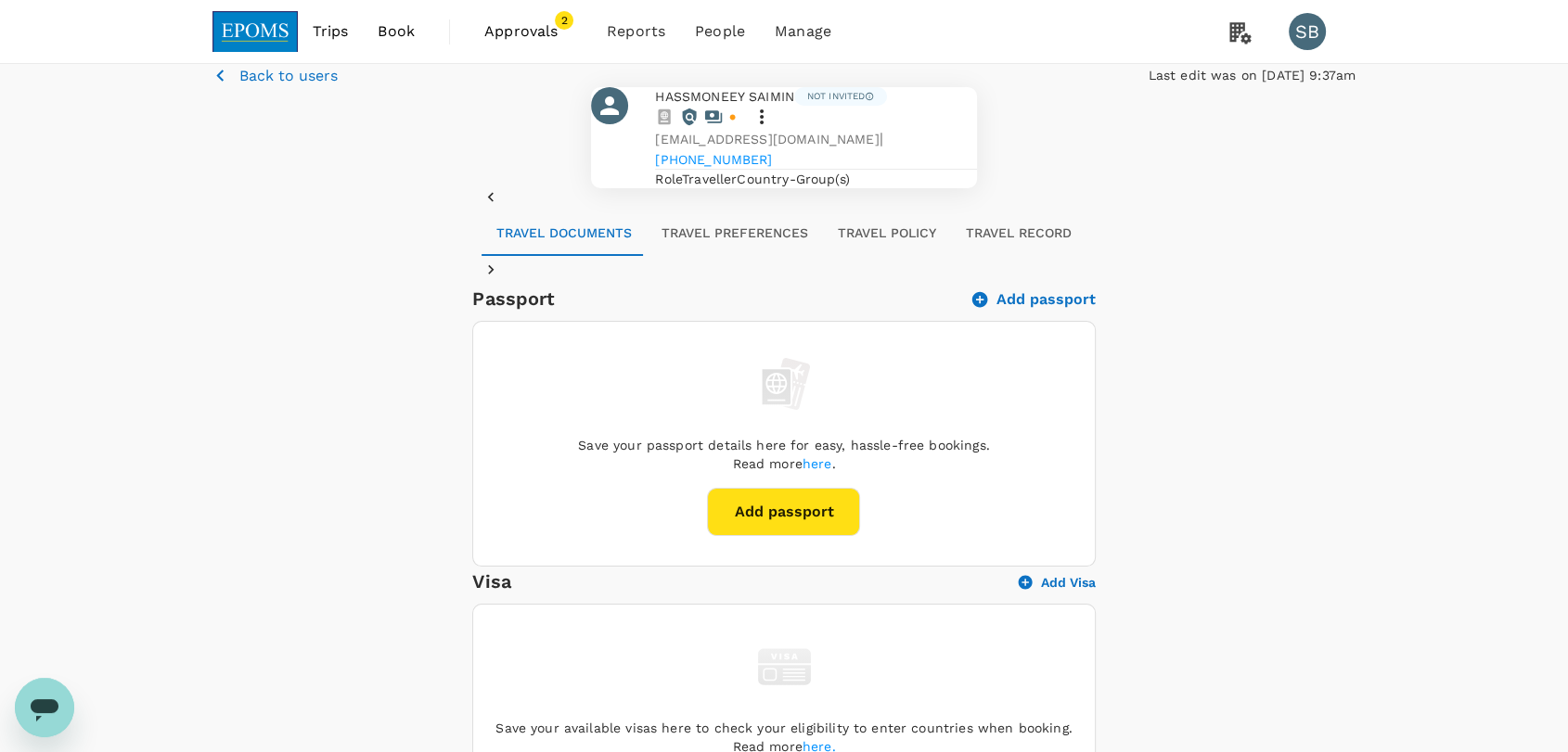
click at [282, 87] on p "Back to users" at bounding box center [289, 76] width 99 height 23
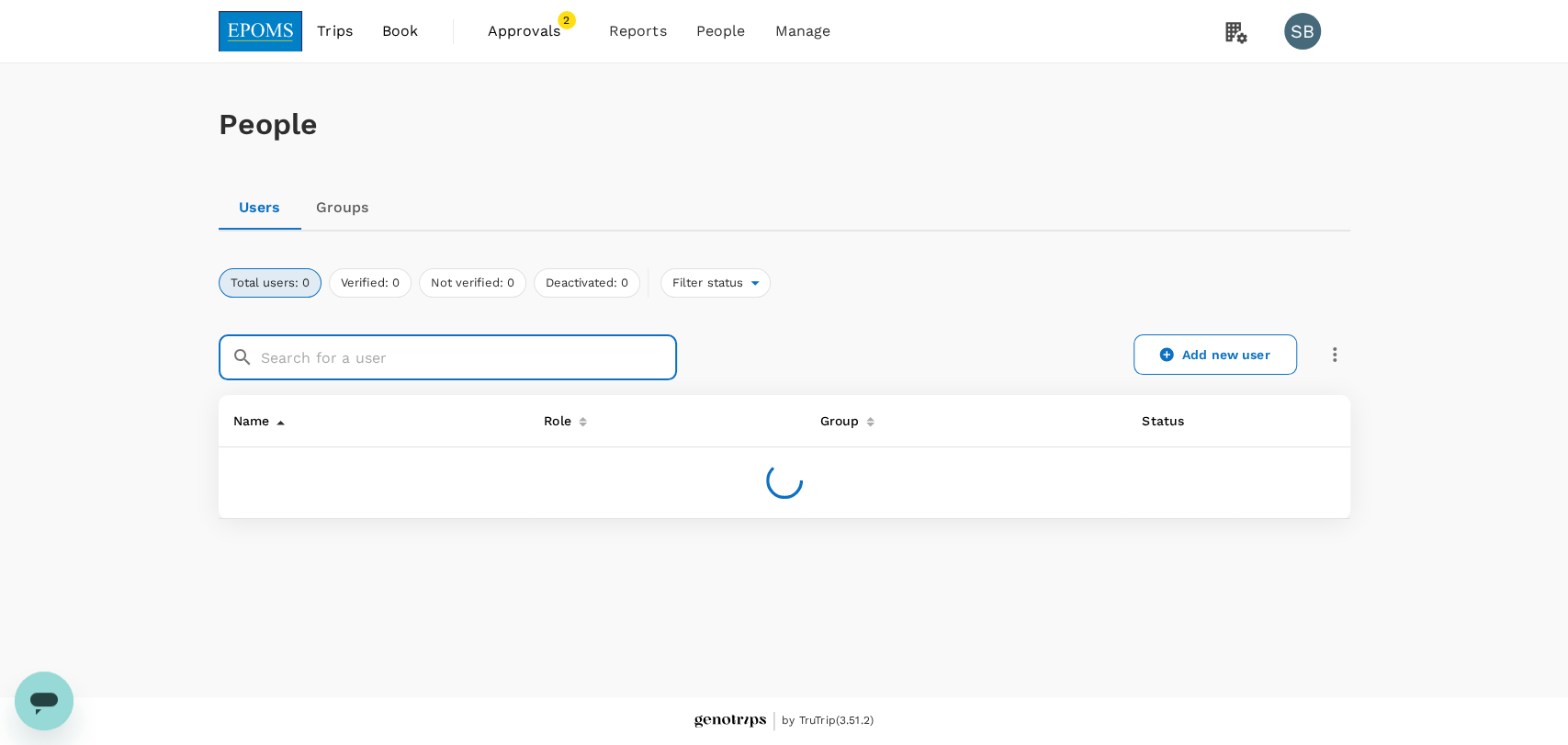
click at [408, 352] on input "text" at bounding box center [469, 357] width 416 height 46
drag, startPoint x: 316, startPoint y: 355, endPoint x: 240, endPoint y: 362, distance: 76.3
click at [240, 362] on div "​ dudil ​" at bounding box center [448, 357] width 459 height 46
paste input "MAXCHALLS"
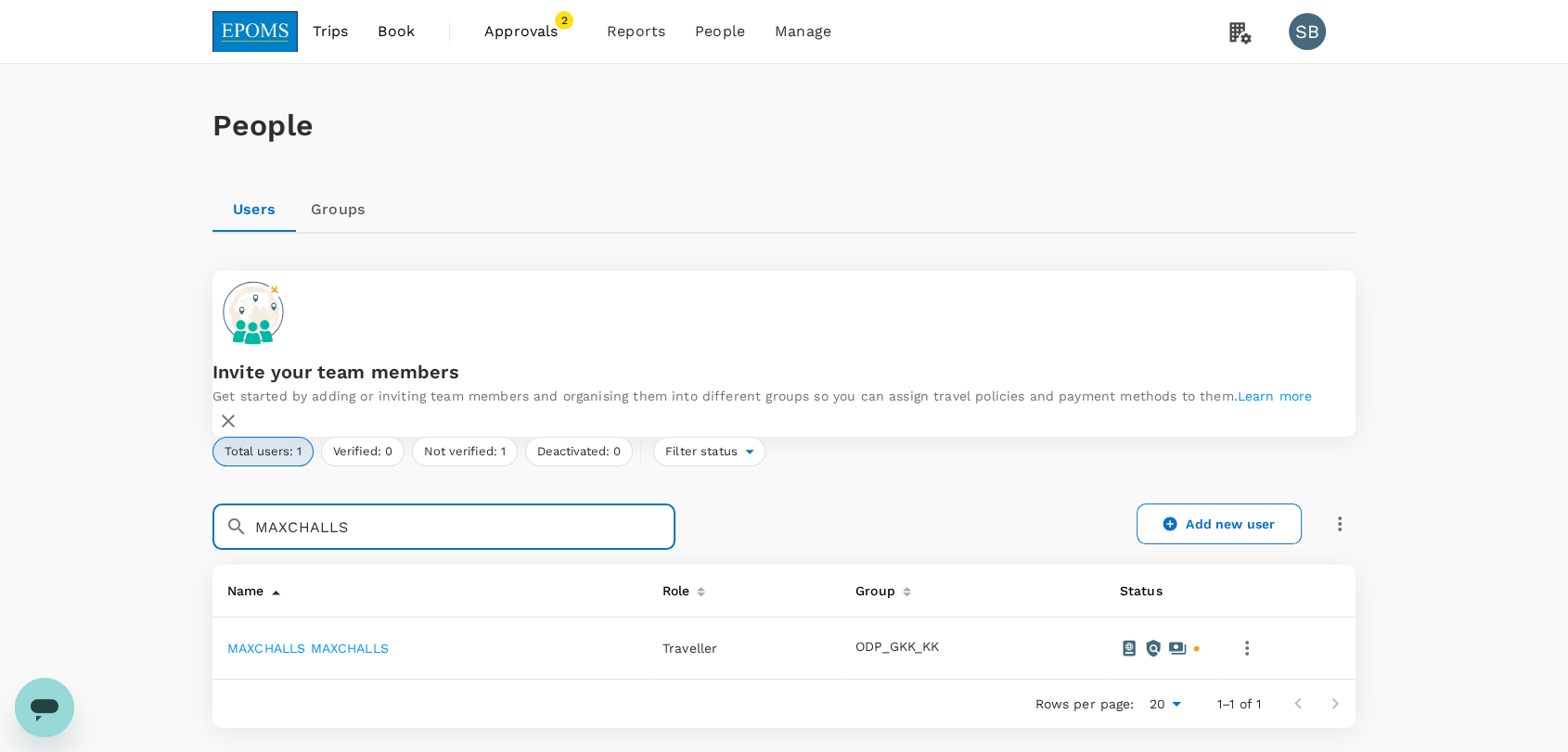
type input "MAXCHALLS"
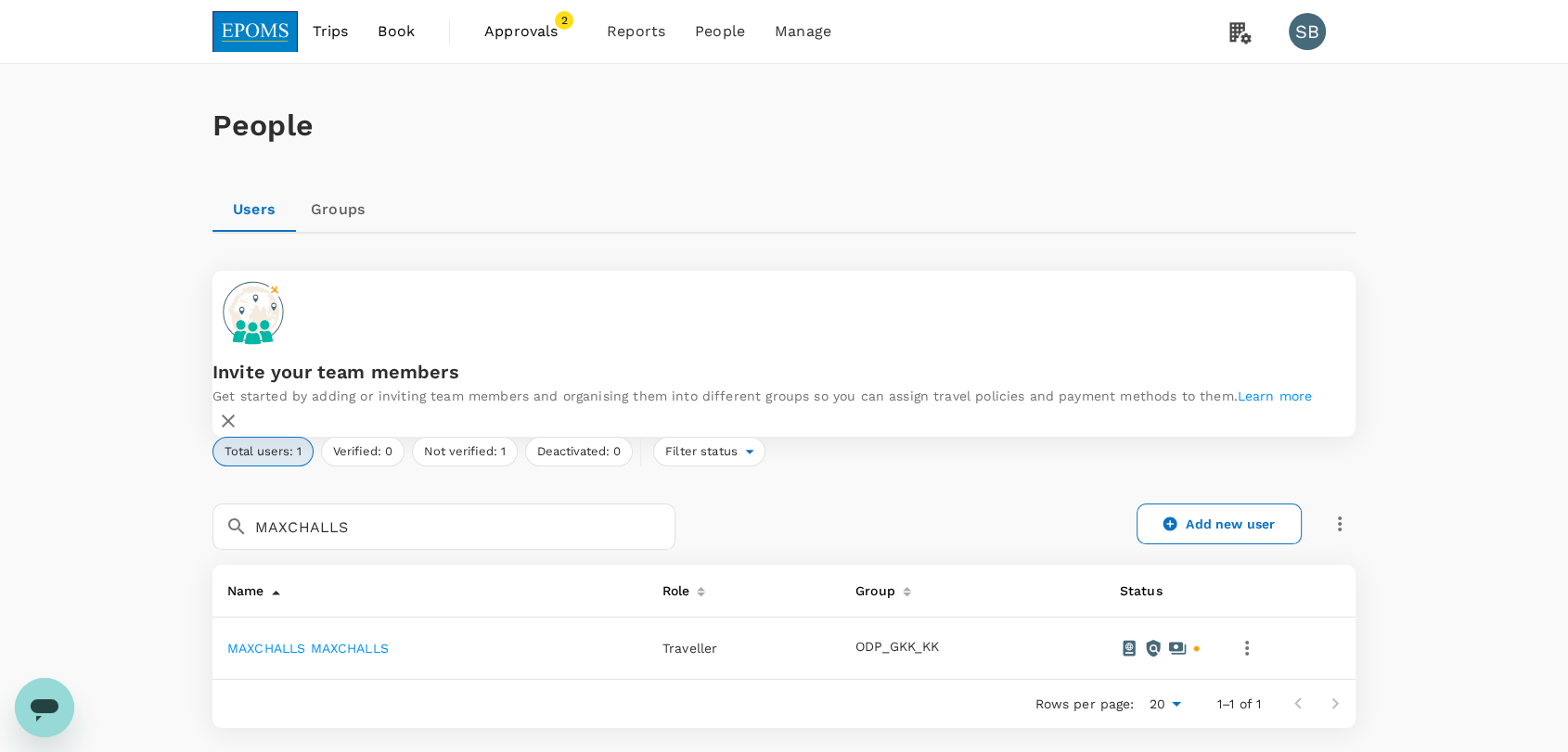
click at [311, 641] on link "MAXCHALLS MAXCHALLS" at bounding box center [309, 648] width 162 height 15
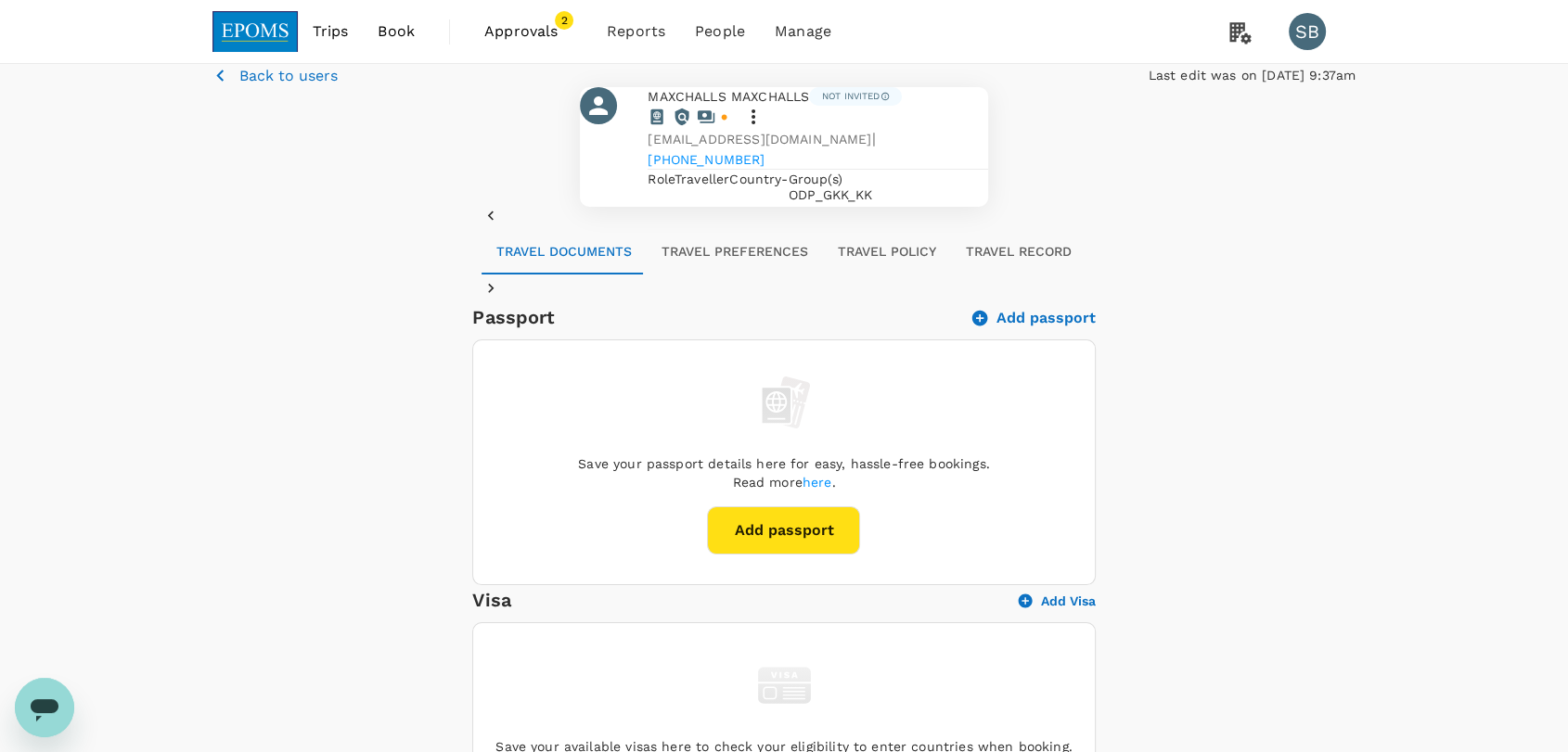
click at [271, 33] on img at bounding box center [254, 31] width 86 height 40
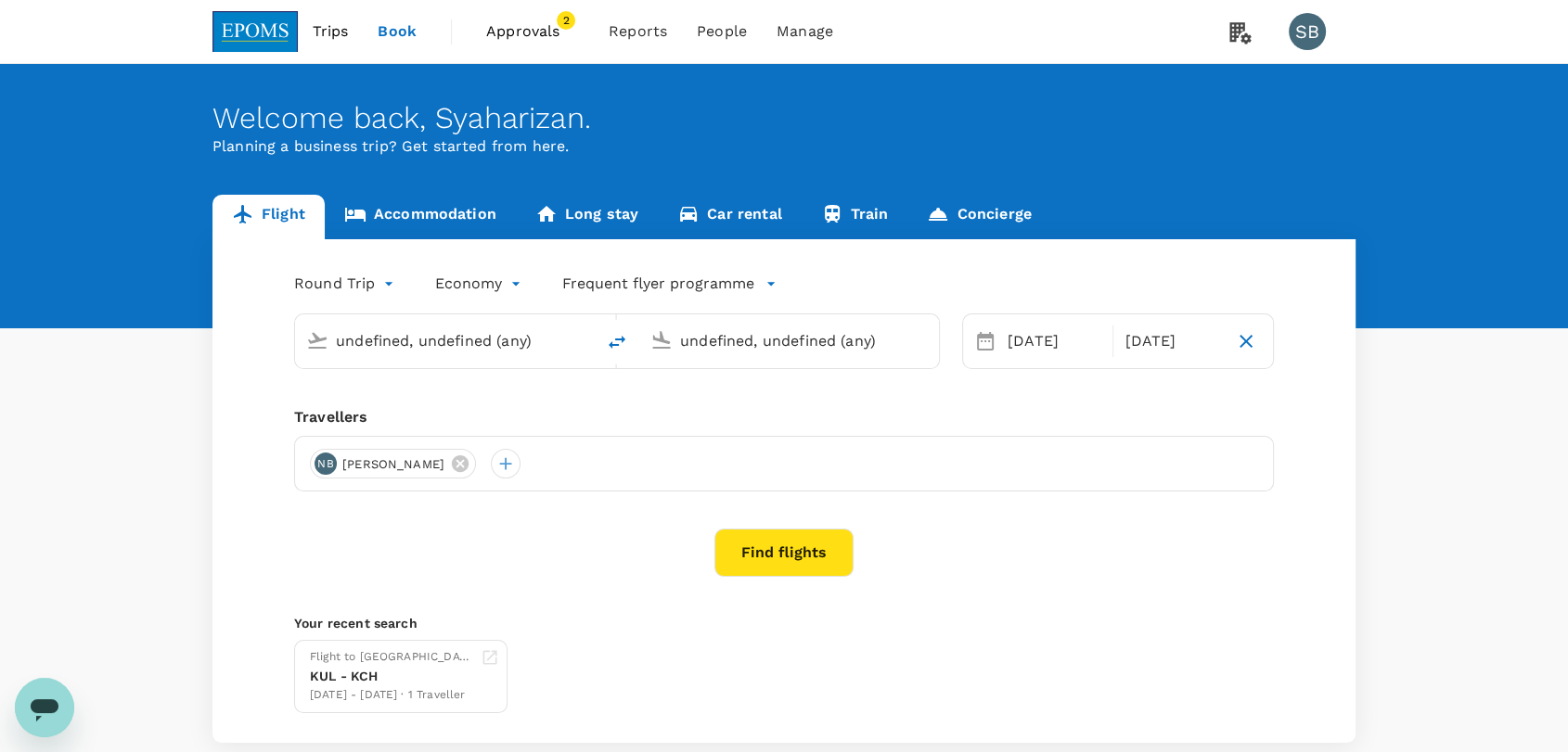
type input "Kuala Lumpur Intl ([GEOGRAPHIC_DATA])"
type input "Kuching Intl (KCH)"
type input "Kuala Lumpur Intl ([GEOGRAPHIC_DATA])"
type input "Kuching Intl (KCH)"
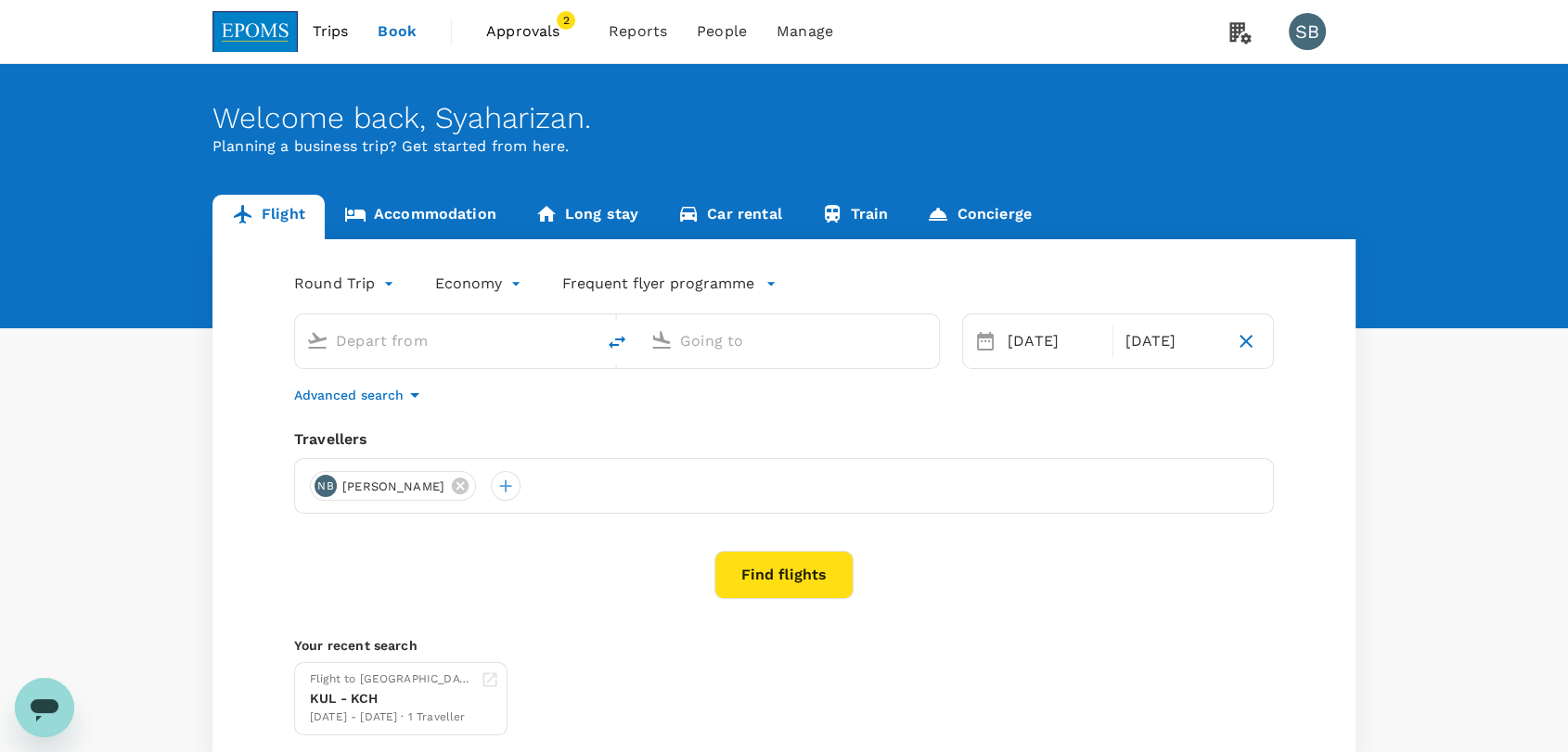
type input "Kuala Lumpur Intl ([GEOGRAPHIC_DATA])"
type input "Kuching Intl (KCH)"
